Goal: Task Accomplishment & Management: Use online tool/utility

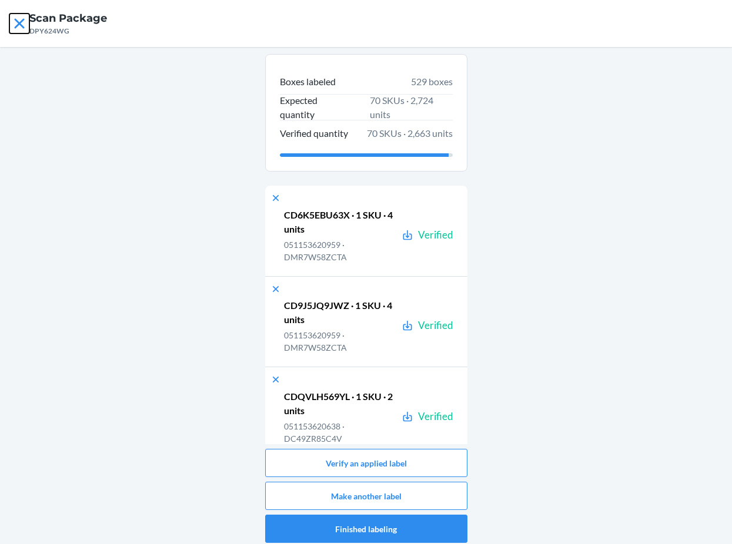
click at [14, 21] on icon at bounding box center [19, 24] width 20 height 20
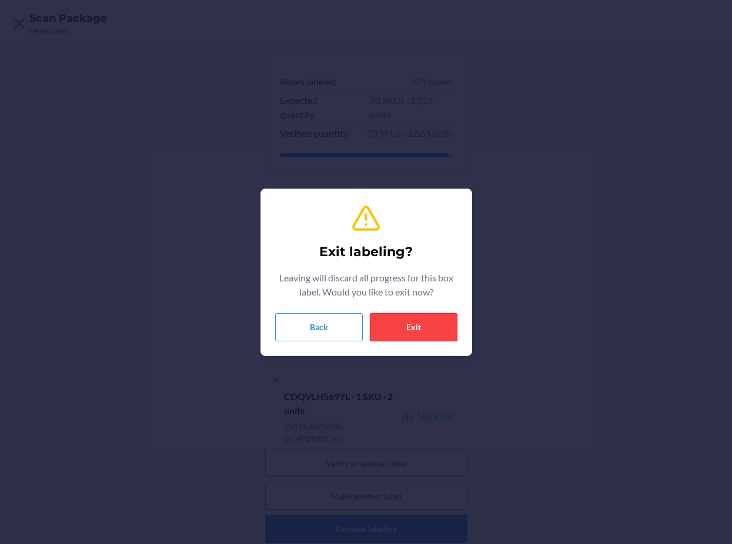
click at [409, 330] on button "Exit" at bounding box center [414, 327] width 88 height 28
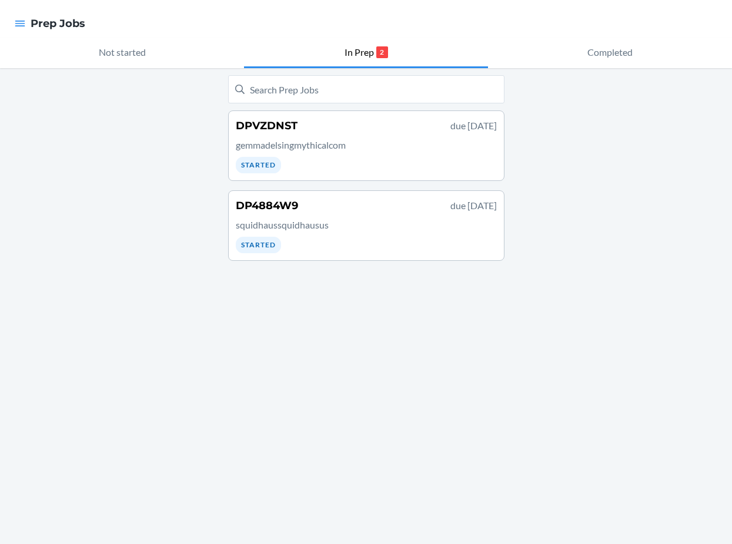
click at [309, 213] on div "DP4884W9 due September 27 squidhaussquidhausus Started" at bounding box center [366, 225] width 261 height 55
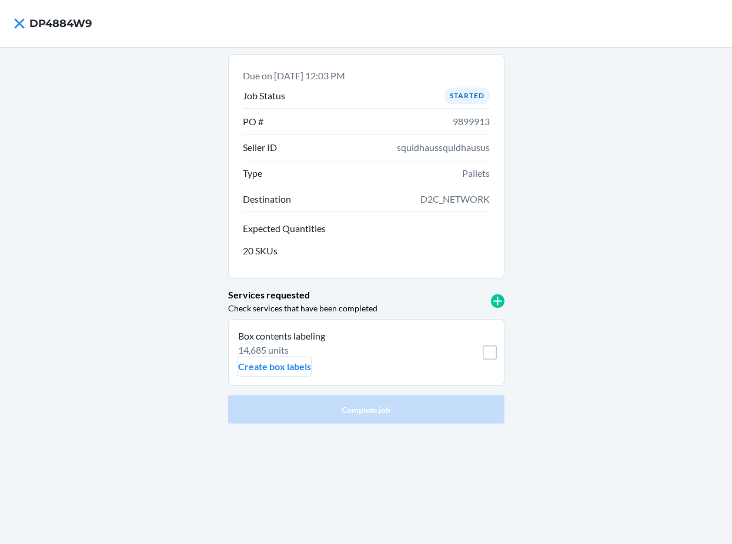
click at [287, 364] on p "Create box labels" at bounding box center [274, 367] width 73 height 14
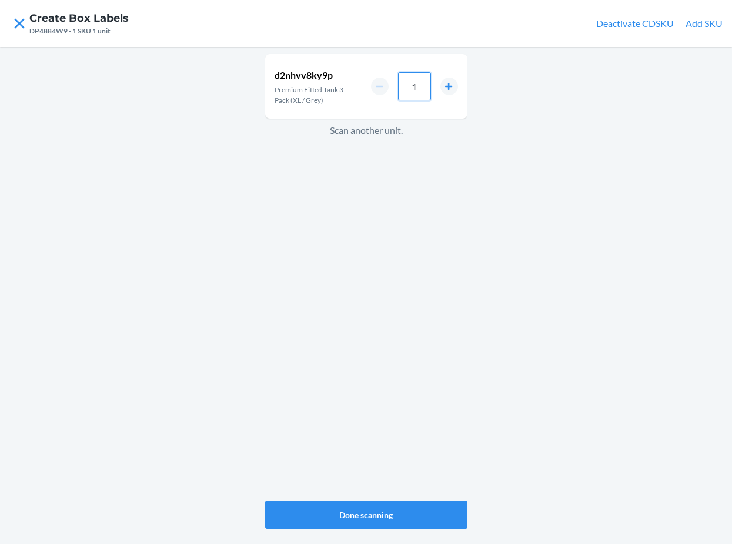
drag, startPoint x: 417, startPoint y: 89, endPoint x: 356, endPoint y: 67, distance: 65.1
click at [356, 78] on div "d2nhvv8ky9p Premium Fitted Tank 3 Pack (XL / Grey) 1" at bounding box center [366, 86] width 202 height 65
type input "33"
click at [427, 513] on button "Done scanning" at bounding box center [366, 515] width 202 height 28
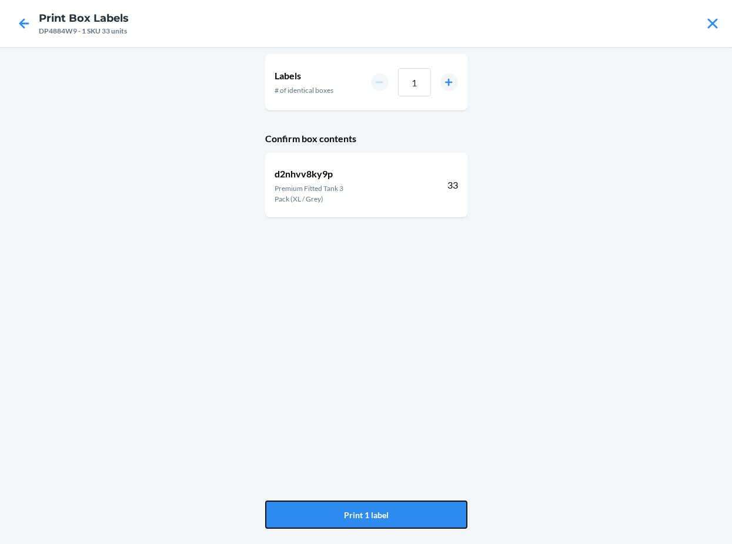
click at [427, 513] on button "Print 1 label" at bounding box center [366, 515] width 202 height 28
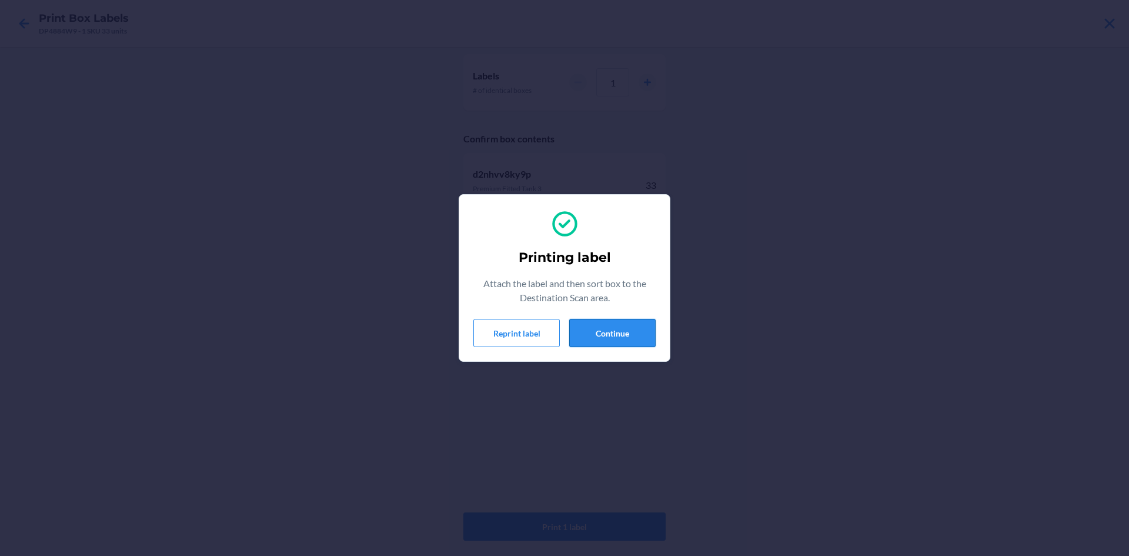
click at [620, 319] on button "Continue" at bounding box center [612, 333] width 86 height 28
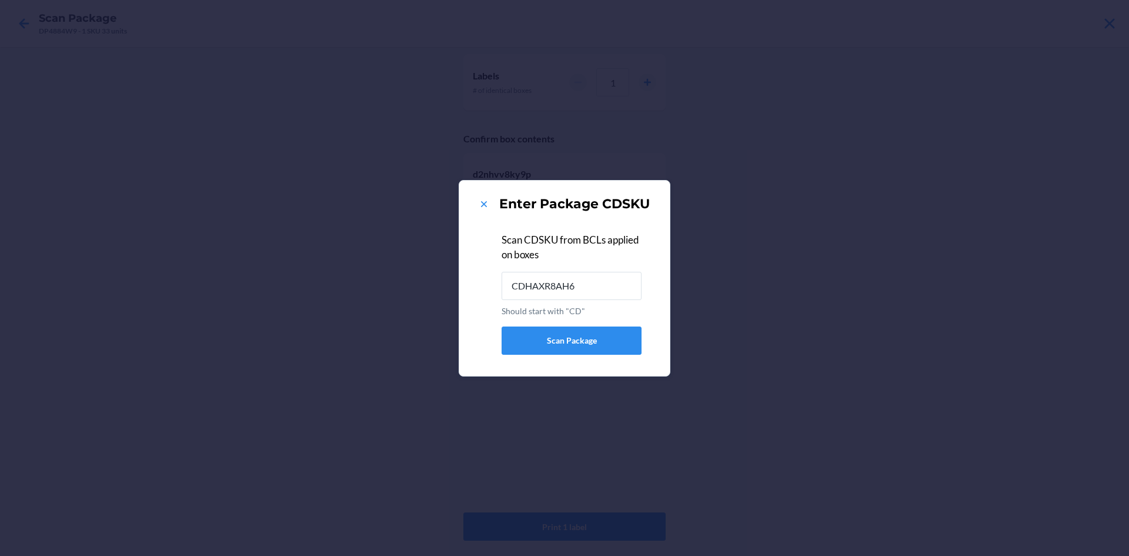
type input "CDHAXR8AH66"
click at [481, 200] on icon at bounding box center [484, 204] width 12 height 12
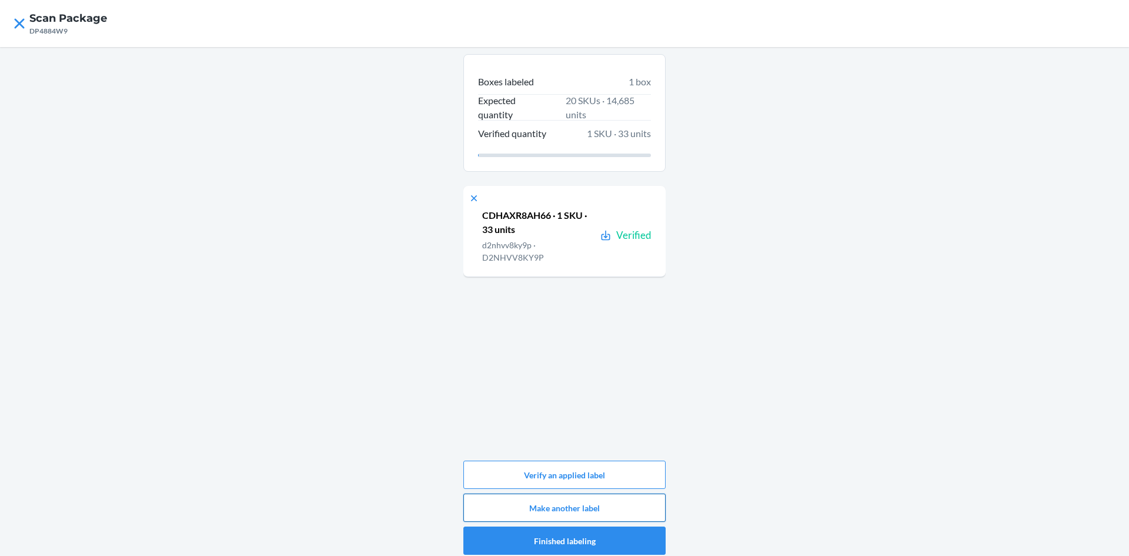
click at [617, 504] on button "Make another label" at bounding box center [564, 507] width 202 height 28
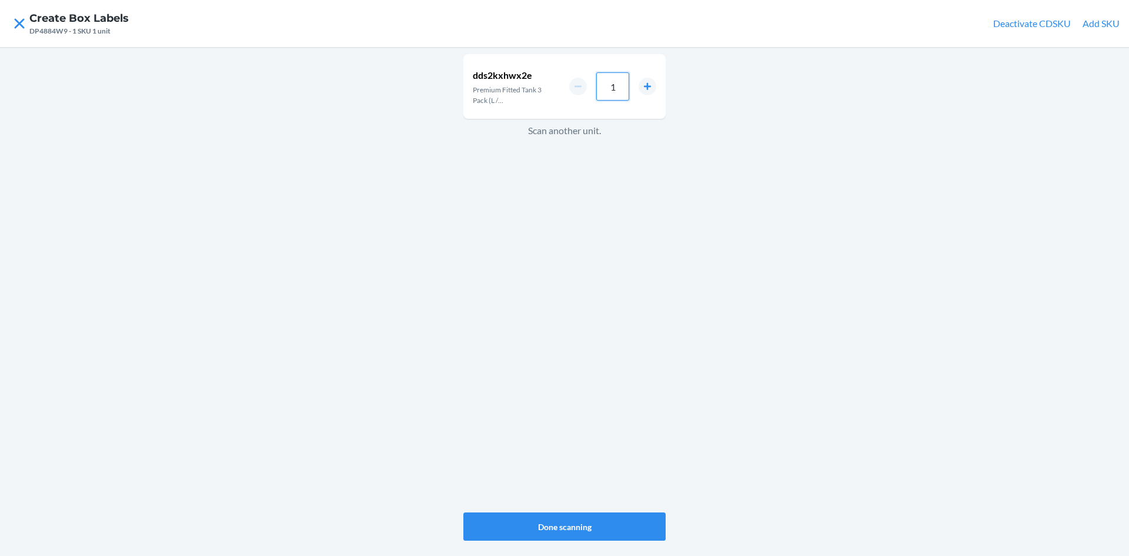
drag, startPoint x: 620, startPoint y: 87, endPoint x: 587, endPoint y: 87, distance: 32.9
click at [587, 87] on div "1" at bounding box center [612, 86] width 87 height 28
type input "33"
click at [614, 521] on button "Done scanning" at bounding box center [564, 526] width 202 height 28
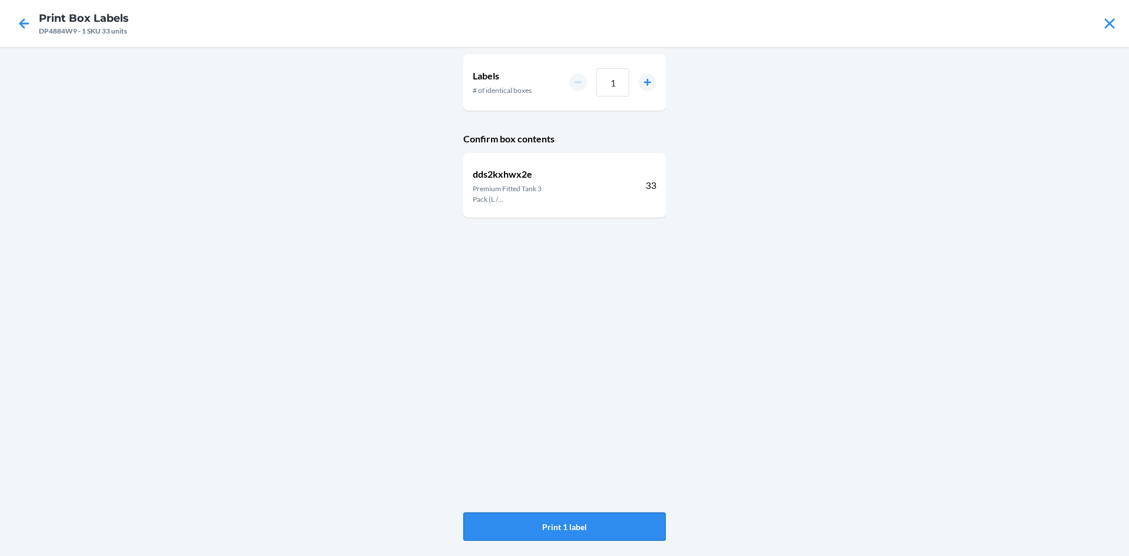
click at [614, 520] on button "Print 1 label" at bounding box center [564, 526] width 202 height 28
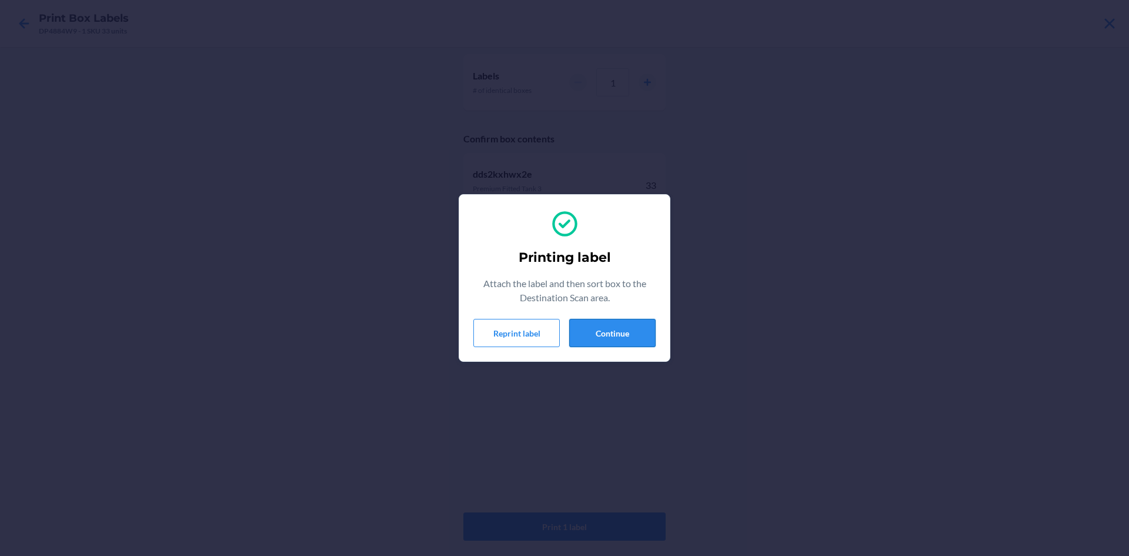
click at [624, 328] on button "Continue" at bounding box center [612, 333] width 86 height 28
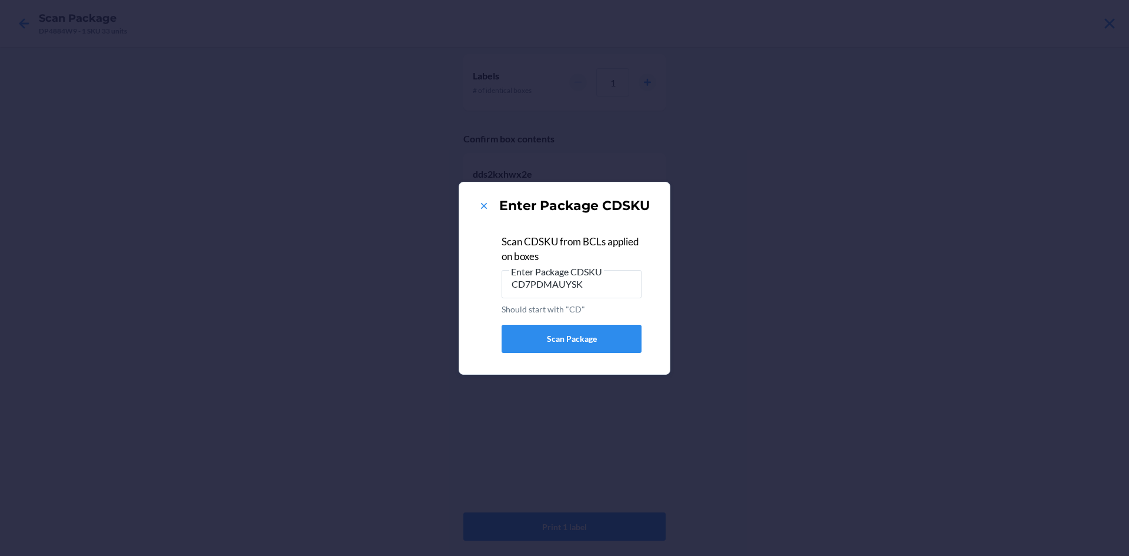
type input "CD7PDMAUYSK"
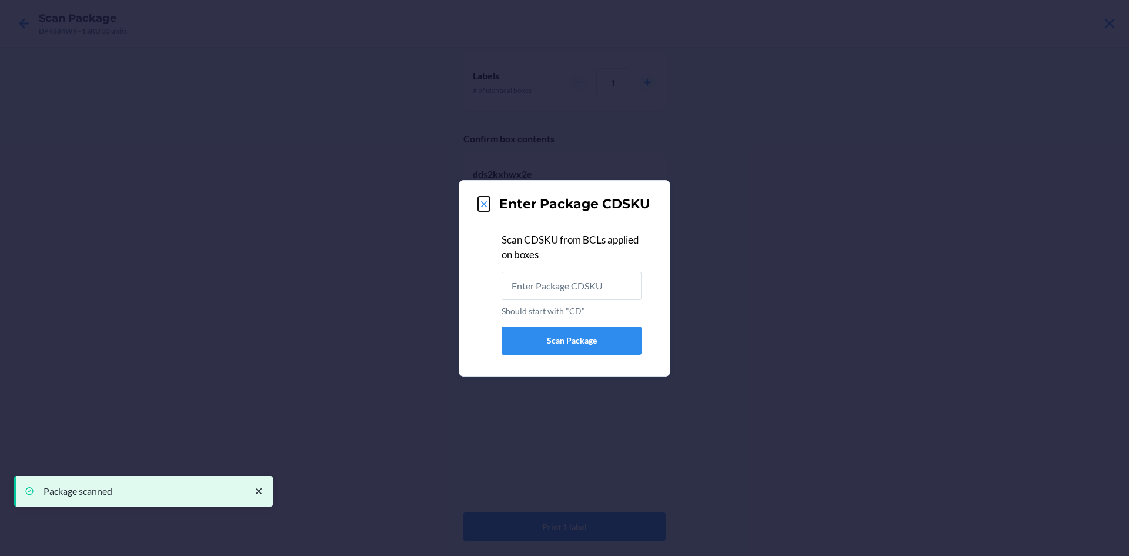
click at [481, 205] on icon at bounding box center [484, 204] width 12 height 12
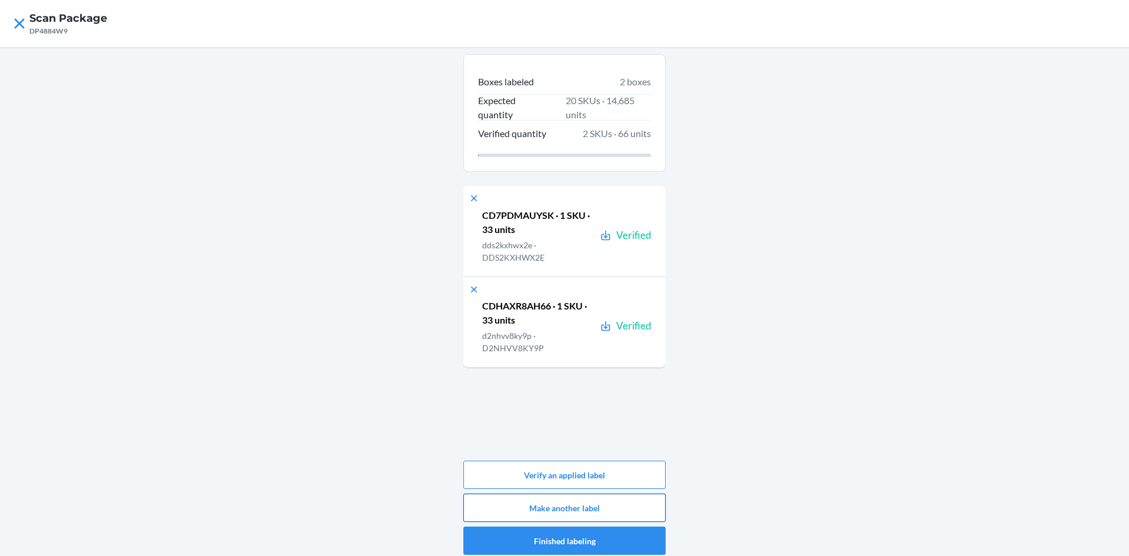
click at [636, 504] on button "Make another label" at bounding box center [564, 507] width 202 height 28
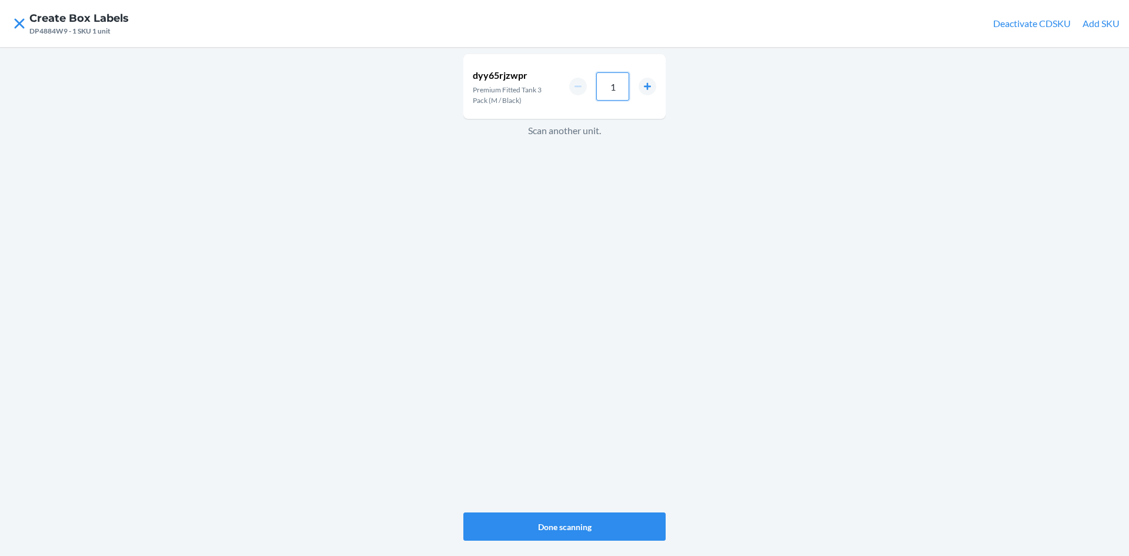
click at [596, 83] on div "1" at bounding box center [612, 86] width 87 height 28
type input "33"
click at [636, 521] on button "Done scanning" at bounding box center [564, 526] width 202 height 28
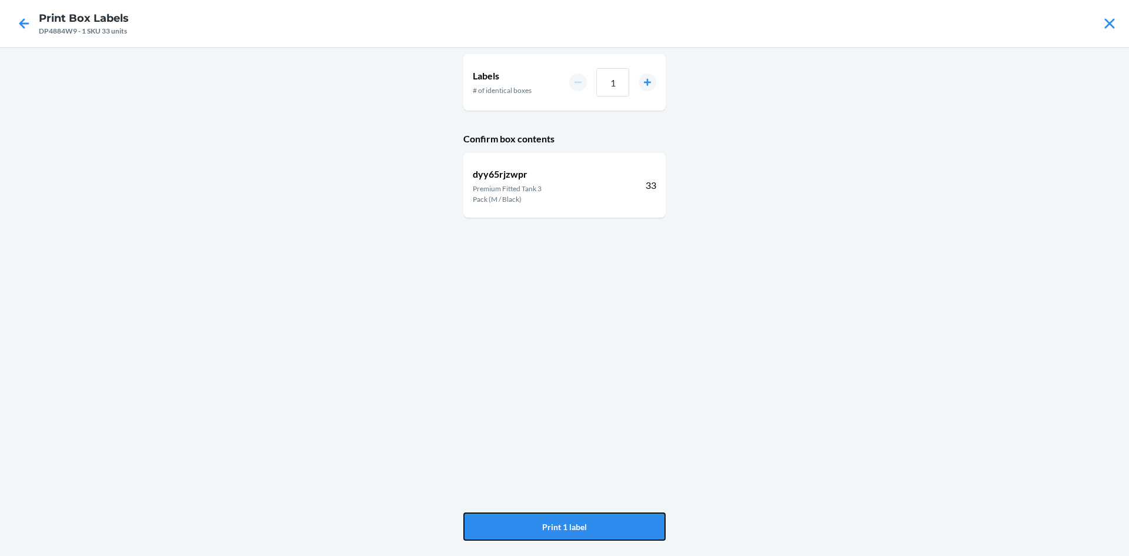
click at [636, 521] on button "Print 1 label" at bounding box center [564, 526] width 202 height 28
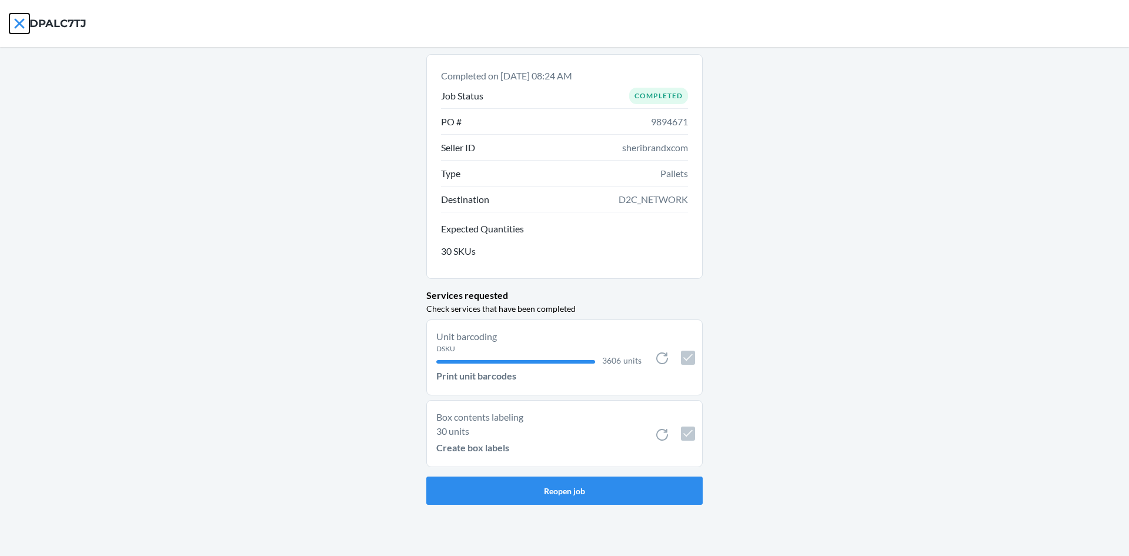
click at [18, 22] on icon at bounding box center [19, 23] width 10 height 10
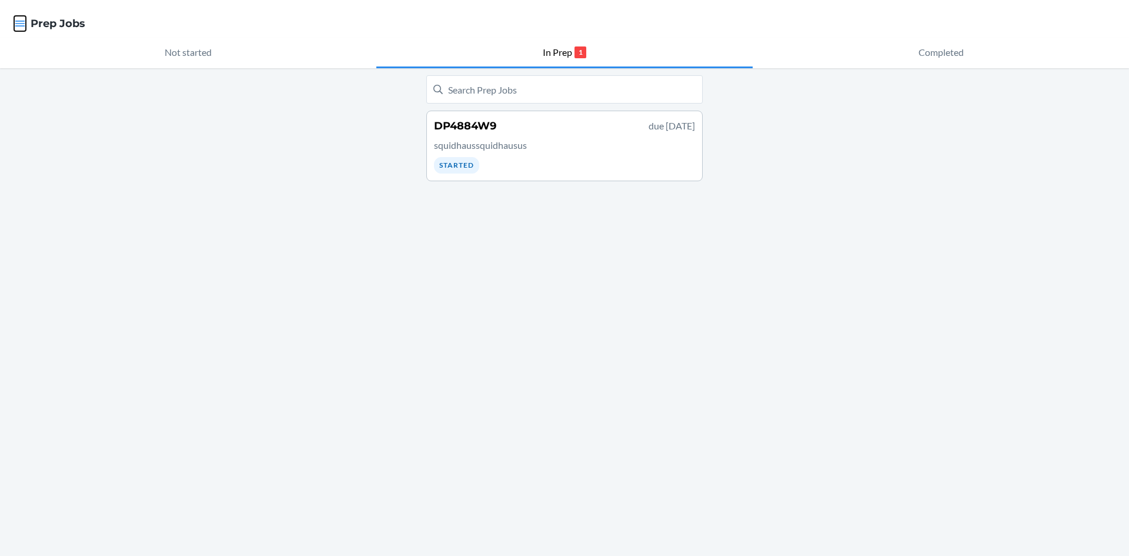
click at [16, 18] on icon "button" at bounding box center [20, 24] width 12 height 12
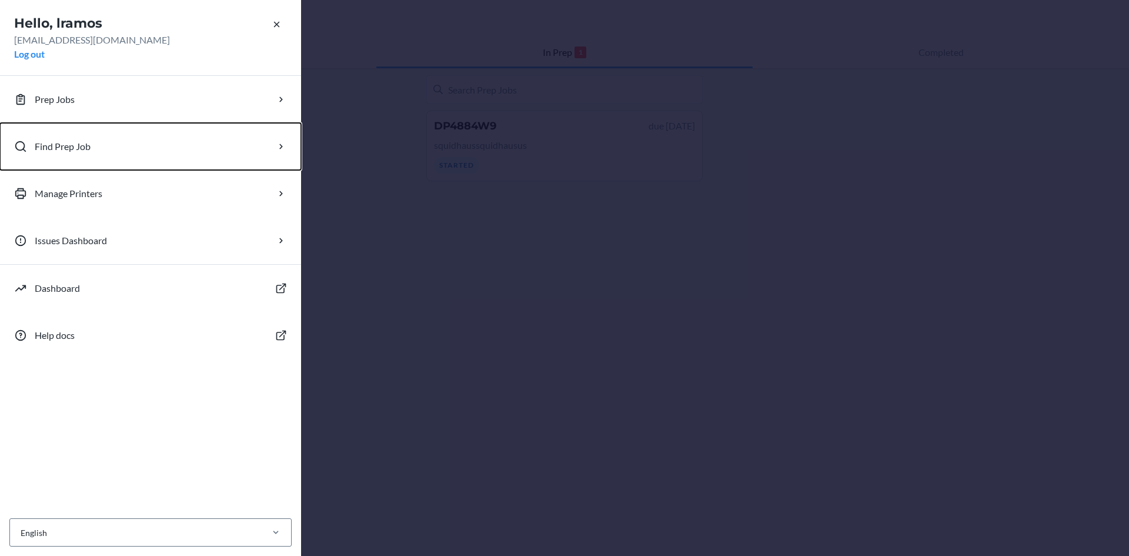
click at [60, 152] on p "Find Prep Job" at bounding box center [63, 146] width 56 height 14
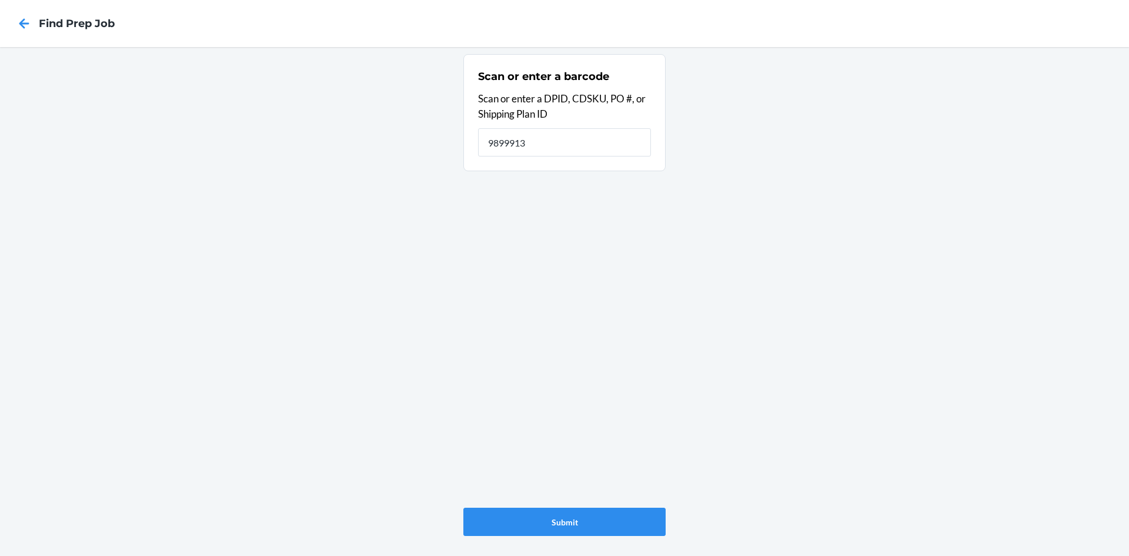
type input "9899913"
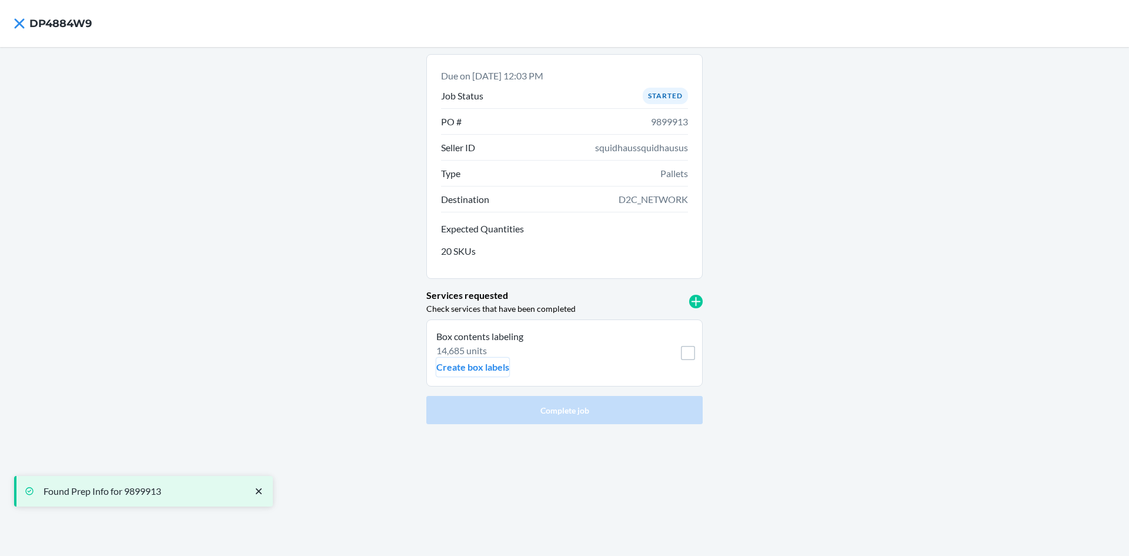
click at [502, 343] on p "Box contents labeling" at bounding box center [538, 336] width 205 height 14
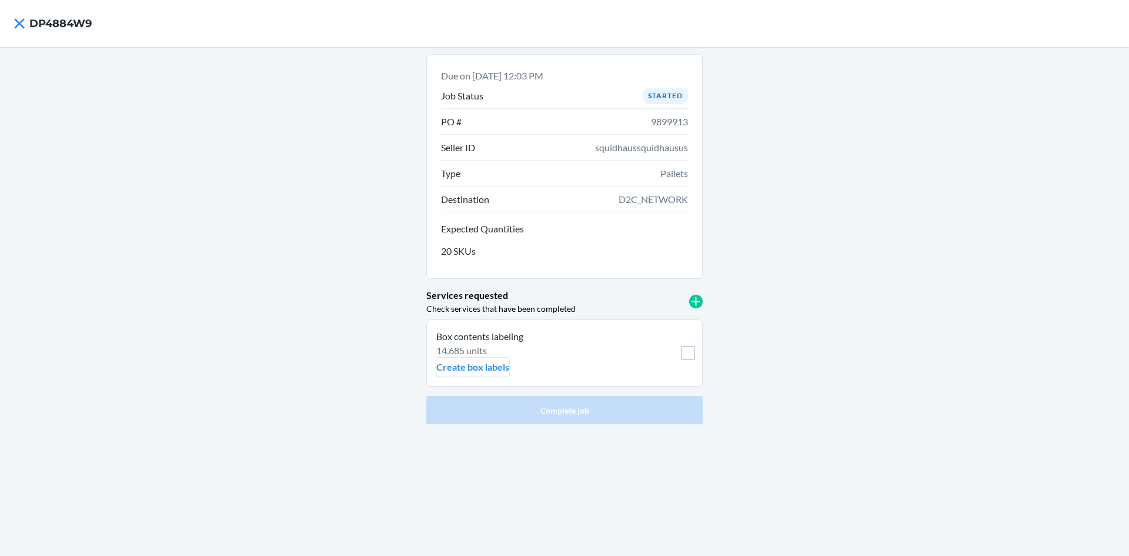
click at [493, 367] on p "Create box labels" at bounding box center [472, 367] width 73 height 14
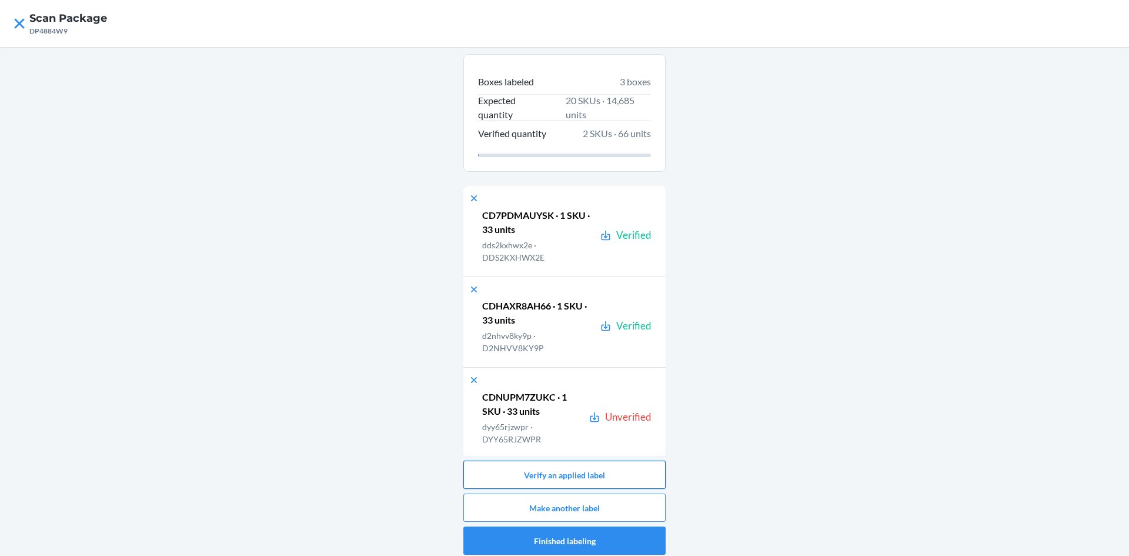
click at [622, 476] on button "Verify an applied label" at bounding box center [564, 474] width 202 height 28
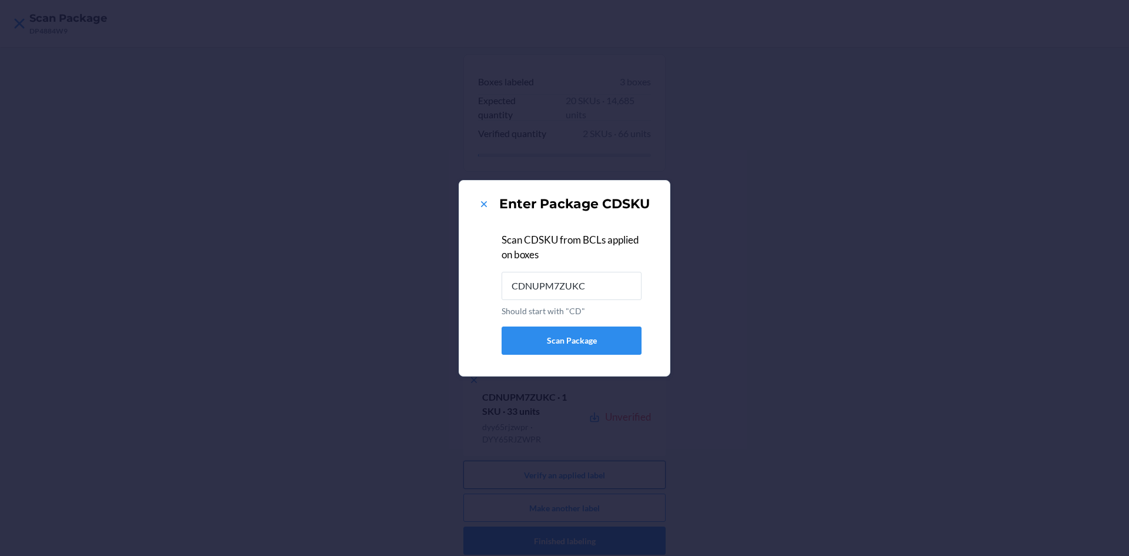
type input "CDNUPM7ZUKC"
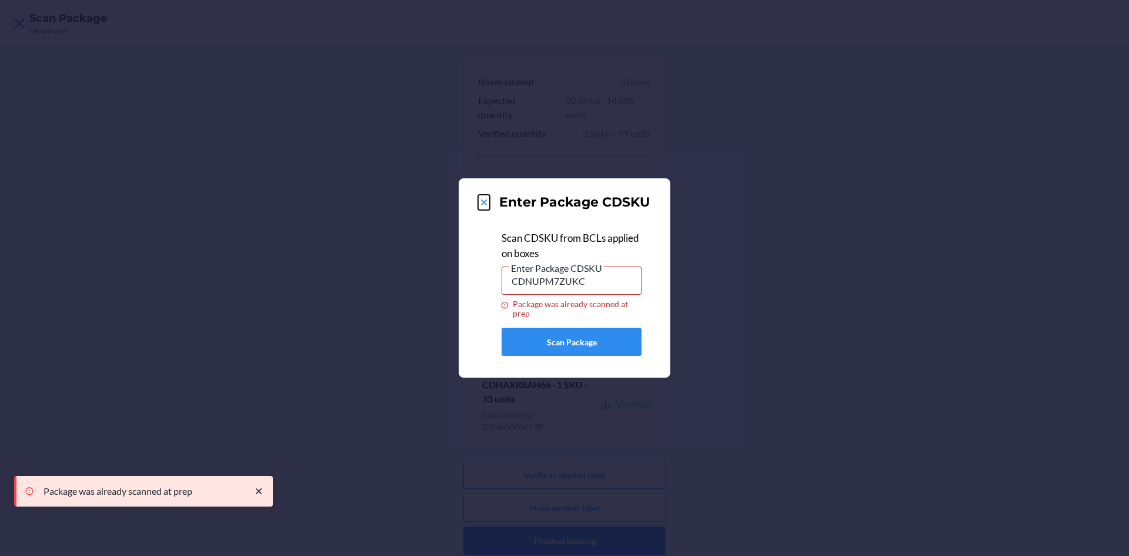
click at [486, 203] on icon at bounding box center [484, 202] width 12 height 12
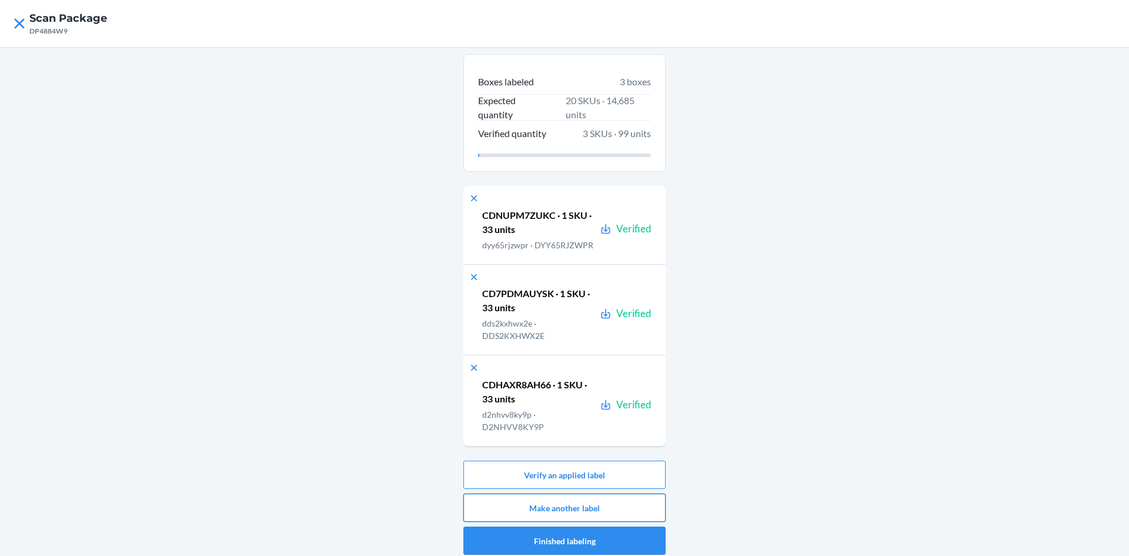
click at [616, 507] on button "Make another label" at bounding box center [564, 507] width 202 height 28
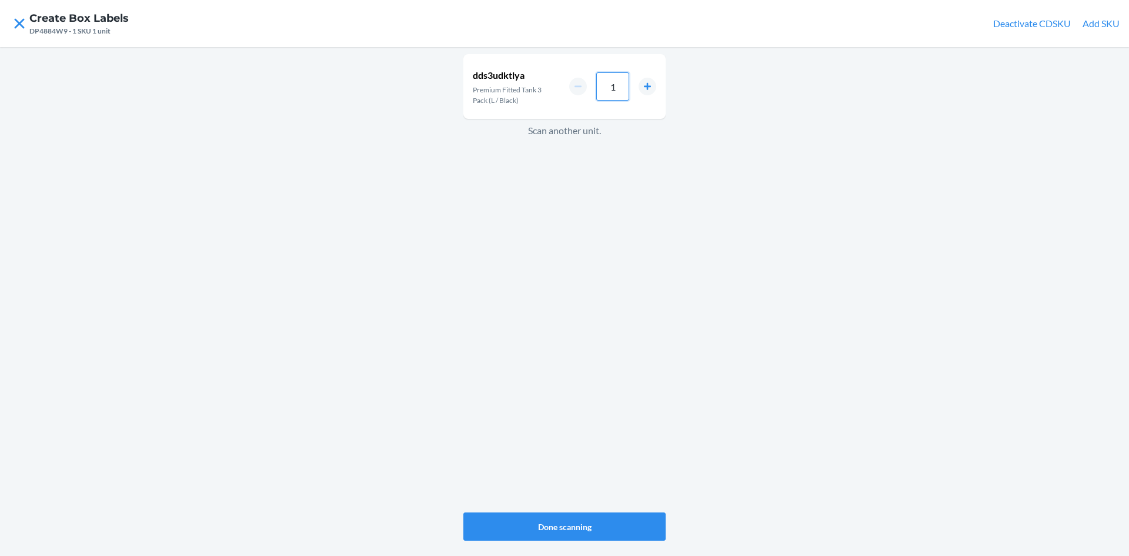
drag, startPoint x: 621, startPoint y: 87, endPoint x: 513, endPoint y: 76, distance: 108.7
click at [513, 76] on div "dds3udktlya Premium Fitted Tank 3 Pack (L / Black) 1" at bounding box center [564, 86] width 202 height 65
type input "33"
click at [644, 526] on button "Done scanning" at bounding box center [564, 526] width 202 height 28
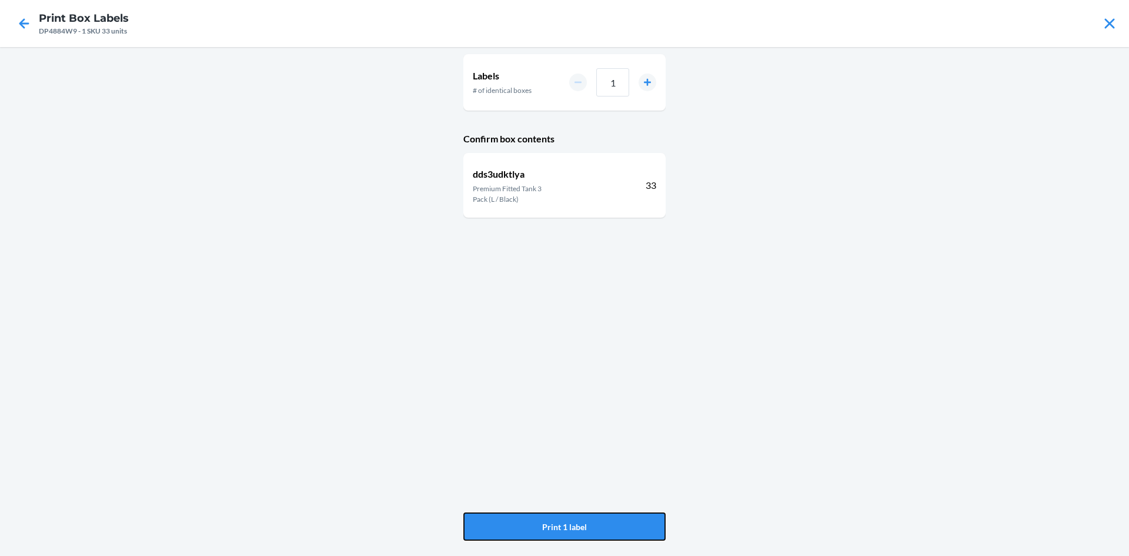
click at [644, 526] on button "Print 1 label" at bounding box center [564, 526] width 202 height 28
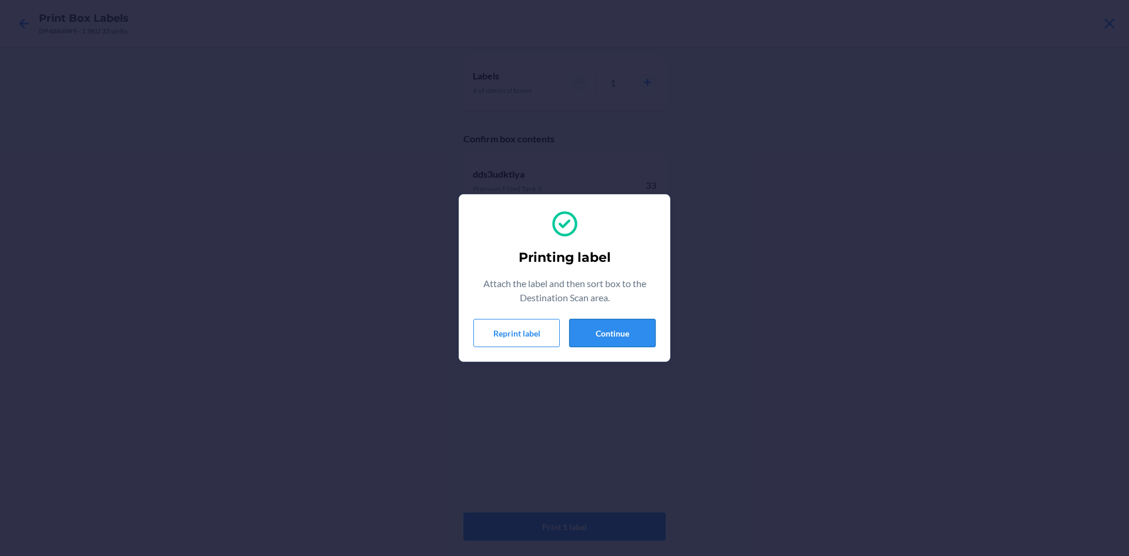
click at [608, 333] on button "Continue" at bounding box center [612, 333] width 86 height 28
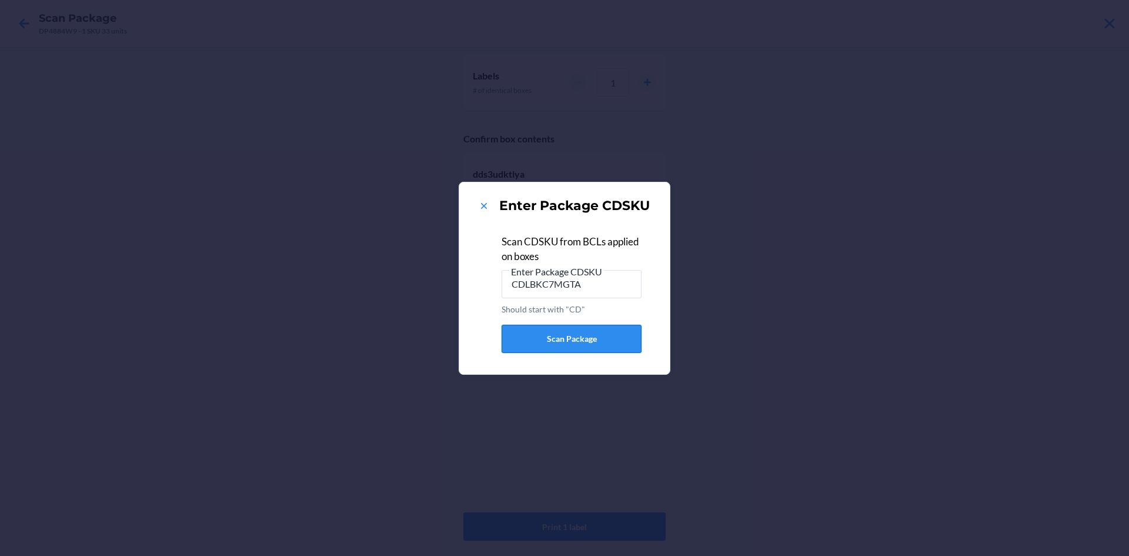
type input "CDLBKC7MGTA"
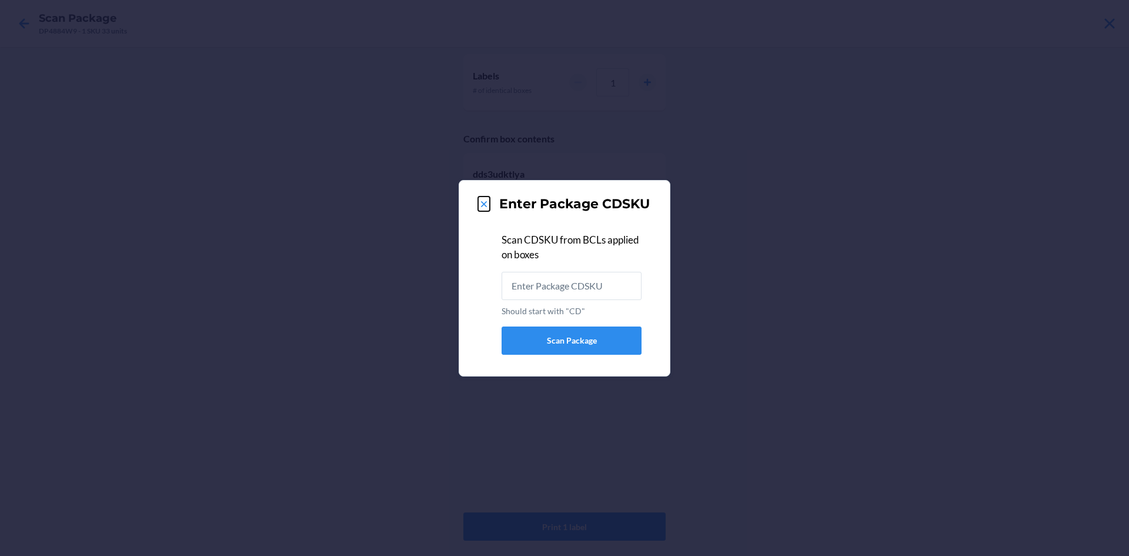
click at [484, 207] on icon at bounding box center [484, 204] width 12 height 12
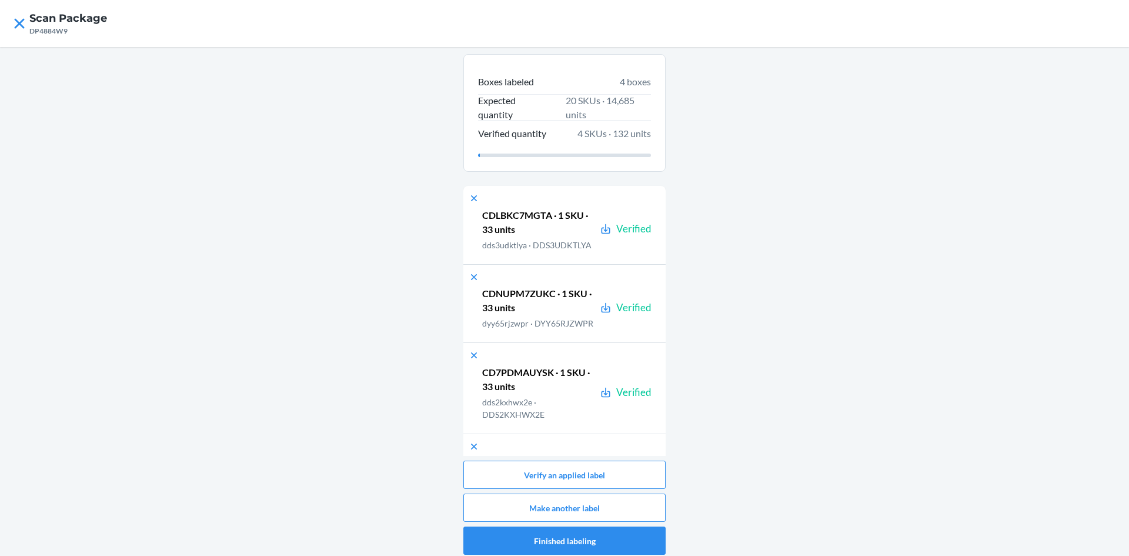
scroll to position [98, 0]
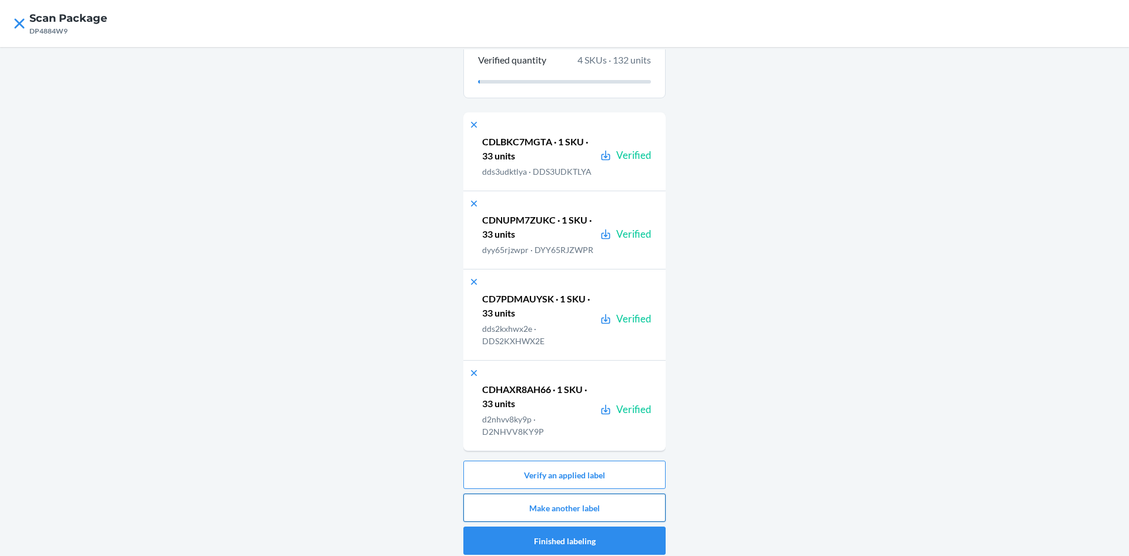
click at [616, 503] on button "Make another label" at bounding box center [564, 507] width 202 height 28
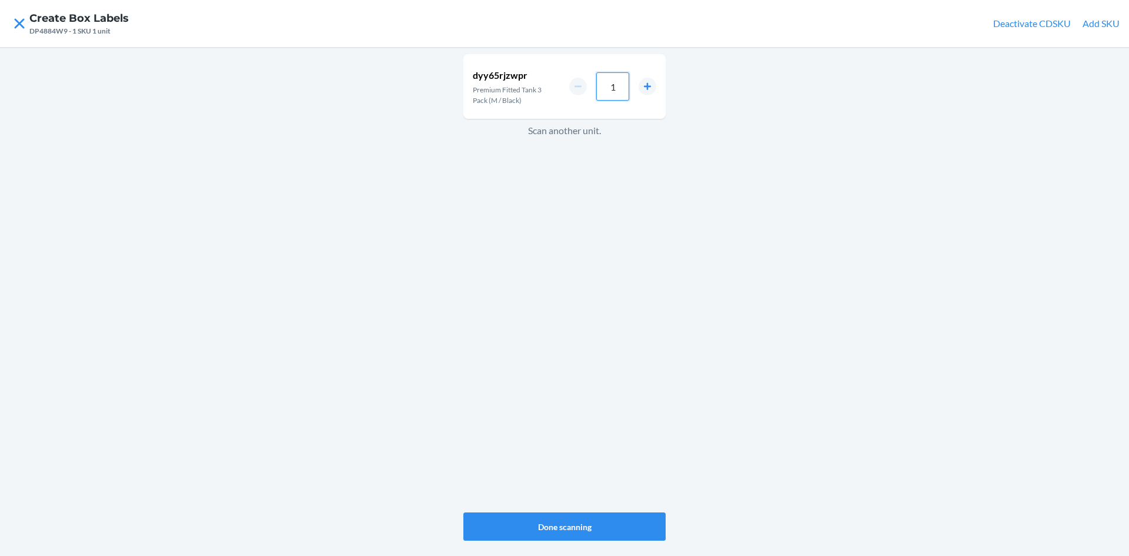
drag, startPoint x: 620, startPoint y: 91, endPoint x: 602, endPoint y: 86, distance: 18.8
click at [602, 86] on input "1" at bounding box center [612, 86] width 33 height 28
type input "33"
click at [608, 530] on button "Done scanning" at bounding box center [564, 526] width 202 height 28
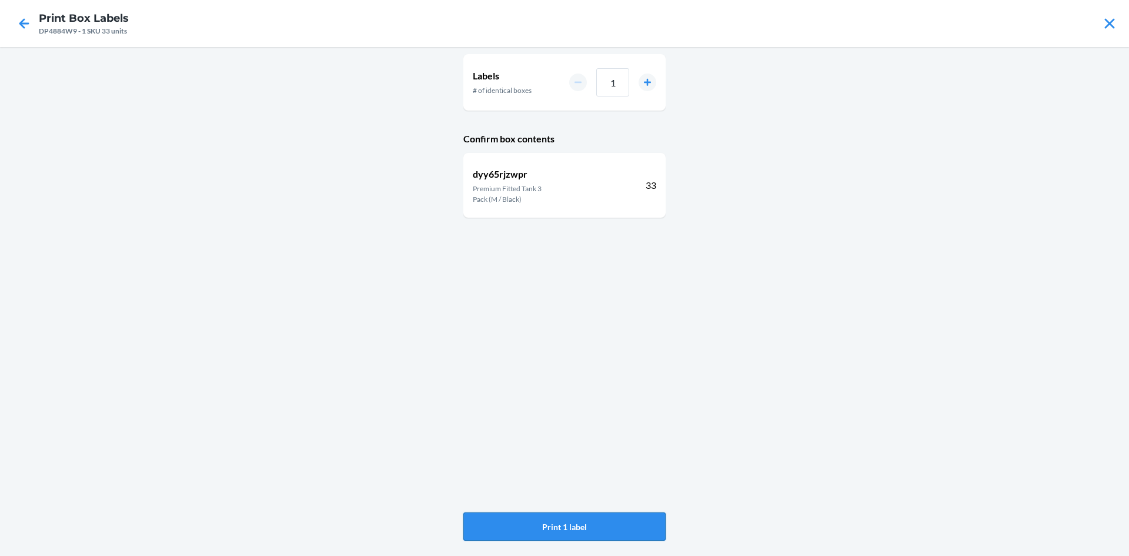
click at [608, 527] on button "Print 1 label" at bounding box center [564, 526] width 202 height 28
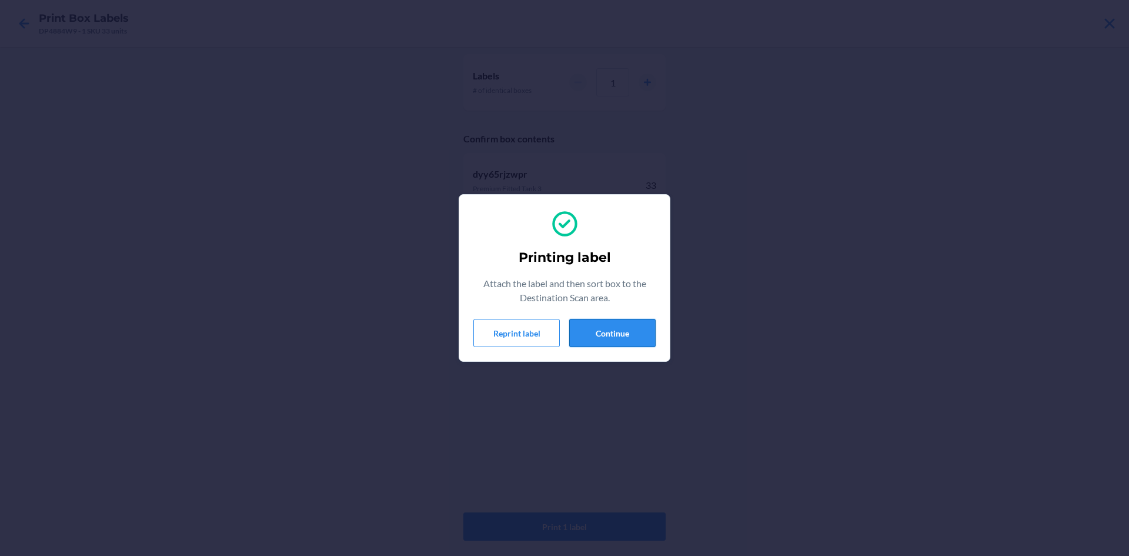
click at [597, 322] on button "Continue" at bounding box center [612, 333] width 86 height 28
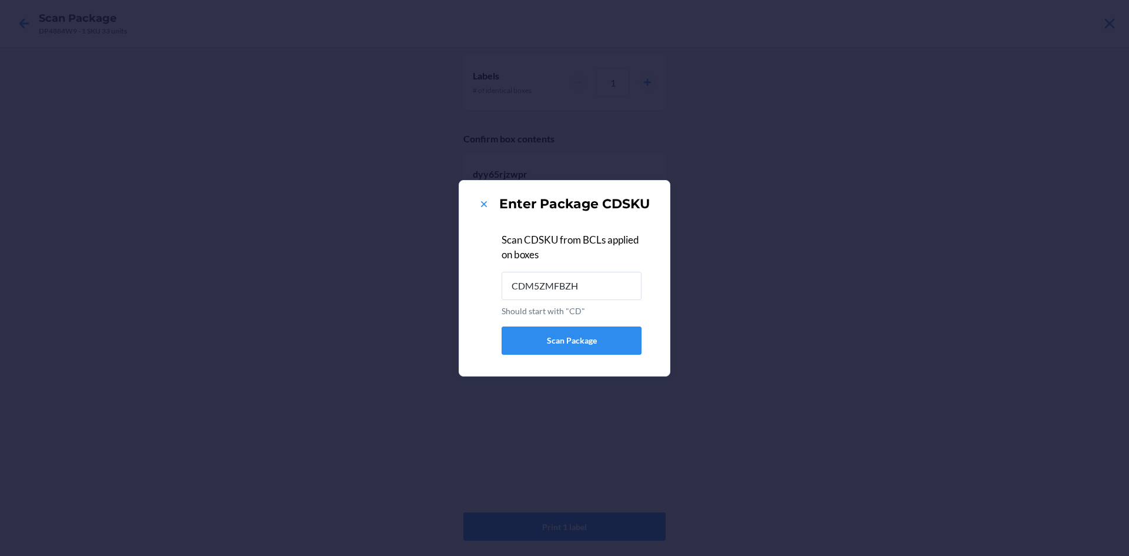
type input "CDM5ZMFBZH4"
click at [484, 207] on icon at bounding box center [484, 204] width 12 height 12
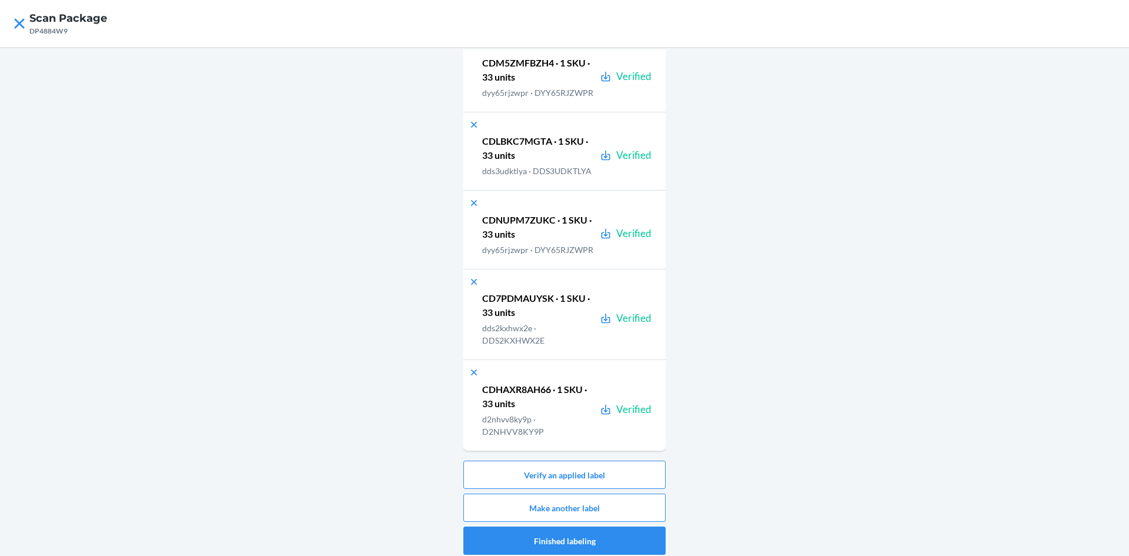
scroll to position [189, 0]
click at [641, 504] on button "Make another label" at bounding box center [564, 507] width 202 height 28
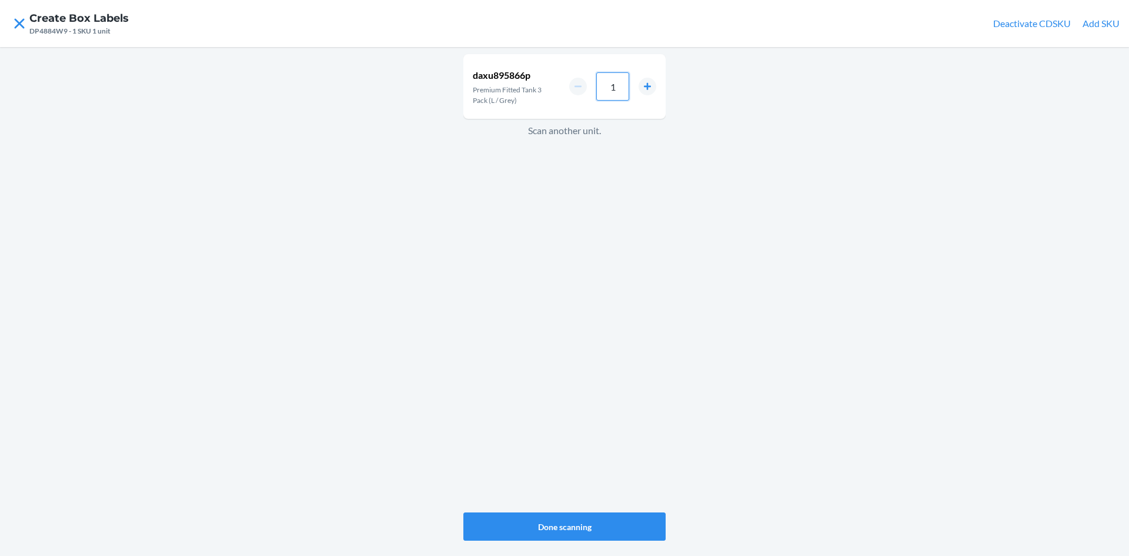
click at [581, 85] on div "1" at bounding box center [612, 86] width 87 height 28
type input "33"
click at [617, 522] on button "Done scanning" at bounding box center [564, 526] width 202 height 28
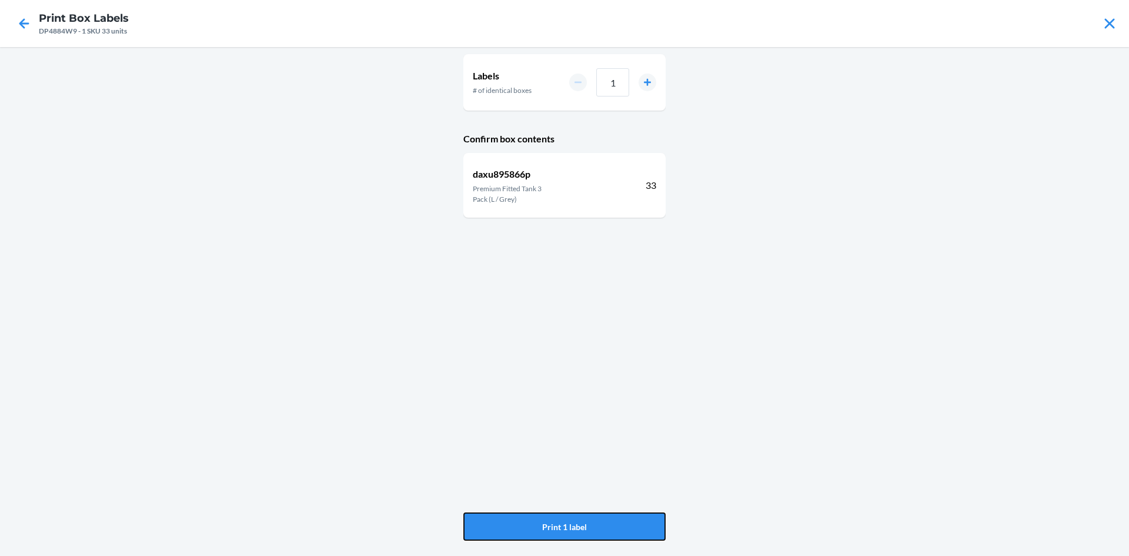
click at [617, 522] on button "Print 1 label" at bounding box center [564, 526] width 202 height 28
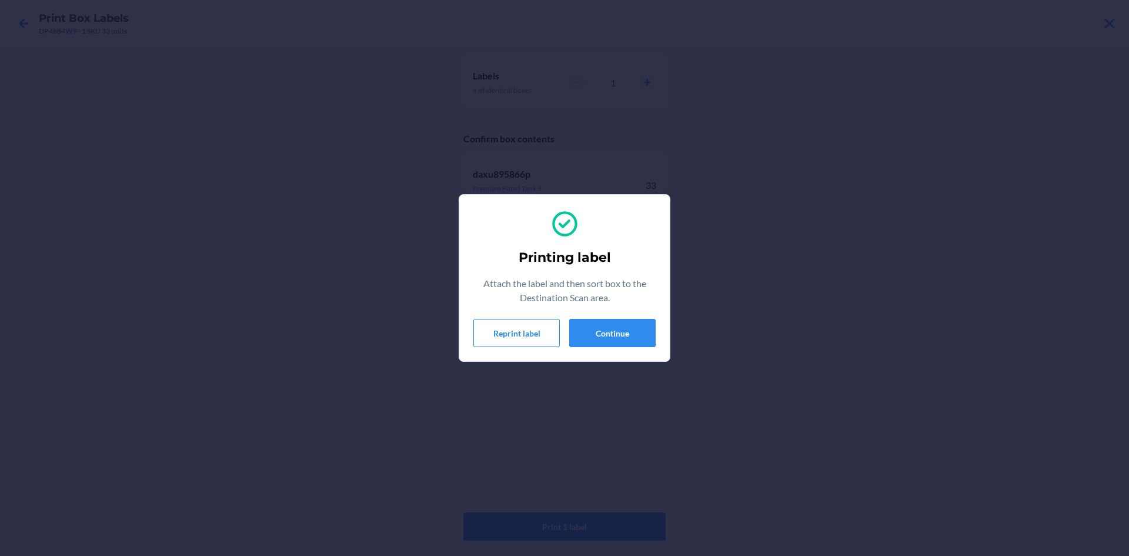
click at [601, 316] on div "Printing label Attach the label and then sort box to the Destination Scan area.…" at bounding box center [564, 278] width 182 height 148
click at [600, 323] on button "Continue" at bounding box center [612, 333] width 86 height 28
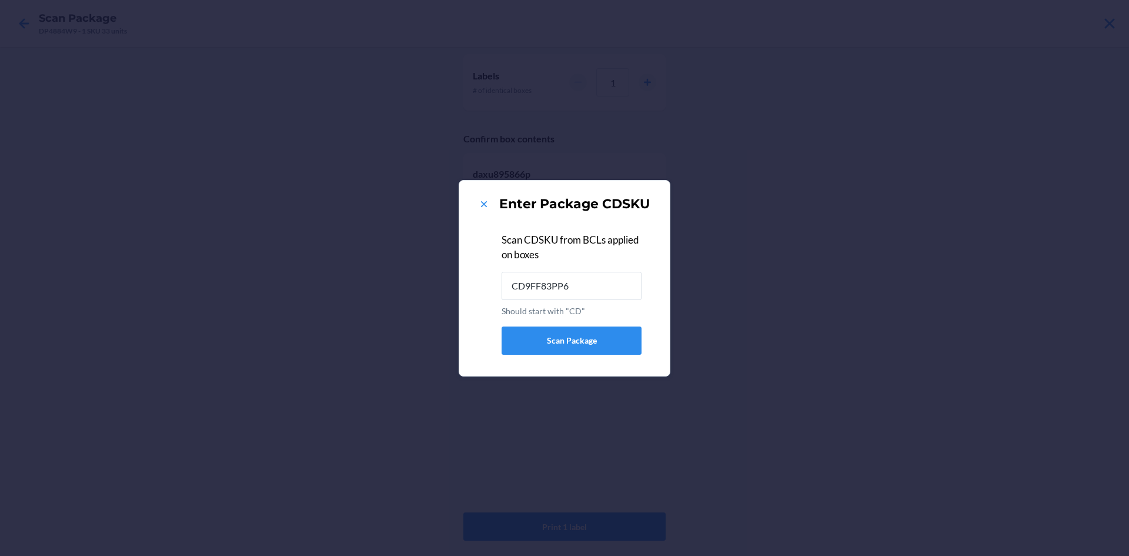
type input "CD9FF83PP64"
click at [480, 200] on icon at bounding box center [484, 204] width 12 height 12
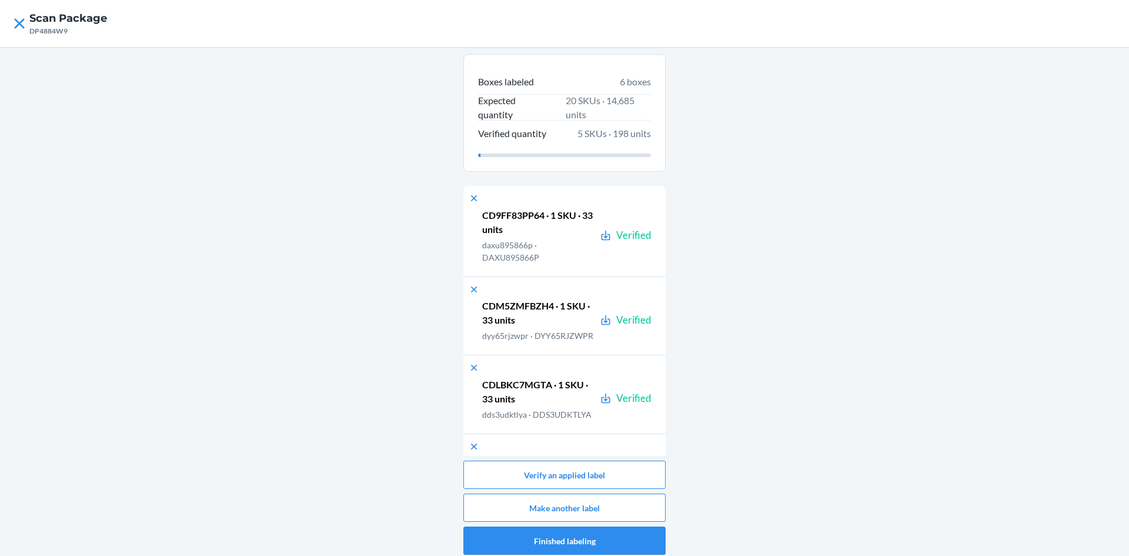
scroll to position [280, 0]
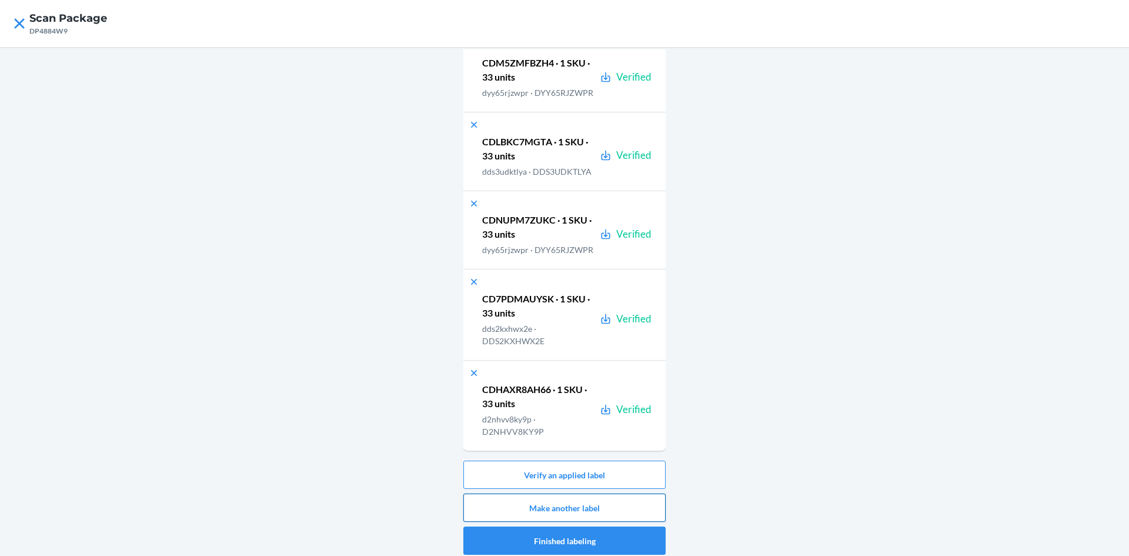
click at [627, 512] on button "Make another label" at bounding box center [564, 507] width 202 height 28
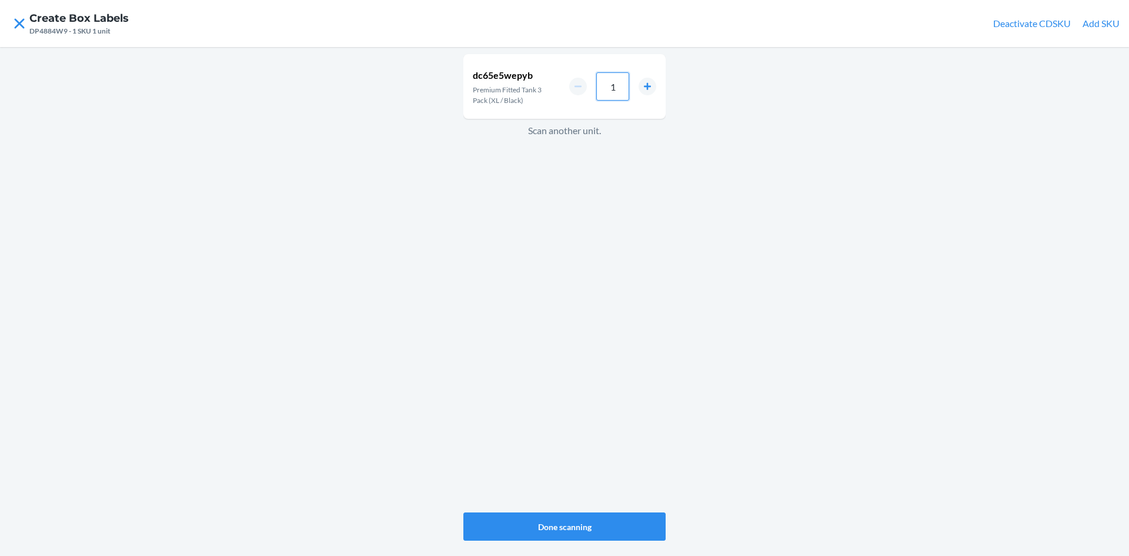
drag, startPoint x: 621, startPoint y: 84, endPoint x: 568, endPoint y: 87, distance: 53.0
click at [568, 87] on div "dc65e5wepyb Premium Fitted Tank 3 Pack (XL / Black) 1" at bounding box center [564, 86] width 202 height 65
type input "33"
click at [655, 531] on button "Done scanning" at bounding box center [564, 526] width 202 height 28
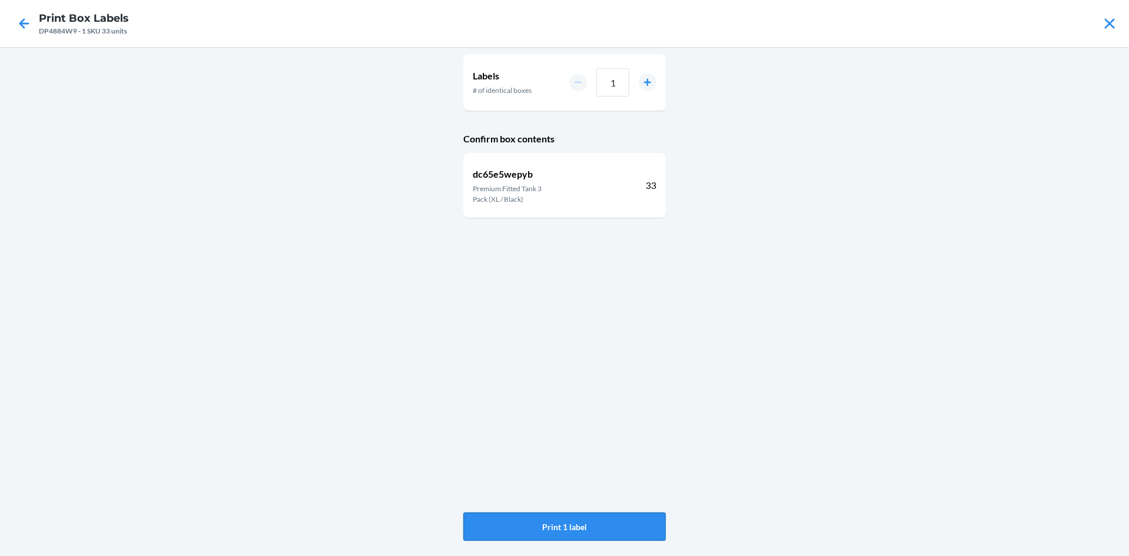
click at [650, 519] on button "Print 1 label" at bounding box center [564, 526] width 202 height 28
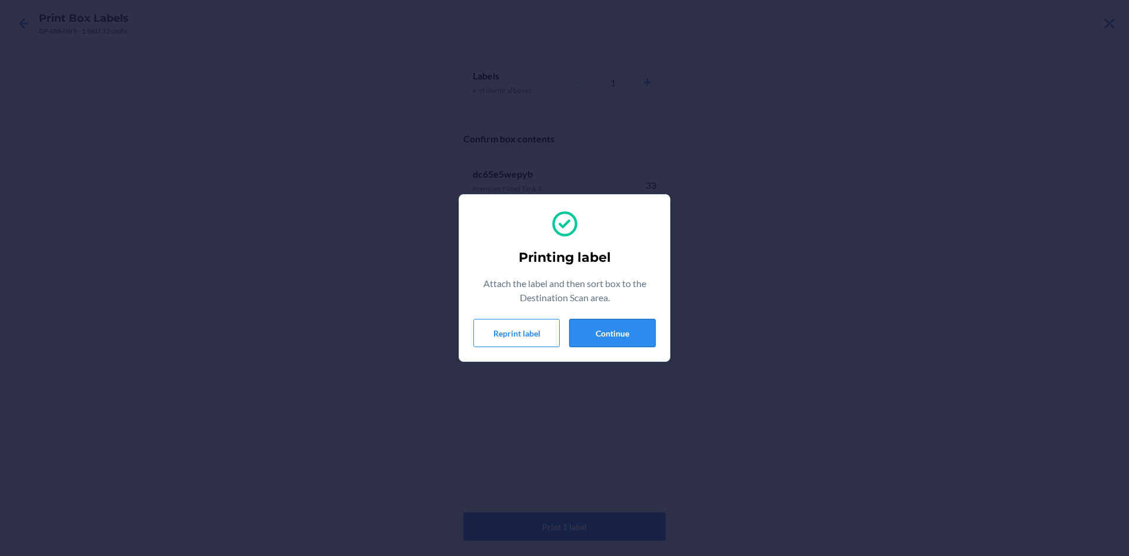
click at [621, 338] on button "Continue" at bounding box center [612, 333] width 86 height 28
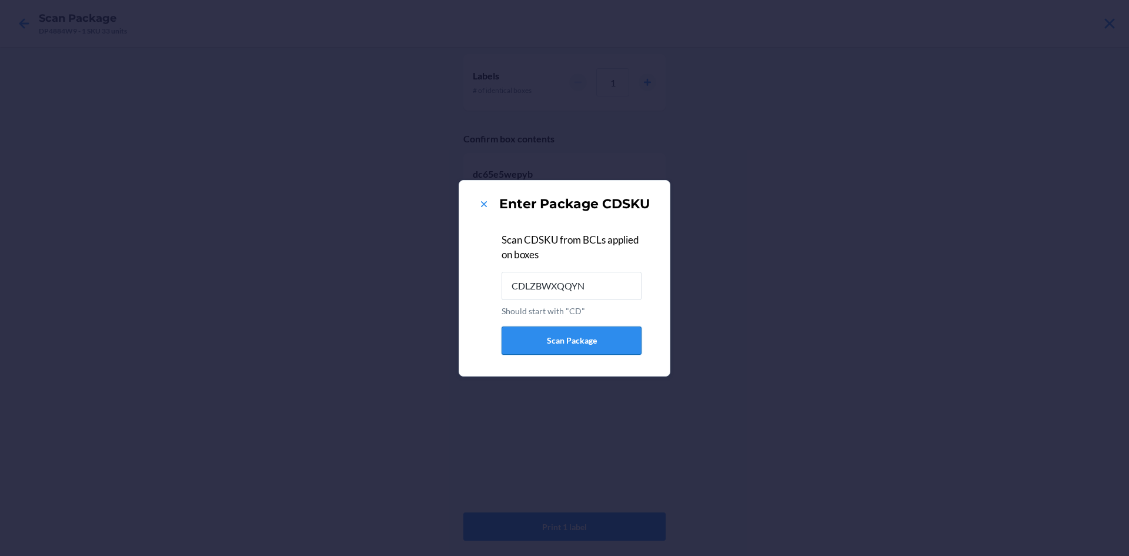
type input "CDLZBWXQQYN"
click at [486, 201] on icon at bounding box center [484, 204] width 12 height 12
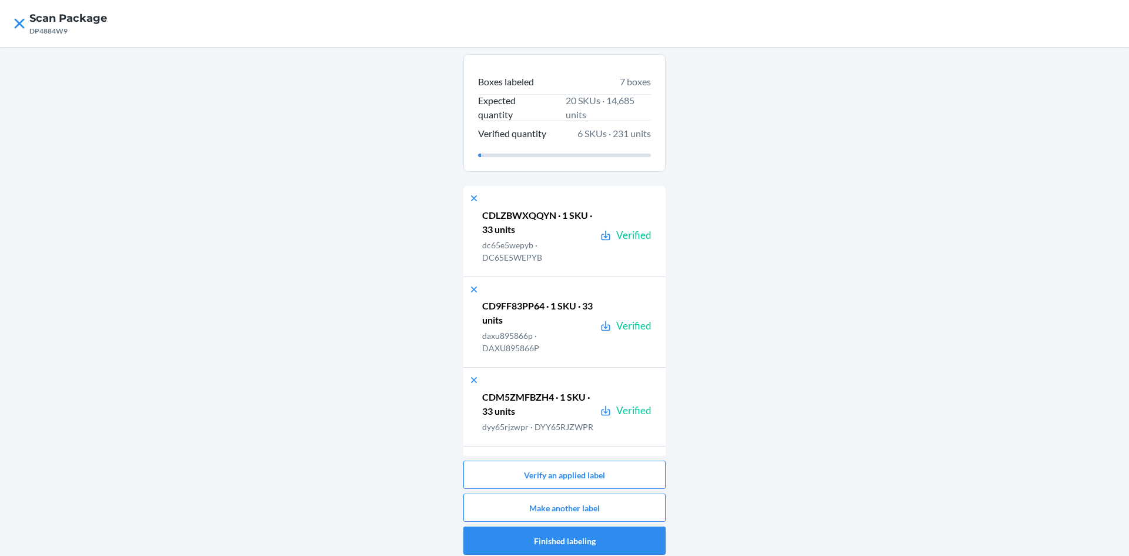
scroll to position [371, 0]
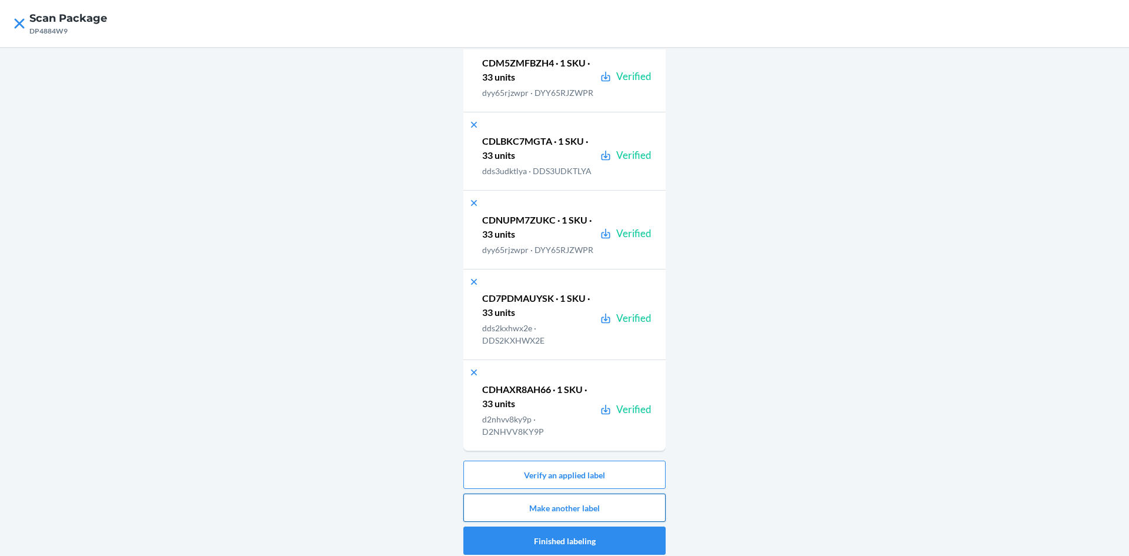
click at [651, 506] on button "Make another label" at bounding box center [564, 507] width 202 height 28
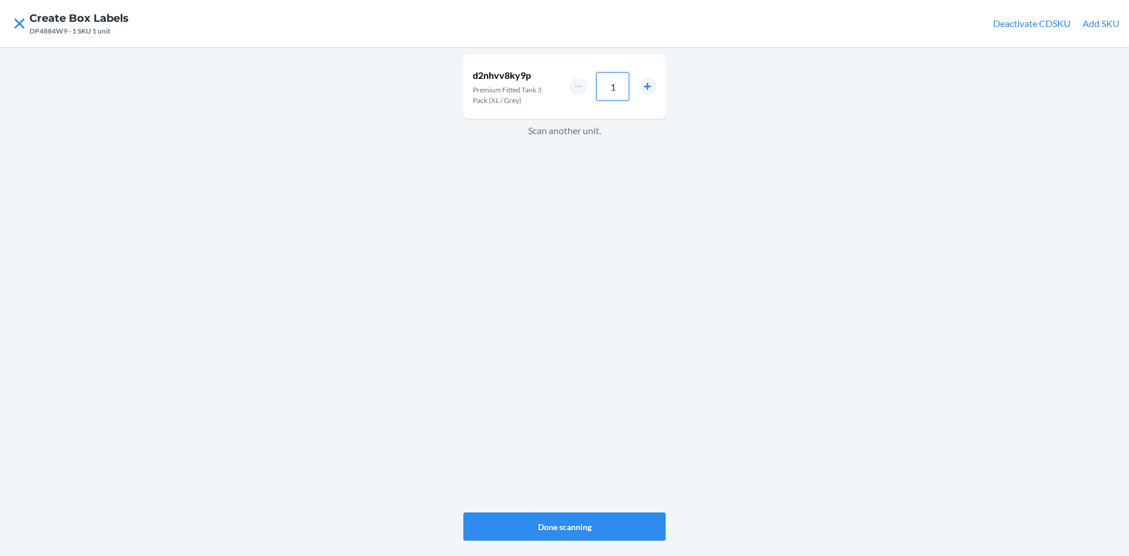
drag, startPoint x: 618, startPoint y: 85, endPoint x: 606, endPoint y: 85, distance: 12.3
click at [606, 85] on input "1" at bounding box center [612, 86] width 33 height 28
type input "33"
click at [631, 529] on button "Done scanning" at bounding box center [564, 526] width 202 height 28
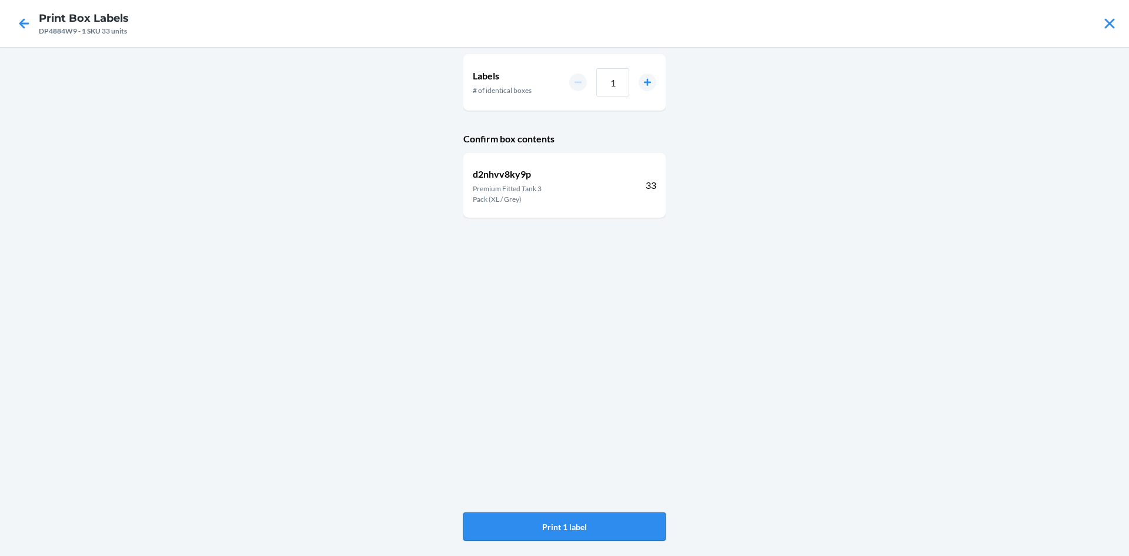
click at [598, 526] on button "Print 1 label" at bounding box center [564, 526] width 202 height 28
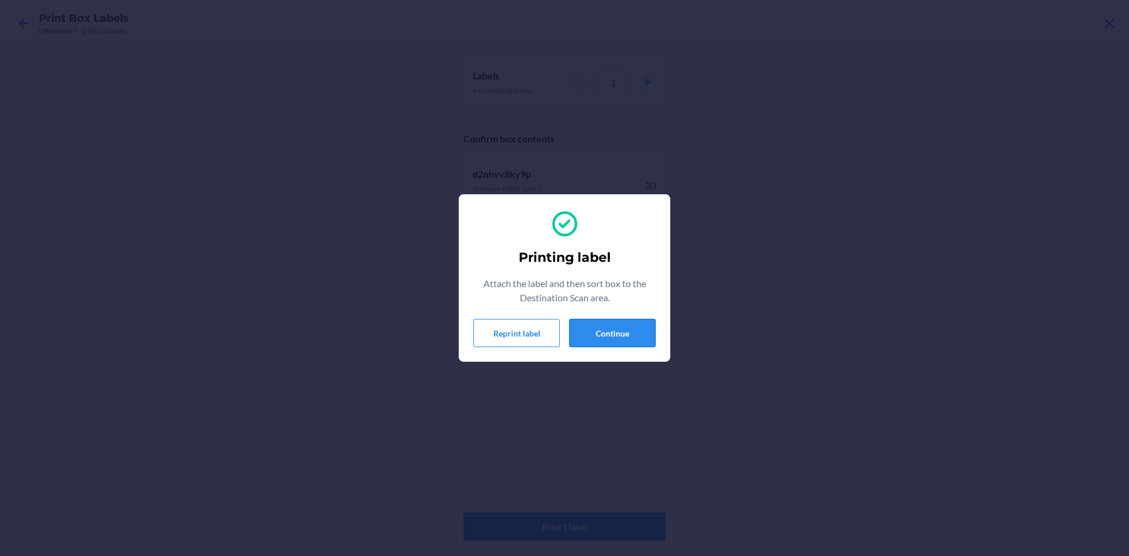
click at [602, 327] on button "Continue" at bounding box center [612, 333] width 86 height 28
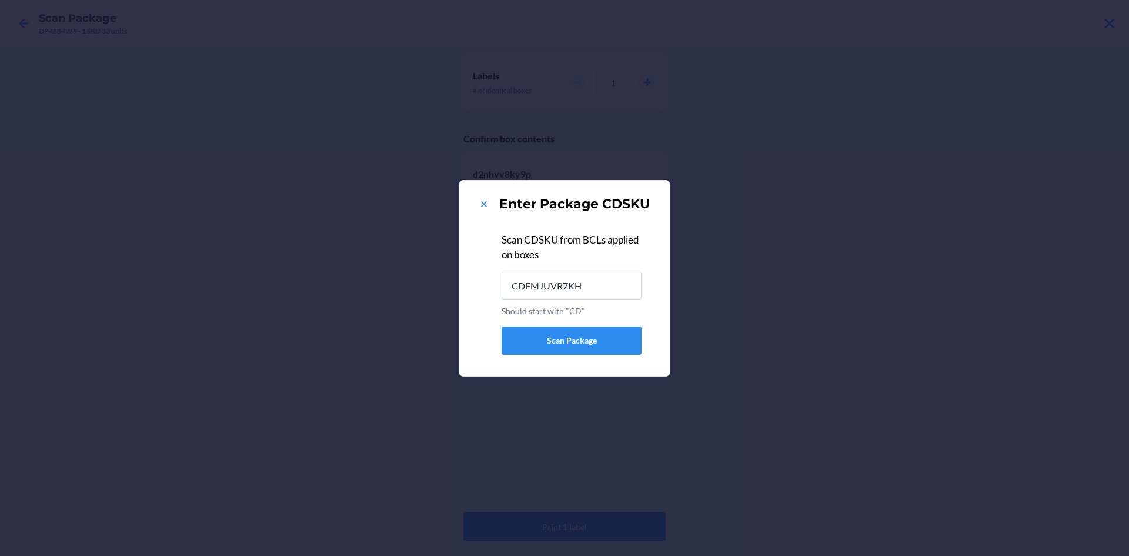
type input "CDFMJUVR7KH"
click at [485, 202] on icon at bounding box center [484, 204] width 12 height 12
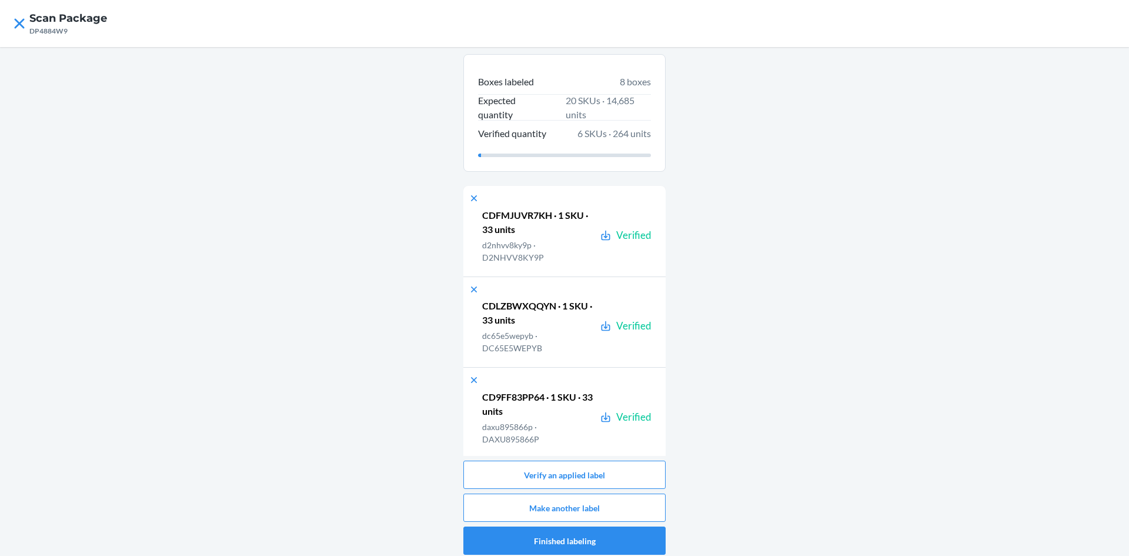
click at [661, 200] on div "Boxes labeled 8 boxes Expected quantity 20 SKUs · 14,685 units Verified quantit…" at bounding box center [564, 252] width 202 height 406
click at [614, 503] on button "Make another label" at bounding box center [564, 507] width 202 height 28
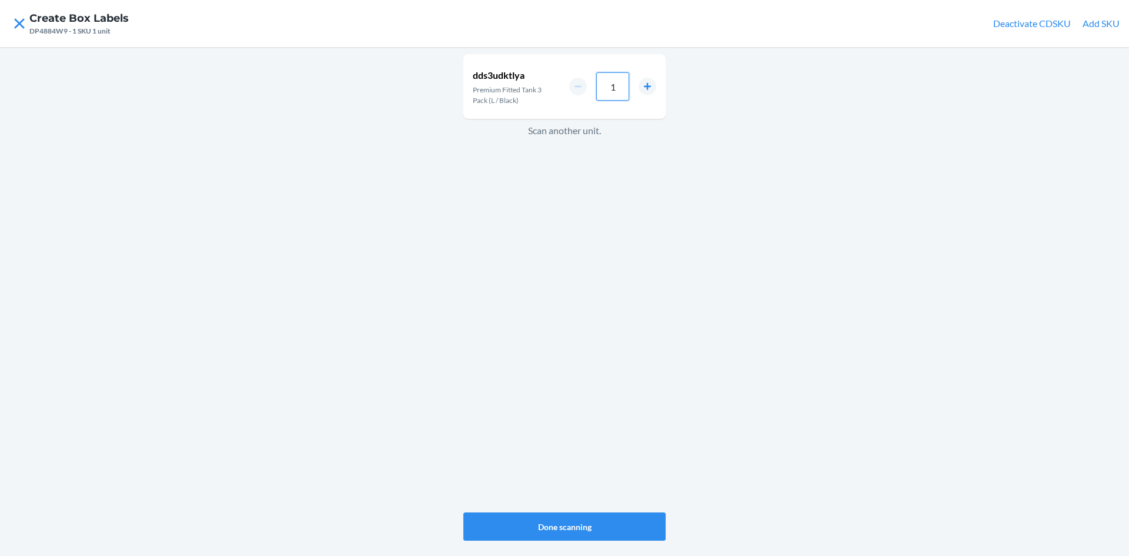
drag, startPoint x: 618, startPoint y: 86, endPoint x: 594, endPoint y: 86, distance: 23.5
click at [594, 86] on div "1" at bounding box center [612, 86] width 87 height 28
type input "33"
click at [600, 523] on button "Done scanning" at bounding box center [564, 526] width 202 height 28
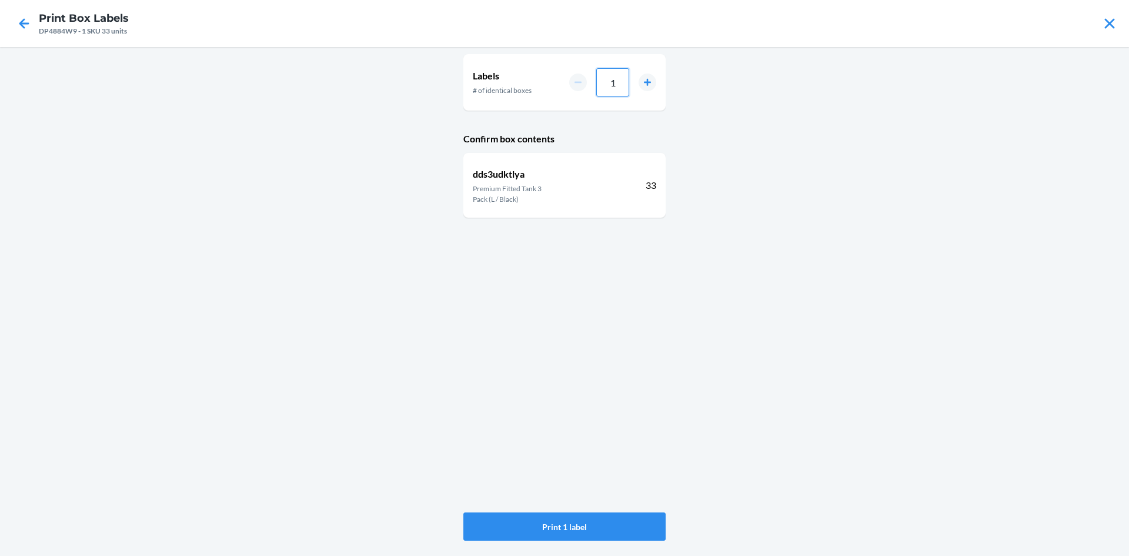
drag, startPoint x: 622, startPoint y: 81, endPoint x: 603, endPoint y: 83, distance: 19.6
click at [603, 83] on input "1" at bounding box center [612, 82] width 33 height 28
type input "4"
click at [616, 522] on button "Print 4 labels" at bounding box center [564, 526] width 202 height 28
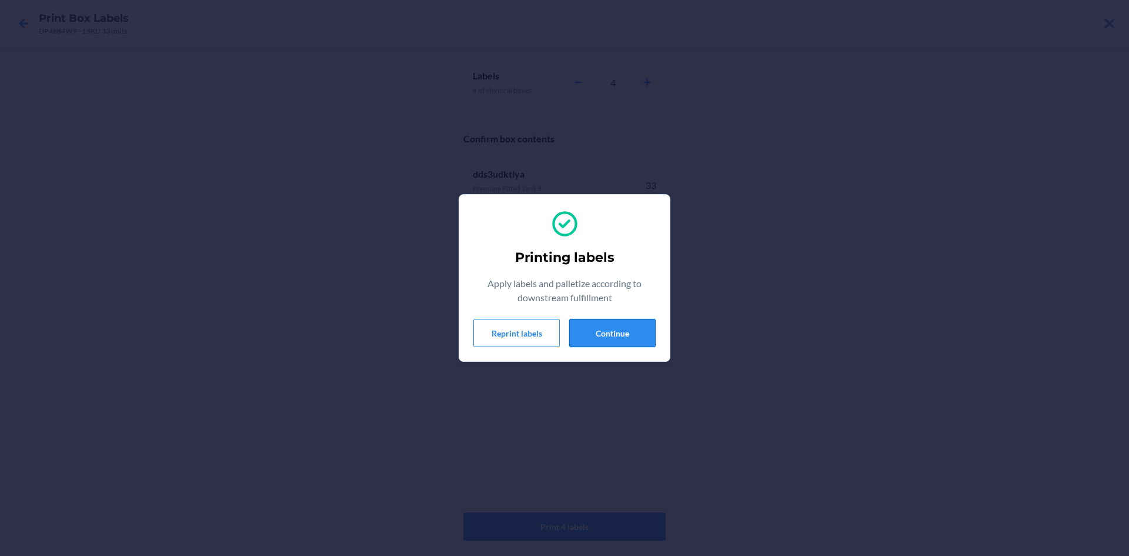
click at [598, 336] on button "Continue" at bounding box center [612, 333] width 86 height 28
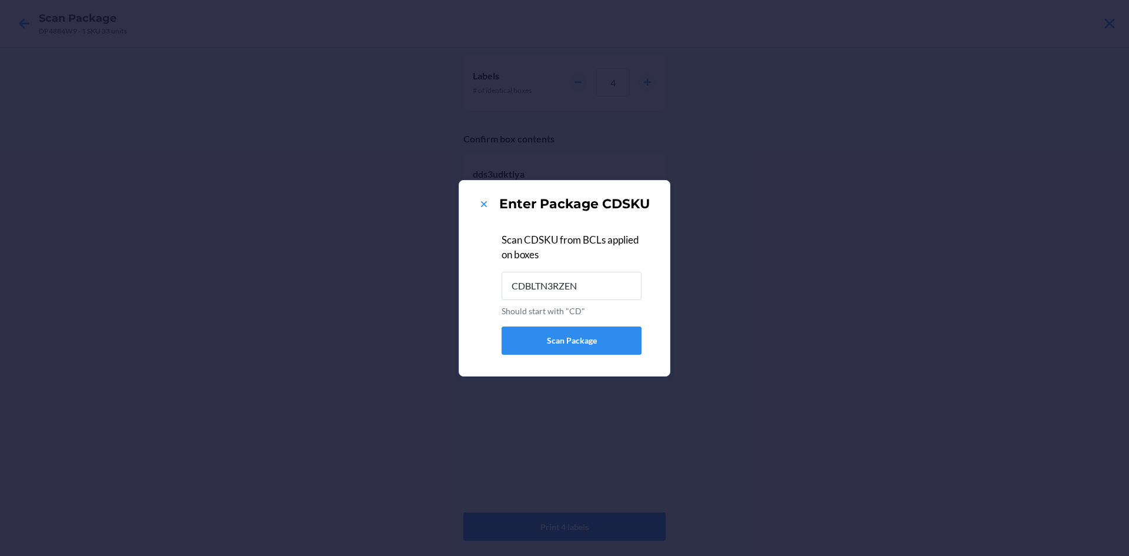
type input "CDBLTN3RZEN"
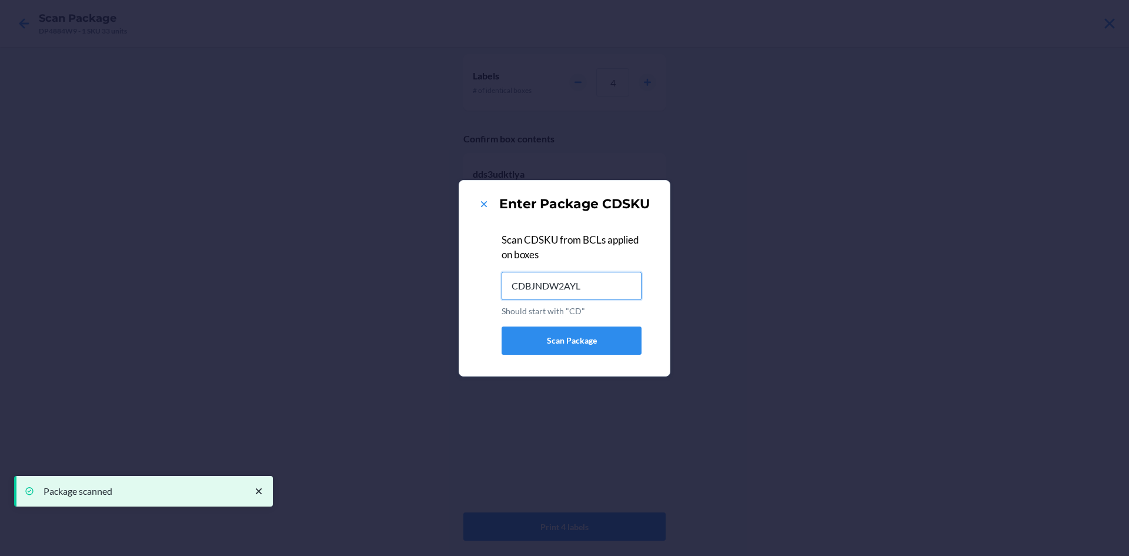
type input "CDBJNDW2AYL"
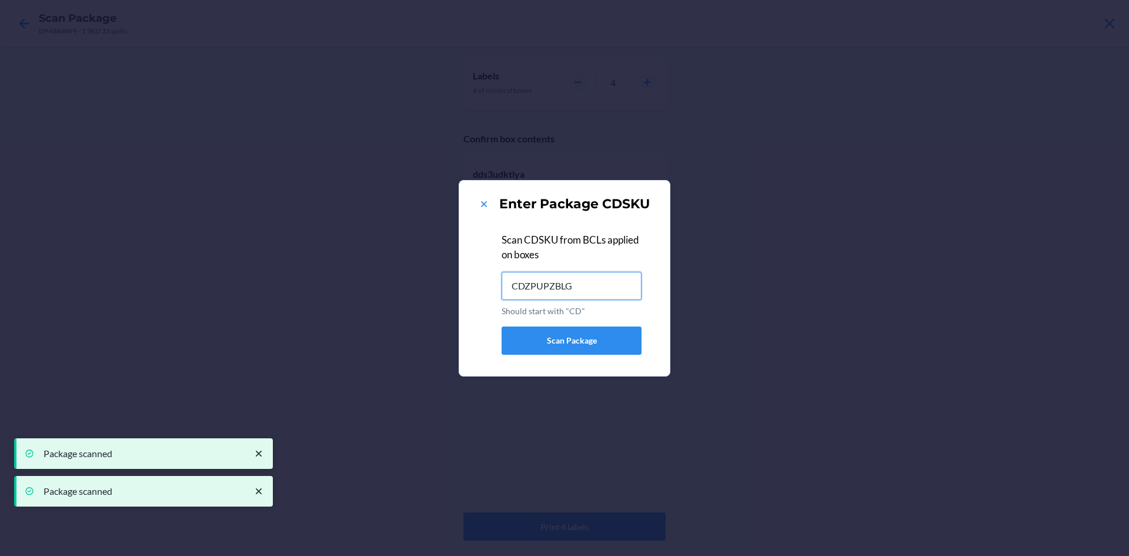
type input "CDZPUPZBLG8"
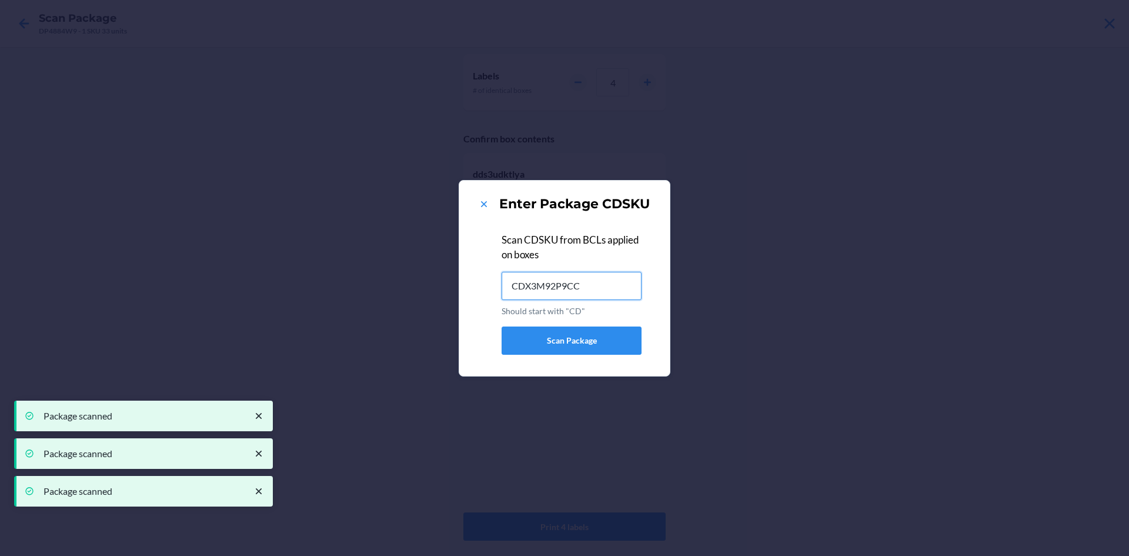
type input "CDX3M92P9CC"
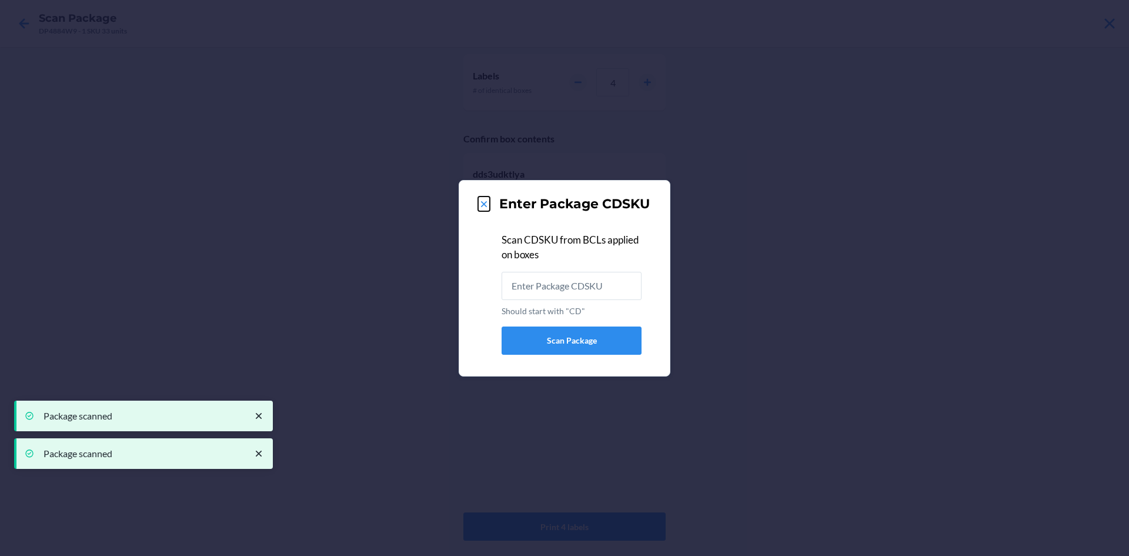
click at [483, 200] on icon at bounding box center [484, 204] width 12 height 12
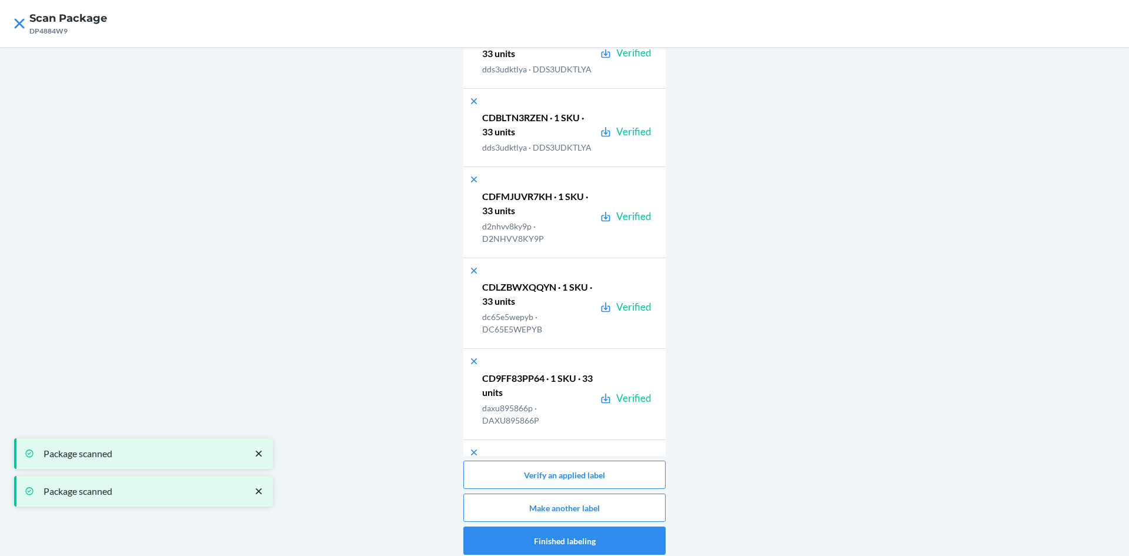
scroll to position [825, 0]
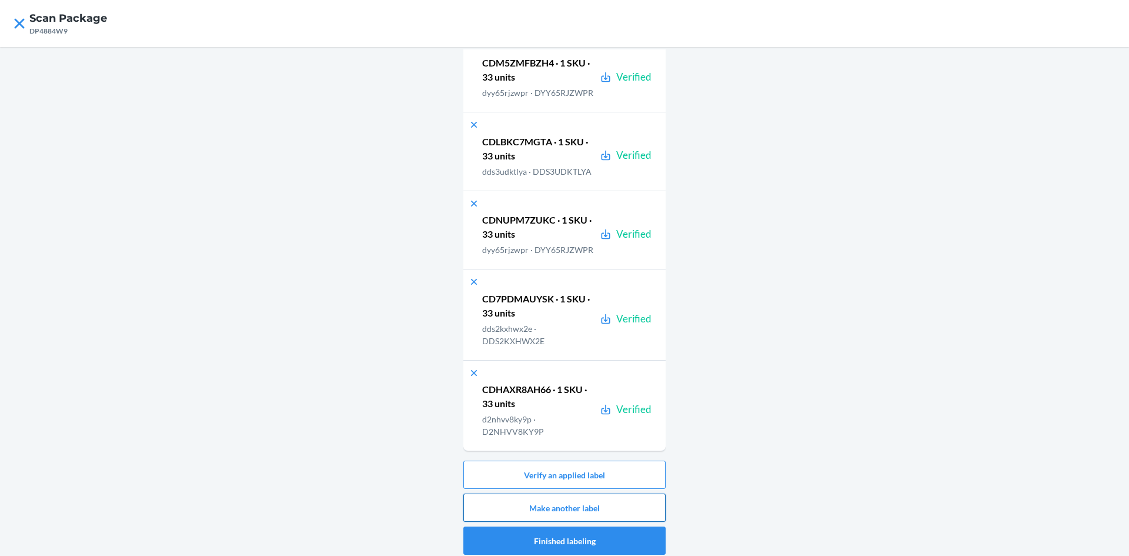
click at [618, 501] on button "Make another label" at bounding box center [564, 507] width 202 height 28
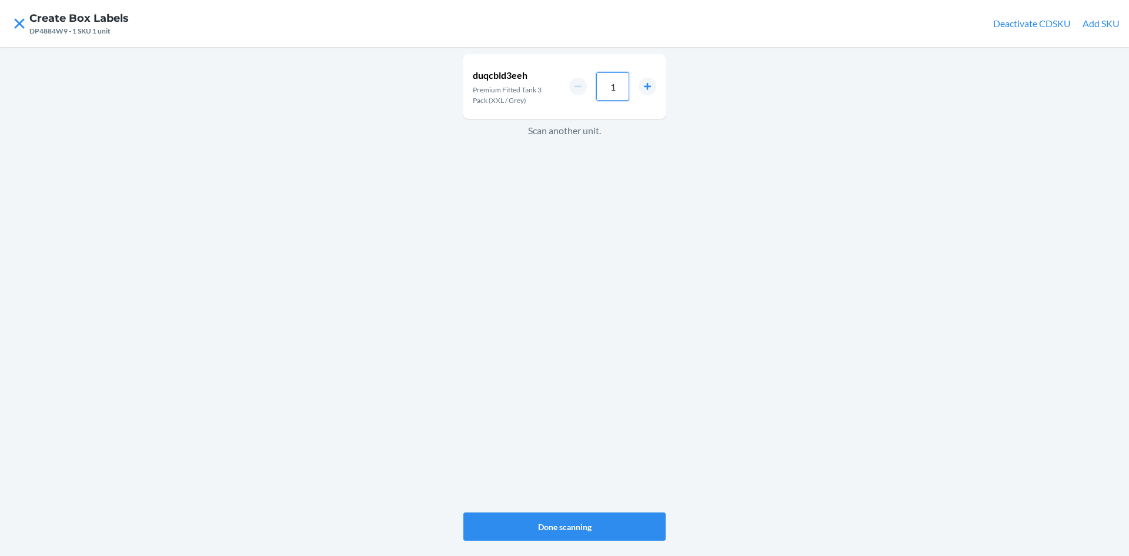
drag, startPoint x: 622, startPoint y: 85, endPoint x: 602, endPoint y: 89, distance: 20.4
click at [603, 89] on input "1" at bounding box center [612, 86] width 33 height 28
type input "33"
click at [610, 525] on button "Done scanning" at bounding box center [564, 526] width 202 height 28
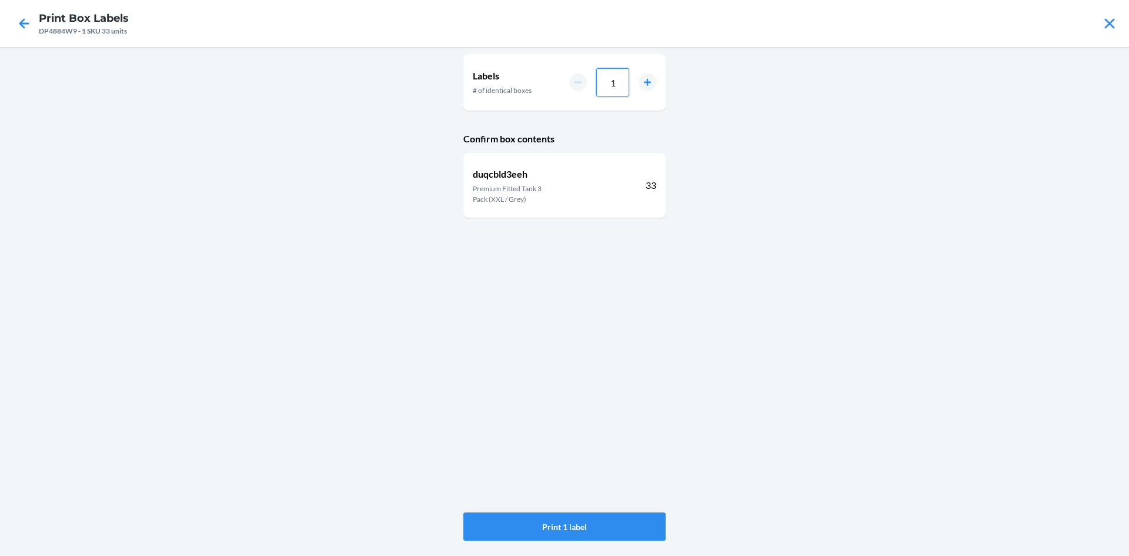
click at [579, 76] on div "1" at bounding box center [612, 82] width 87 height 28
type input "2"
click at [617, 523] on button "Print 2 labels" at bounding box center [564, 526] width 202 height 28
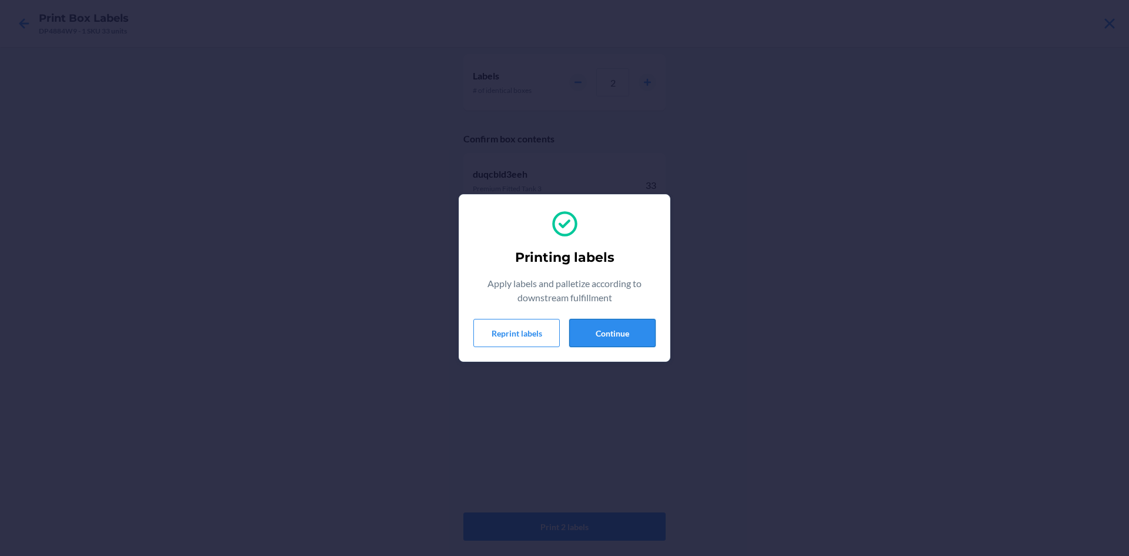
click at [607, 325] on button "Continue" at bounding box center [612, 333] width 86 height 28
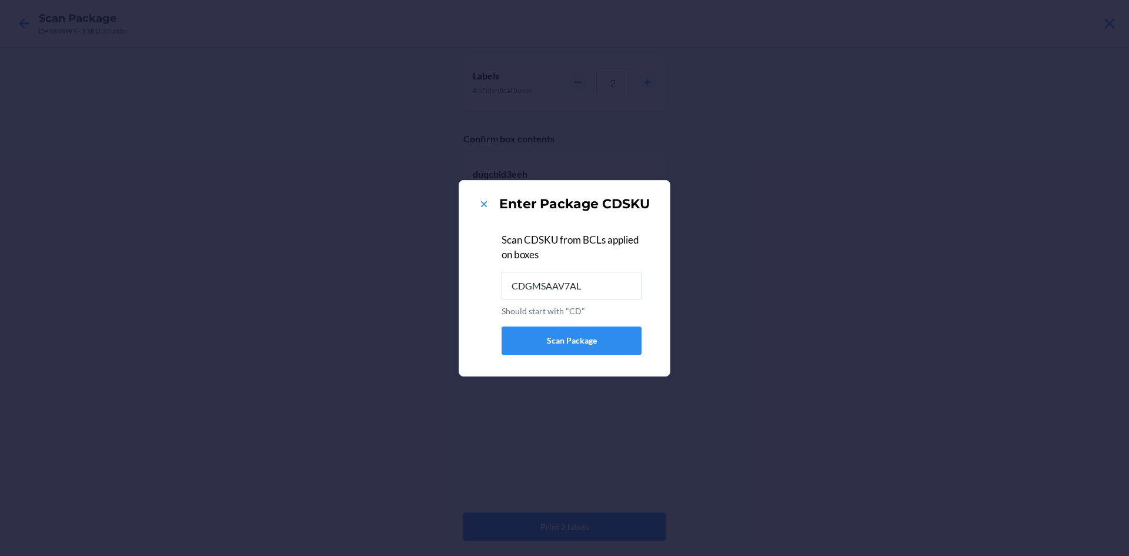
type input "CDGMSAAV7AL"
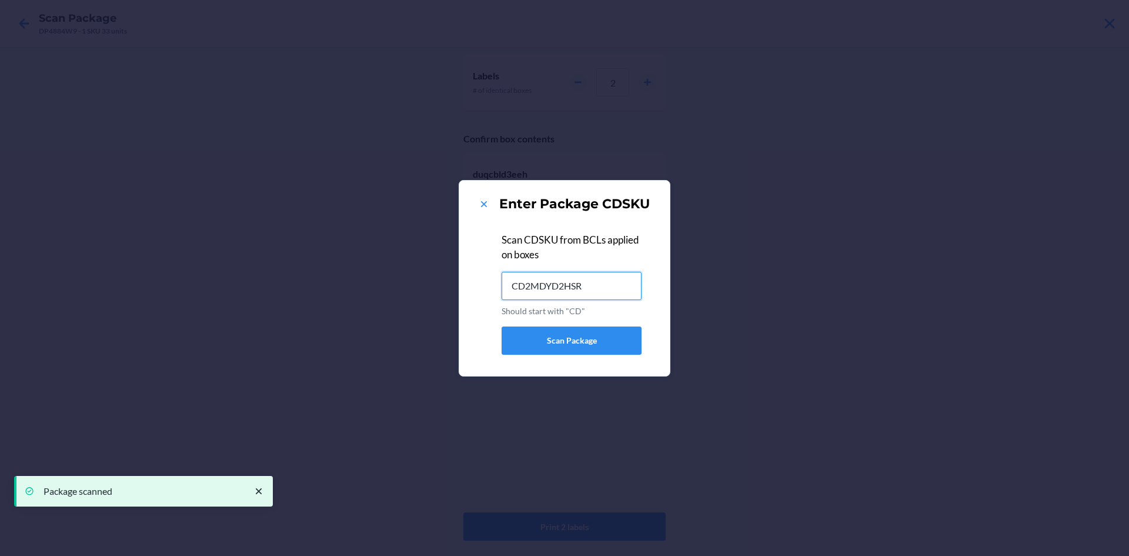
type input "CD2MDYD2HSR"
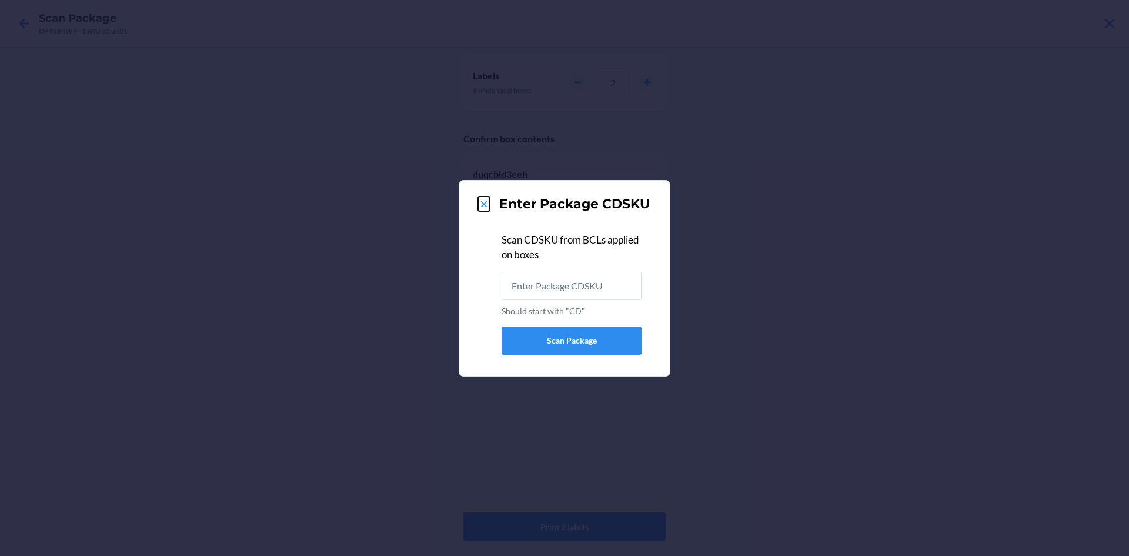
click at [481, 198] on icon at bounding box center [484, 204] width 12 height 12
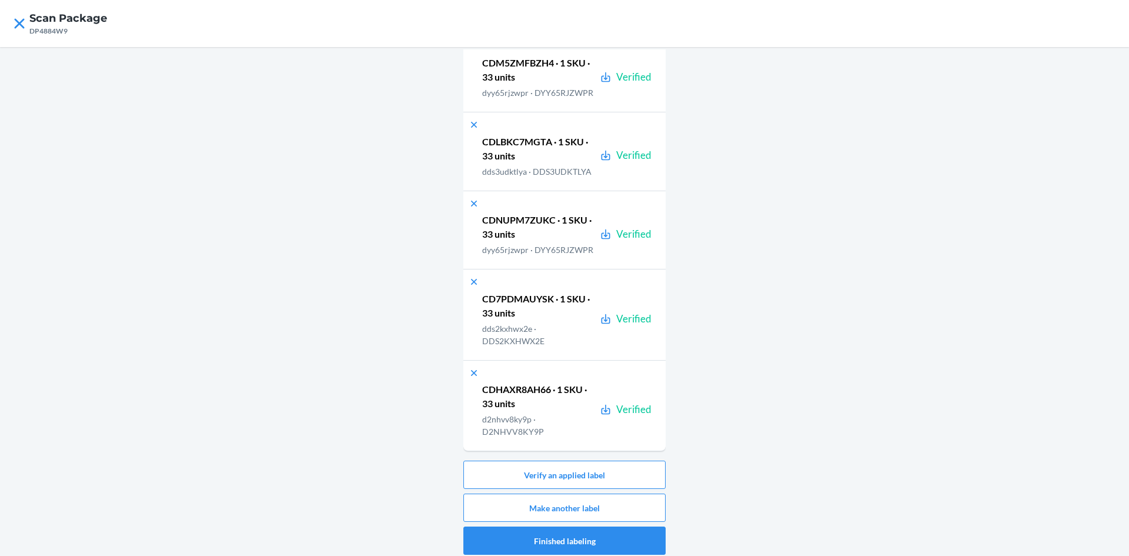
scroll to position [1007, 0]
drag, startPoint x: 661, startPoint y: 363, endPoint x: 664, endPoint y: 427, distance: 64.1
click at [664, 427] on div "Boxes labeled 14 boxes Expected quantity 20 SKUs · 14,685 units Verified quanti…" at bounding box center [564, 304] width 1129 height 514
click at [646, 510] on button "Make another label" at bounding box center [564, 507] width 202 height 28
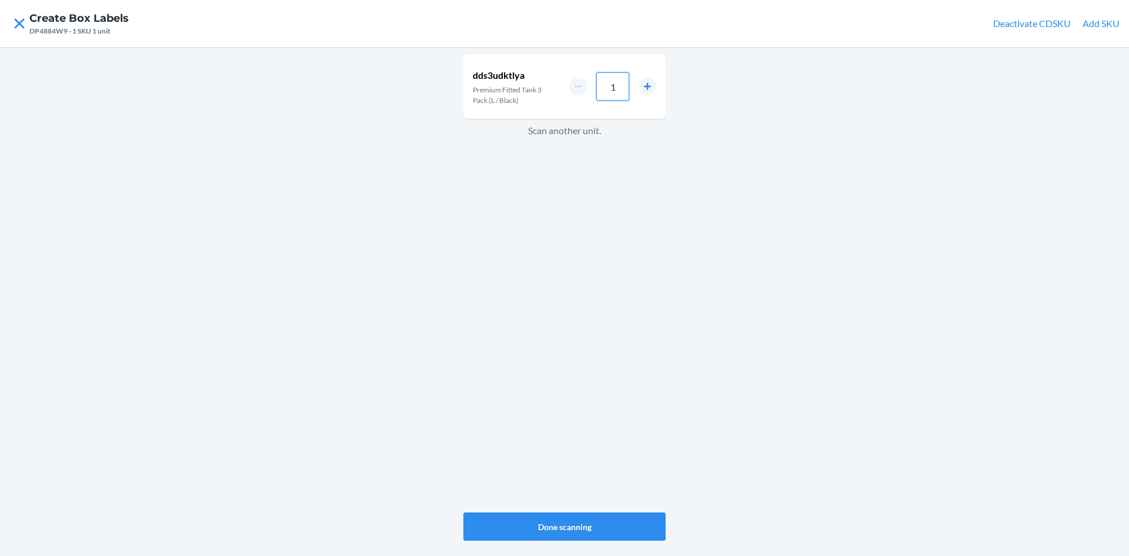
click at [622, 93] on input "1" at bounding box center [612, 86] width 33 height 28
drag, startPoint x: 622, startPoint y: 93, endPoint x: 624, endPoint y: 109, distance: 16.0
click at [615, 92] on input "1" at bounding box center [612, 86] width 33 height 28
drag, startPoint x: 614, startPoint y: 86, endPoint x: 586, endPoint y: 89, distance: 28.9
click at [588, 93] on div "1" at bounding box center [612, 86] width 87 height 28
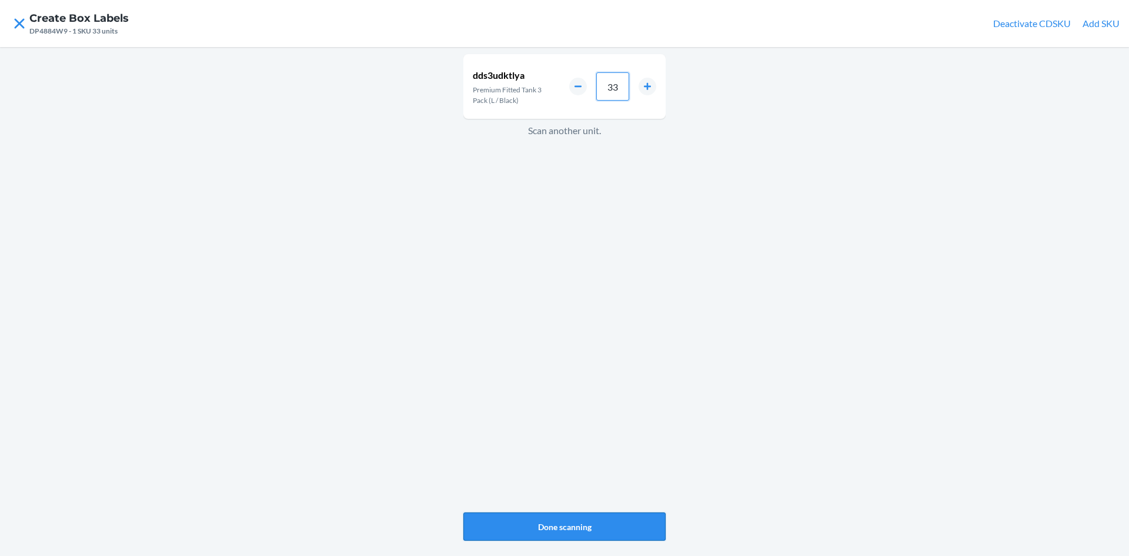
type input "33"
click at [617, 527] on button "Done scanning" at bounding box center [564, 526] width 202 height 28
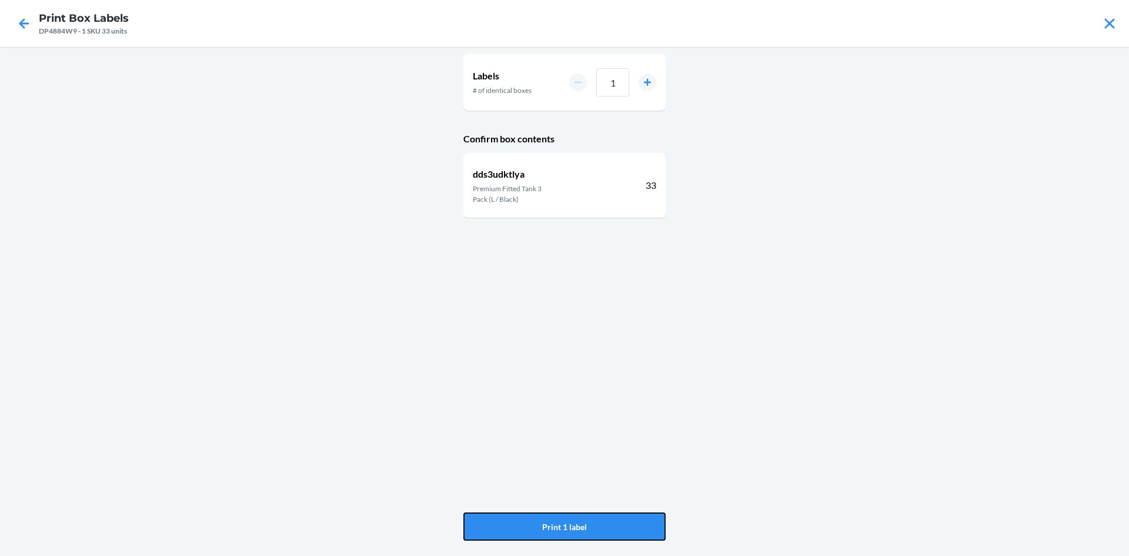
click at [617, 527] on button "Print 1 label" at bounding box center [564, 526] width 202 height 28
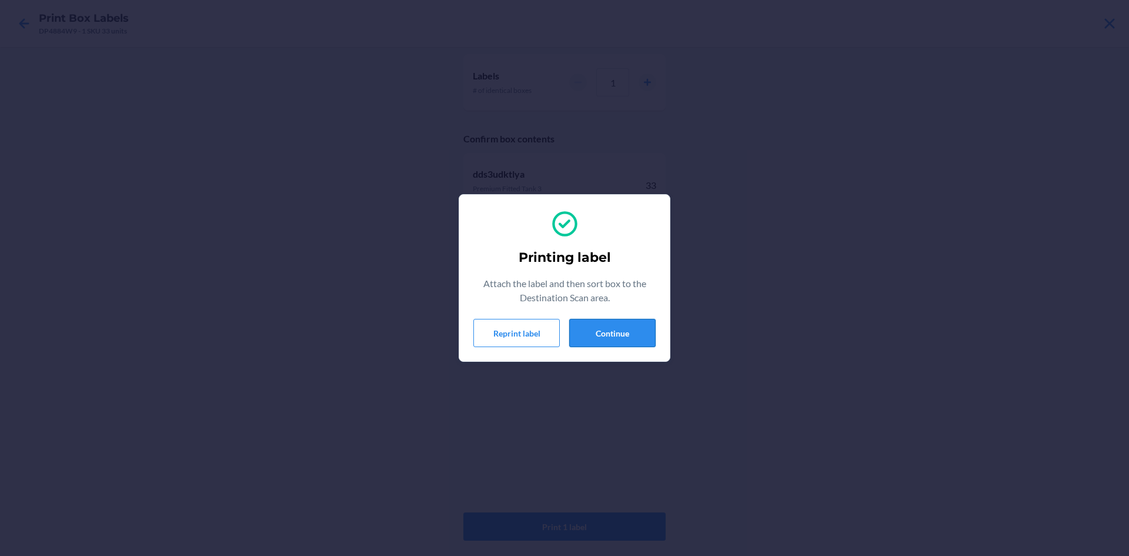
click at [629, 335] on button "Continue" at bounding box center [612, 333] width 86 height 28
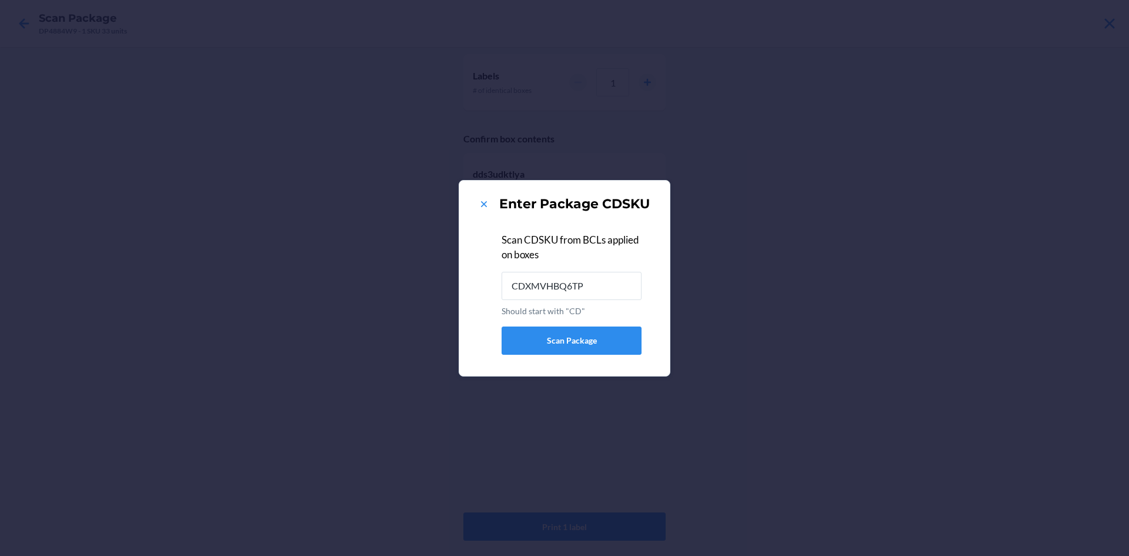
type input "CDXMVHBQ6TP"
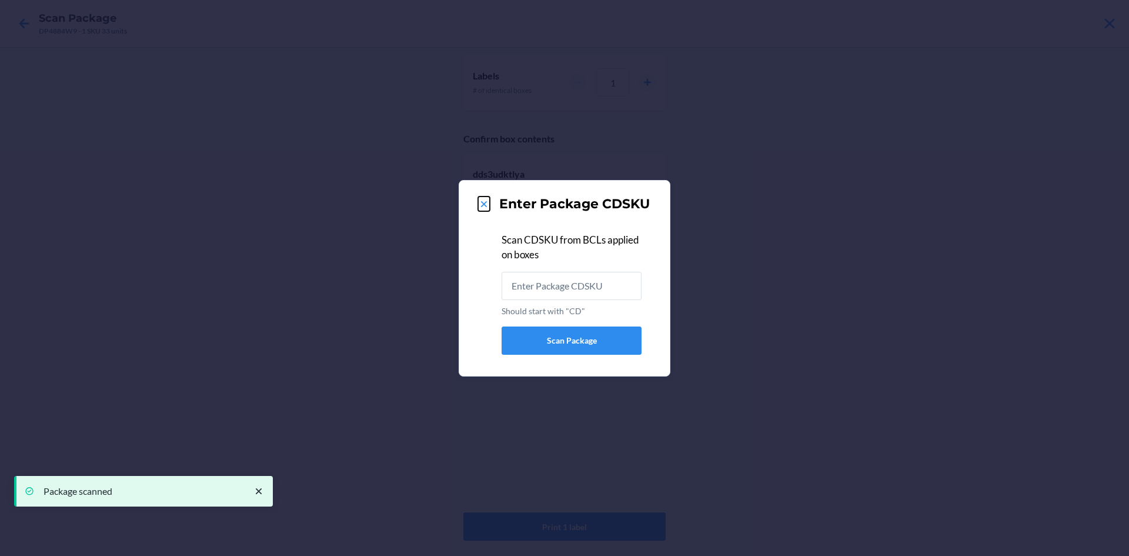
click at [481, 197] on button at bounding box center [484, 203] width 12 height 15
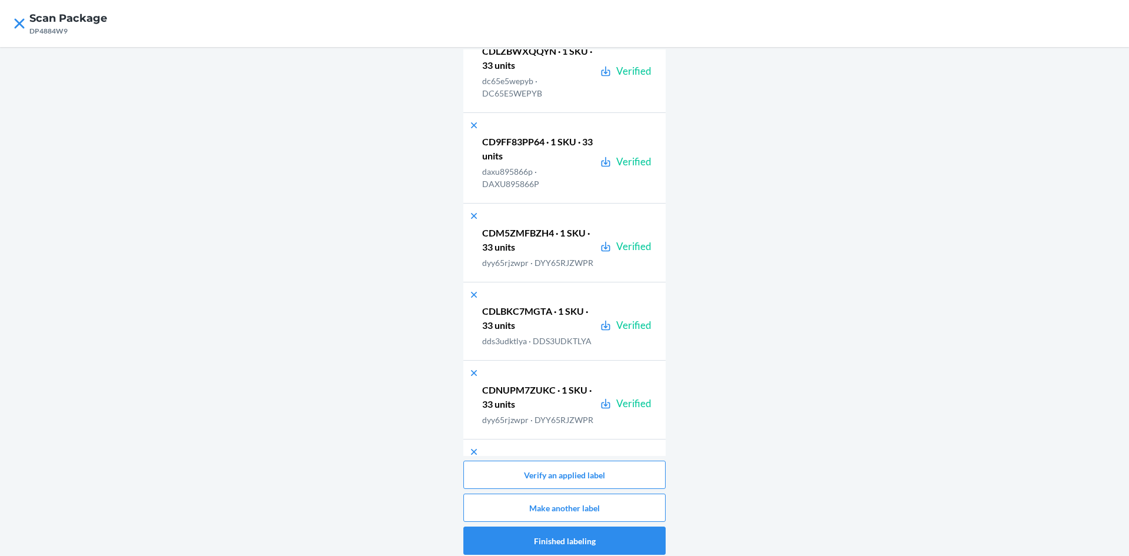
scroll to position [1098, 0]
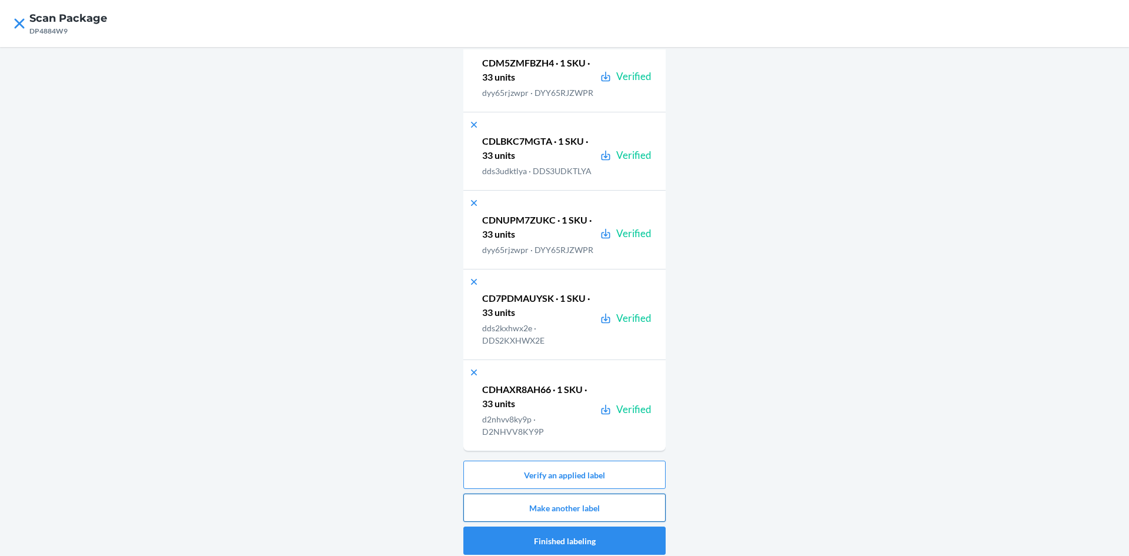
click at [640, 506] on button "Make another label" at bounding box center [564, 507] width 202 height 28
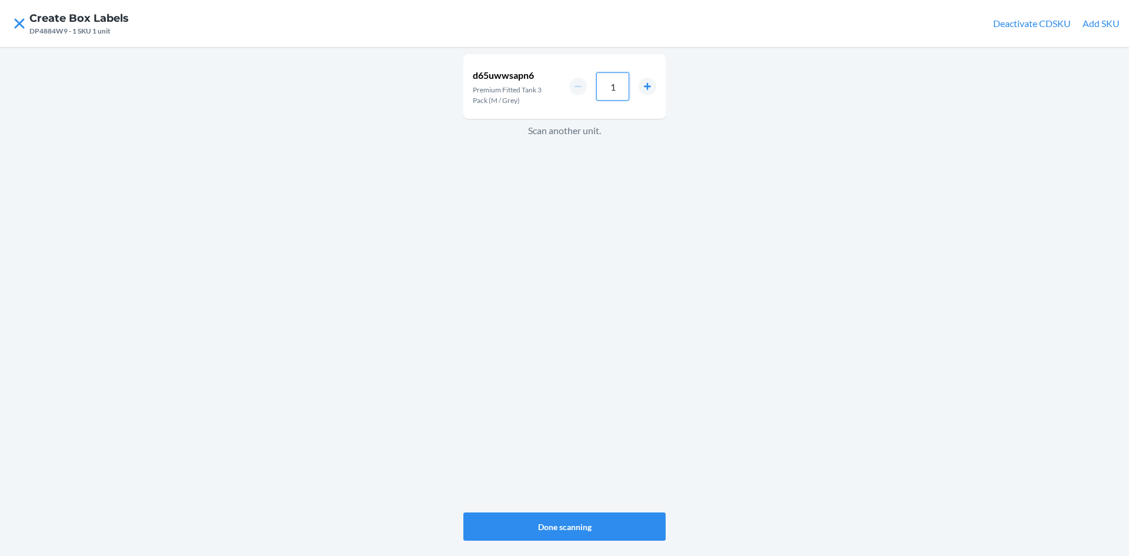
drag, startPoint x: 618, startPoint y: 88, endPoint x: 555, endPoint y: 88, distance: 62.9
click at [555, 88] on div "d65uwwsapn6 Premium Fitted Tank 3 Pack (M / Grey) 1" at bounding box center [564, 86] width 202 height 65
type input "33"
click at [648, 526] on button "Done scanning" at bounding box center [564, 526] width 202 height 28
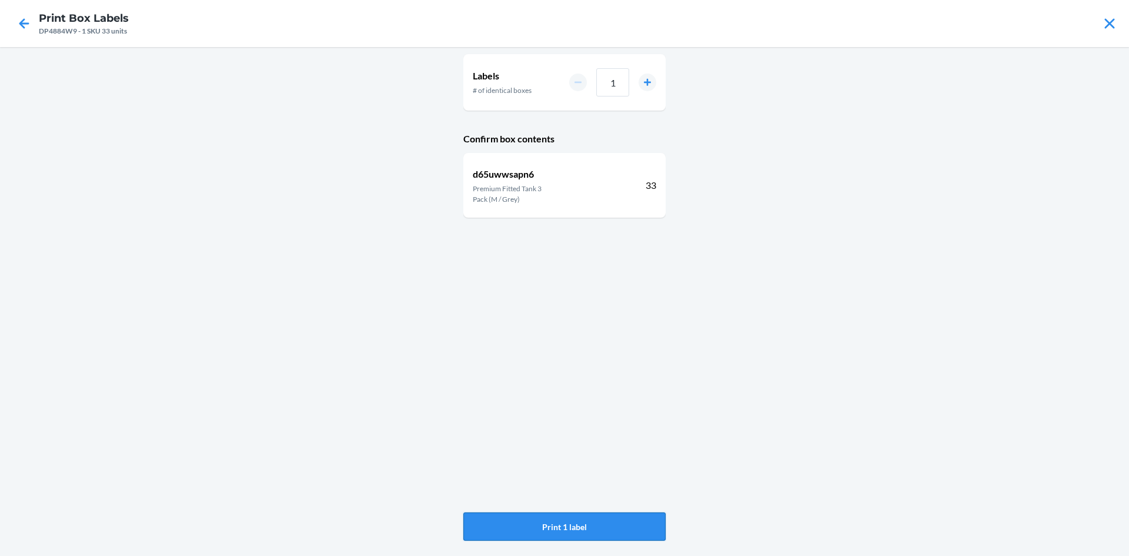
click at [597, 524] on button "Print 1 label" at bounding box center [564, 526] width 202 height 28
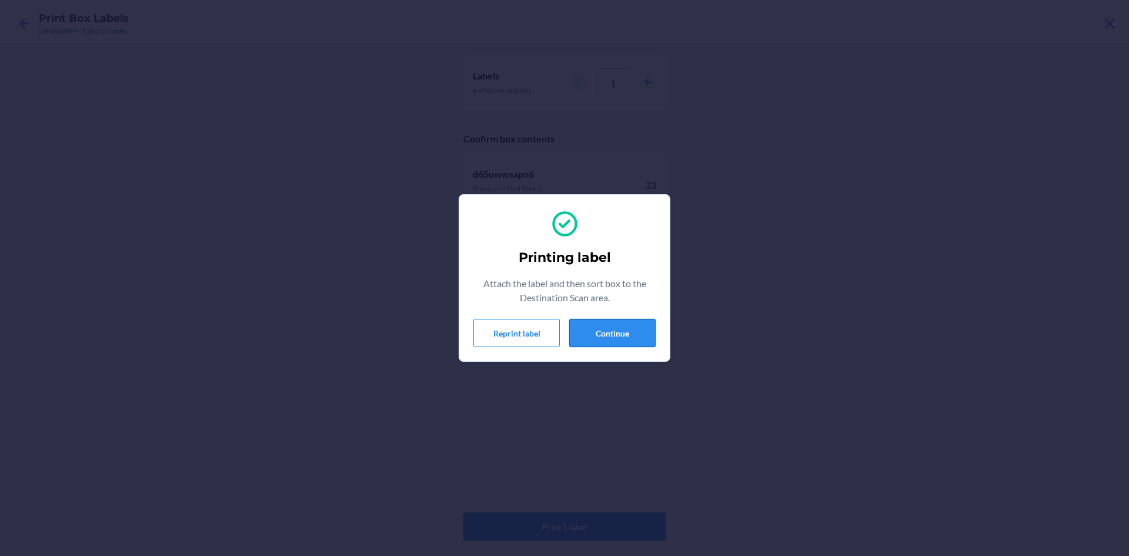
click at [636, 340] on button "Continue" at bounding box center [612, 333] width 86 height 28
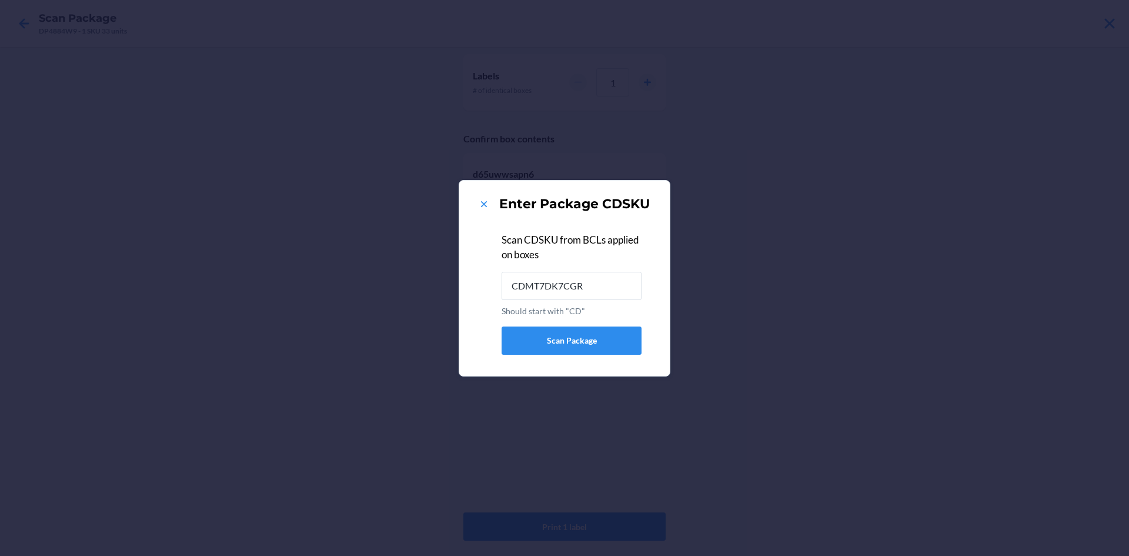
type input "CDMT7DK7CGR"
click at [483, 199] on icon at bounding box center [484, 204] width 12 height 12
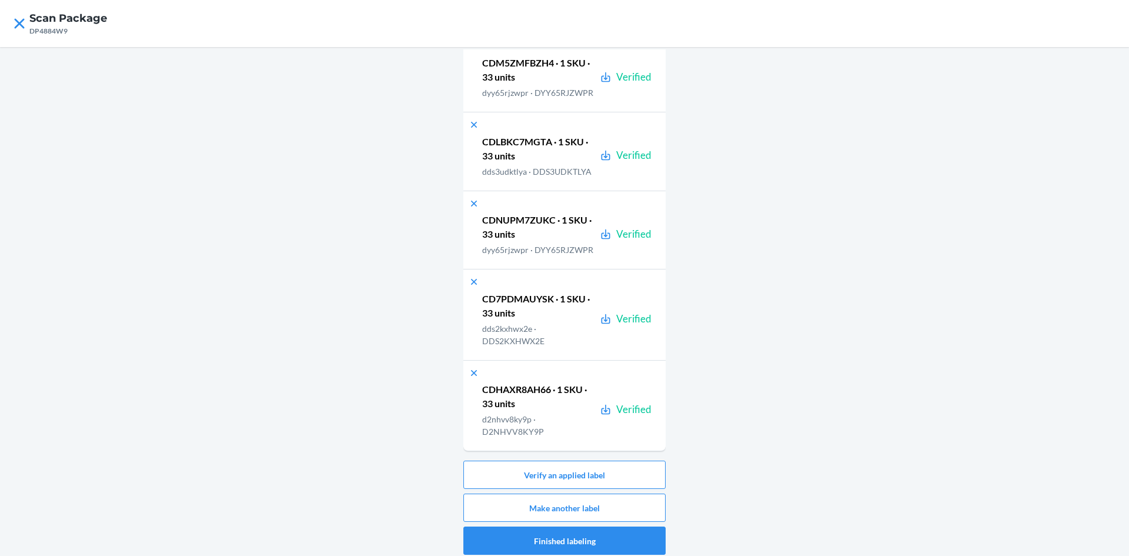
scroll to position [1188, 0]
click at [594, 507] on button "Make another label" at bounding box center [564, 507] width 202 height 28
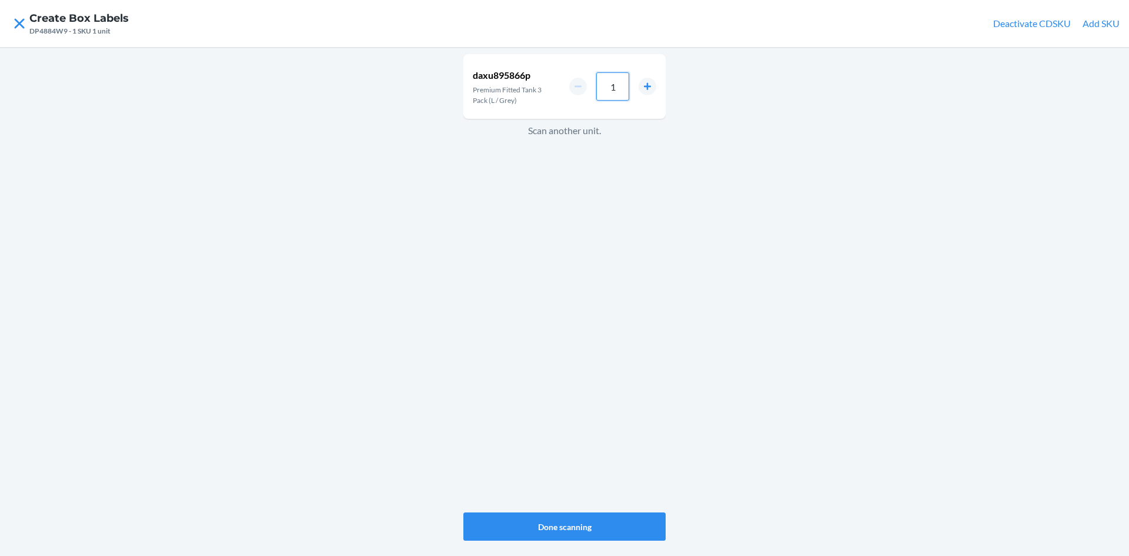
drag, startPoint x: 620, startPoint y: 88, endPoint x: 567, endPoint y: 83, distance: 53.1
click at [567, 83] on div "daxu895866p Premium Fitted Tank 3 Pack (L / Grey) 1" at bounding box center [564, 86] width 202 height 65
type input "33"
drag, startPoint x: 674, startPoint y: 497, endPoint x: 405, endPoint y: 300, distance: 334.0
click at [405, 300] on div "daxu895866p Premium Fitted Tank 3 Pack (L / Grey) 33 Scan another unit. Done sc…" at bounding box center [564, 301] width 1129 height 509
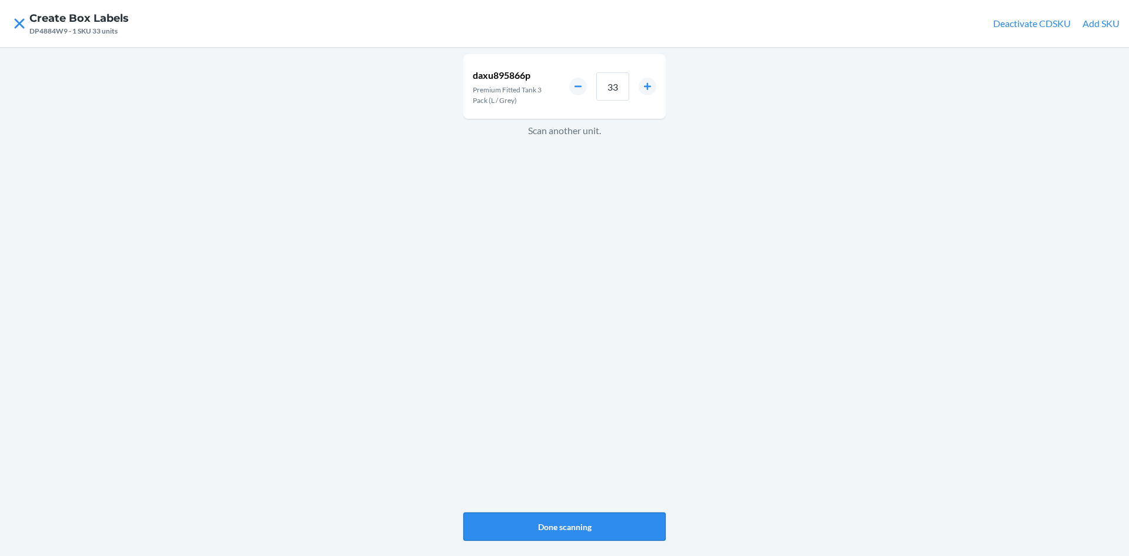
click at [599, 532] on button "Done scanning" at bounding box center [564, 526] width 202 height 28
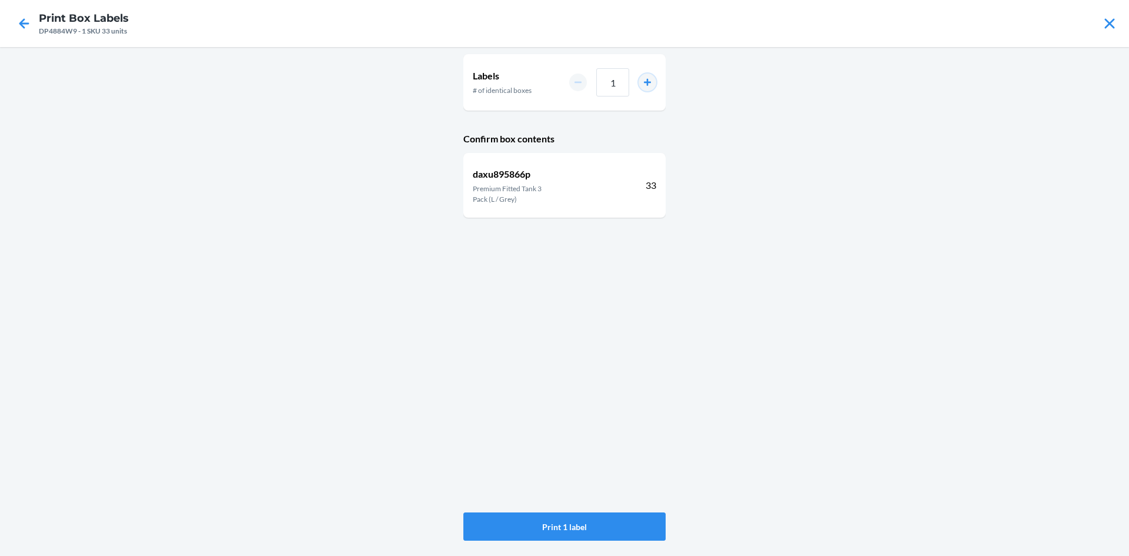
click at [647, 77] on button "increment number" at bounding box center [647, 82] width 18 height 18
type input "2"
click at [606, 524] on button "Print 2 labels" at bounding box center [564, 526] width 202 height 28
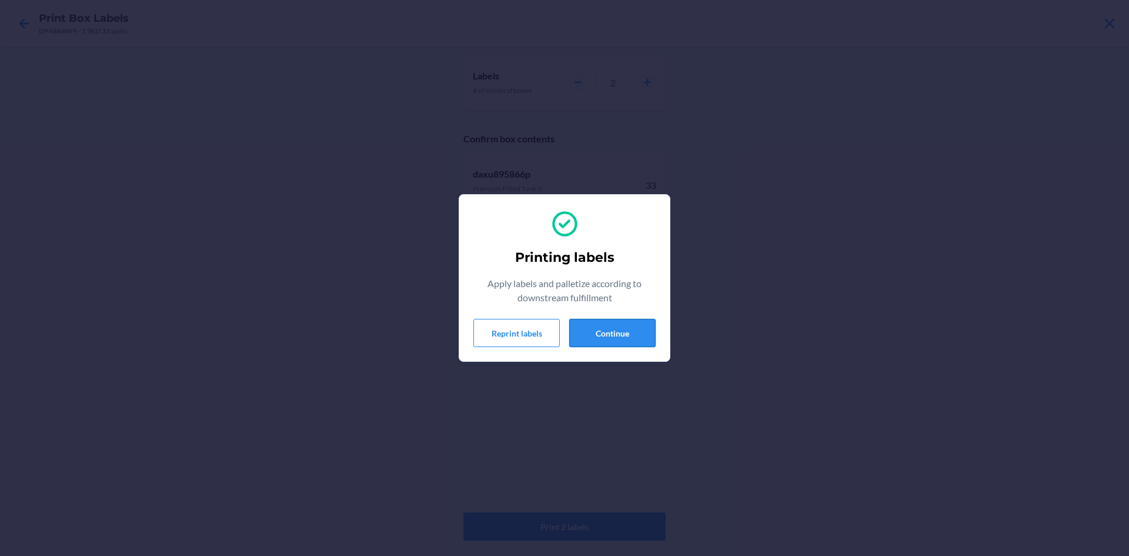
click at [627, 330] on button "Continue" at bounding box center [612, 333] width 86 height 28
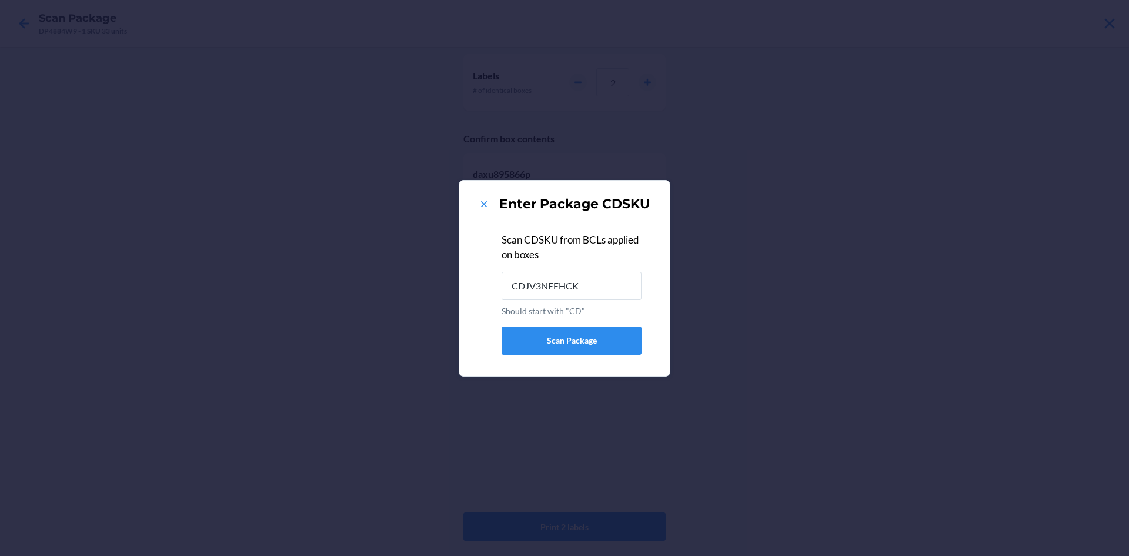
type input "CDJV3NEEHCK"
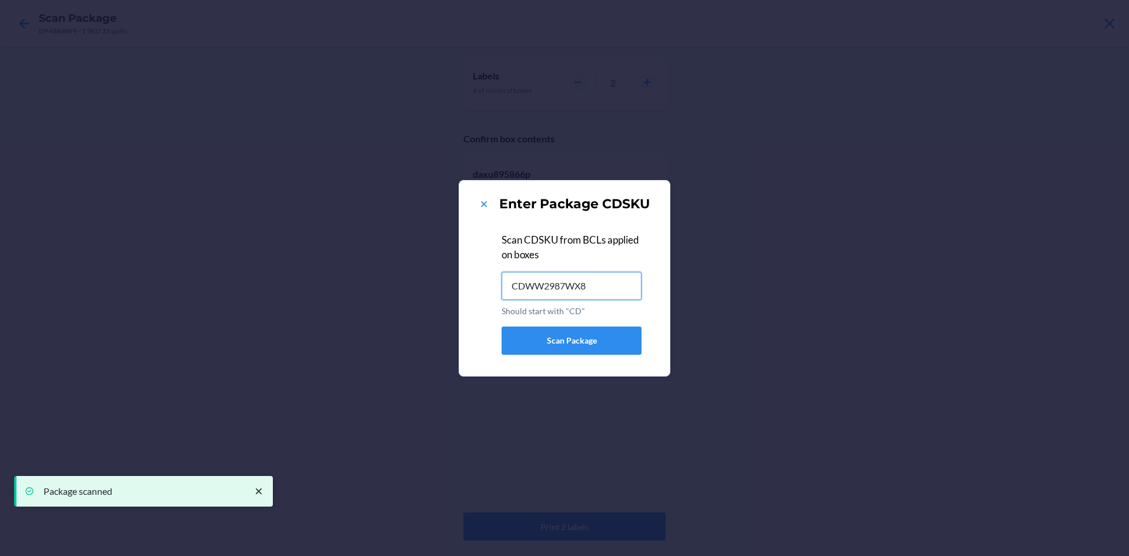
type input "CDWW2987WX8"
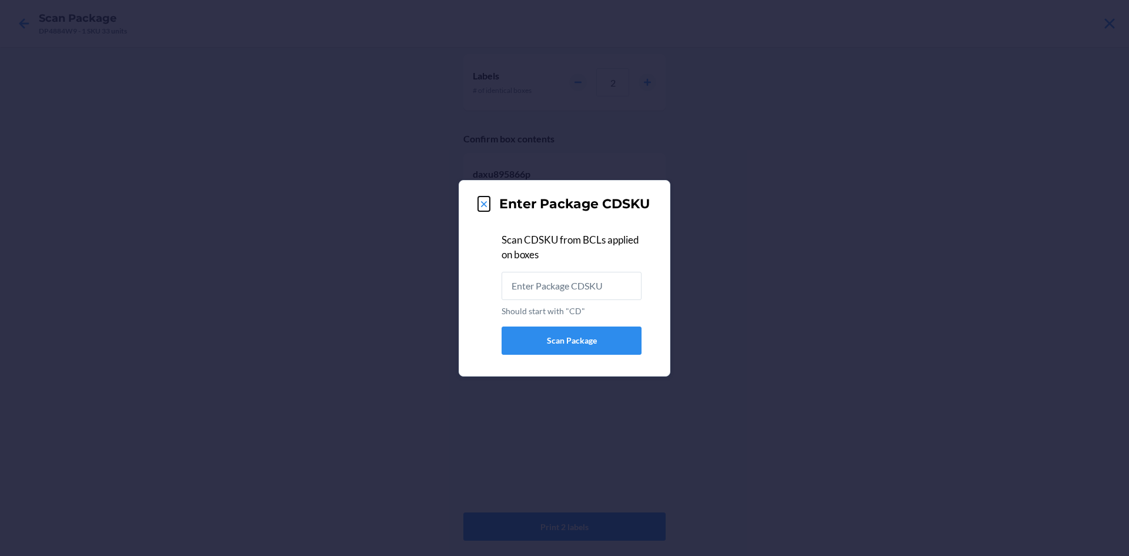
click at [485, 206] on icon at bounding box center [484, 204] width 12 height 12
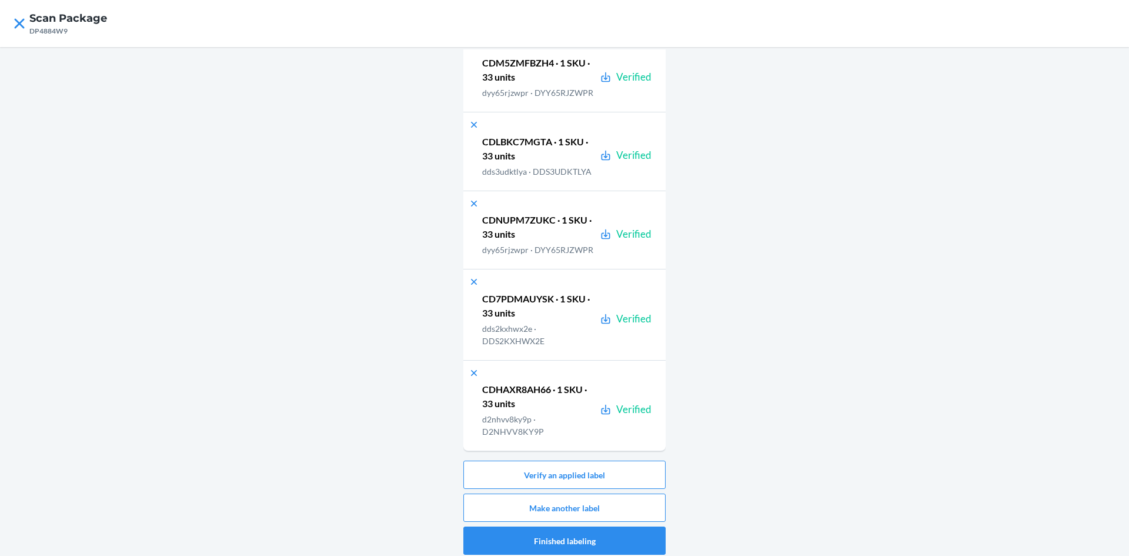
scroll to position [1370, 0]
click at [617, 506] on button "Make another label" at bounding box center [564, 507] width 202 height 28
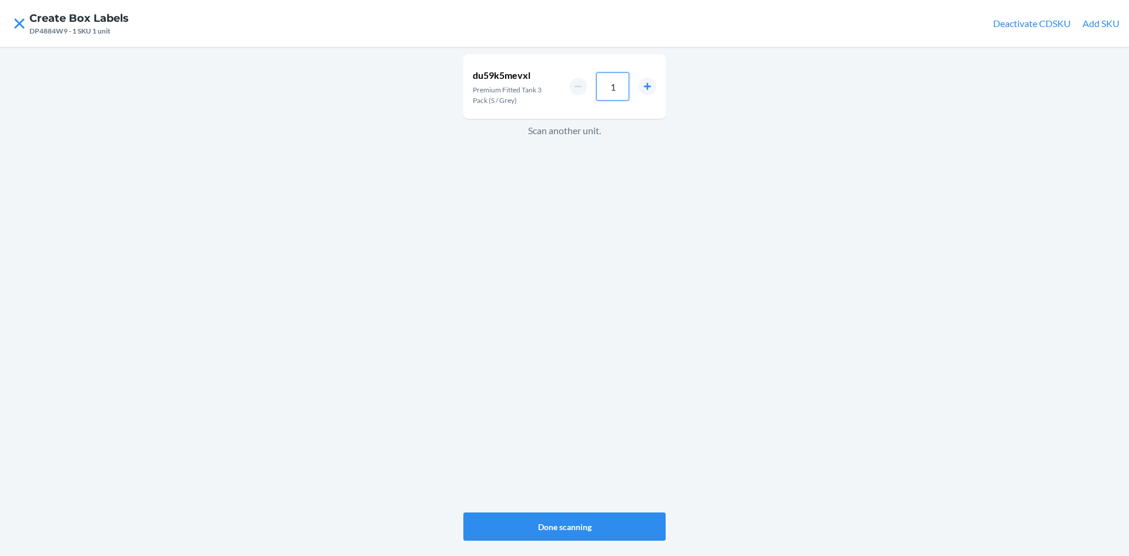
click at [581, 92] on div "1" at bounding box center [612, 86] width 87 height 28
type input "33"
click at [600, 523] on button "Done scanning" at bounding box center [564, 526] width 202 height 28
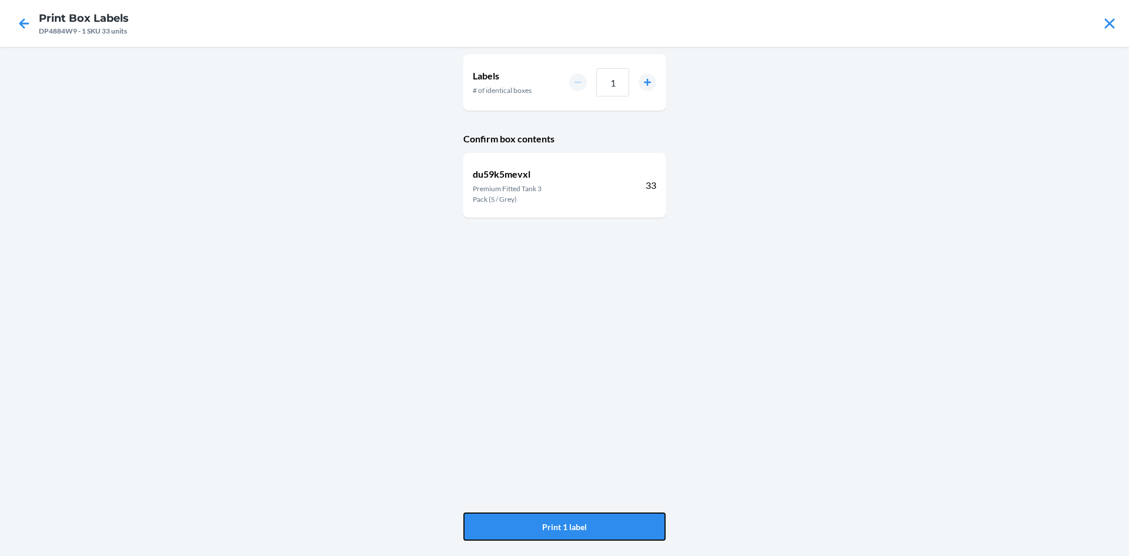
click at [600, 523] on button "Print 1 label" at bounding box center [564, 526] width 202 height 28
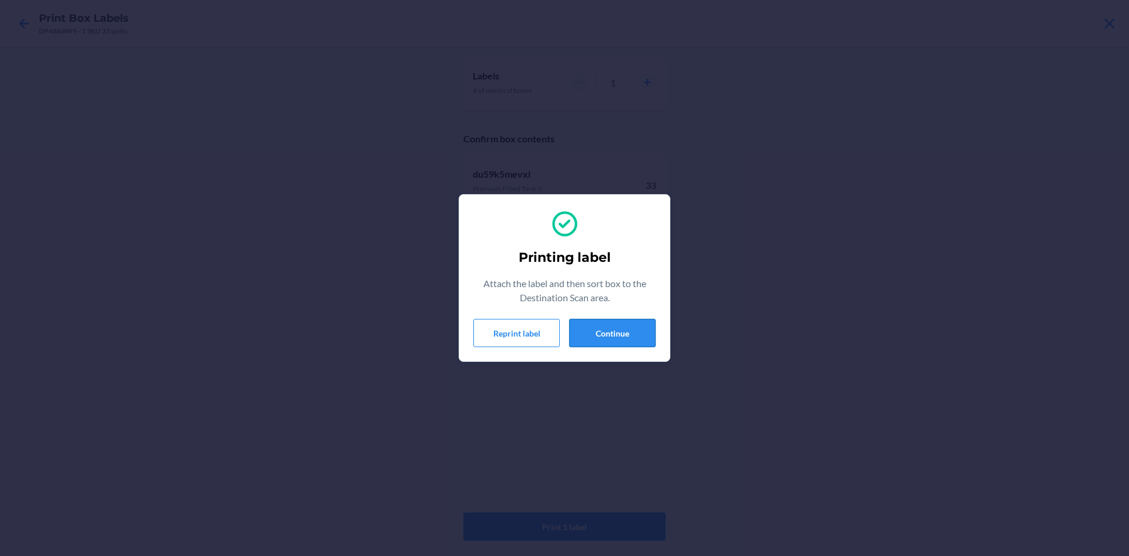
click at [611, 322] on button "Continue" at bounding box center [612, 333] width 86 height 28
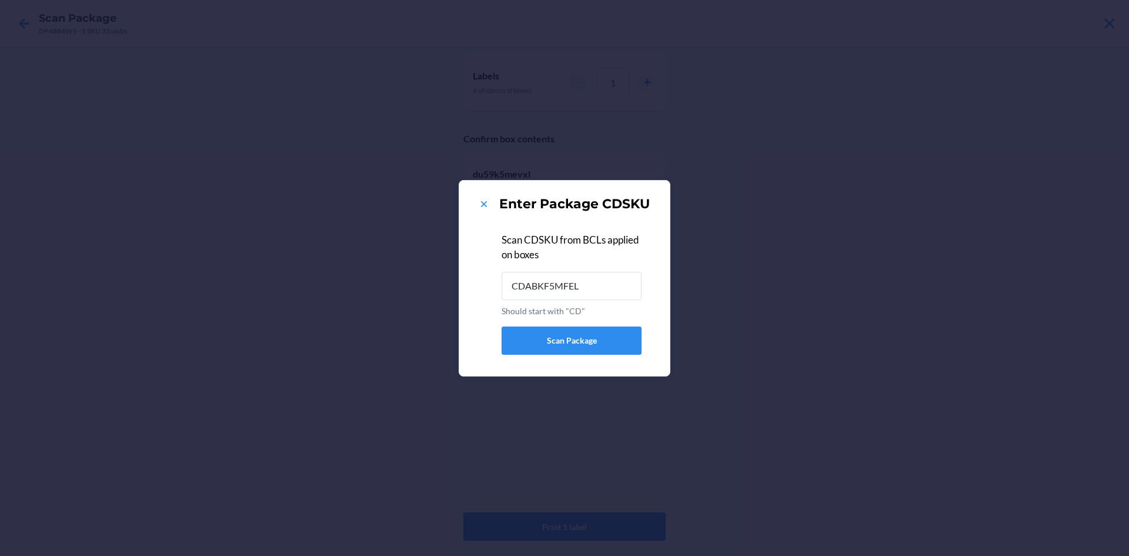
type input "CDABKF5MFEL"
click at [484, 202] on icon at bounding box center [484, 204] width 12 height 12
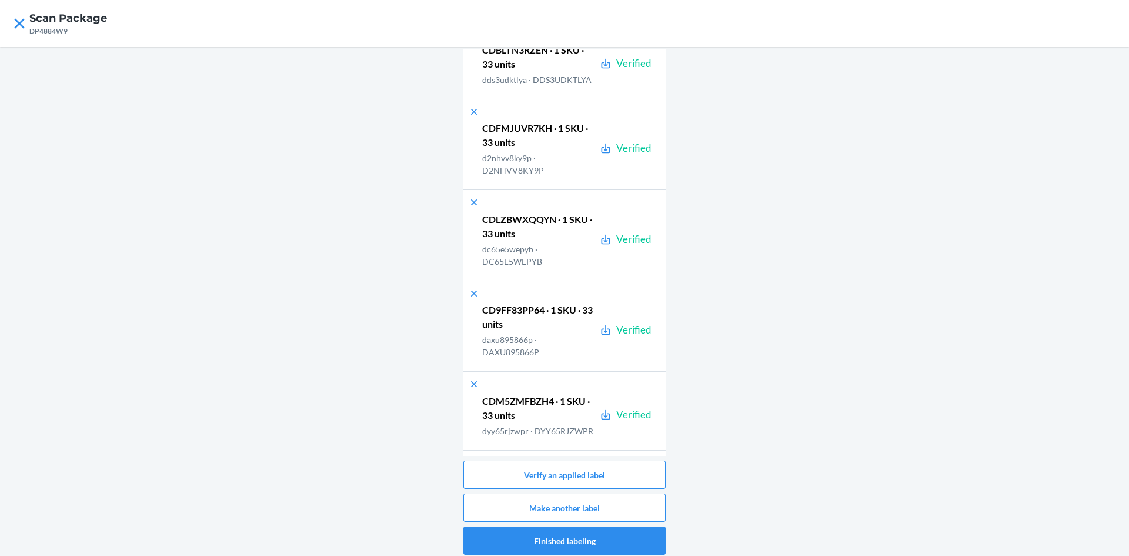
scroll to position [1461, 0]
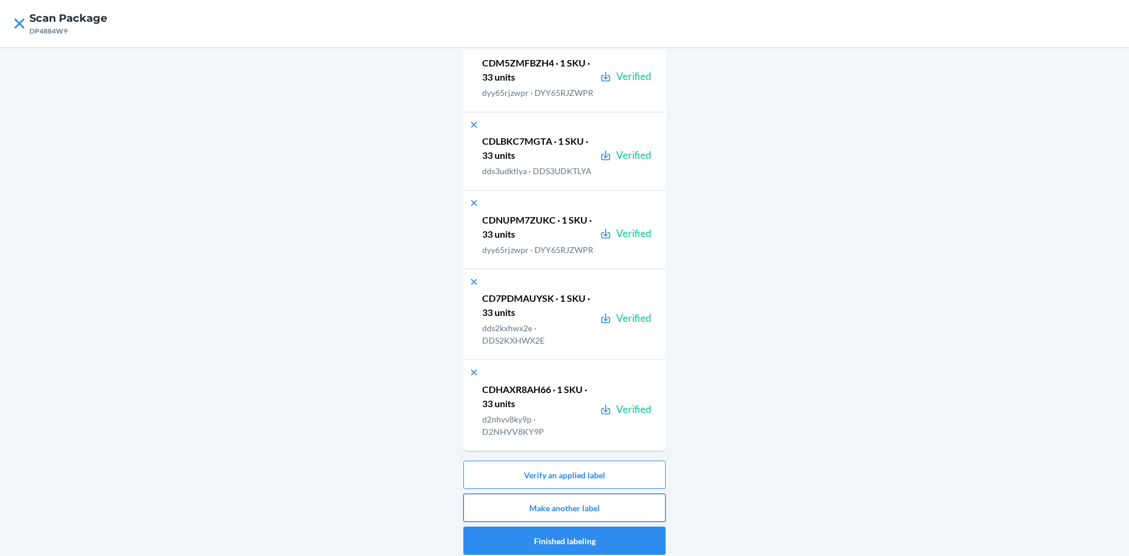
click at [639, 500] on button "Make another label" at bounding box center [564, 507] width 202 height 28
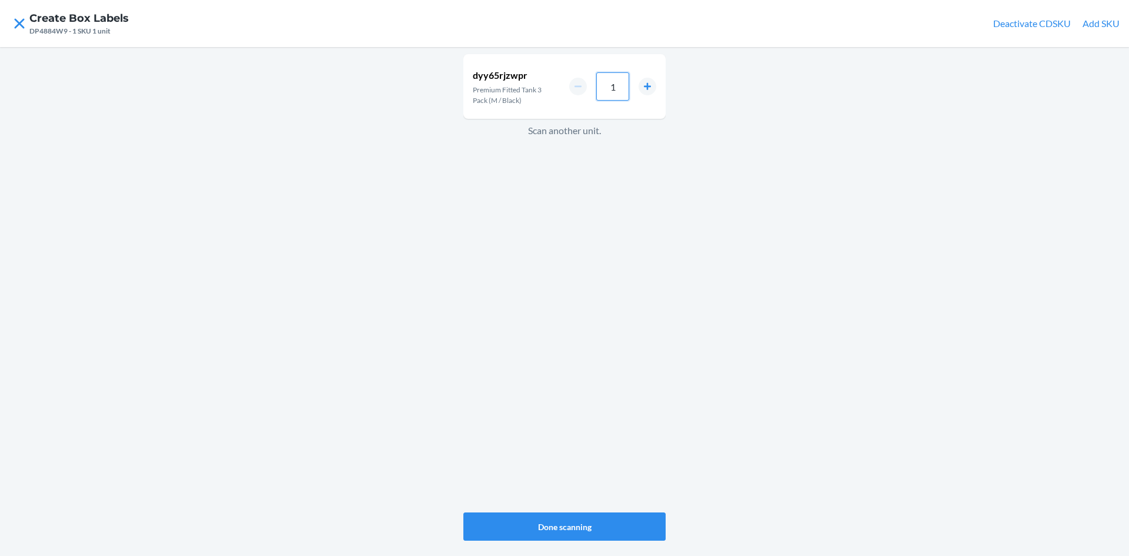
click at [571, 86] on div "1" at bounding box center [612, 86] width 87 height 28
type input "33"
click at [586, 514] on button "Done scanning" at bounding box center [564, 526] width 202 height 28
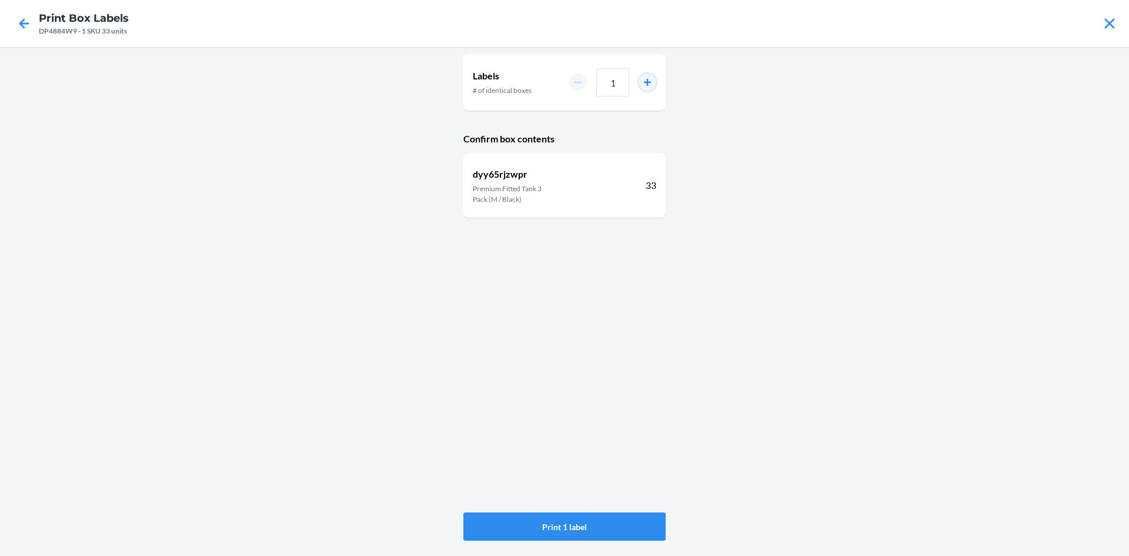
click at [646, 84] on button "increment number" at bounding box center [647, 82] width 18 height 18
click at [646, 83] on button "increment number" at bounding box center [647, 82] width 18 height 18
type input "3"
click at [638, 523] on button "Print 3 labels" at bounding box center [564, 526] width 202 height 28
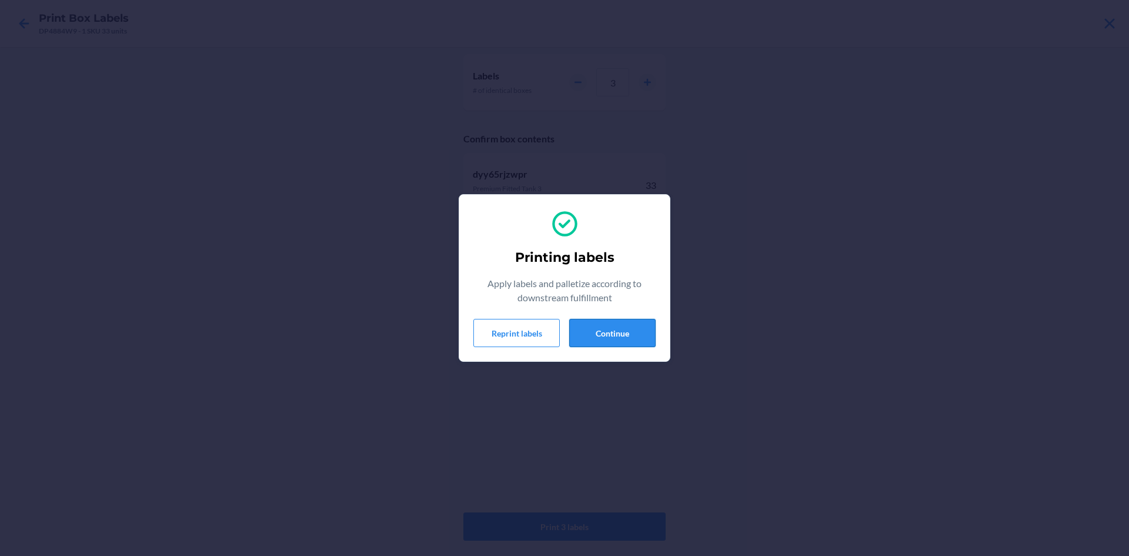
click at [600, 328] on button "Continue" at bounding box center [612, 333] width 86 height 28
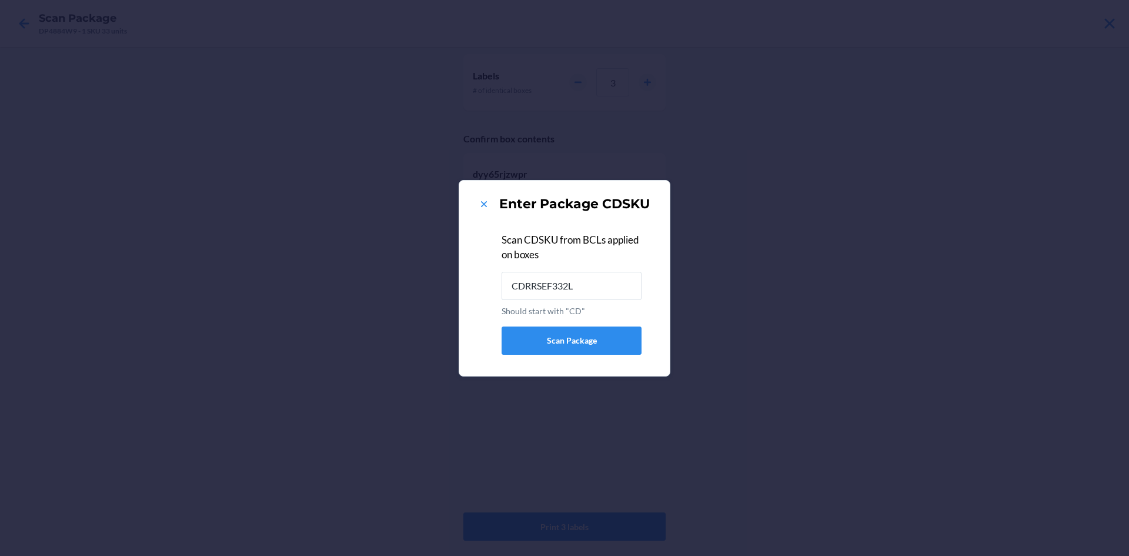
type input "CDRRSEF332L"
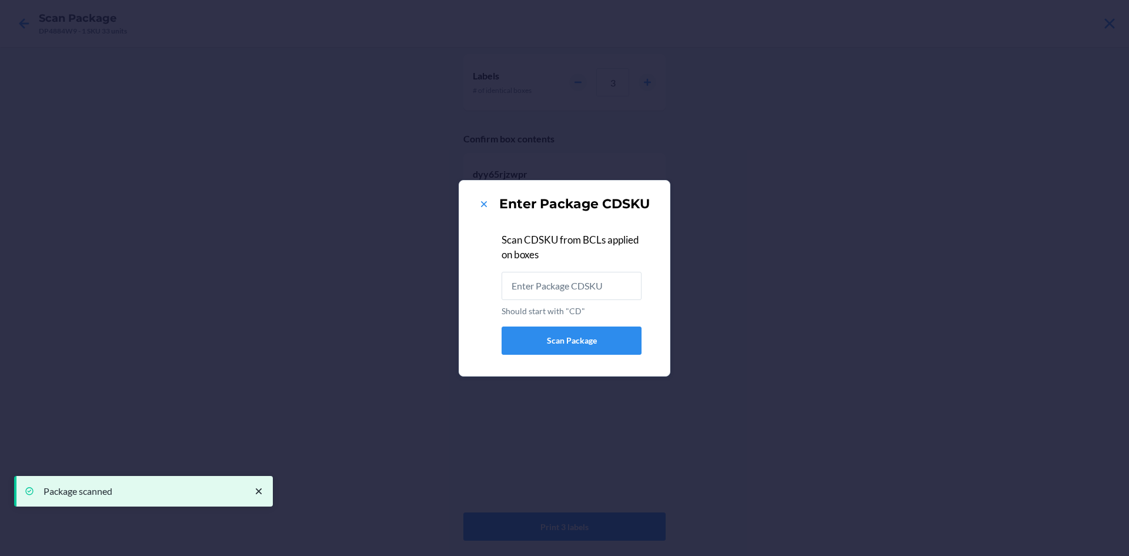
type input "CDEHZ6PRSJN"
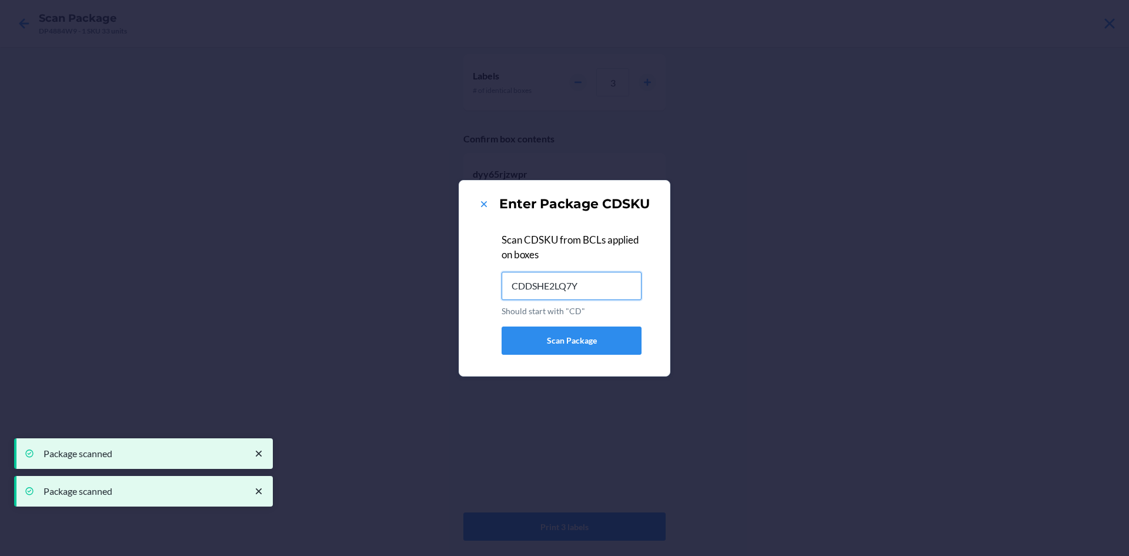
type input "CDDSHE2LQ7Y"
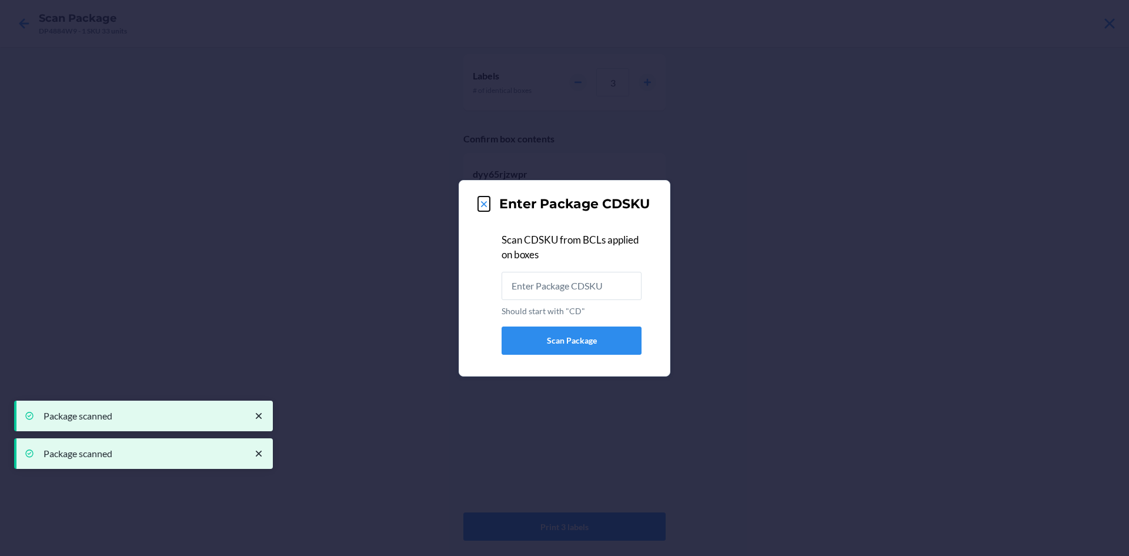
click at [480, 203] on icon at bounding box center [484, 204] width 12 height 12
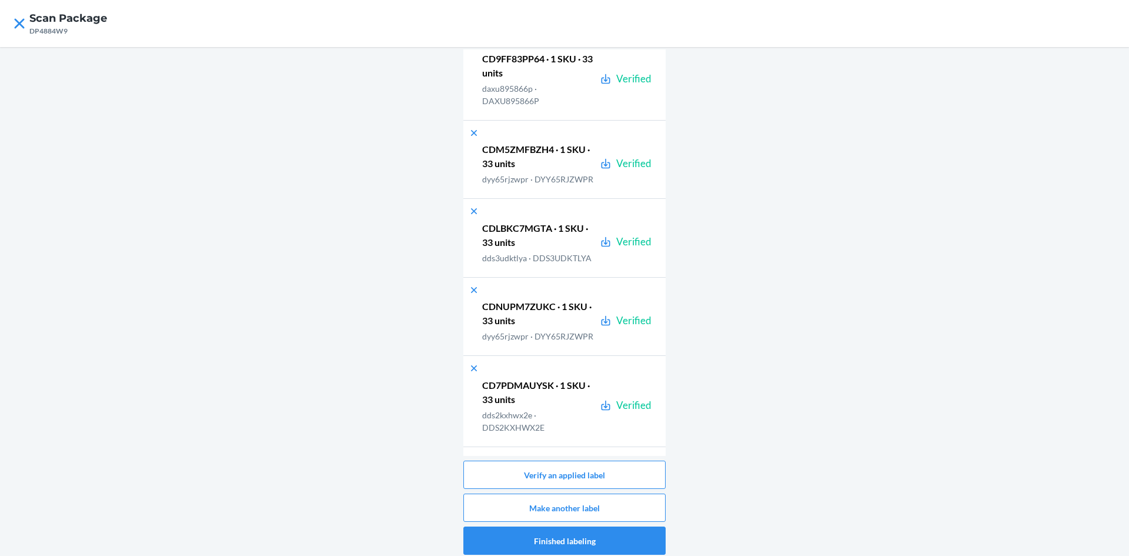
scroll to position [1733, 0]
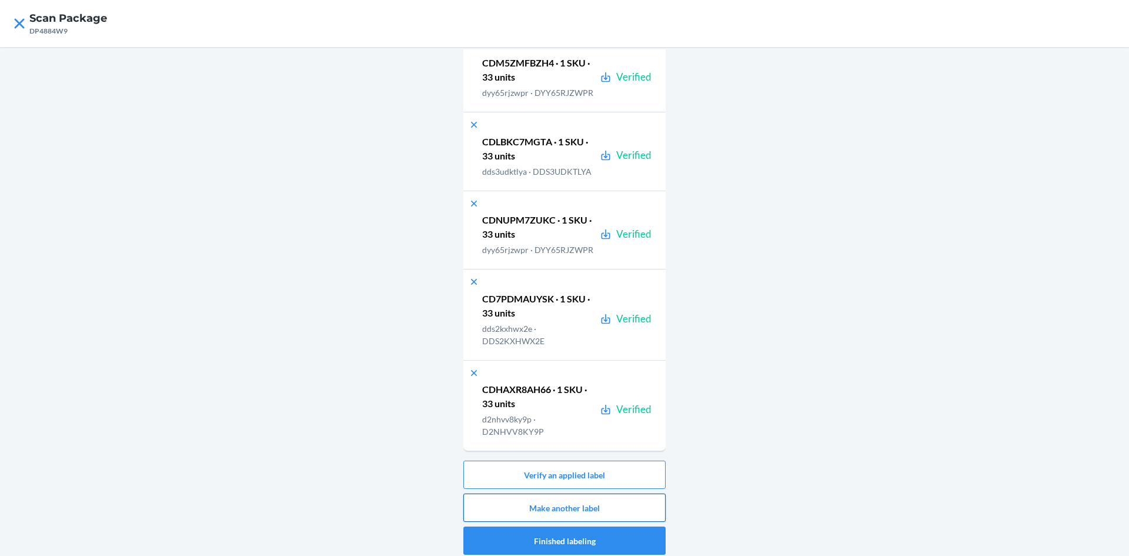
click at [636, 504] on button "Make another label" at bounding box center [564, 507] width 202 height 28
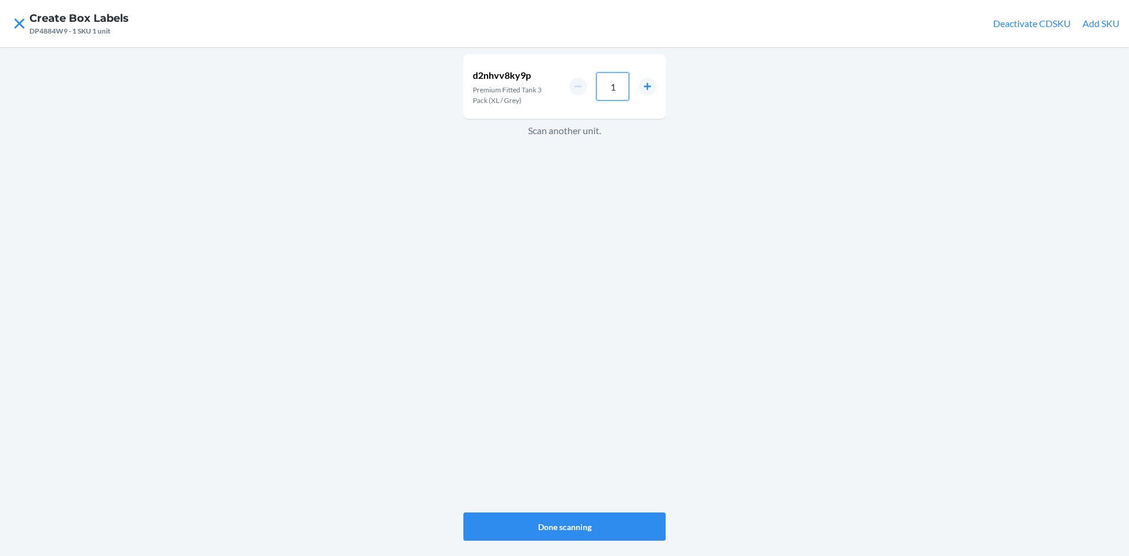
drag, startPoint x: 620, startPoint y: 85, endPoint x: 596, endPoint y: 87, distance: 24.2
click at [598, 87] on input "1" at bounding box center [612, 86] width 33 height 28
type input "33"
click at [634, 526] on button "Done scanning" at bounding box center [564, 526] width 202 height 28
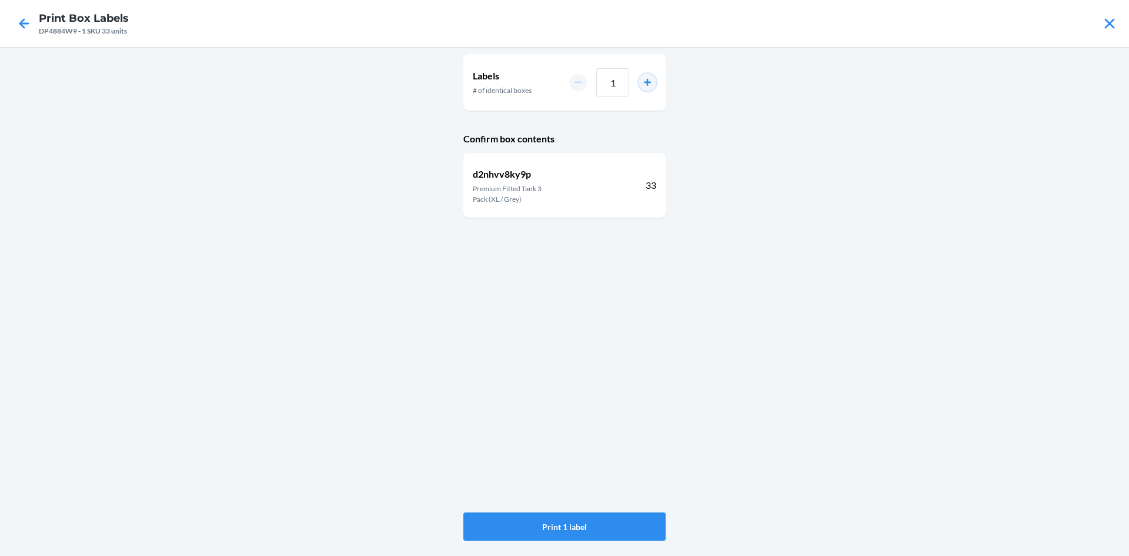
click at [647, 83] on button "increment number" at bounding box center [647, 82] width 18 height 18
type input "2"
click at [609, 527] on button "Print 2 labels" at bounding box center [564, 526] width 202 height 28
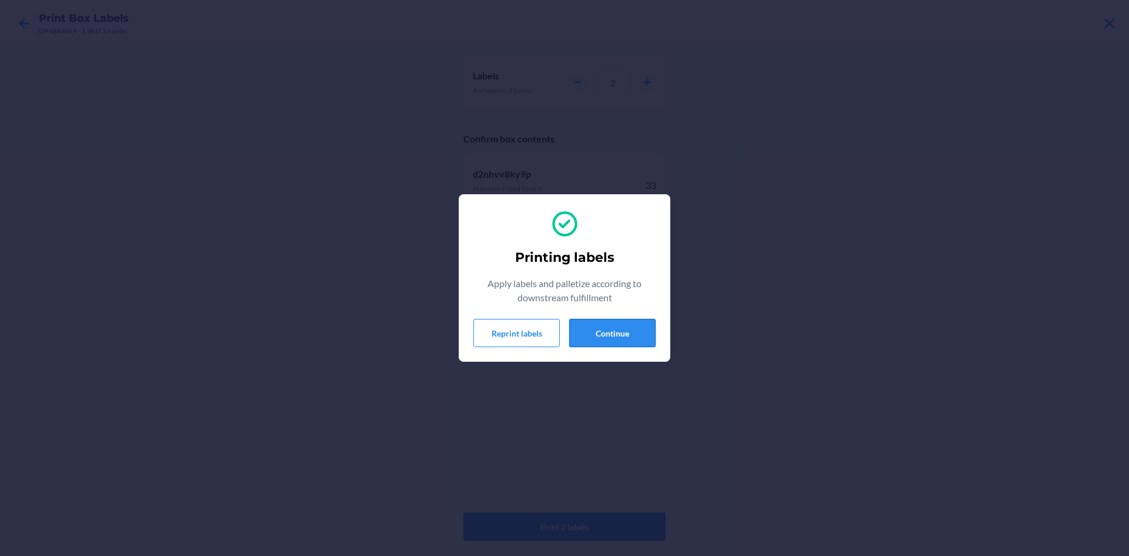
click at [616, 338] on button "Continue" at bounding box center [612, 333] width 86 height 28
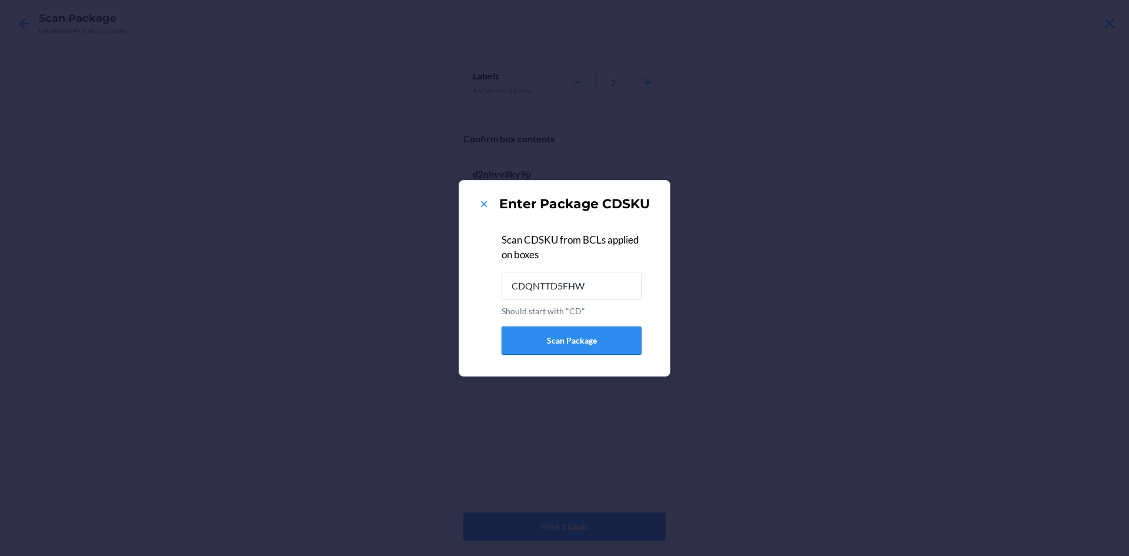
type input "CDQNTTD5FHW"
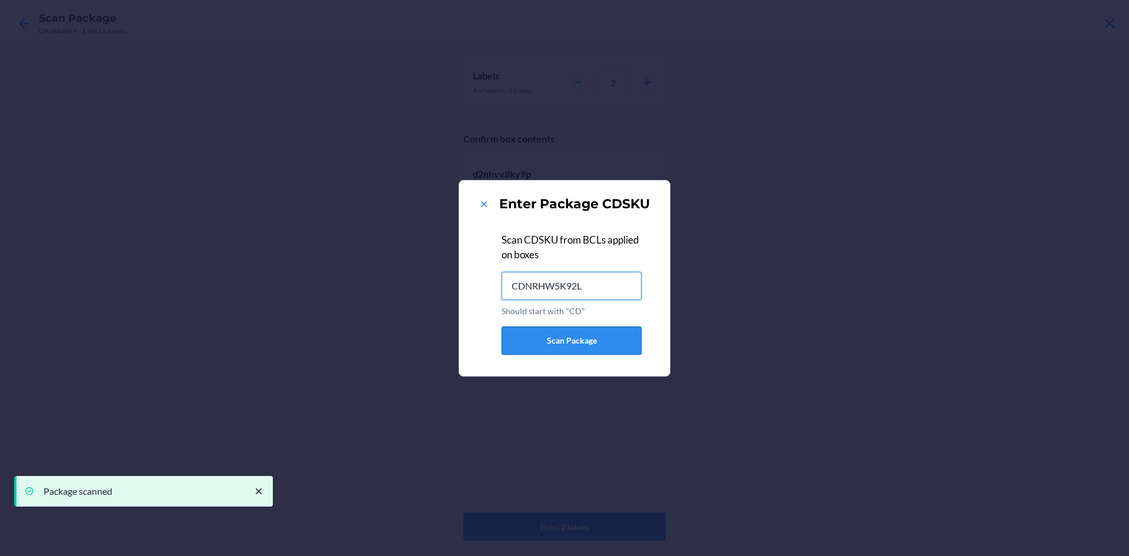
type input "CDNRHW5K92L"
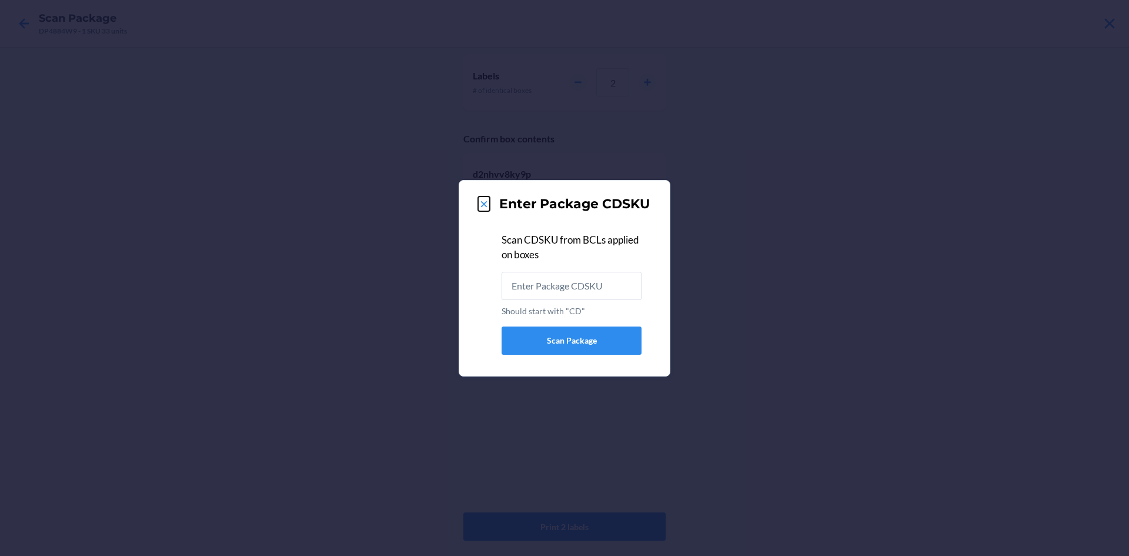
click at [488, 205] on icon at bounding box center [484, 204] width 12 height 12
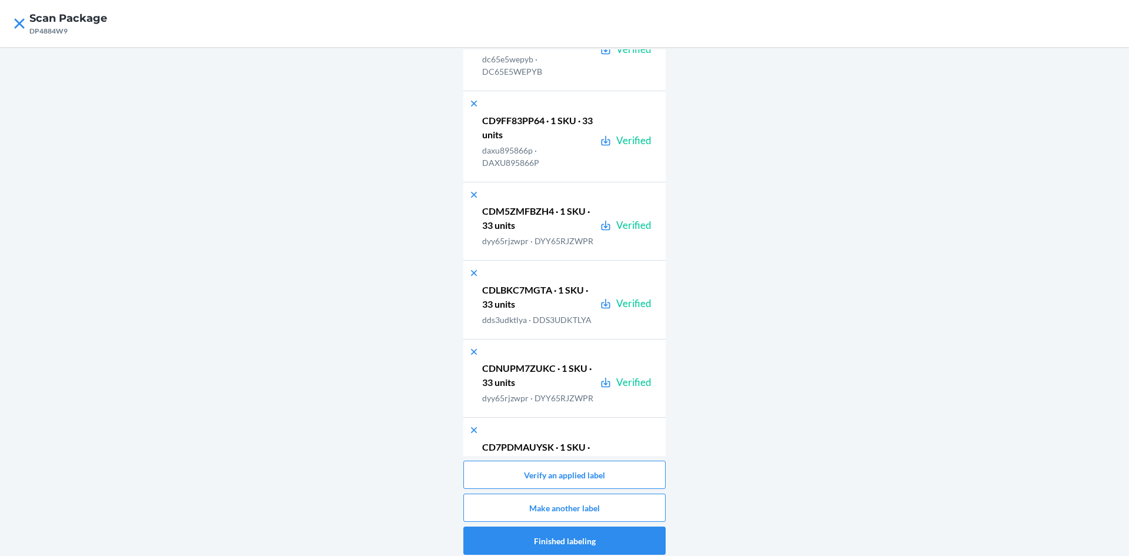
scroll to position [1915, 0]
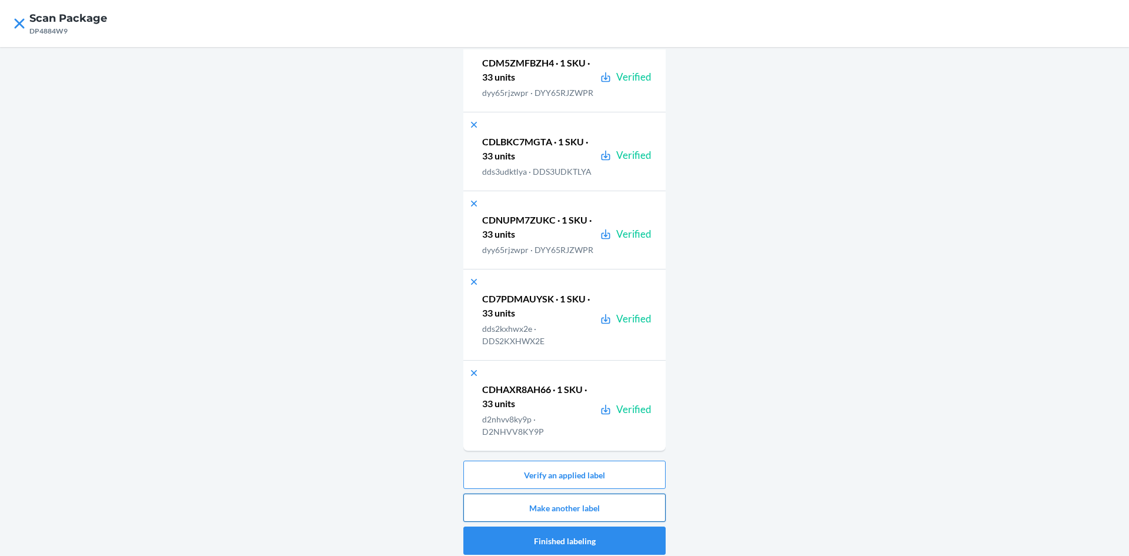
click at [635, 506] on button "Make another label" at bounding box center [564, 507] width 202 height 28
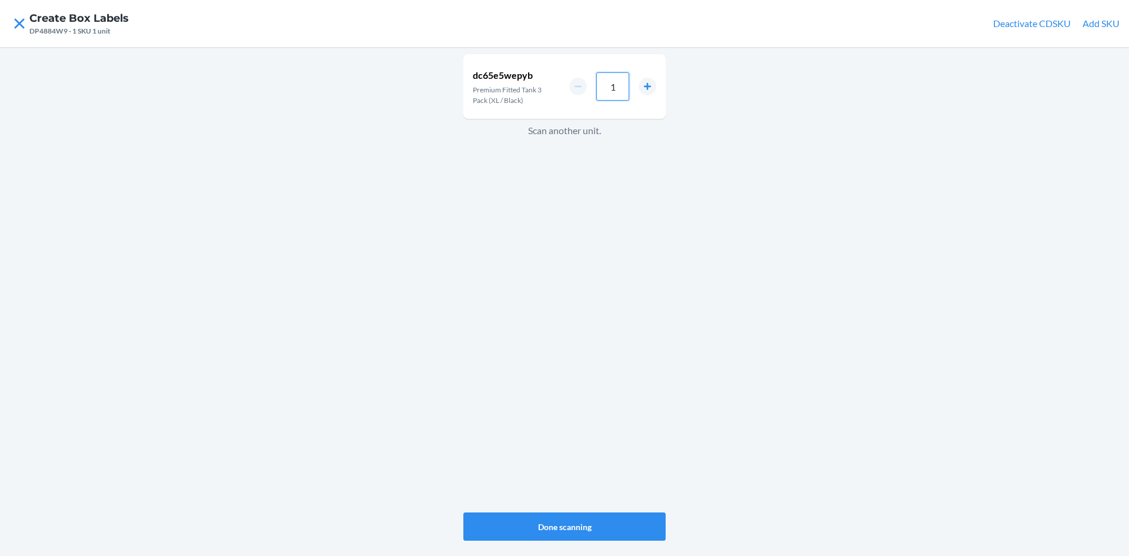
click at [571, 85] on div "1" at bounding box center [612, 86] width 87 height 28
type input "33"
click at [613, 520] on button "Done scanning" at bounding box center [564, 526] width 202 height 28
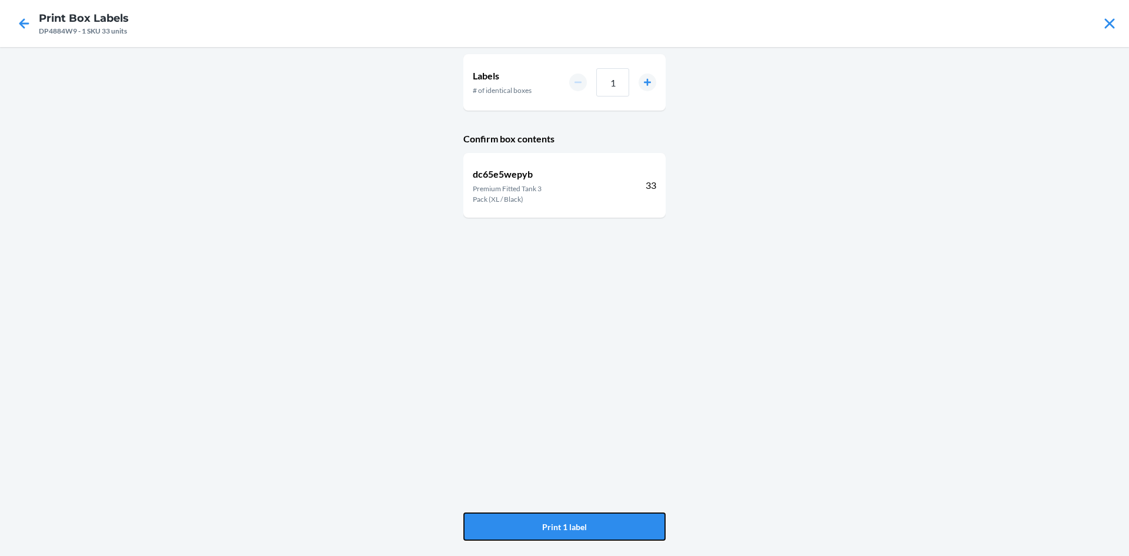
click at [613, 520] on button "Print 1 label" at bounding box center [564, 526] width 202 height 28
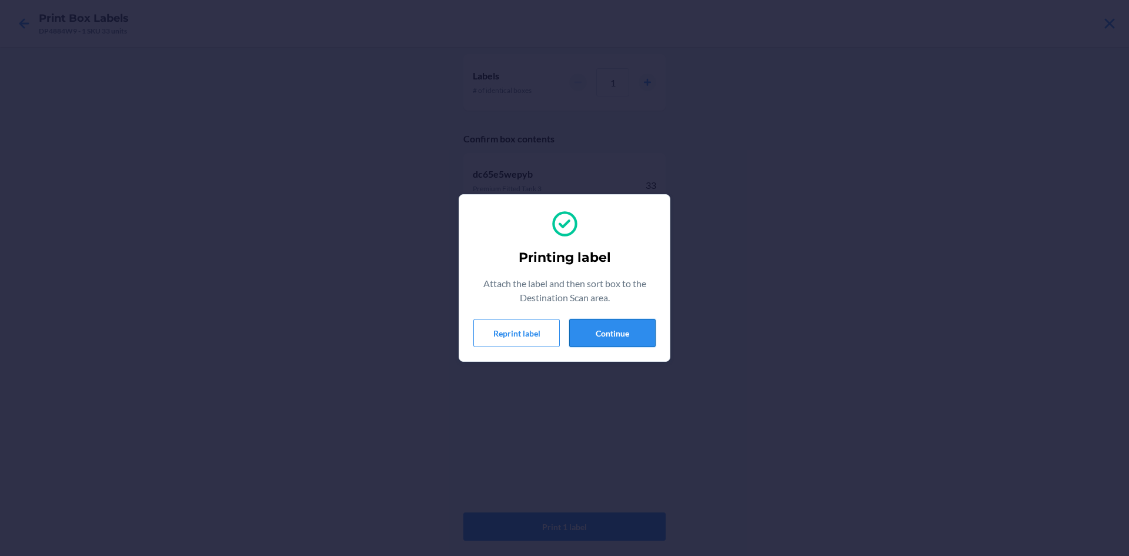
click at [614, 329] on button "Continue" at bounding box center [612, 333] width 86 height 28
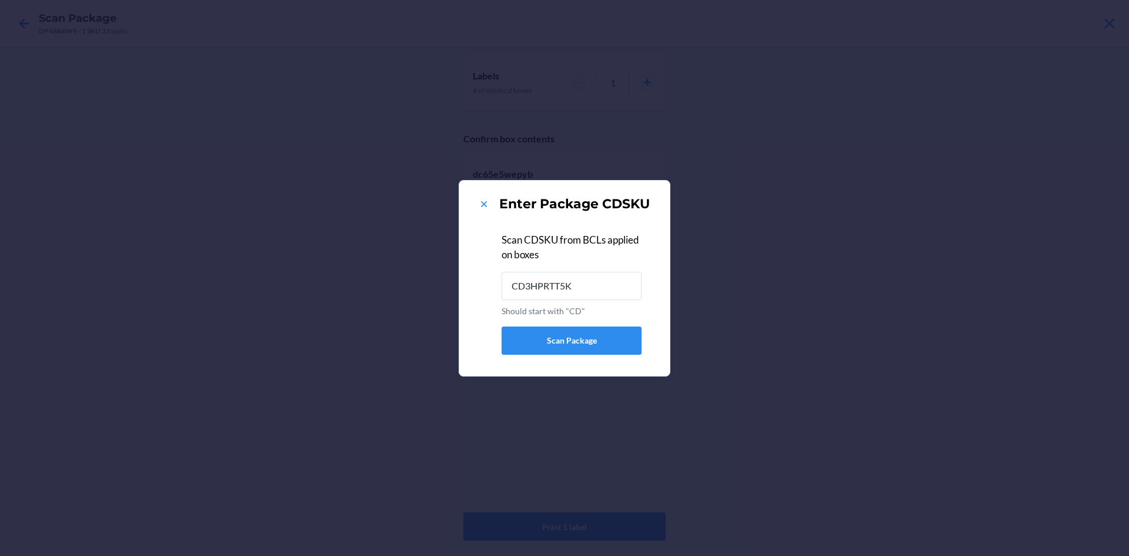
type input "CD3HPRTT5K5"
click at [484, 203] on icon at bounding box center [484, 204] width 6 height 6
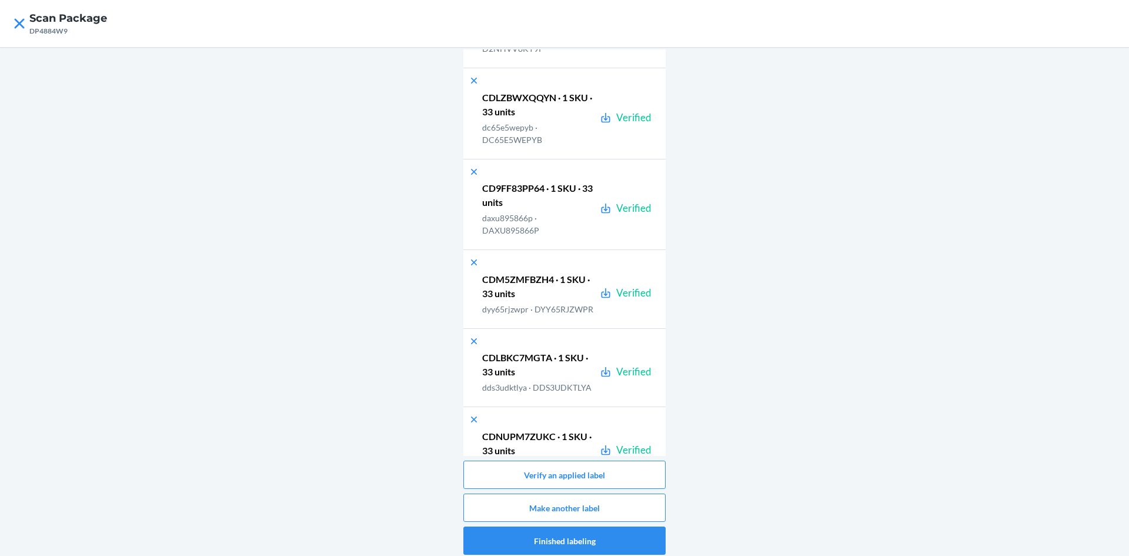
scroll to position [2096, 0]
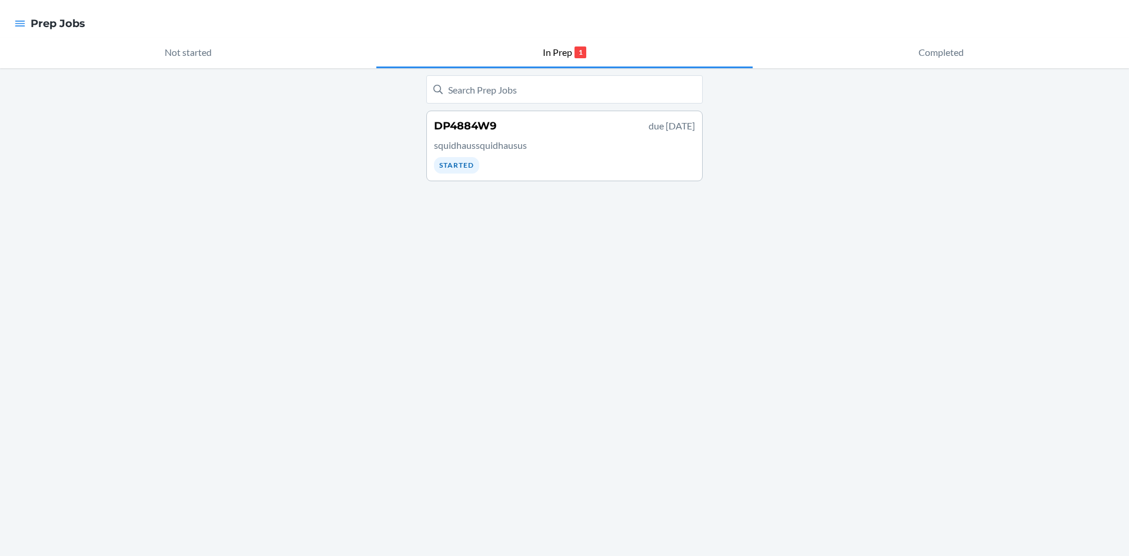
click at [497, 141] on p "squidhaussquidhausus" at bounding box center [564, 145] width 261 height 14
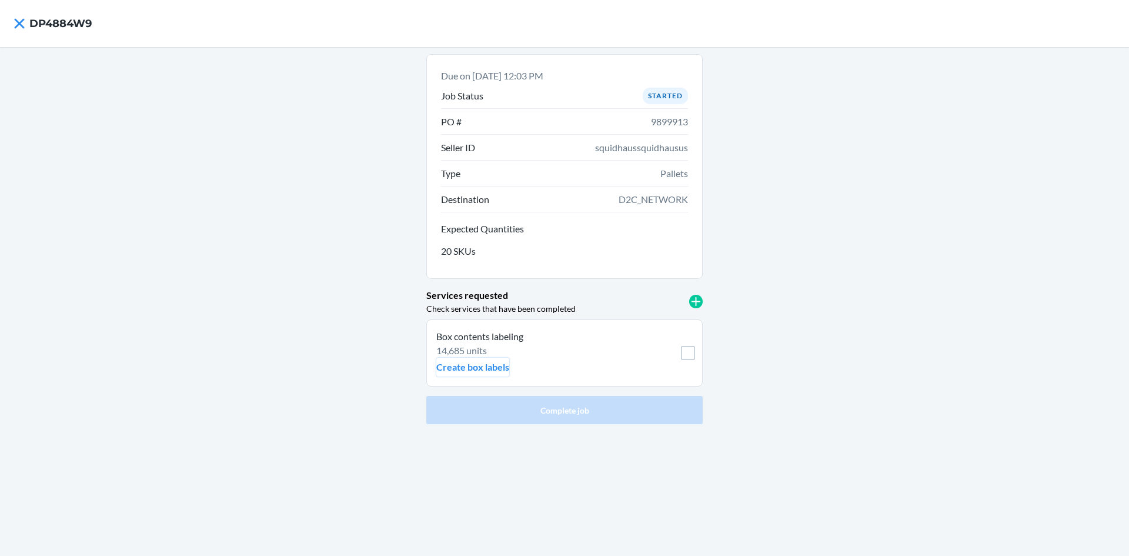
click at [476, 365] on p "Create box labels" at bounding box center [472, 367] width 73 height 14
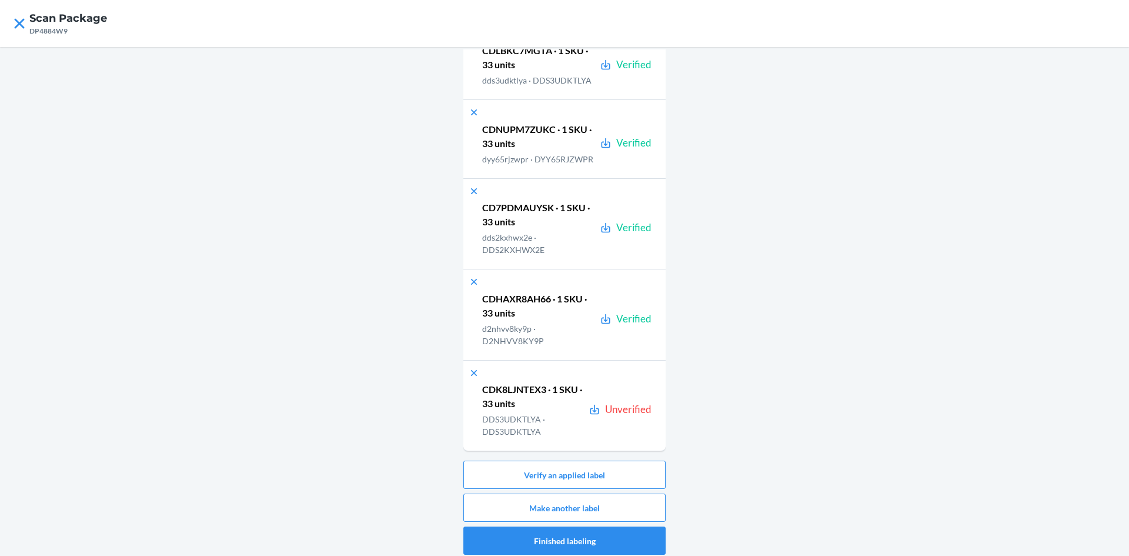
scroll to position [2096, 0]
drag, startPoint x: 542, startPoint y: 389, endPoint x: 432, endPoint y: 382, distance: 110.2
click at [424, 383] on div "Boxes labeled 26 boxes Expected quantity 20 SKUs · 14,685 units Verified quanti…" at bounding box center [564, 304] width 1129 height 514
copy p "CDK8LJNTEX3"
click at [539, 476] on button "Verify an applied label" at bounding box center [564, 474] width 202 height 28
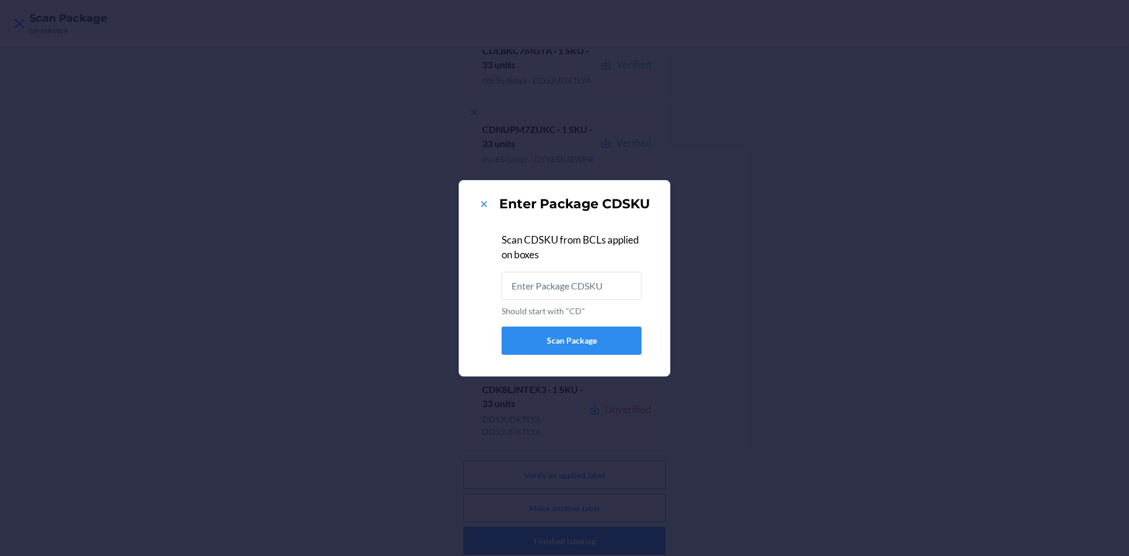
type input "CDK8LJNTEX3"
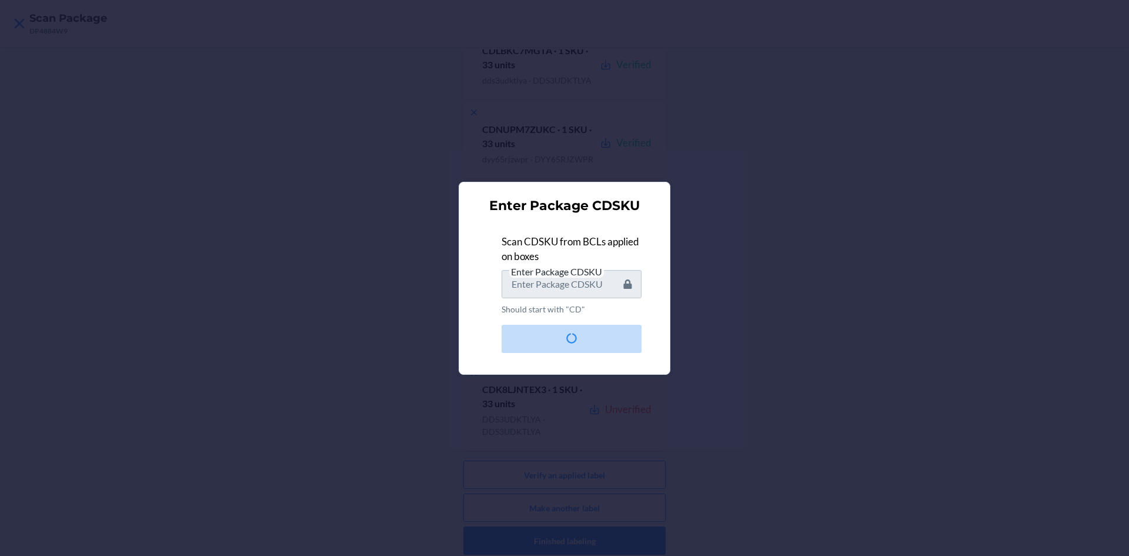
scroll to position [0, 0]
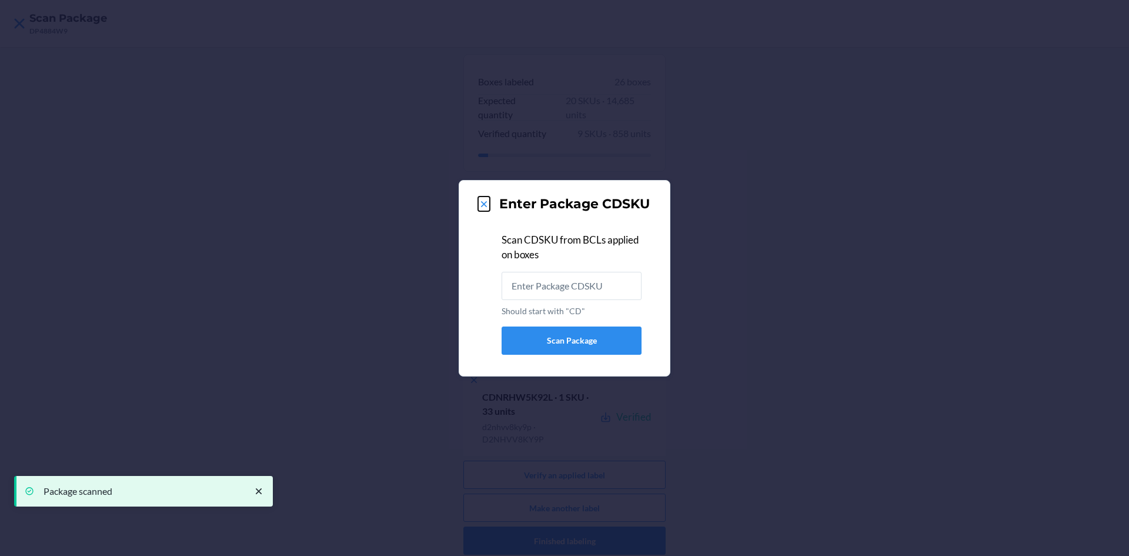
click at [482, 203] on icon at bounding box center [484, 204] width 12 height 12
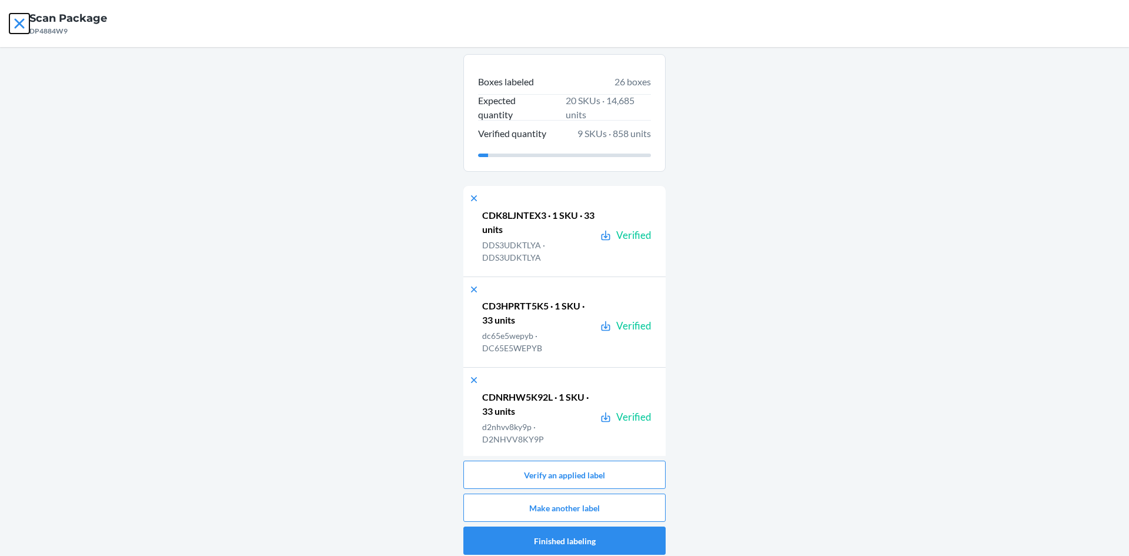
click at [18, 22] on icon at bounding box center [19, 23] width 10 height 10
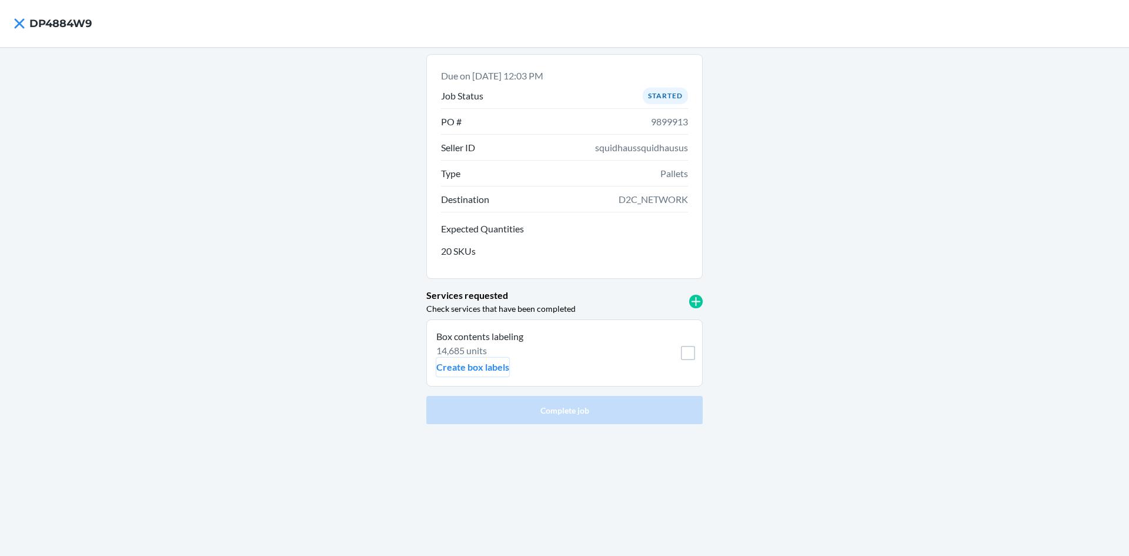
click at [480, 365] on p "Create box labels" at bounding box center [472, 367] width 73 height 14
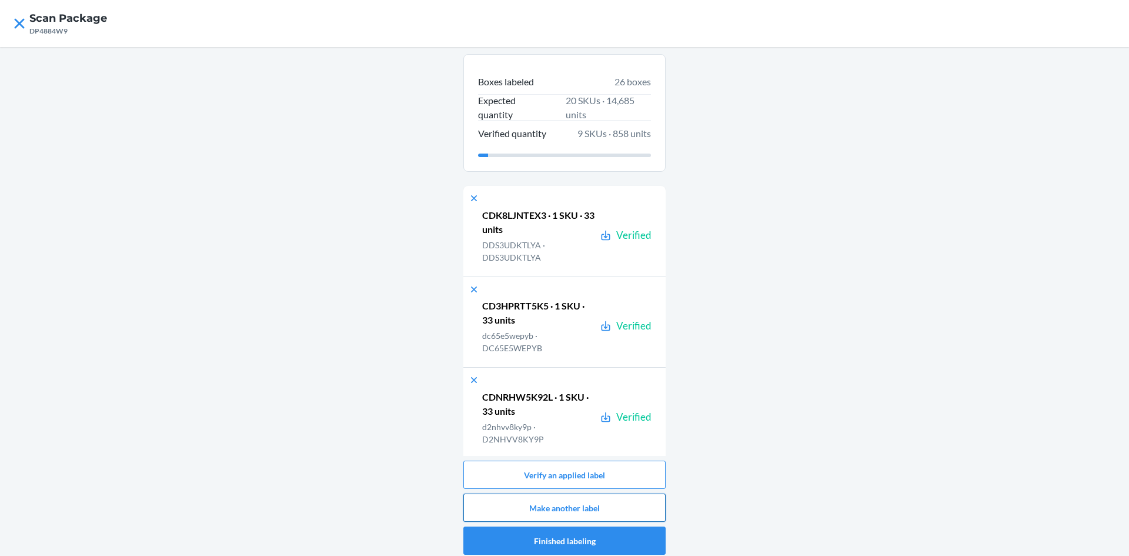
click at [618, 504] on button "Make another label" at bounding box center [564, 507] width 202 height 28
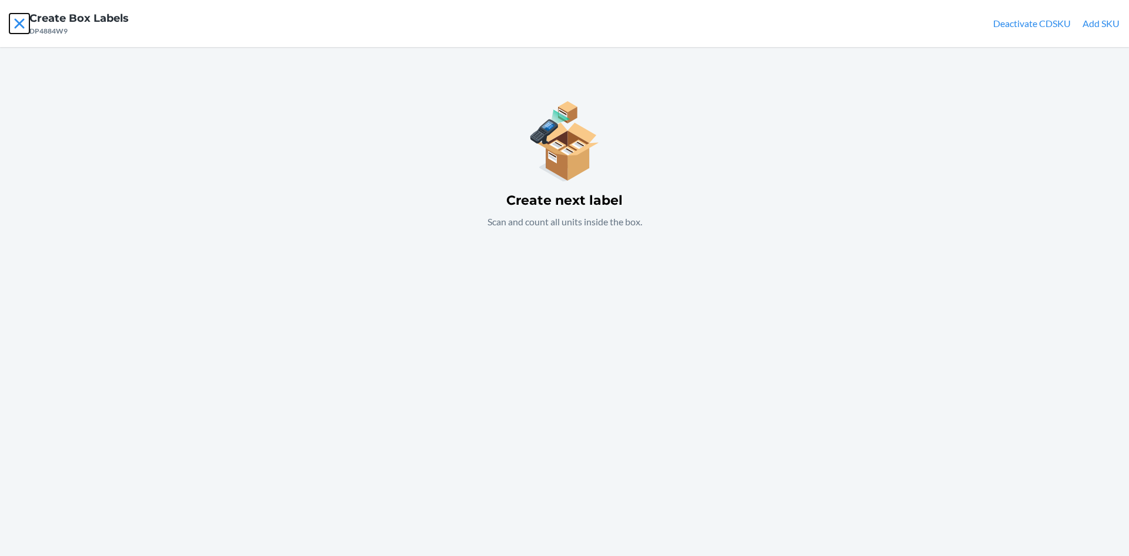
click at [15, 24] on icon at bounding box center [19, 24] width 20 height 20
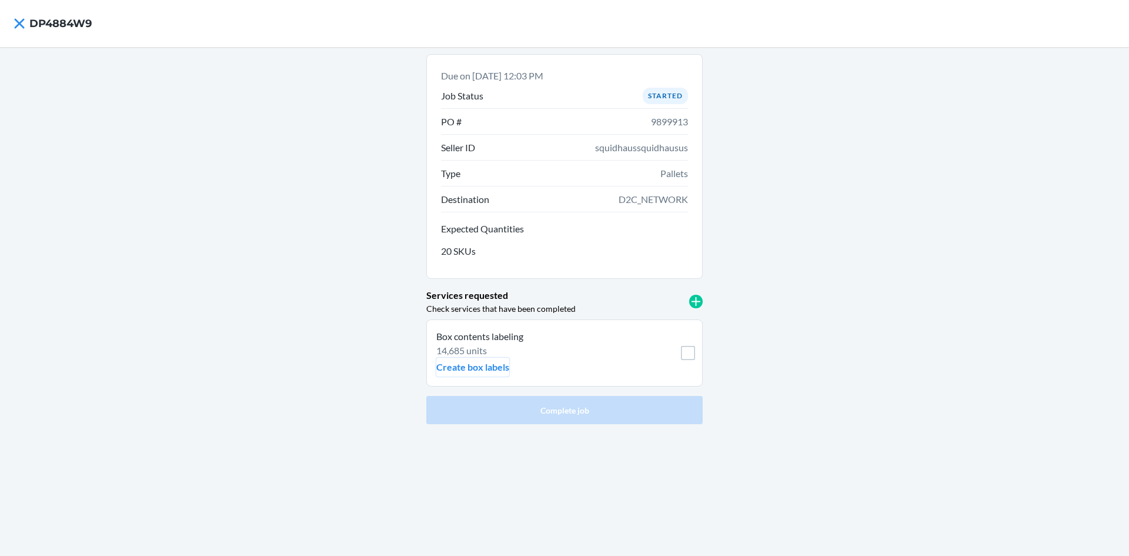
click at [474, 365] on p "Create box labels" at bounding box center [472, 367] width 73 height 14
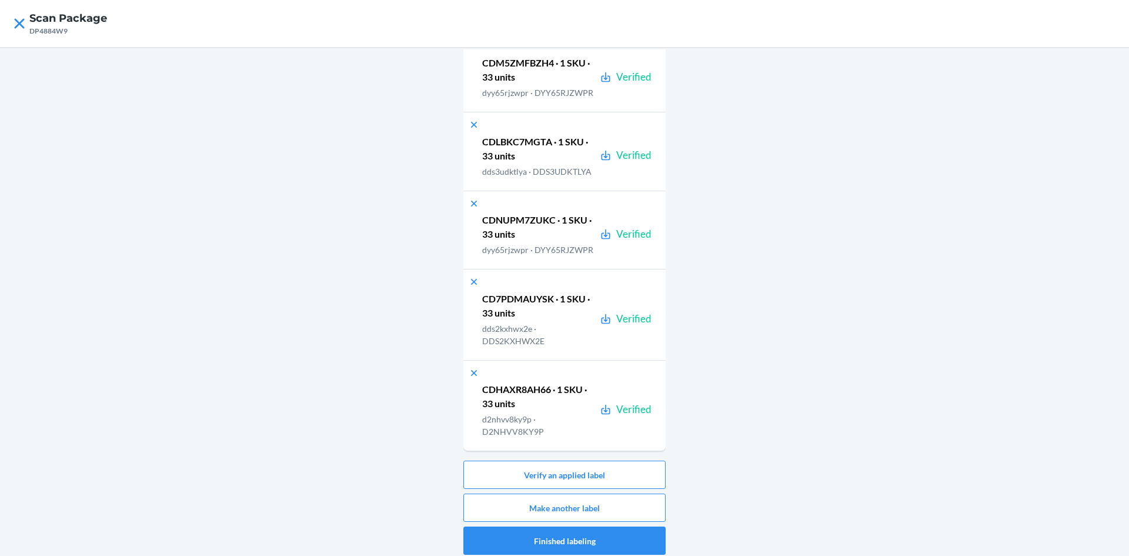
scroll to position [2096, 0]
click at [643, 496] on button "Make another label" at bounding box center [564, 507] width 202 height 28
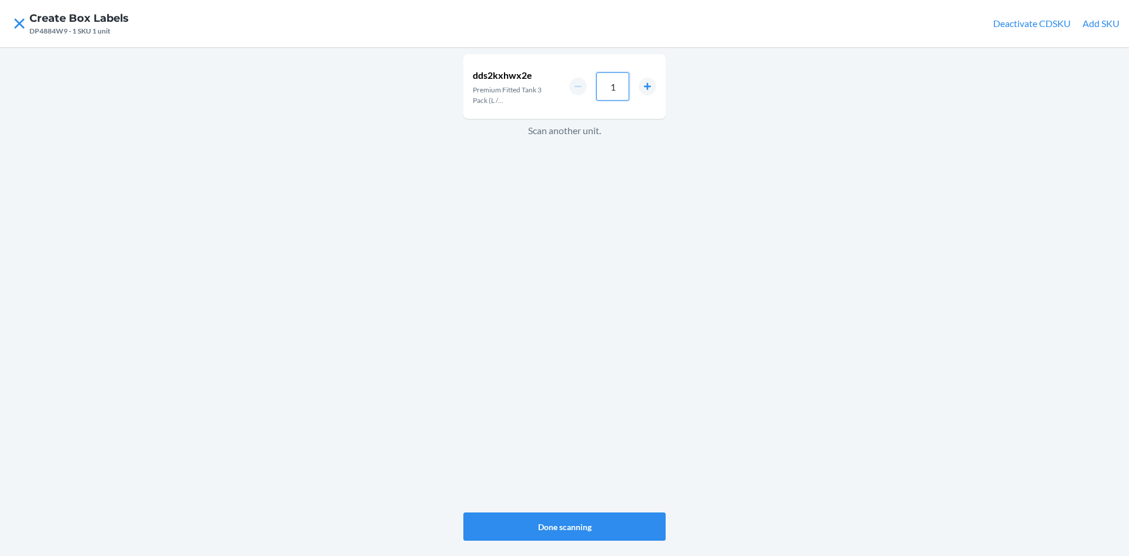
drag, startPoint x: 623, startPoint y: 96, endPoint x: 566, endPoint y: 96, distance: 57.0
click at [566, 96] on div "dds2kxhwx2e Premium Fitted Tank 3 Pack (L / Black/White/Grey) 1" at bounding box center [564, 86] width 202 height 65
type input "33"
click at [607, 522] on button "Done scanning" at bounding box center [564, 526] width 202 height 28
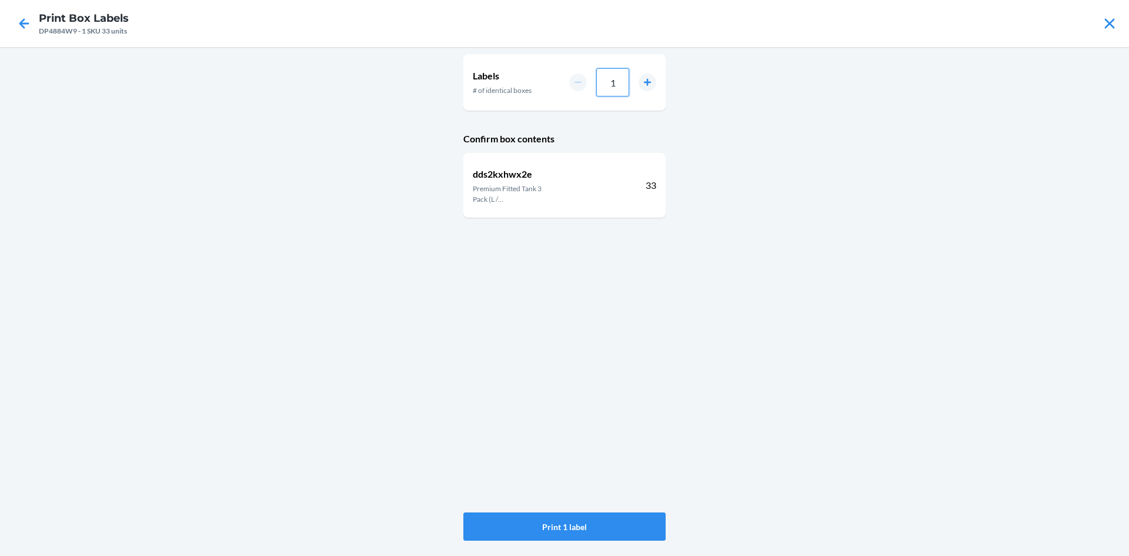
drag, startPoint x: 627, startPoint y: 82, endPoint x: 599, endPoint y: 84, distance: 28.3
click at [599, 84] on input "1" at bounding box center [612, 82] width 33 height 28
type input "5"
click at [600, 523] on button "Print 5 labels" at bounding box center [564, 526] width 202 height 28
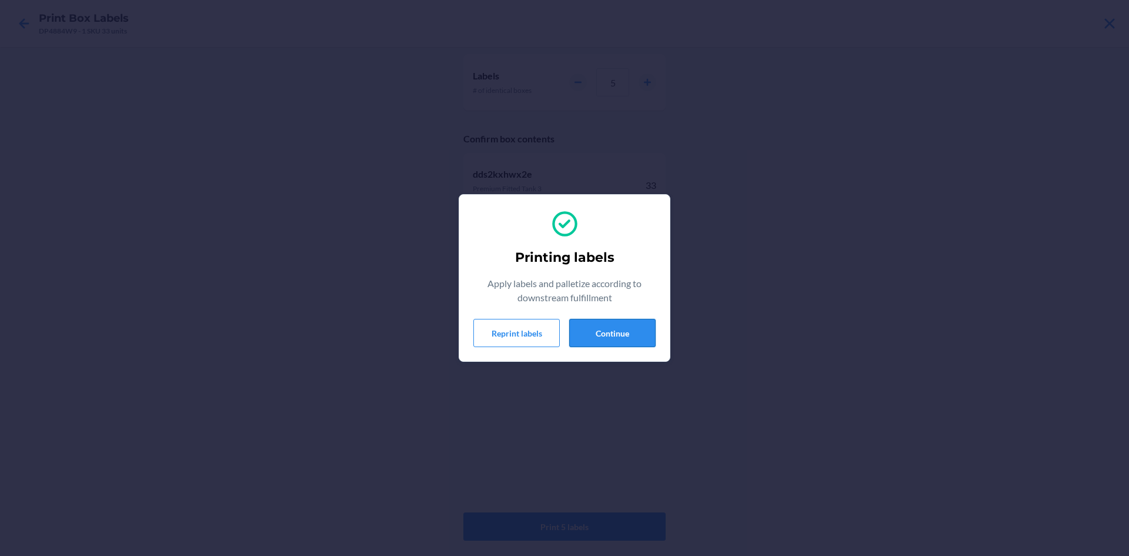
click at [587, 320] on button "Continue" at bounding box center [612, 333] width 86 height 28
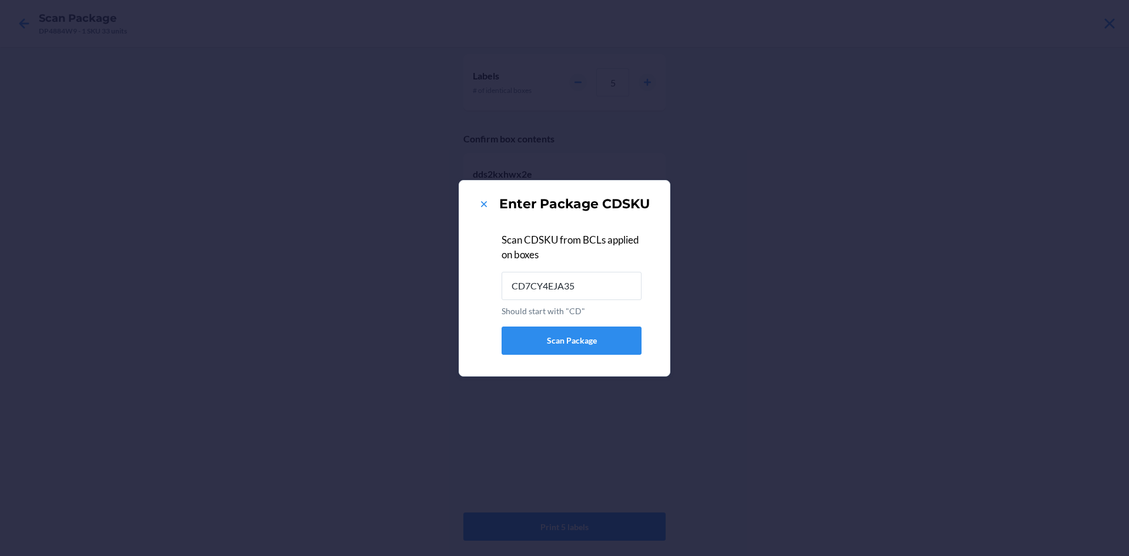
type input "CD7CY4EJA35"
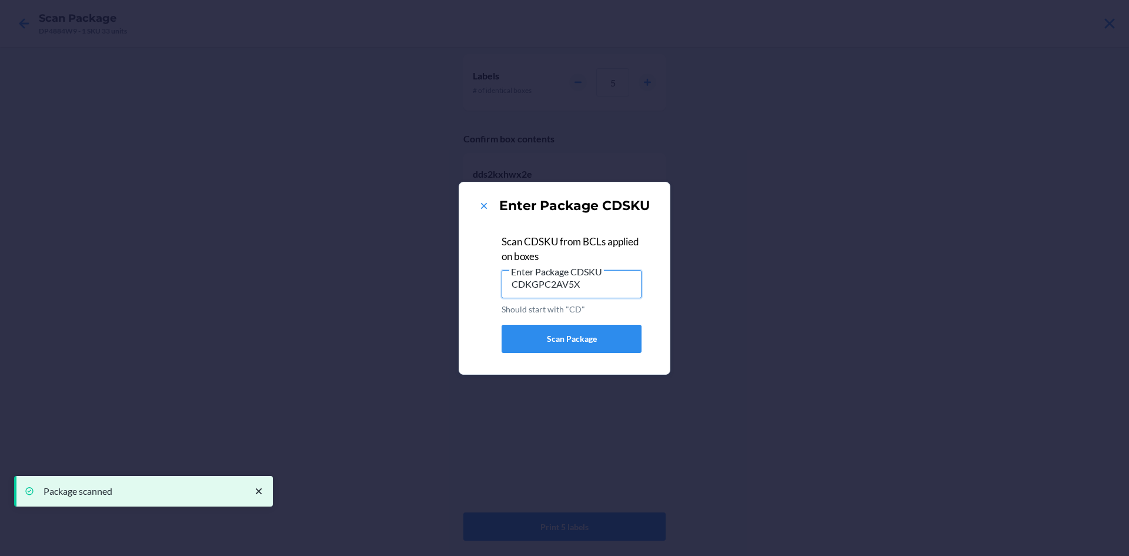
type input "CDKGPC2AV5X"
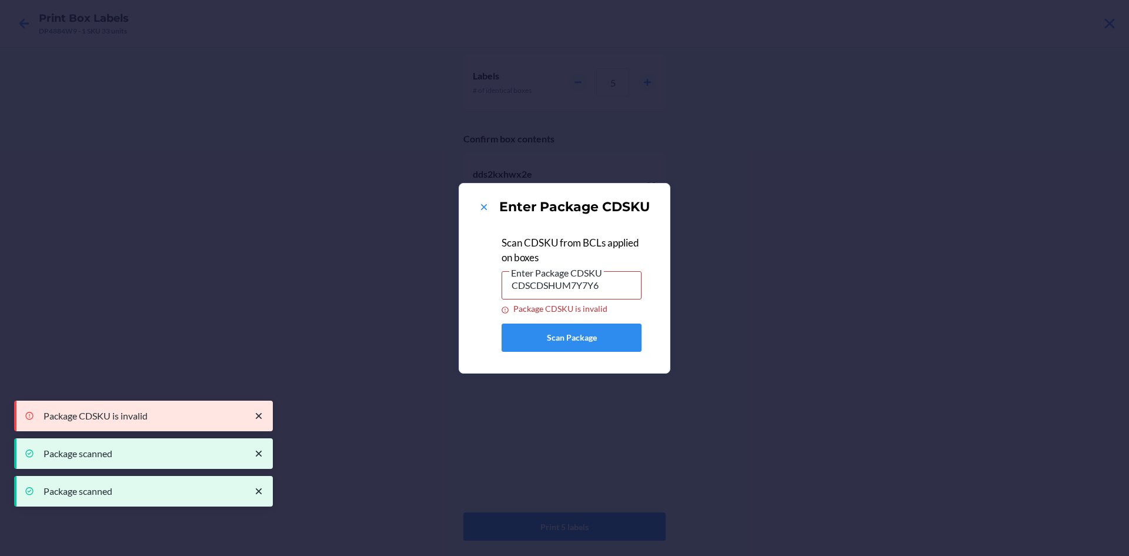
type input "CD56YZUQRER"
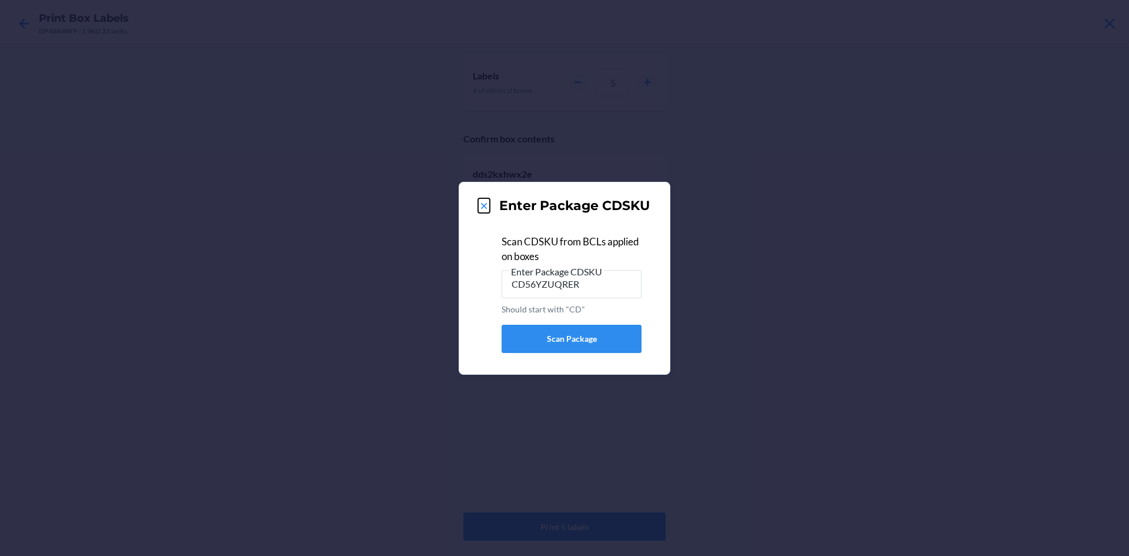
click at [484, 206] on icon at bounding box center [484, 206] width 6 height 6
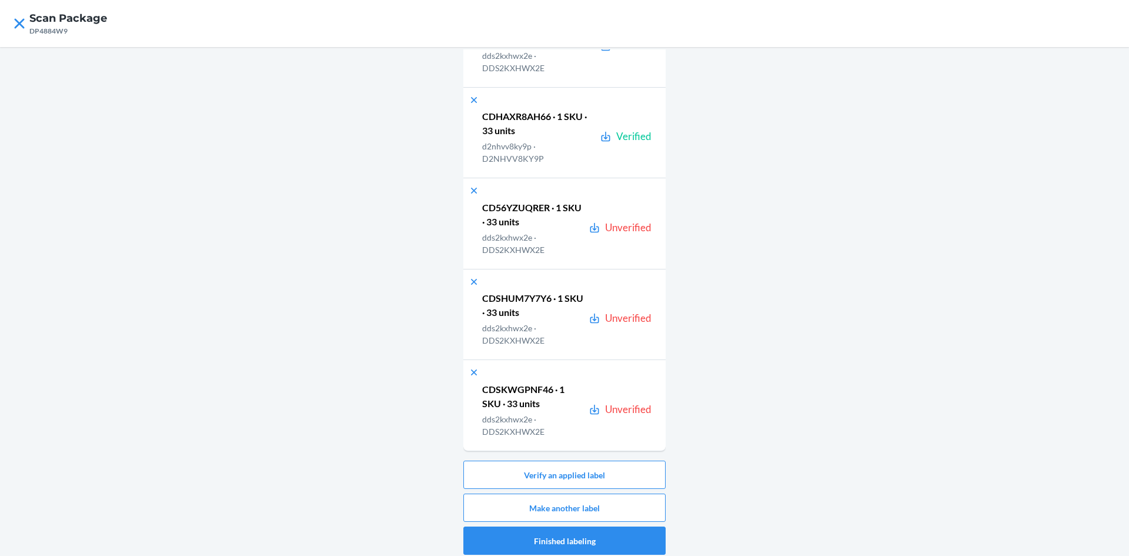
scroll to position [3096, 0]
click at [611, 485] on button "Verify an applied label" at bounding box center [564, 474] width 202 height 28
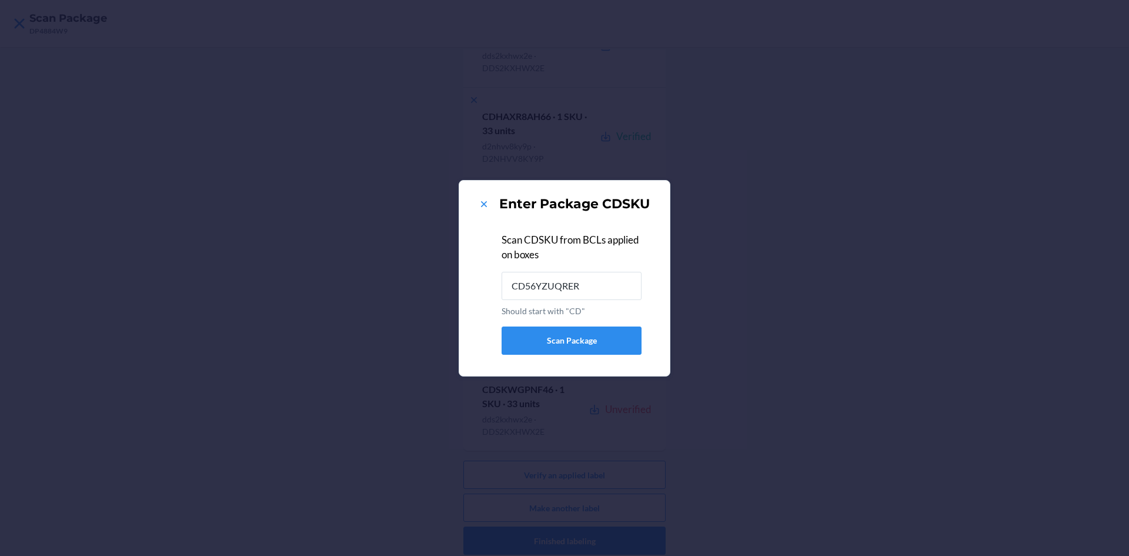
type input "CD56YZUQRER"
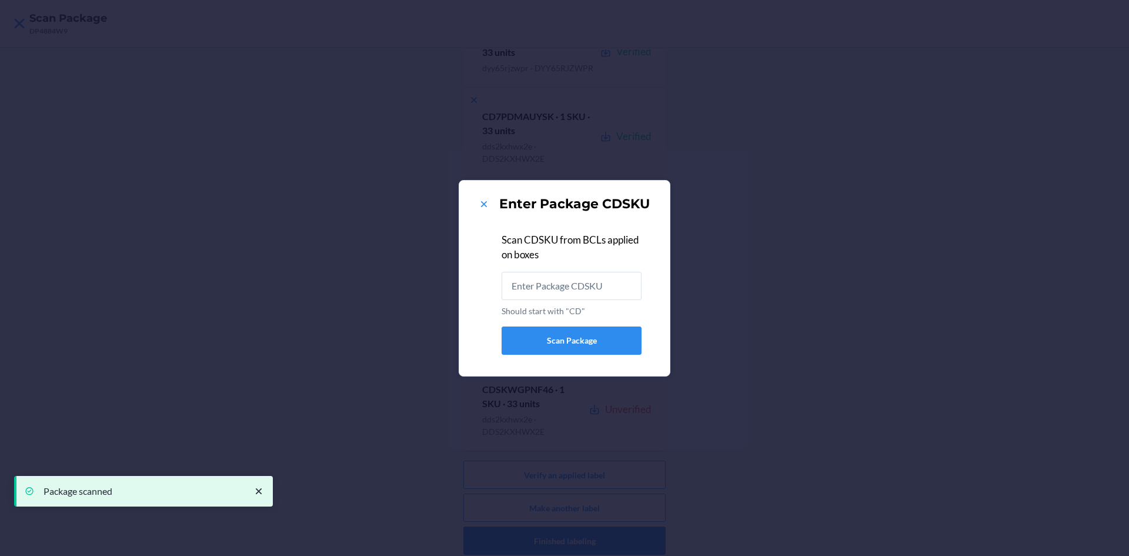
scroll to position [8, 0]
click at [483, 204] on icon at bounding box center [484, 204] width 6 height 6
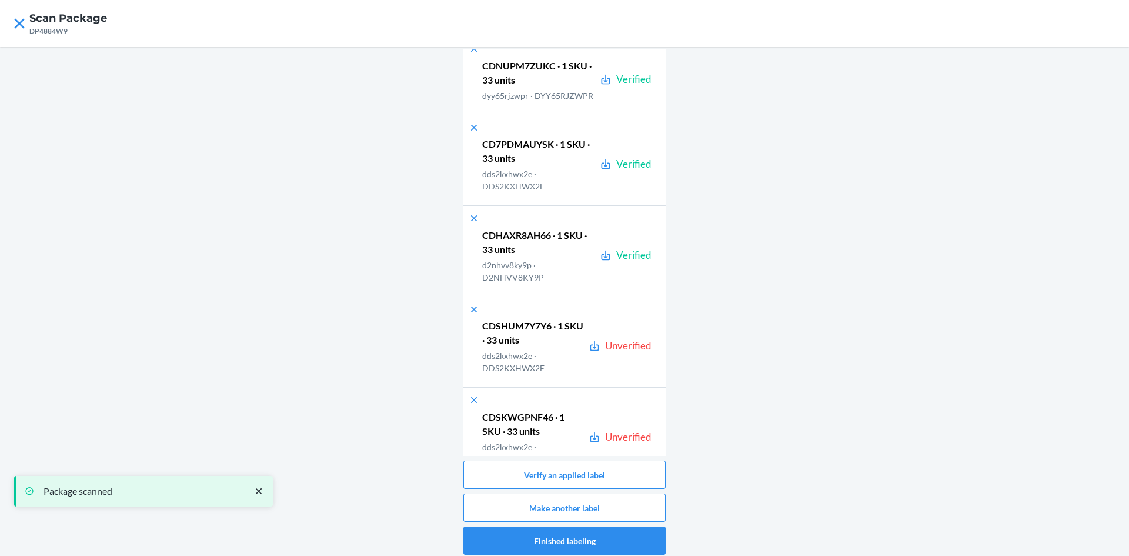
scroll to position [3096, 0]
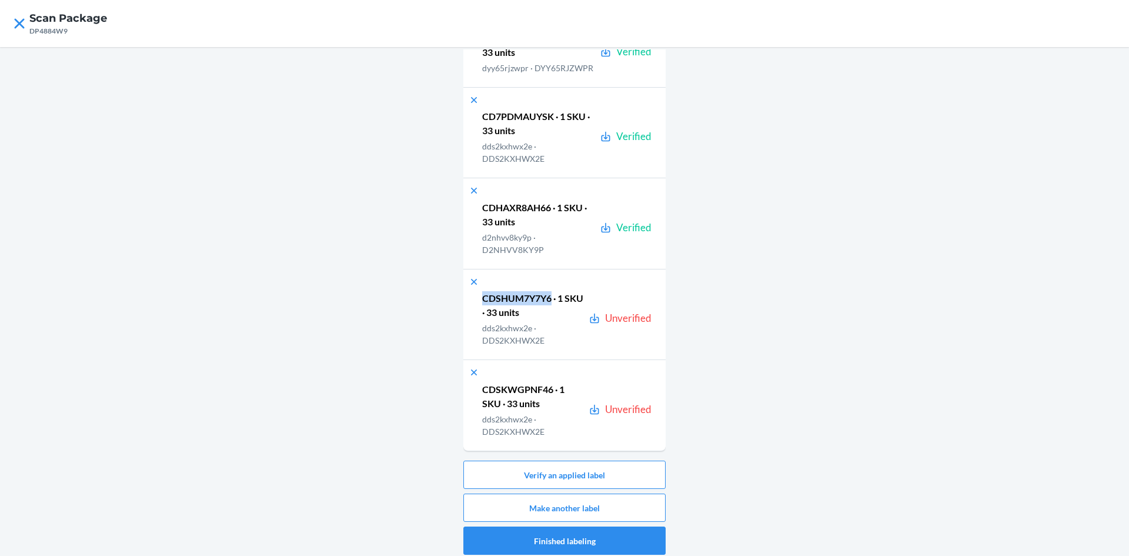
drag, startPoint x: 546, startPoint y: 299, endPoint x: 462, endPoint y: 296, distance: 84.7
click at [463, 296] on div "CDSHUM7Y7Y6 · 1 SKU · 33 units dds2kxhwx2e · DDS2KXHWX2E Unverified" at bounding box center [564, 314] width 202 height 91
copy p "CDSHUM7Y7Y6"
click at [578, 477] on button "Verify an applied label" at bounding box center [564, 474] width 202 height 28
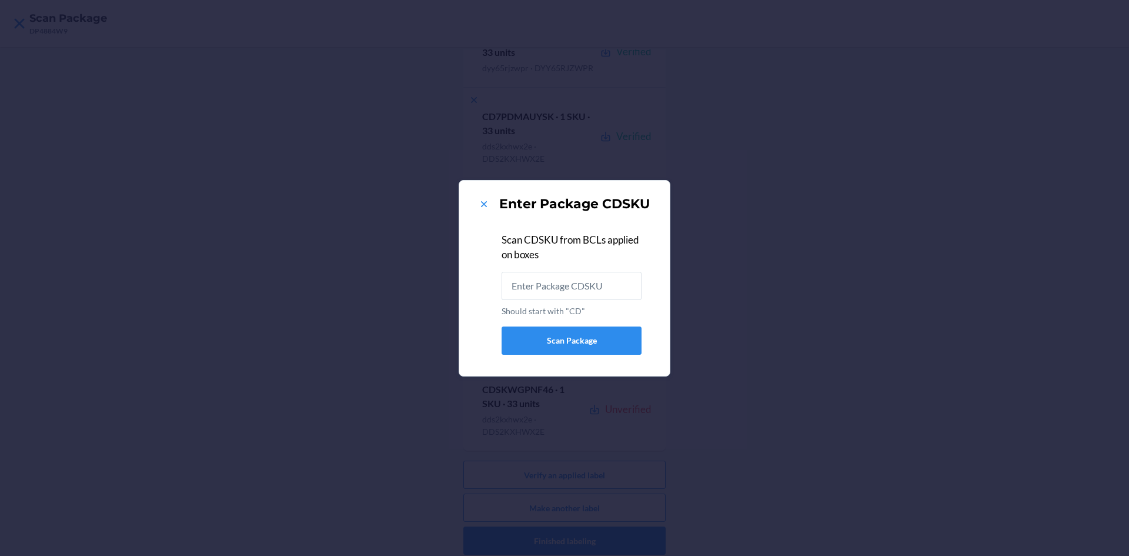
click at [565, 284] on input "Should start with "CD"" at bounding box center [571, 286] width 140 height 28
type input "CDSHUM7Y7Y6"
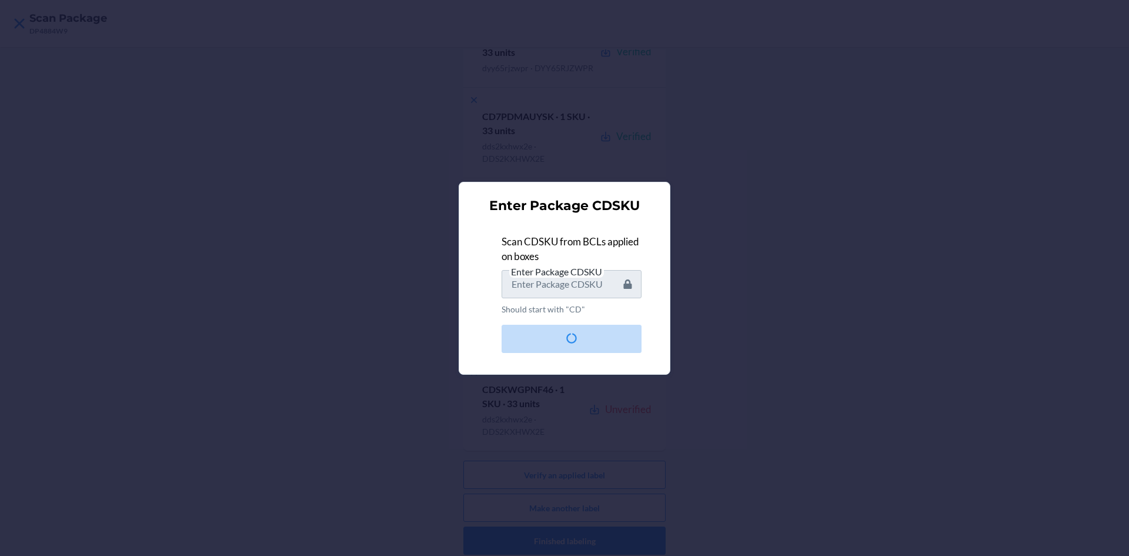
scroll to position [0, 0]
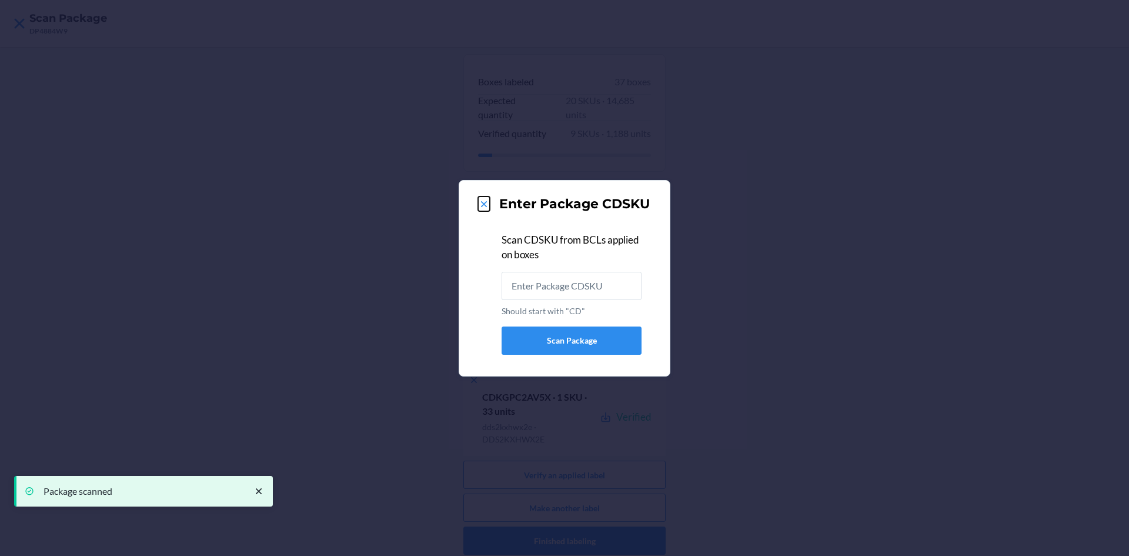
click at [485, 199] on icon at bounding box center [484, 204] width 12 height 12
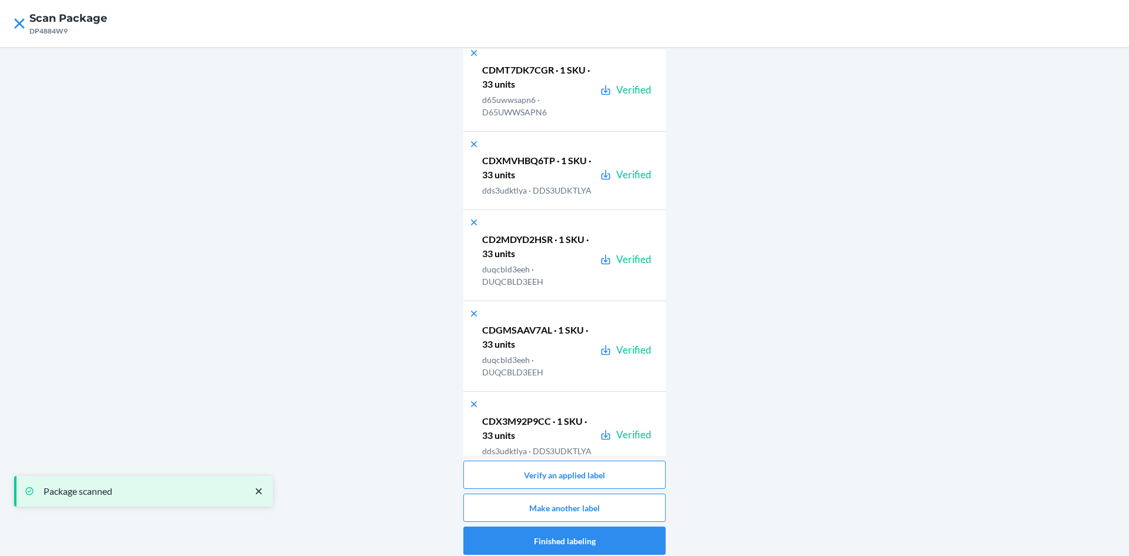
scroll to position [3096, 0]
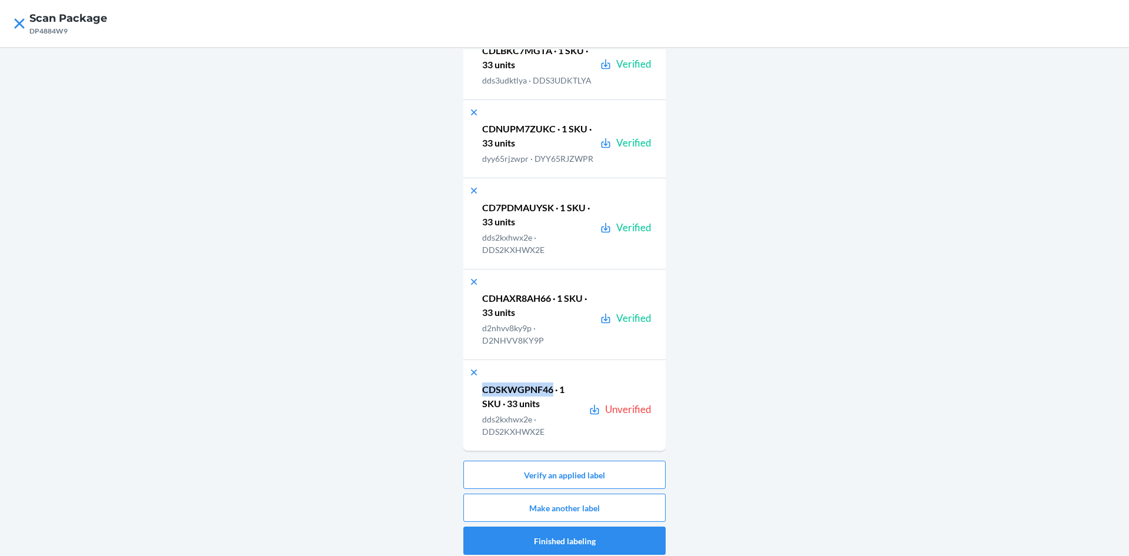
drag, startPoint x: 547, startPoint y: 392, endPoint x: 476, endPoint y: 377, distance: 72.6
click at [474, 377] on div "CDSKWGPNF46 · 1 SKU · 33 units dds2kxhwx2e · DDS2KXHWX2E Unverified" at bounding box center [559, 400] width 183 height 74
copy p "CDSKWGPNF46"
click at [547, 482] on button "Verify an applied label" at bounding box center [564, 474] width 202 height 28
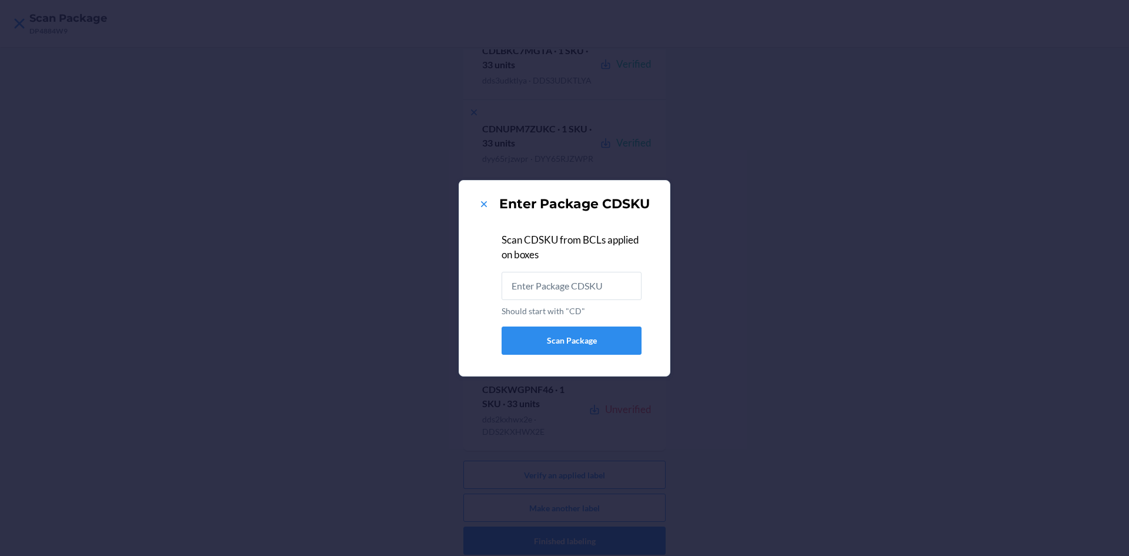
type input "CDSKWGPNF46"
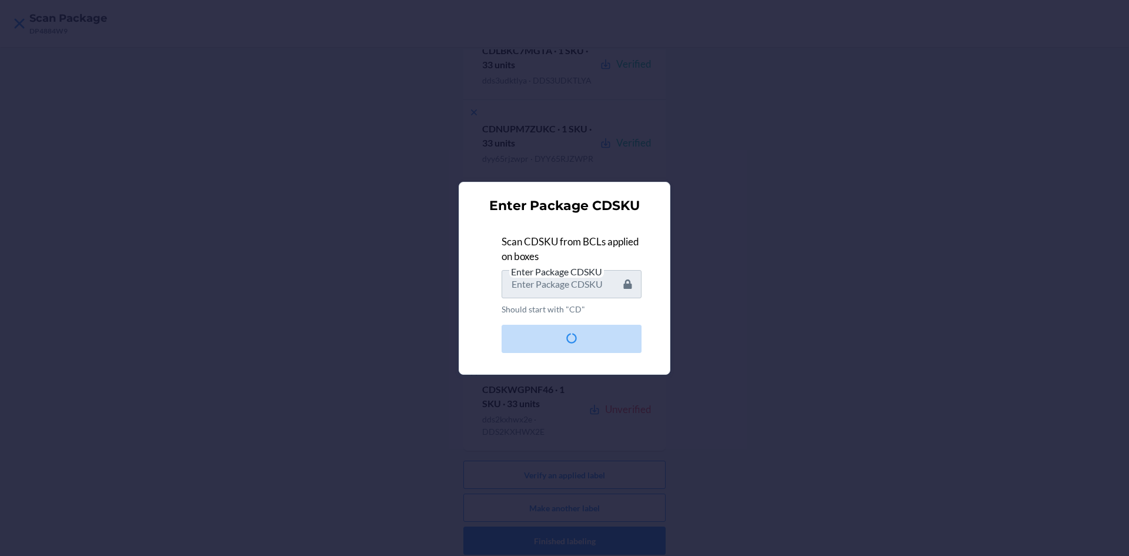
scroll to position [0, 0]
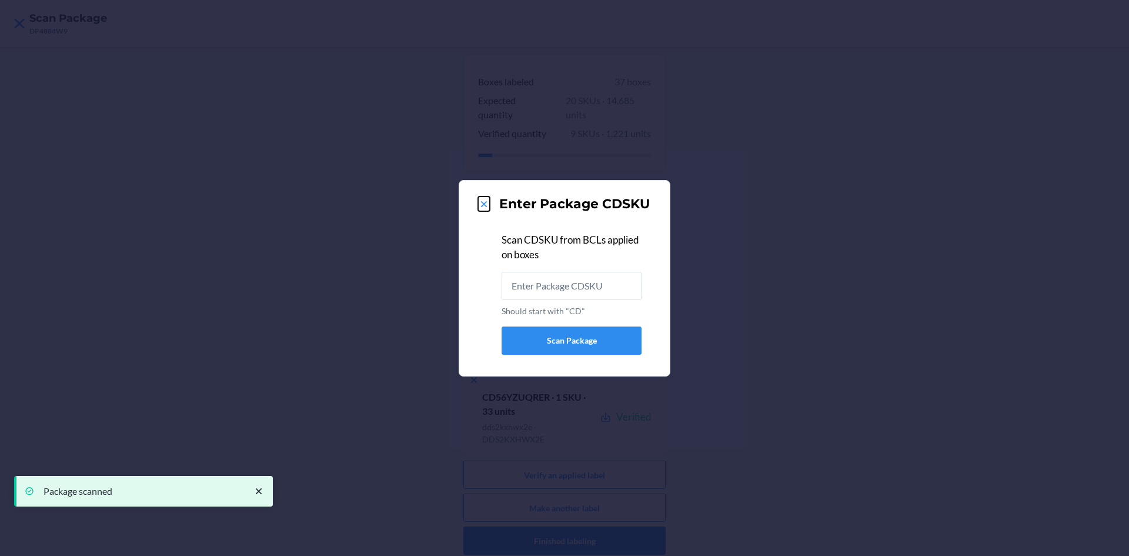
click at [484, 204] on icon at bounding box center [484, 204] width 6 height 6
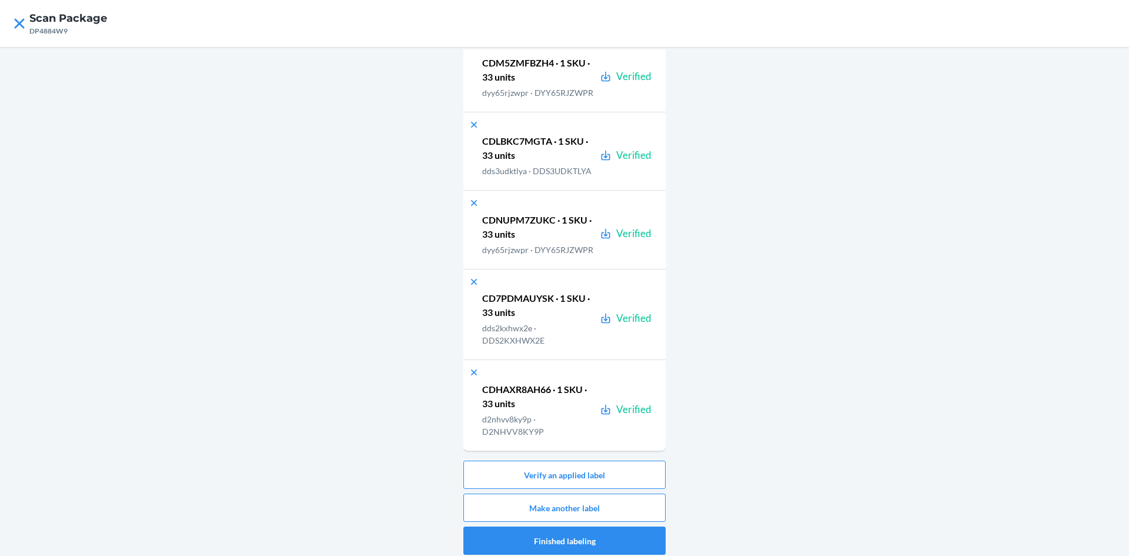
scroll to position [3096, 0]
click at [628, 506] on button "Make another label" at bounding box center [564, 507] width 202 height 28
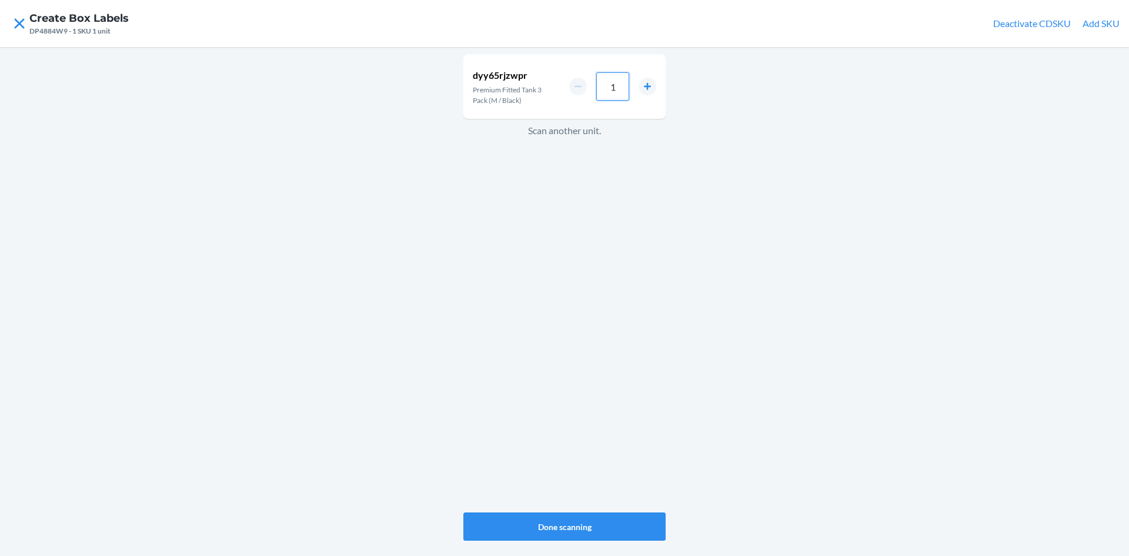
click at [576, 82] on div "1" at bounding box center [612, 86] width 87 height 28
type input "33"
click at [616, 521] on button "Done scanning" at bounding box center [564, 526] width 202 height 28
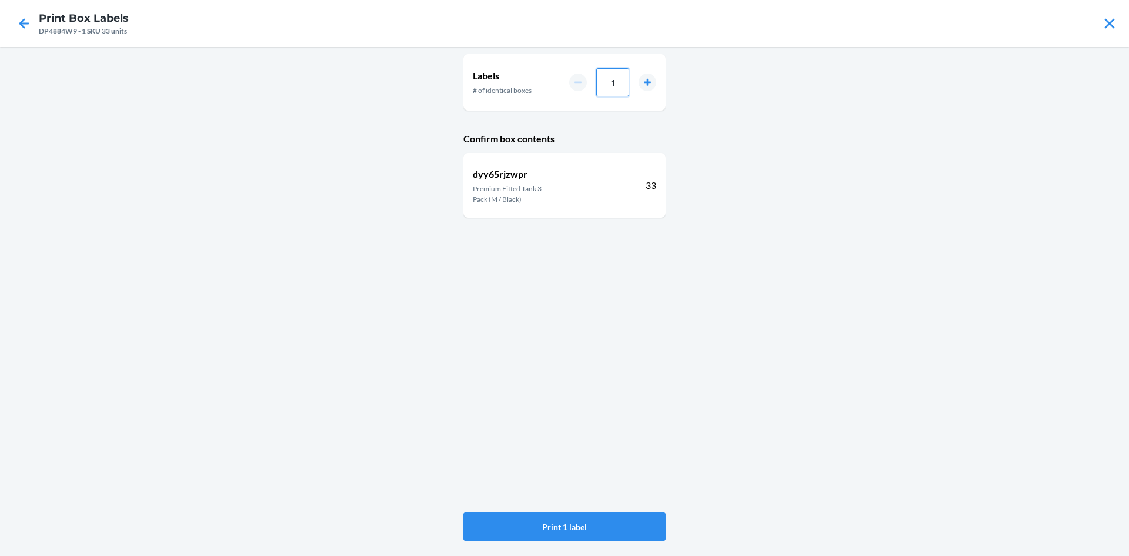
drag, startPoint x: 620, startPoint y: 83, endPoint x: 583, endPoint y: 91, distance: 37.4
click at [583, 91] on div "1" at bounding box center [612, 82] width 87 height 28
type input "8"
click at [571, 508] on div "Labels # of identical boxes 8 Confirm box contents dyy65rjzwpr Premium Fitted T…" at bounding box center [564, 283] width 202 height 463
click at [568, 519] on button "Print 8 labels" at bounding box center [564, 526] width 202 height 28
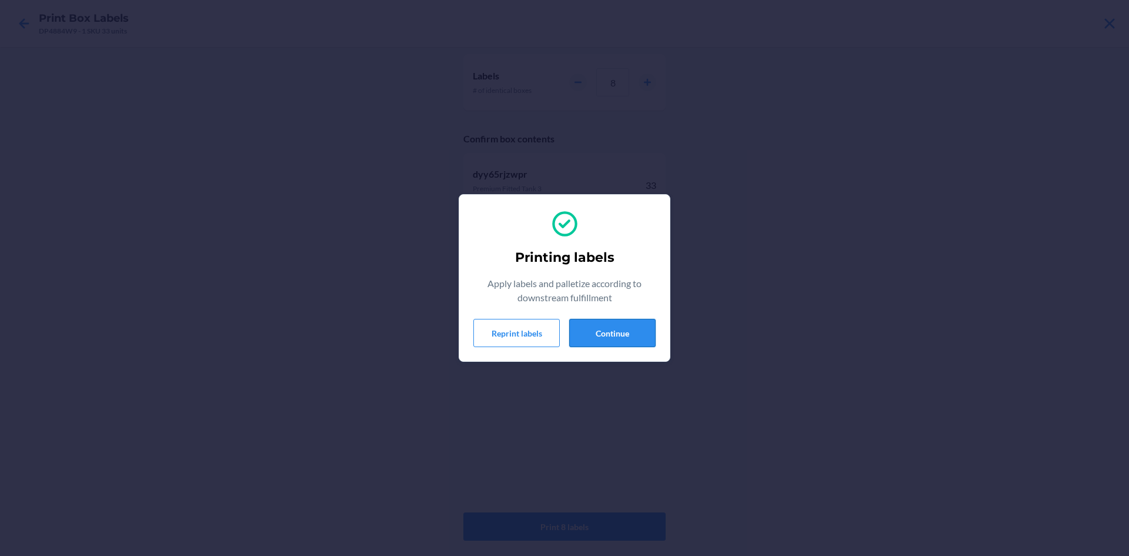
click at [627, 329] on button "Continue" at bounding box center [612, 333] width 86 height 28
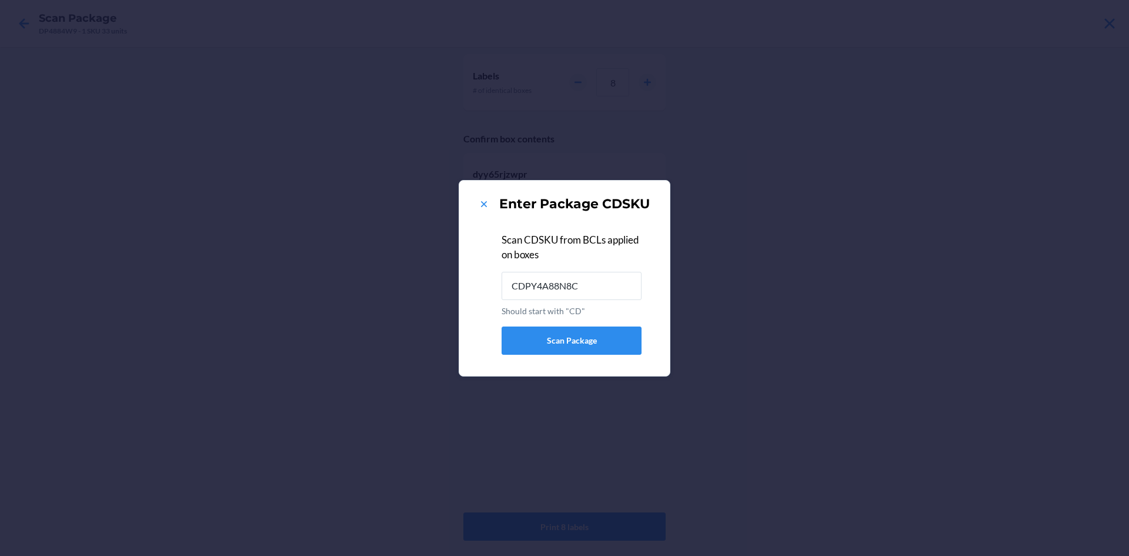
type input "CDPY4A88N8C"
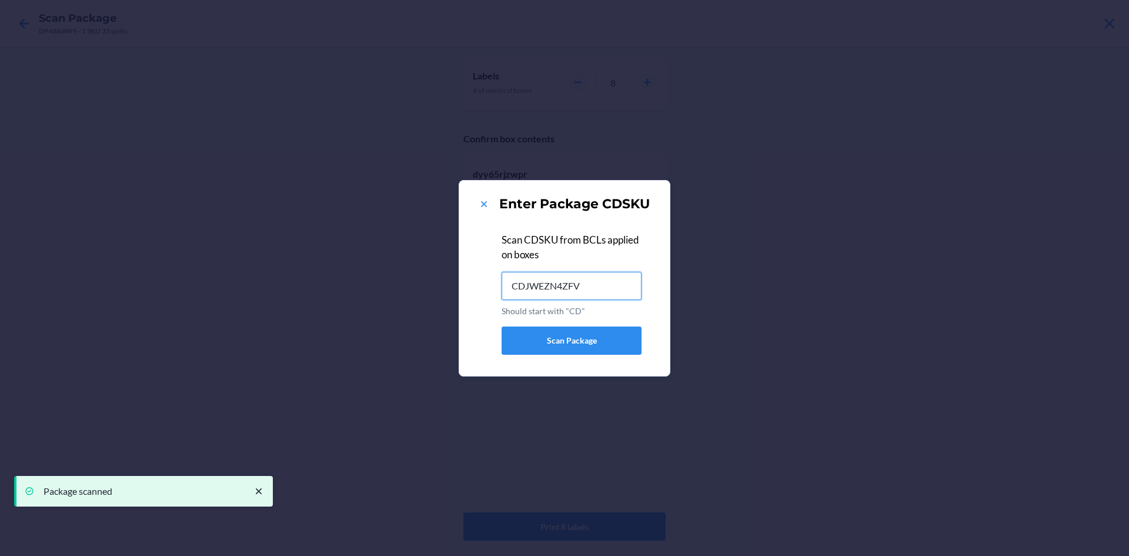
type input "CDJWEZN4ZFV"
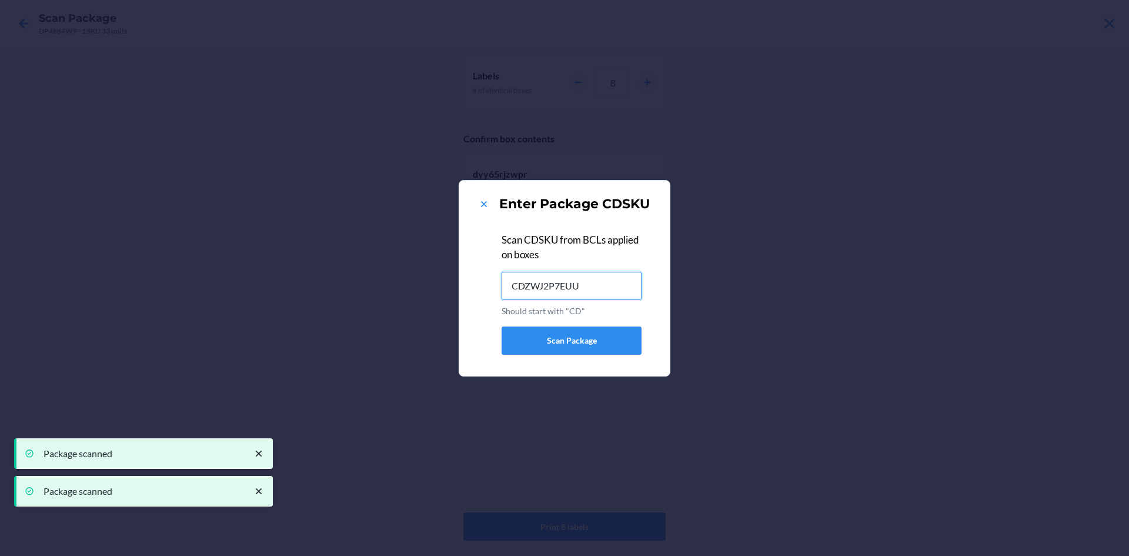
type input "CDZWJ2P7EUU"
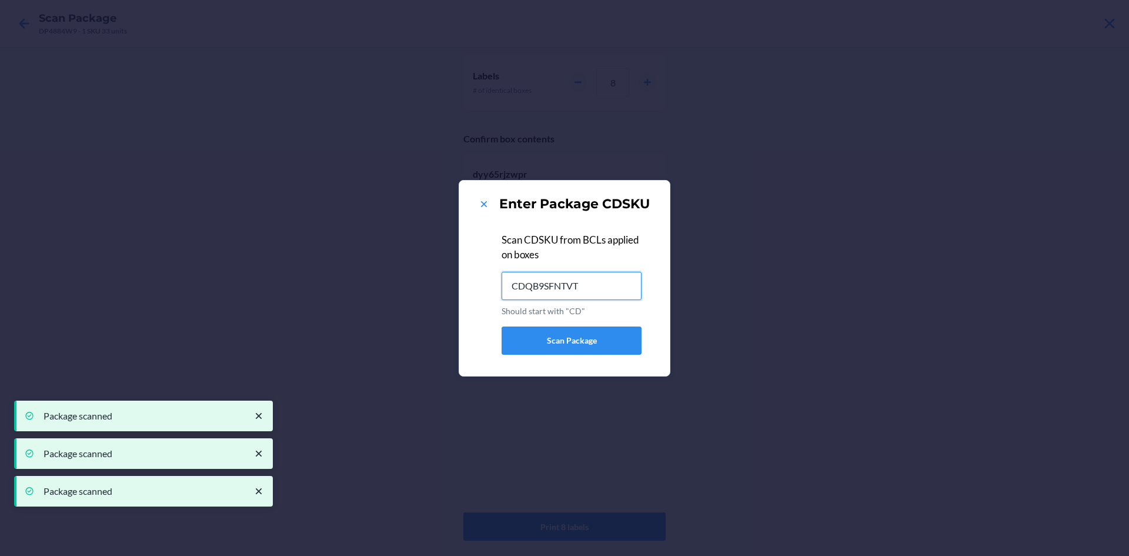
type input "CDQB9SFNTVT"
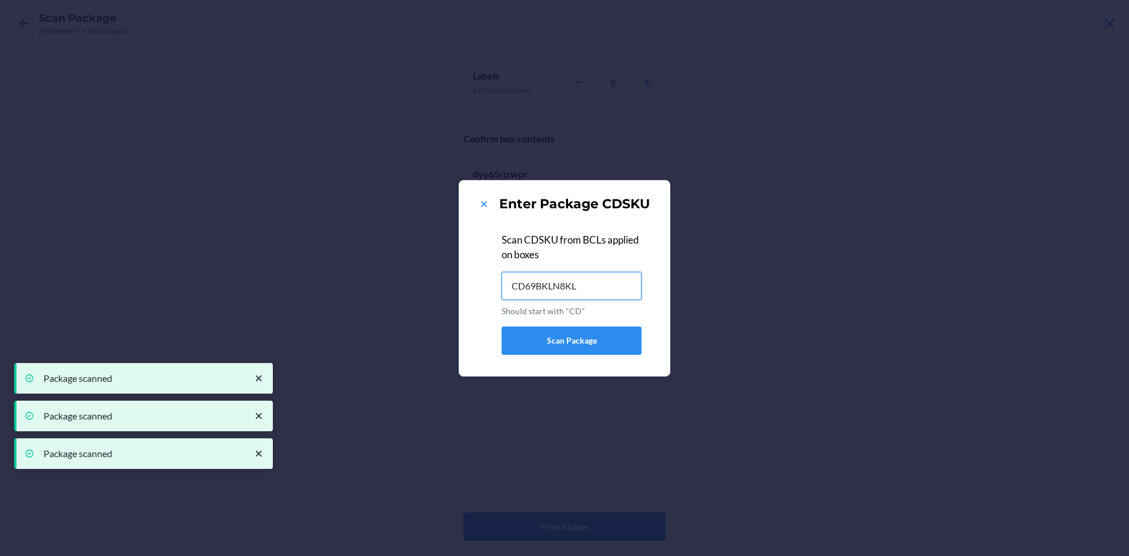
type input "CD69BKLN8KL"
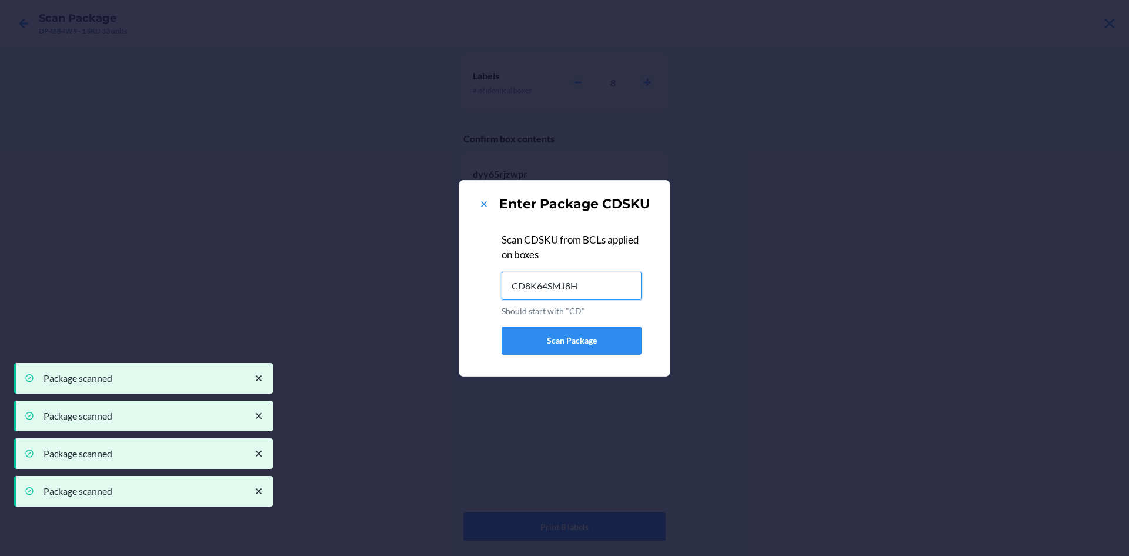
type input "CD8K64SMJ8H"
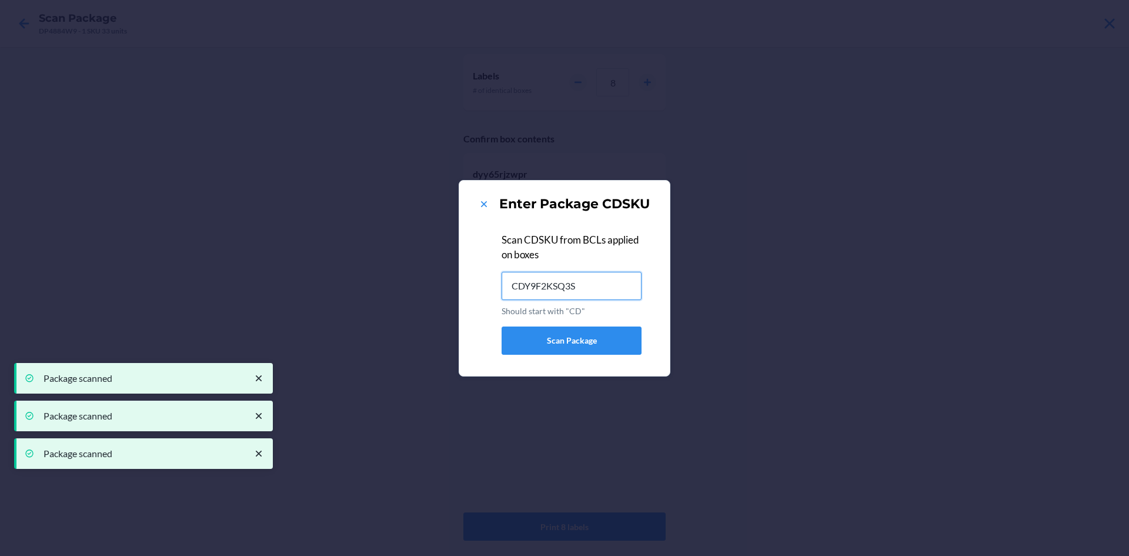
type input "CDY9F2KSQ3S"
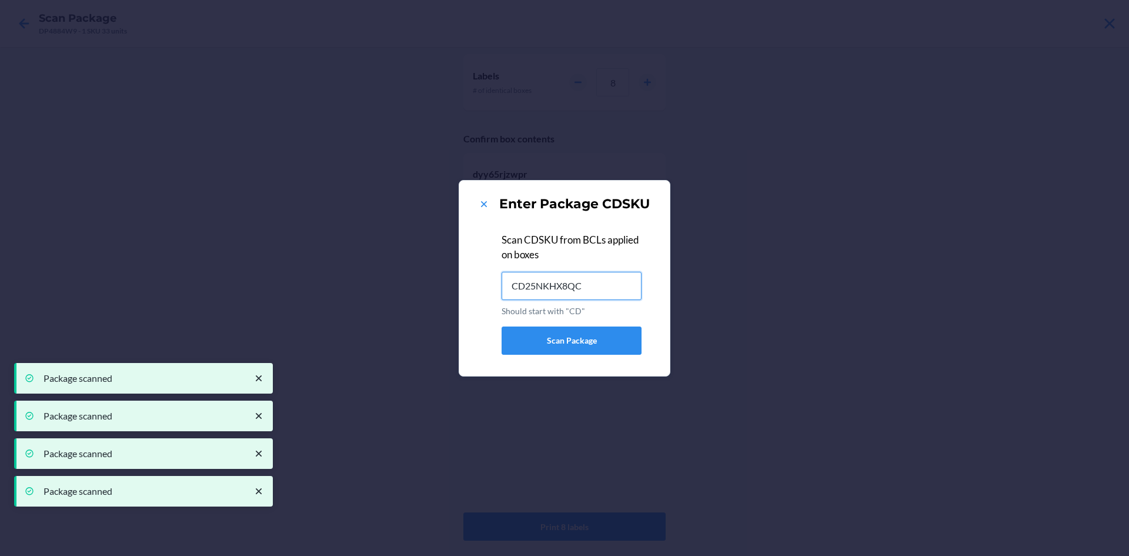
type input "CD25NKHX8QC"
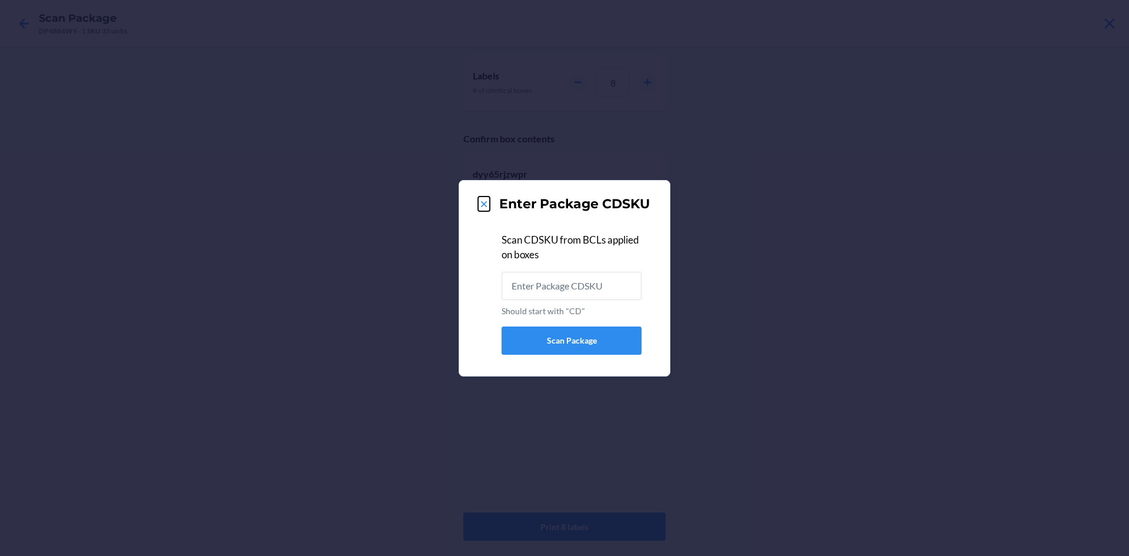
click at [483, 205] on icon at bounding box center [484, 204] width 6 height 6
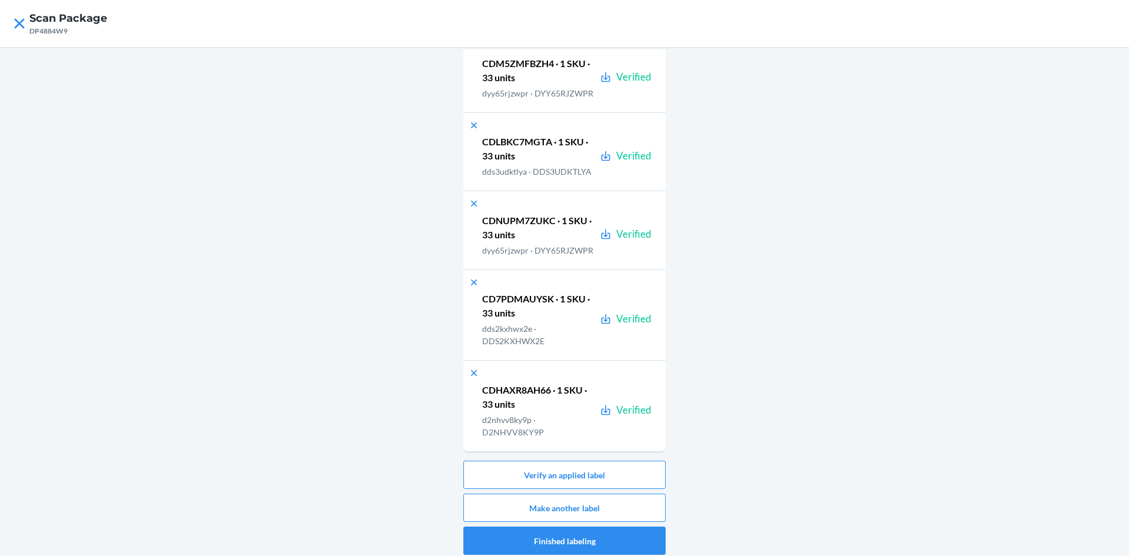
scroll to position [4731, 0]
click at [626, 506] on button "Make another label" at bounding box center [564, 507] width 202 height 28
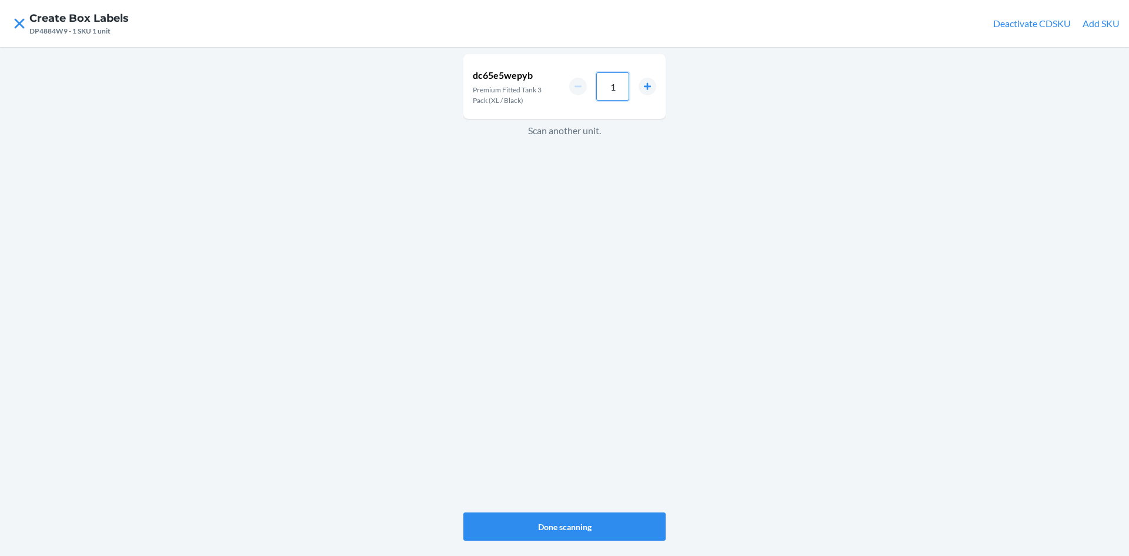
drag, startPoint x: 618, startPoint y: 89, endPoint x: 598, endPoint y: 86, distance: 20.2
click at [598, 86] on input "1" at bounding box center [612, 86] width 33 height 28
type input "33"
click at [635, 519] on button "Done scanning" at bounding box center [564, 526] width 202 height 28
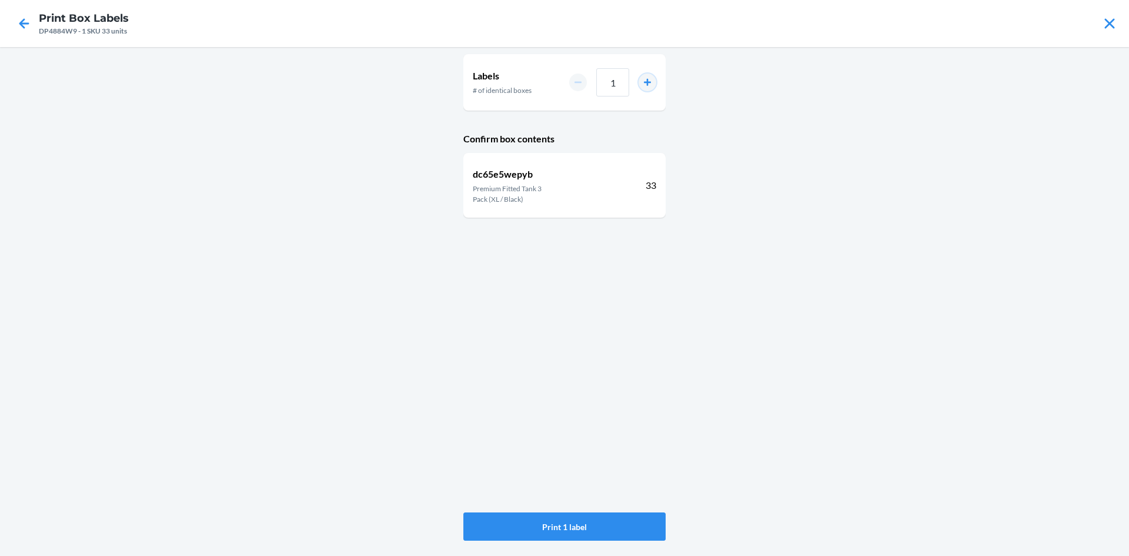
click at [648, 84] on button "increment number" at bounding box center [647, 82] width 18 height 18
type input "2"
click at [616, 522] on button "Print 2 labels" at bounding box center [564, 526] width 202 height 28
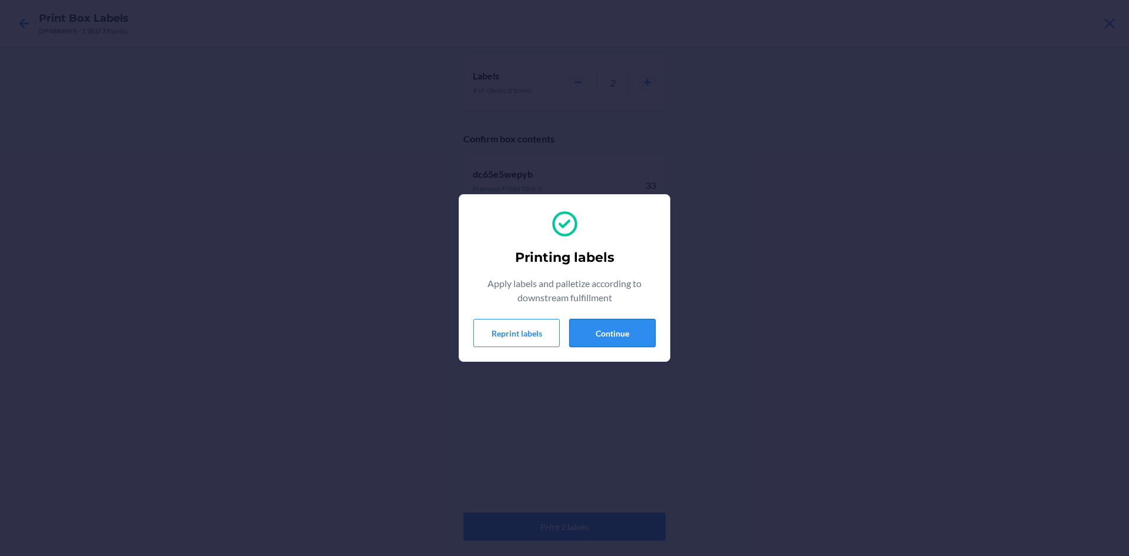
click at [607, 332] on button "Continue" at bounding box center [612, 333] width 86 height 28
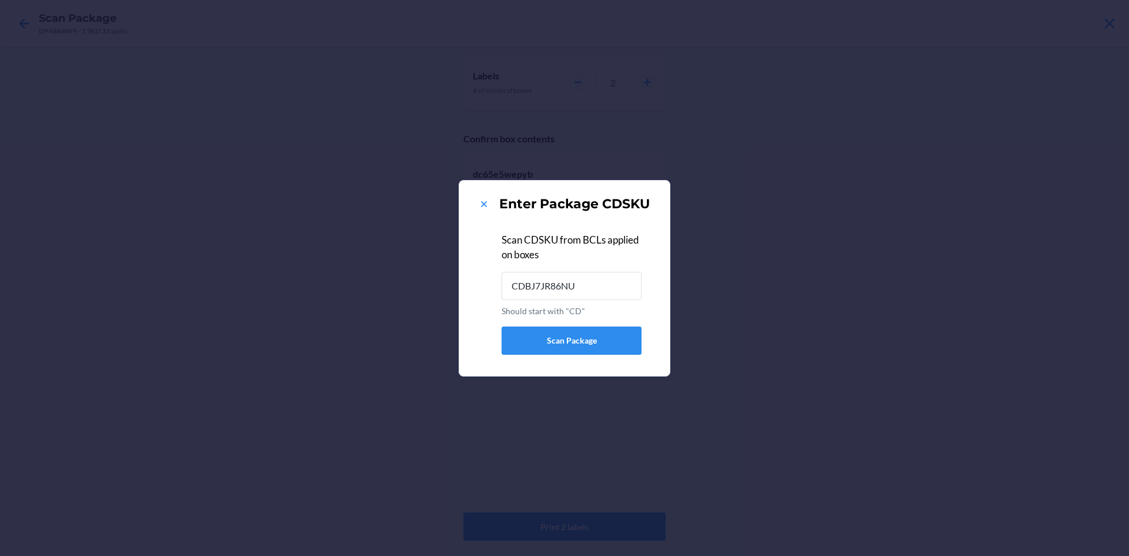
type input "CDBJ7JR86NU"
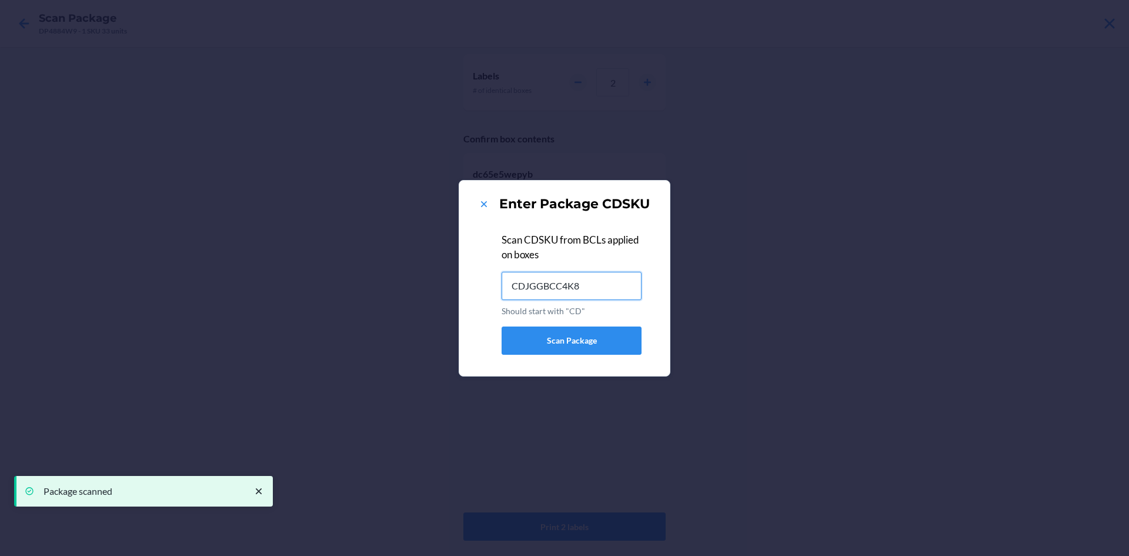
type input "CDJGGBCC4K8"
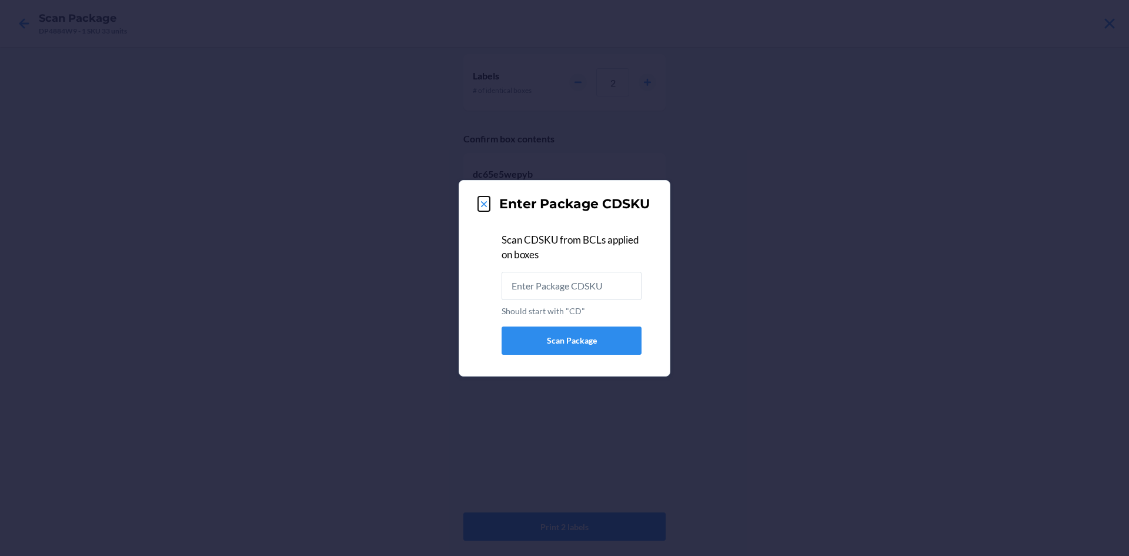
click at [487, 202] on icon at bounding box center [484, 204] width 12 height 12
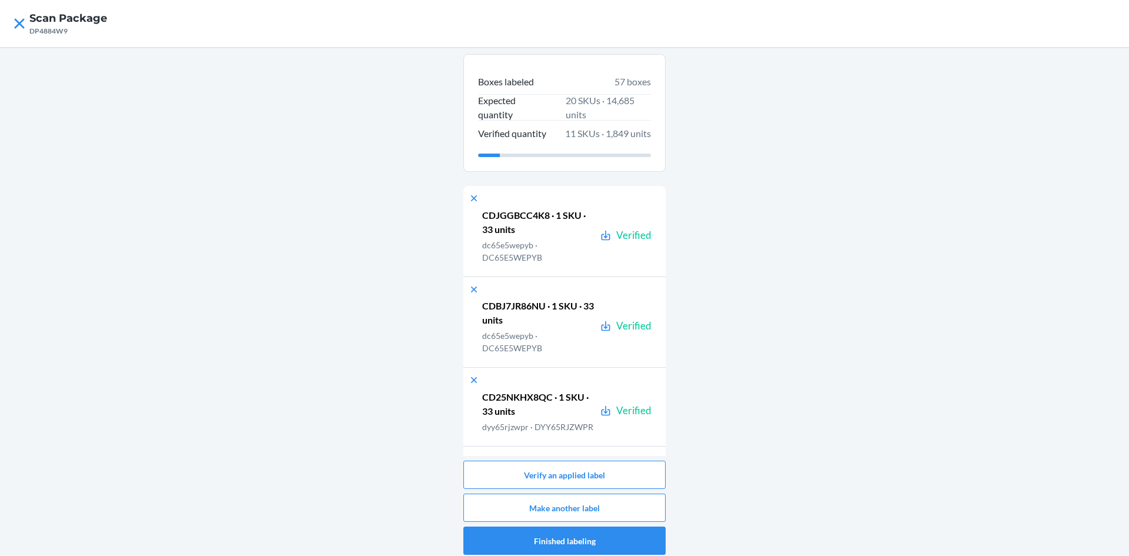
scroll to position [1506, 0]
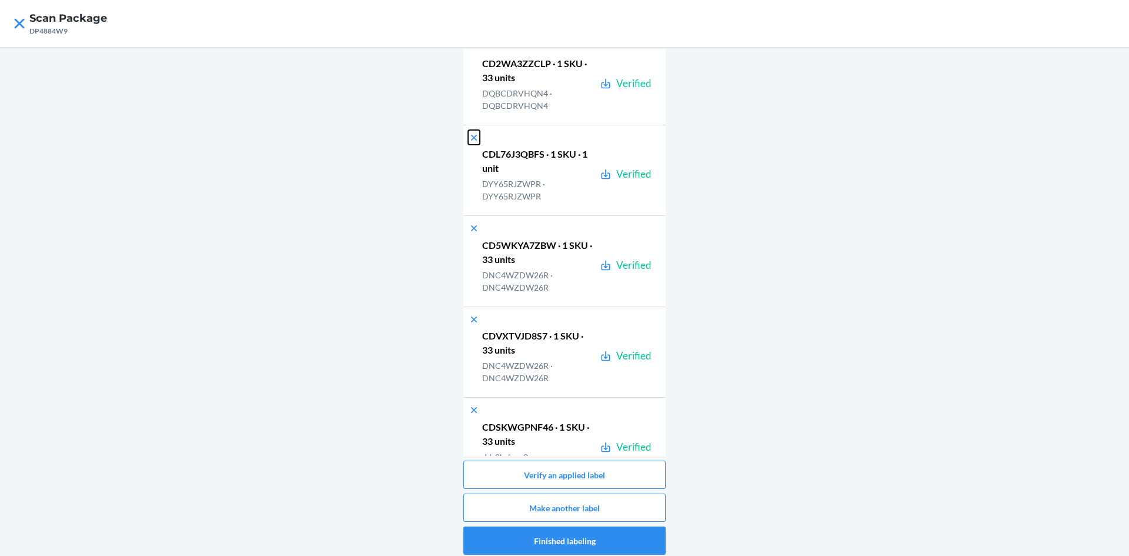
click at [471, 140] on icon at bounding box center [474, 137] width 6 height 6
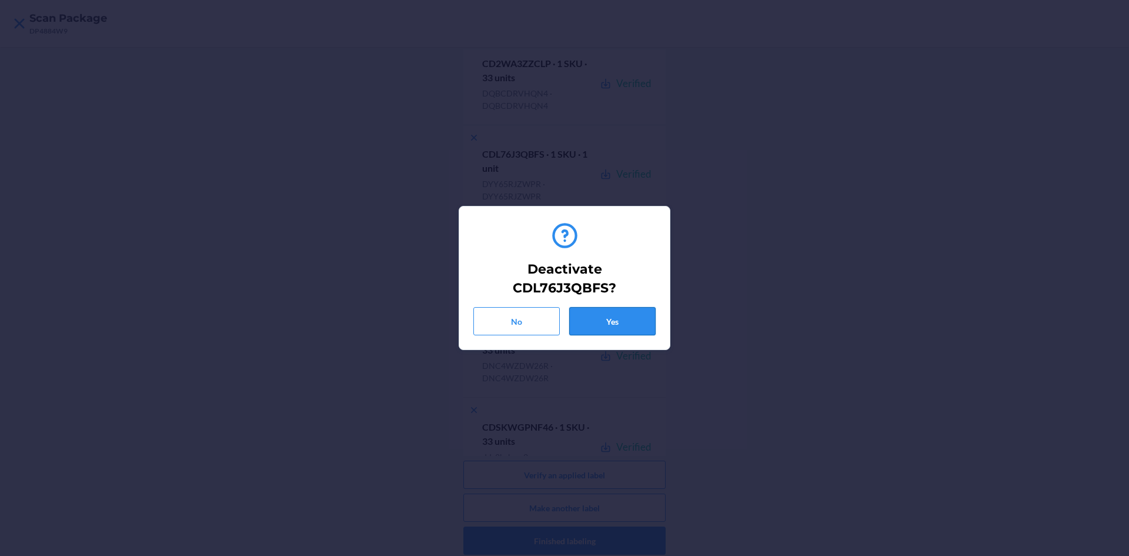
click at [595, 317] on button "Yes" at bounding box center [612, 321] width 86 height 28
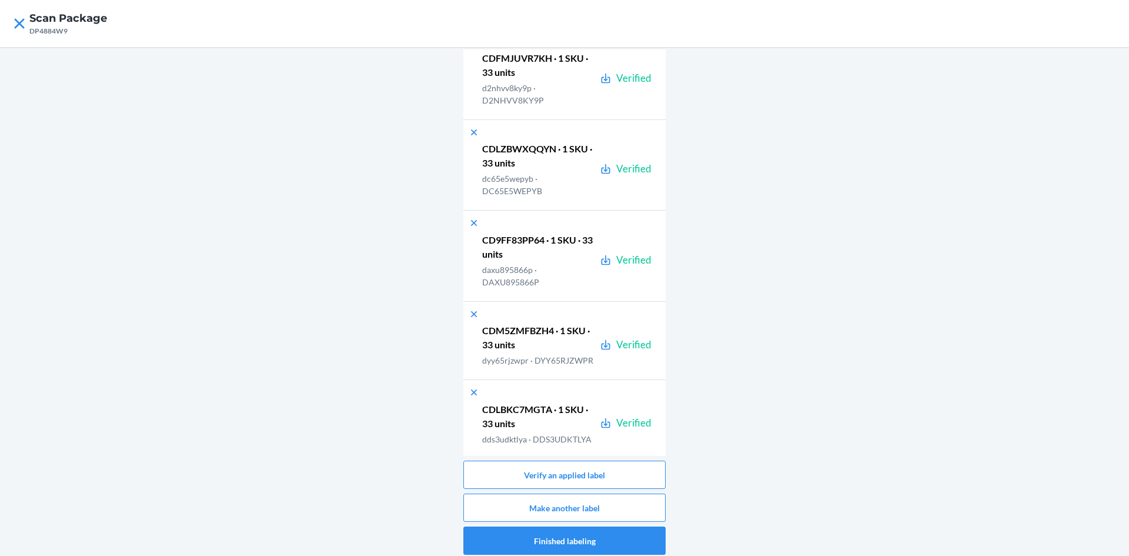
scroll to position [4821, 0]
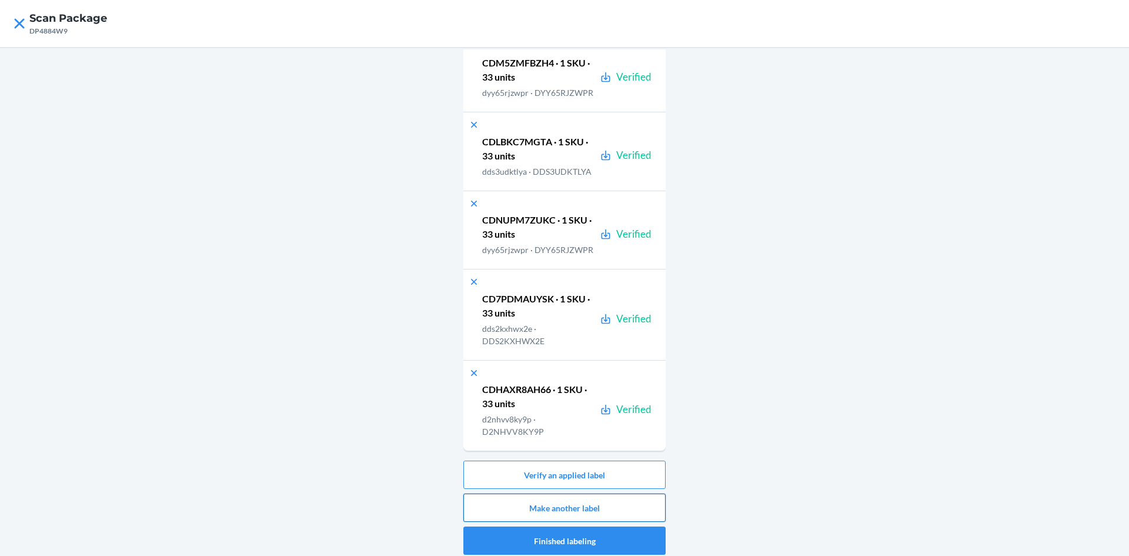
click at [629, 506] on button "Make another label" at bounding box center [564, 507] width 202 height 28
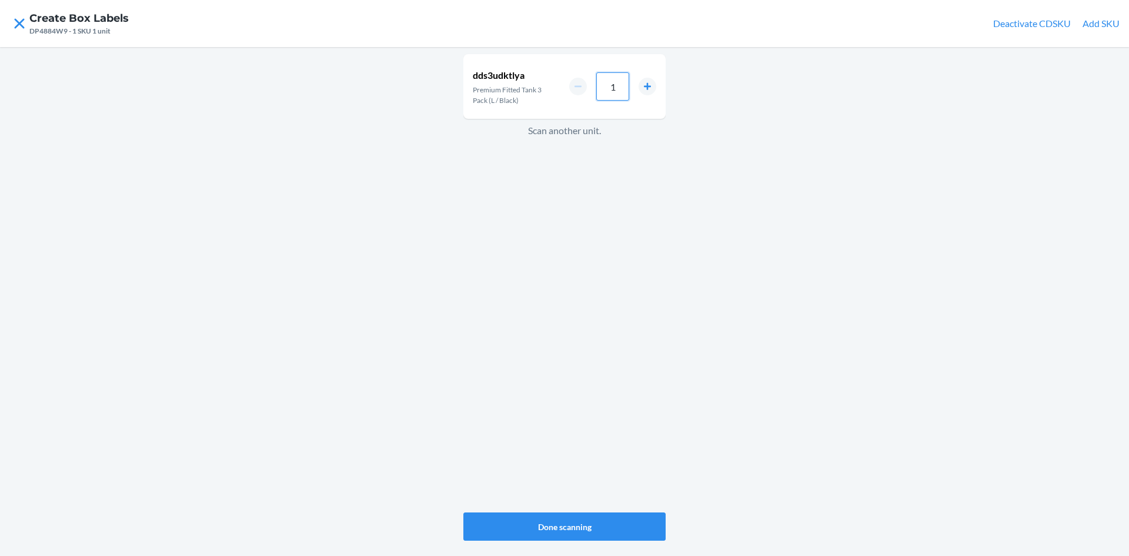
drag, startPoint x: 616, startPoint y: 88, endPoint x: 601, endPoint y: 87, distance: 14.7
click at [601, 87] on input "1" at bounding box center [612, 86] width 33 height 28
type input "33"
click at [628, 519] on button "Done scanning" at bounding box center [564, 526] width 202 height 28
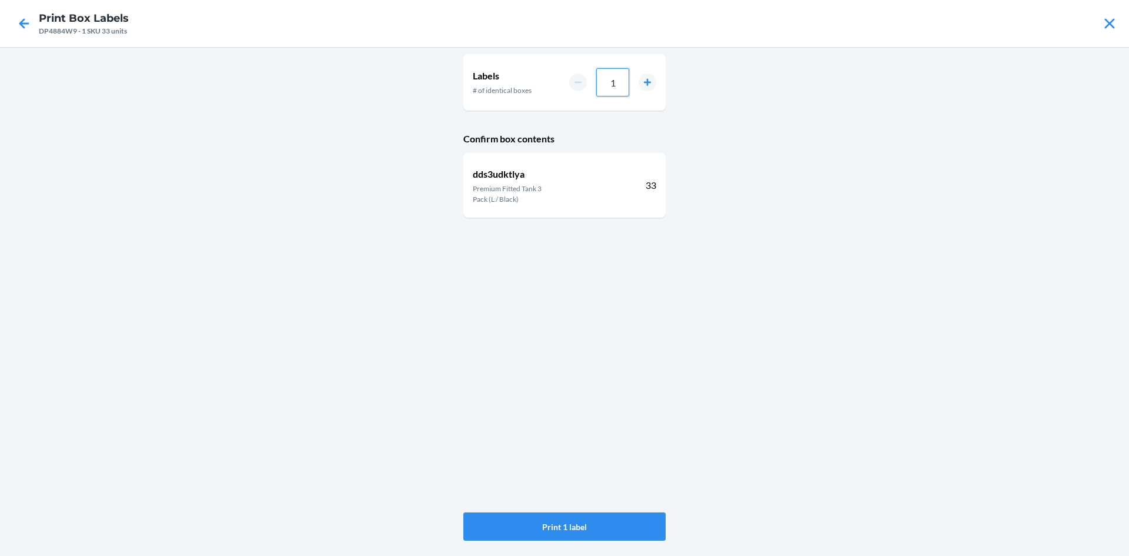
click at [576, 79] on div "1" at bounding box center [612, 82] width 87 height 28
type input "7"
click at [619, 527] on button "Print 7 labels" at bounding box center [564, 526] width 202 height 28
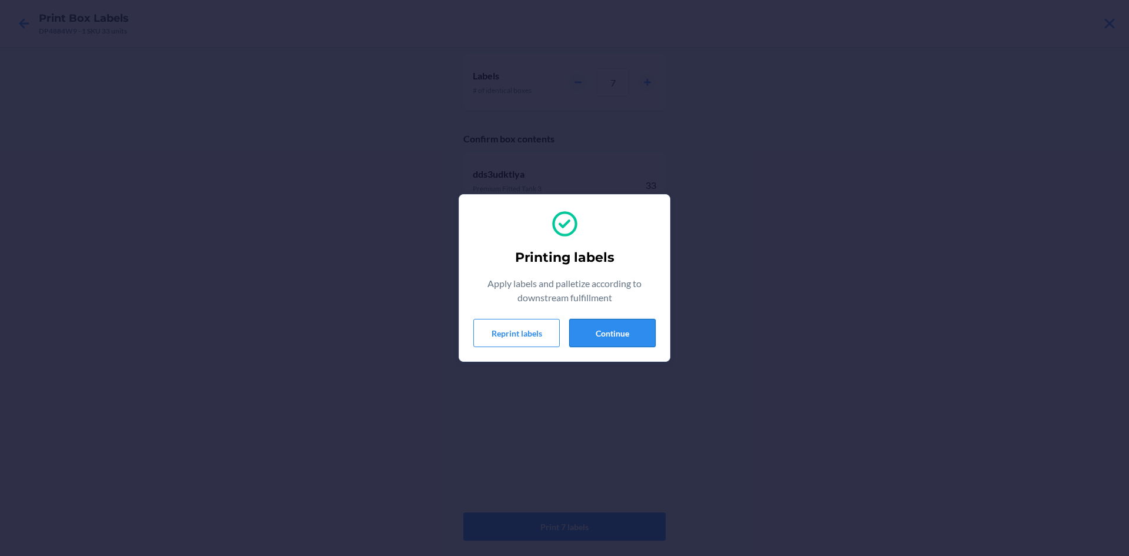
click at [617, 323] on button "Continue" at bounding box center [612, 333] width 86 height 28
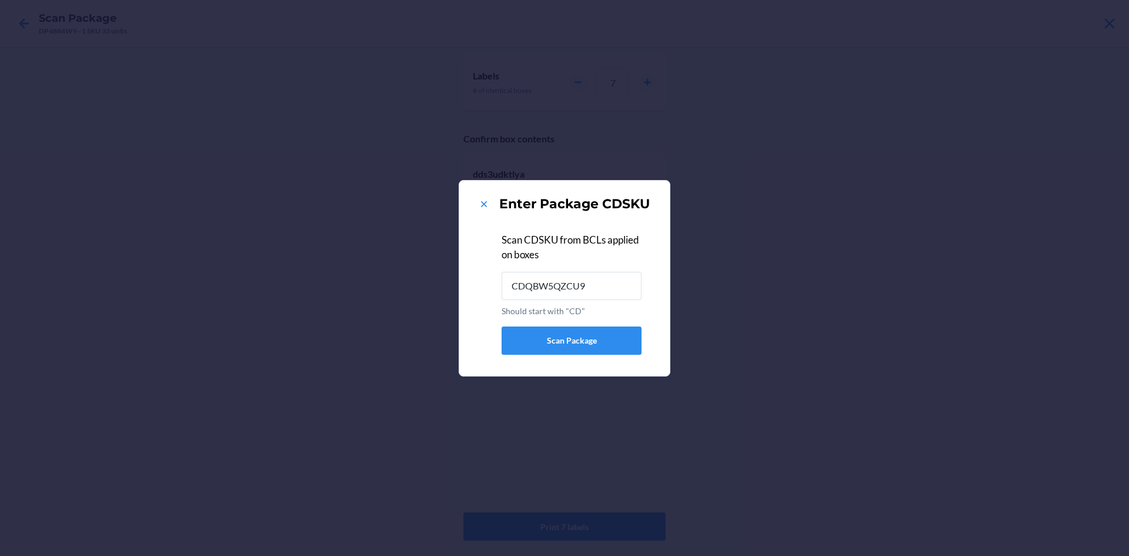
type input "CDQBW5QZCU9"
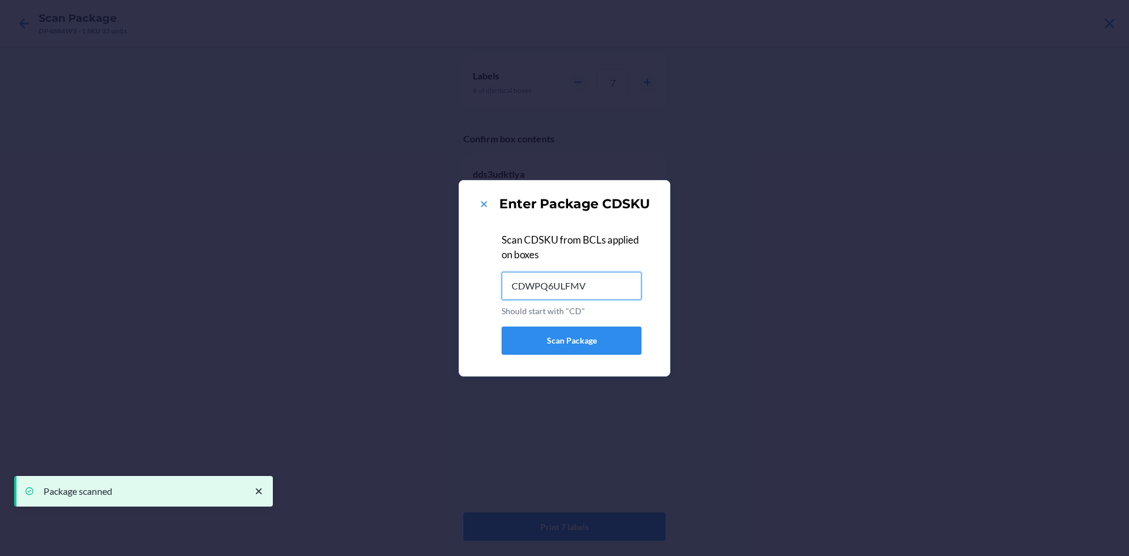
type input "CDWPQ6ULFMV"
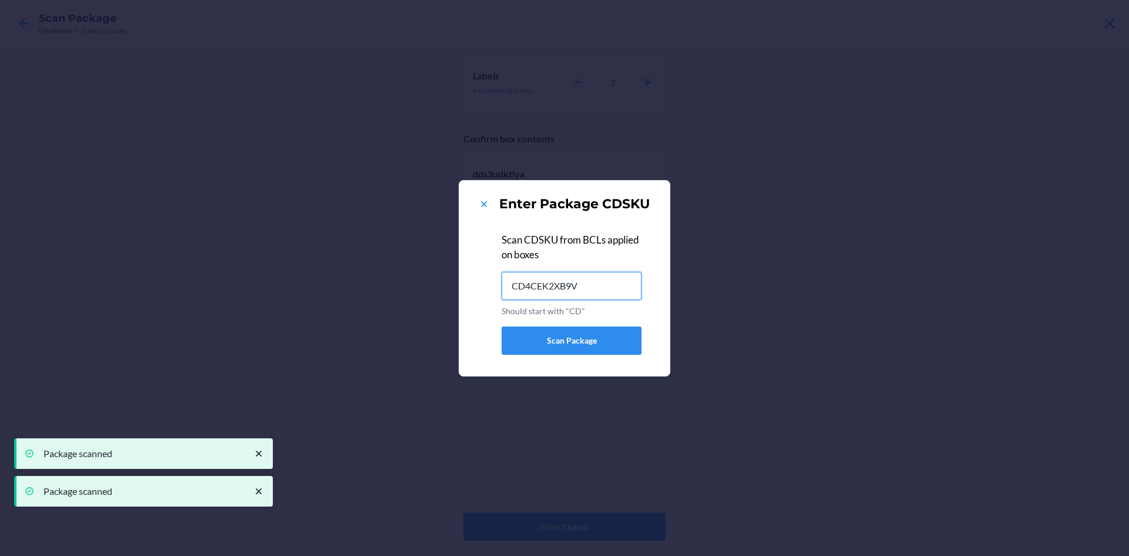
type input "CD4CEK2XB9V"
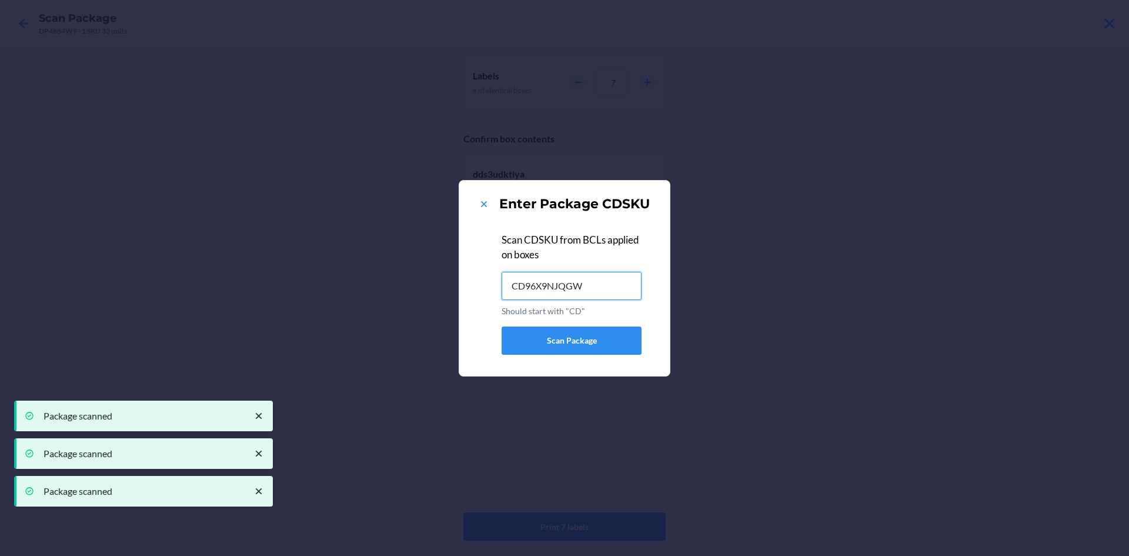
type input "CD96X9NJQGW"
type input "CDAVK45XEVT"
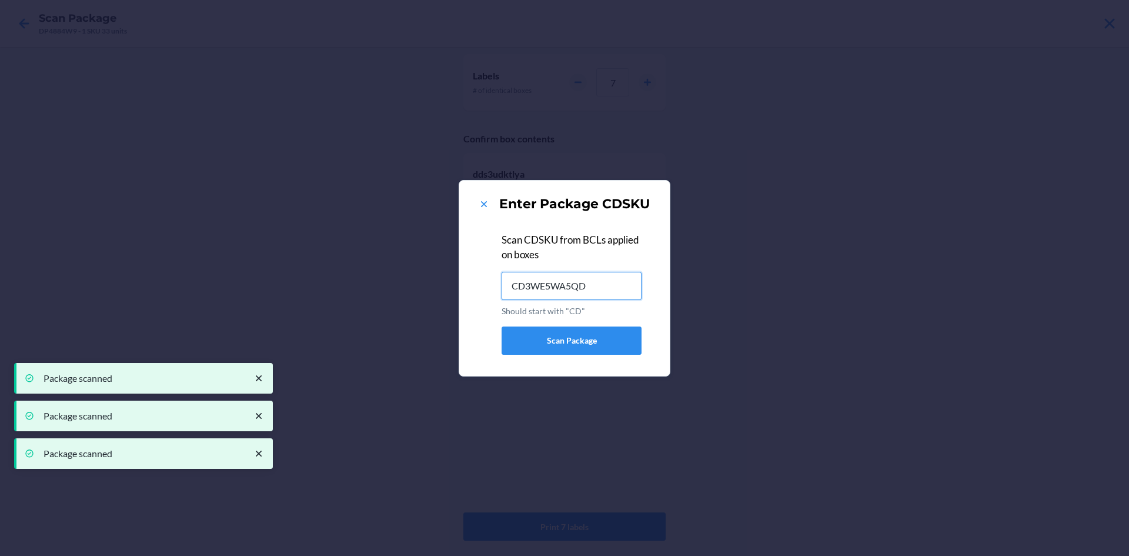
type input "CD3WE5WA5QD"
type input "CD46KQYKYKF"
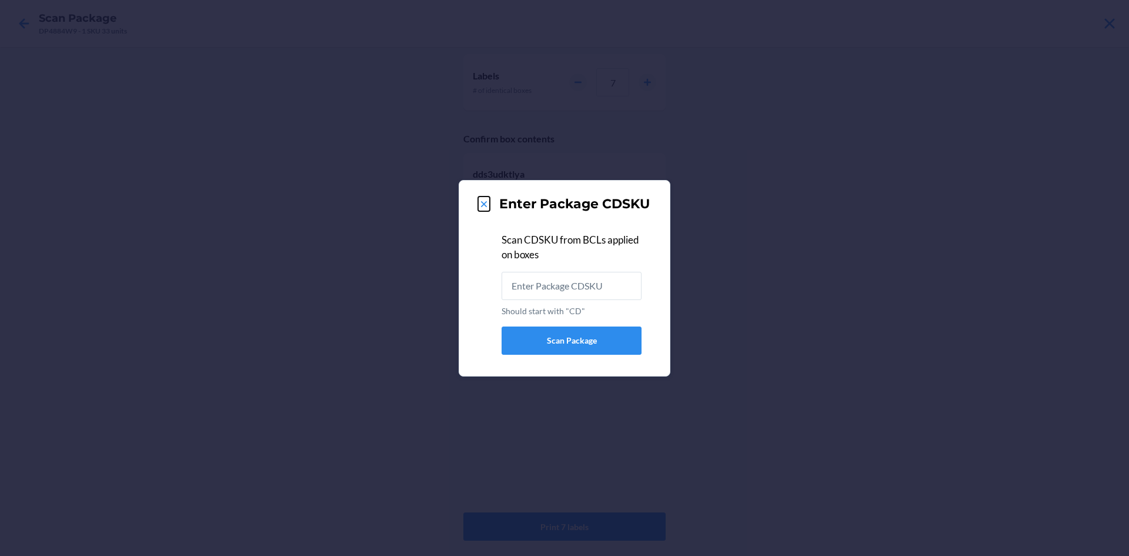
click at [481, 201] on icon at bounding box center [484, 204] width 6 height 6
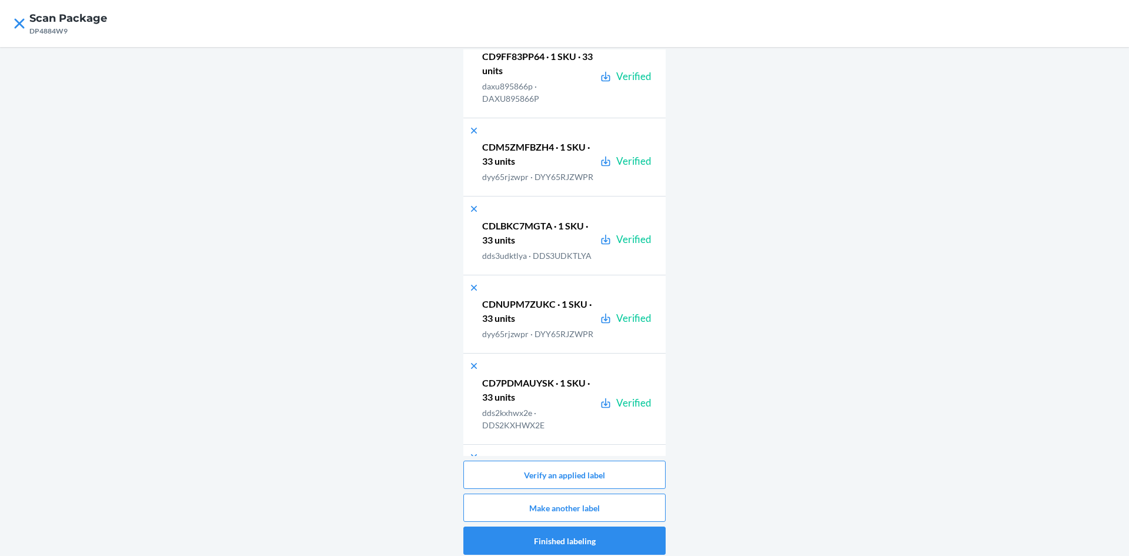
scroll to position [5911, 0]
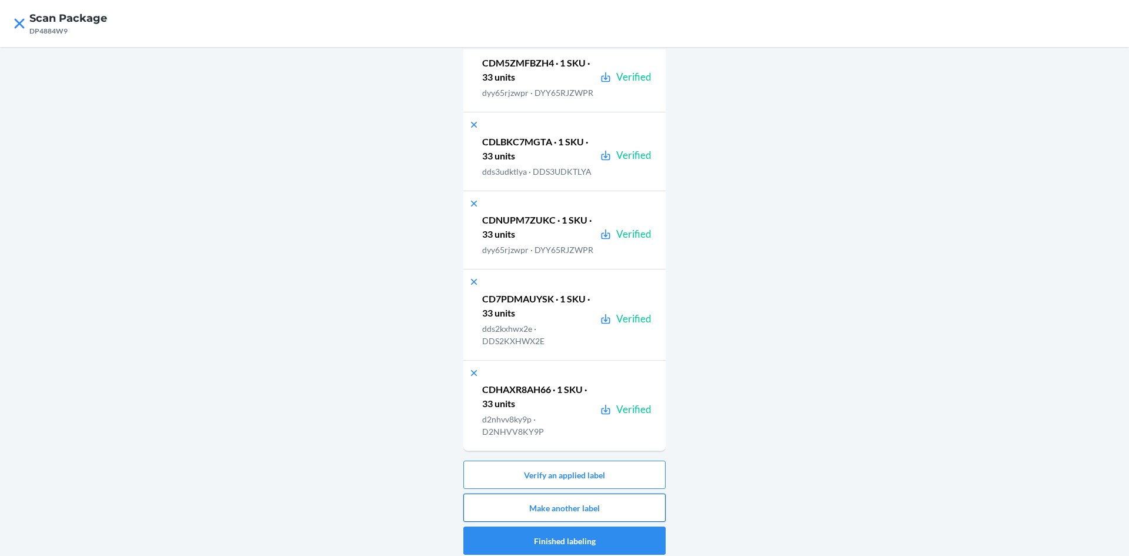
click at [642, 511] on button "Make another label" at bounding box center [564, 507] width 202 height 28
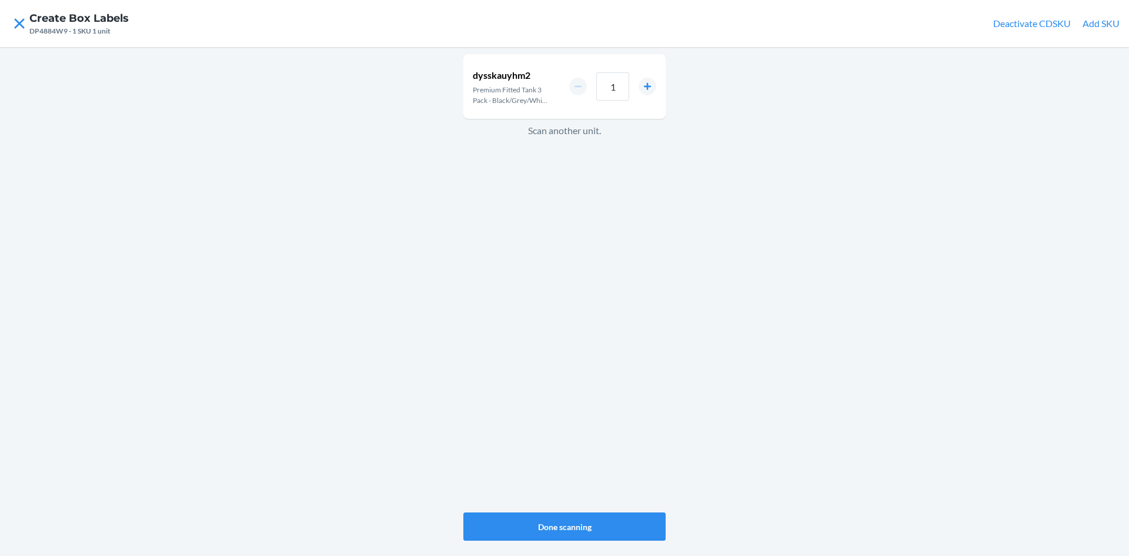
drag, startPoint x: 958, startPoint y: 286, endPoint x: 870, endPoint y: 231, distance: 103.3
click at [958, 285] on div "dysskauyhm2 Premium Fitted Tank 3 Pack - Black/Grey/White - M 1 Scan another un…" at bounding box center [564, 301] width 1129 height 509
drag, startPoint x: 622, startPoint y: 90, endPoint x: 596, endPoint y: 86, distance: 26.8
click at [597, 90] on input "1" at bounding box center [612, 86] width 33 height 28
type input "33"
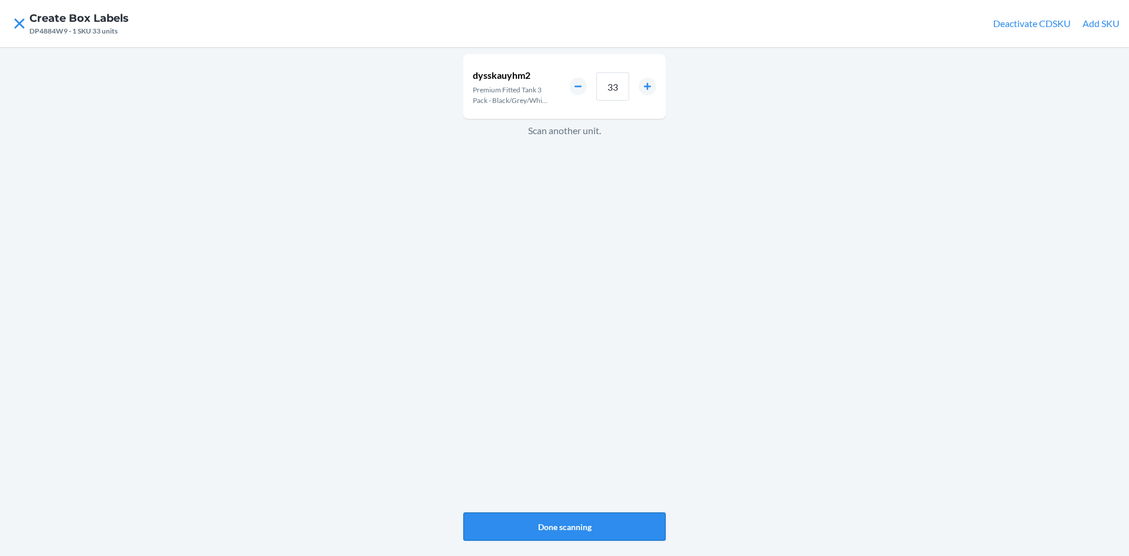
click at [618, 517] on button "Done scanning" at bounding box center [564, 526] width 202 height 28
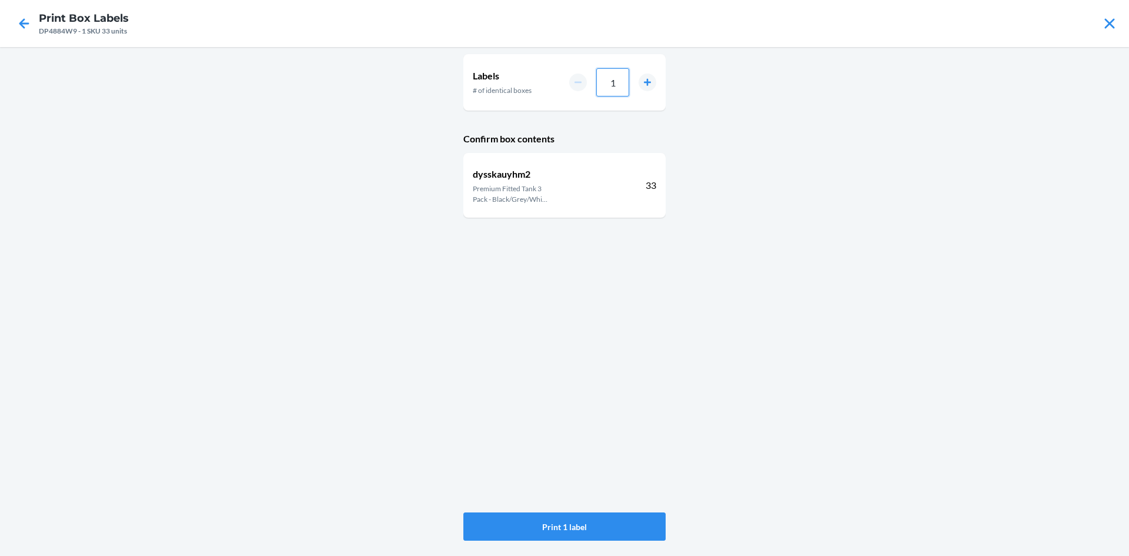
drag, startPoint x: 621, startPoint y: 85, endPoint x: 563, endPoint y: 82, distance: 58.9
click at [587, 79] on div "1" at bounding box center [612, 82] width 87 height 28
type input "4"
click at [633, 523] on button "Print 4 labels" at bounding box center [564, 526] width 202 height 28
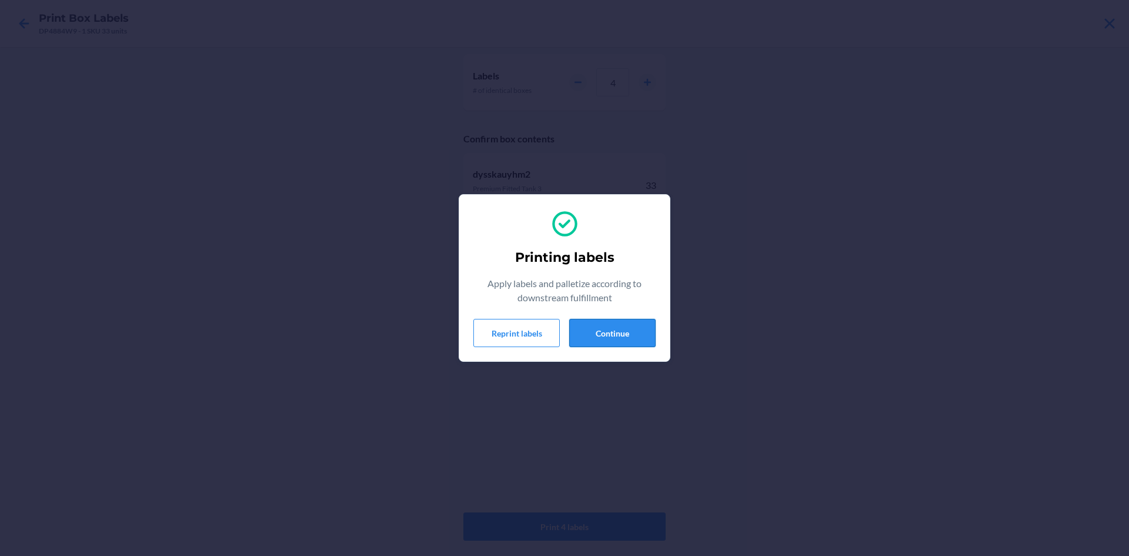
click at [611, 330] on button "Continue" at bounding box center [612, 333] width 86 height 28
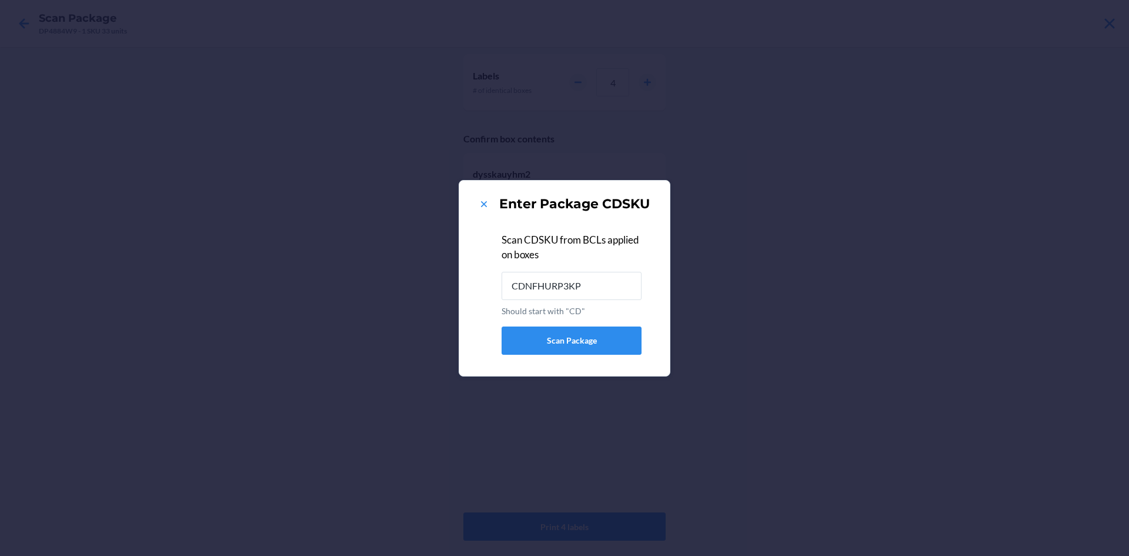
type input "CDNFHURP3KP"
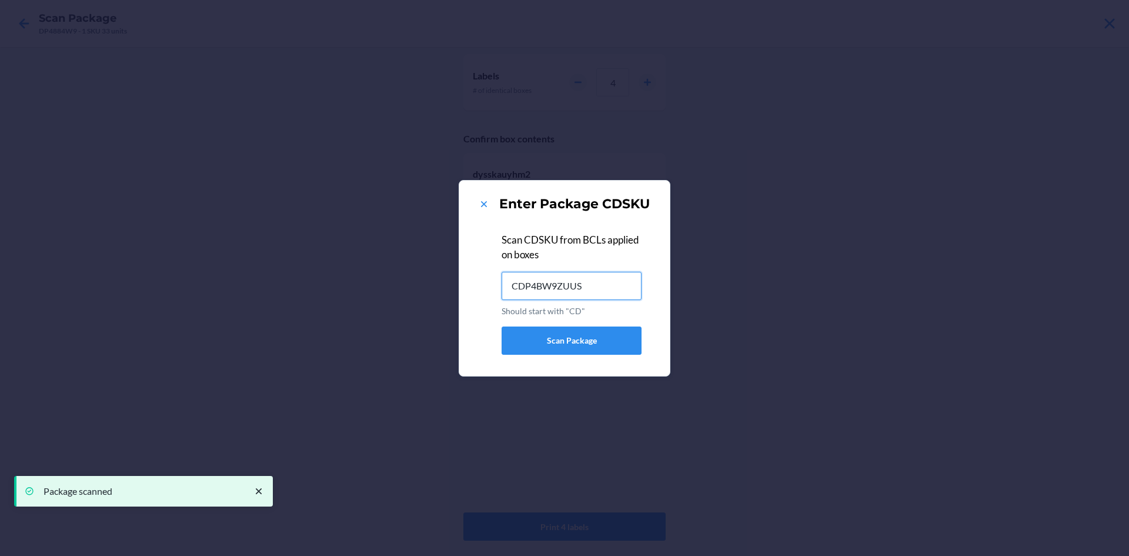
type input "CDP4BW9ZUUS"
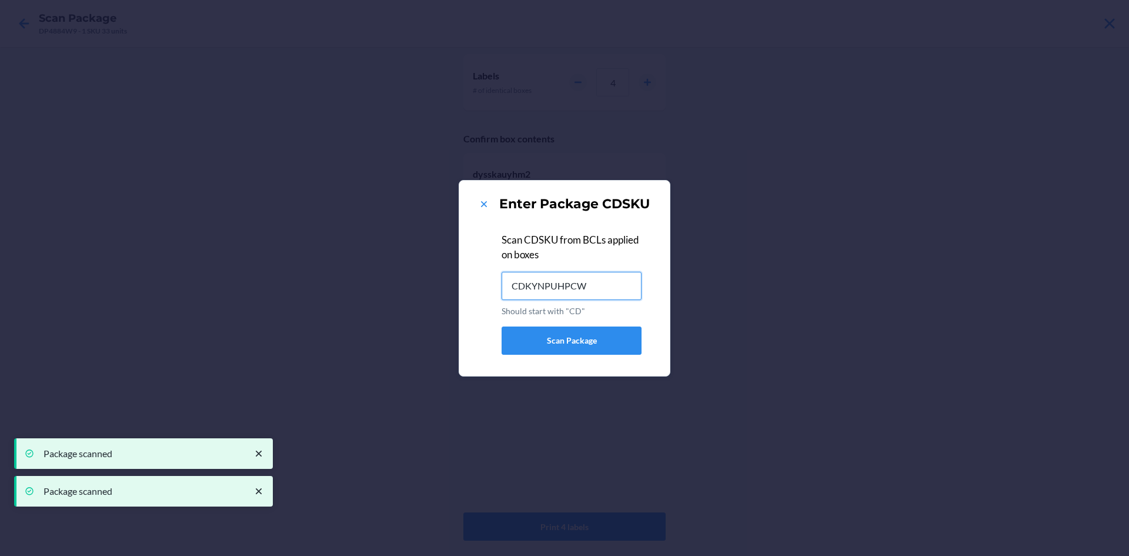
type input "CDKYNPUHPCW"
type input "CDMSYW5849B"
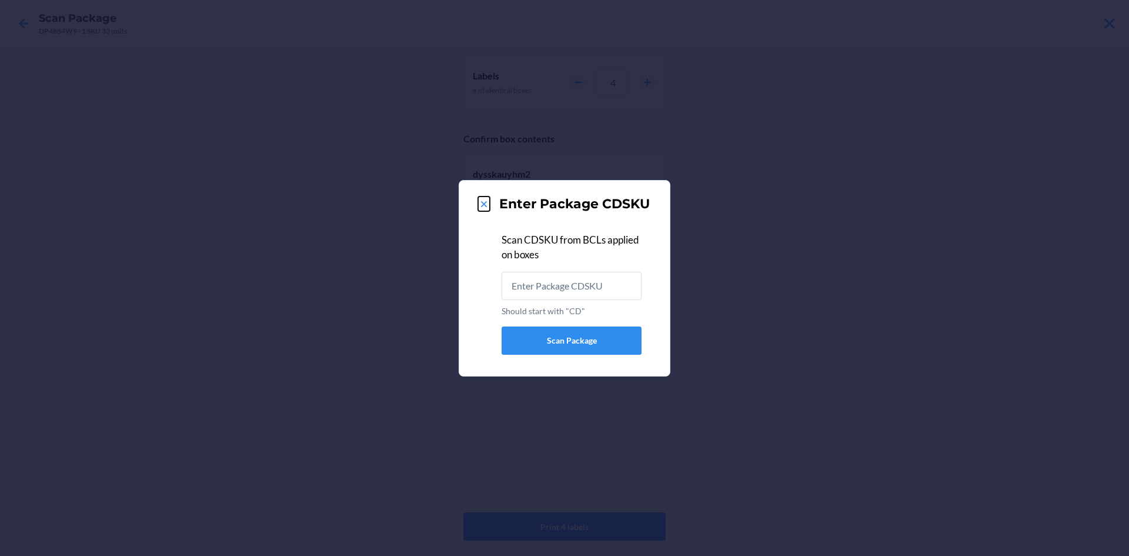
click at [479, 205] on icon at bounding box center [484, 204] width 12 height 12
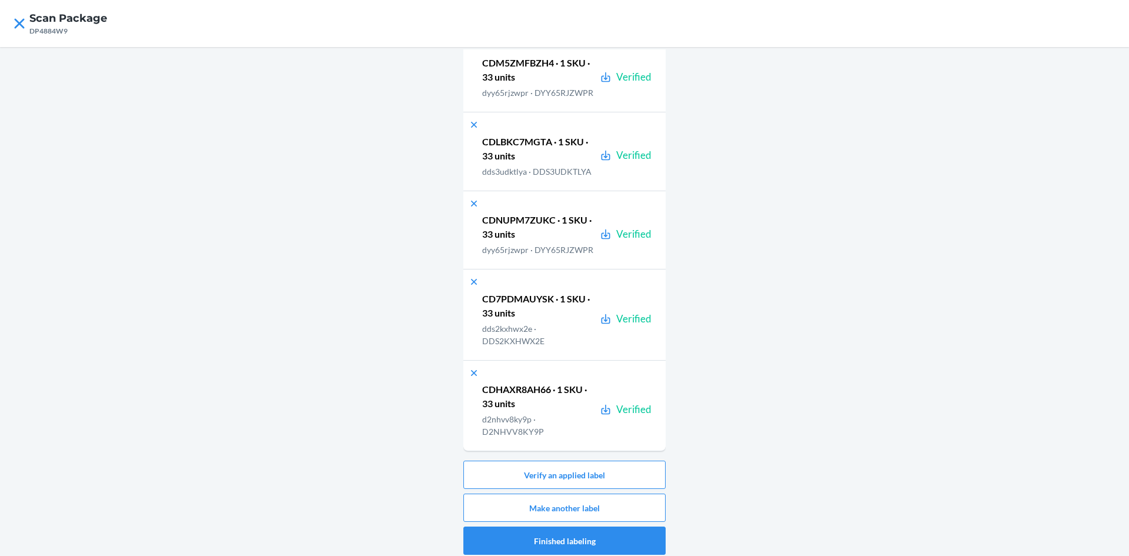
scroll to position [6456, 0]
click at [627, 501] on button "Make another label" at bounding box center [564, 507] width 202 height 28
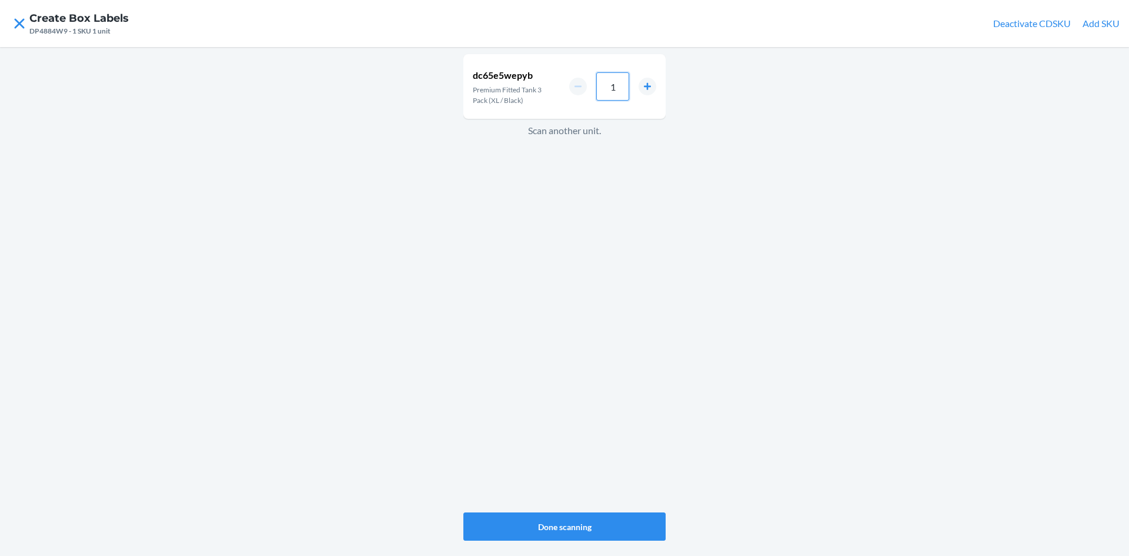
drag, startPoint x: 622, startPoint y: 87, endPoint x: 553, endPoint y: 77, distance: 70.1
click at [567, 83] on div "dc65e5wepyb Premium Fitted Tank 3 Pack (XL / Black) 1" at bounding box center [564, 86] width 202 height 65
type input "33"
click at [590, 523] on button "Done scanning" at bounding box center [564, 526] width 202 height 28
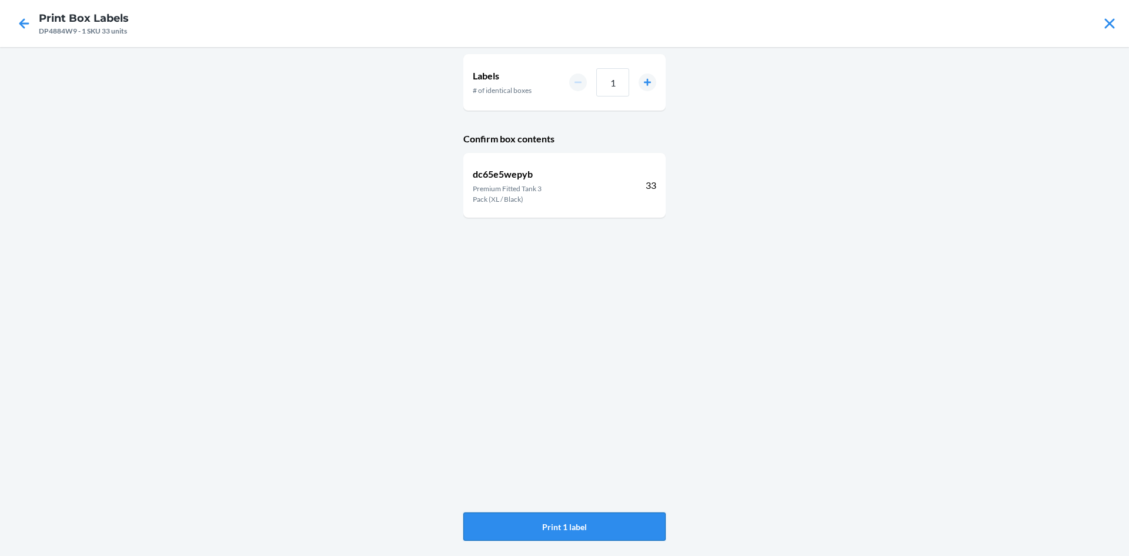
click at [603, 521] on button "Print 1 label" at bounding box center [564, 526] width 202 height 28
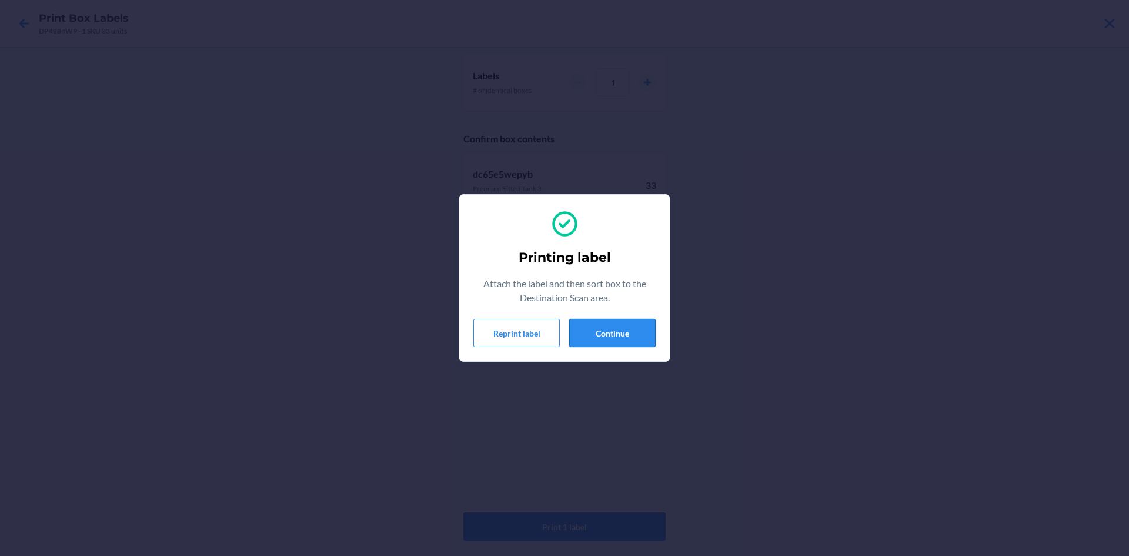
click at [621, 332] on button "Continue" at bounding box center [612, 333] width 86 height 28
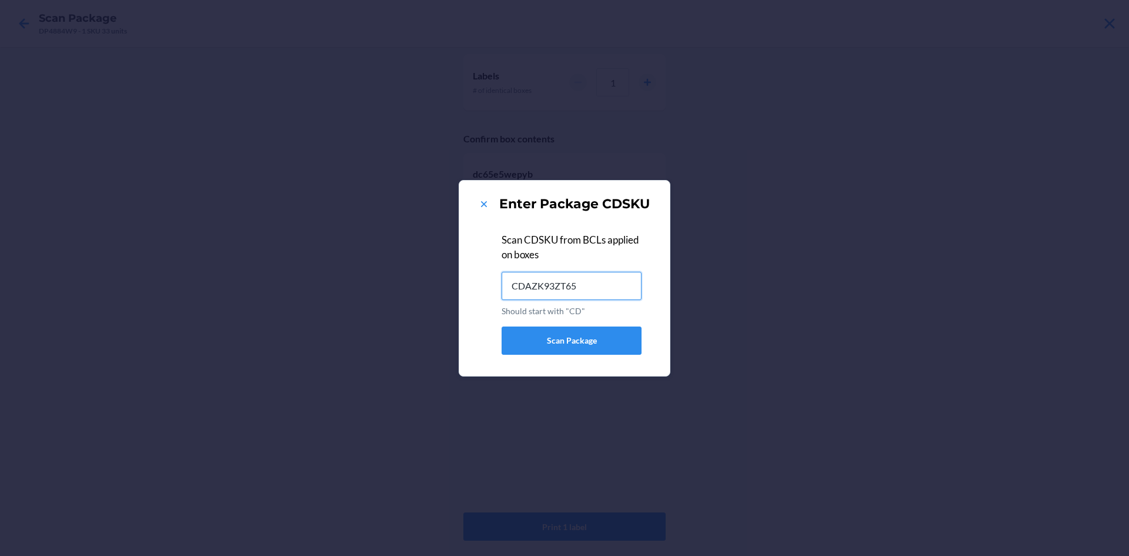
type input "CDAZK93ZT65"
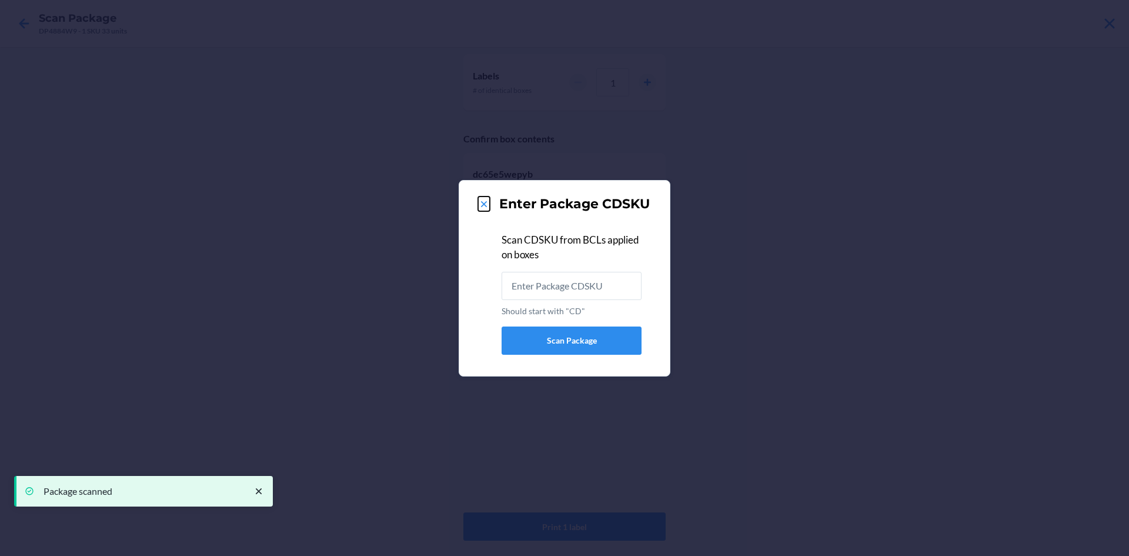
click at [484, 200] on icon at bounding box center [484, 204] width 12 height 12
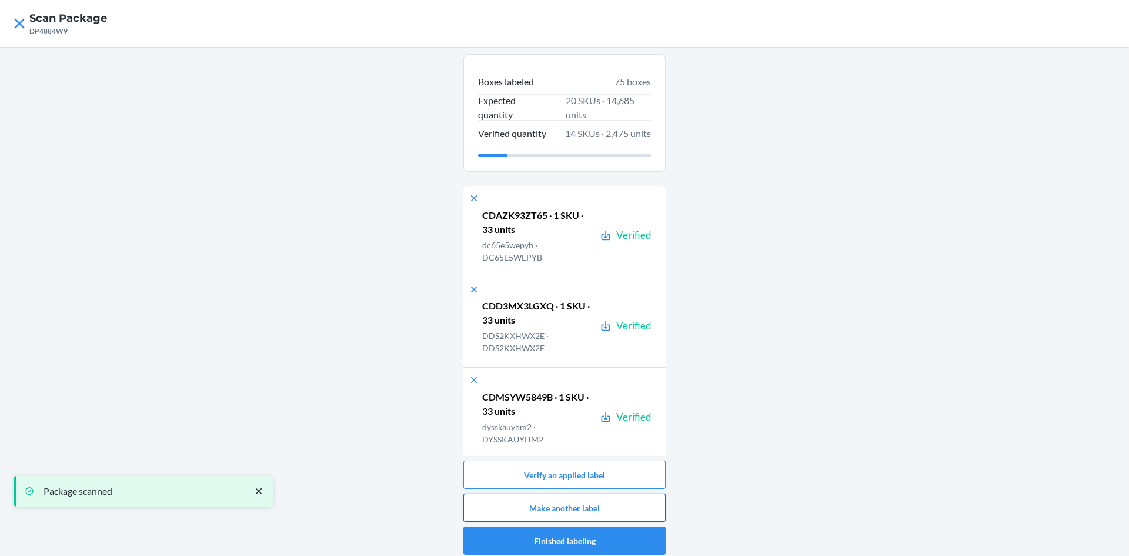
click at [624, 504] on button "Make another label" at bounding box center [564, 507] width 202 height 28
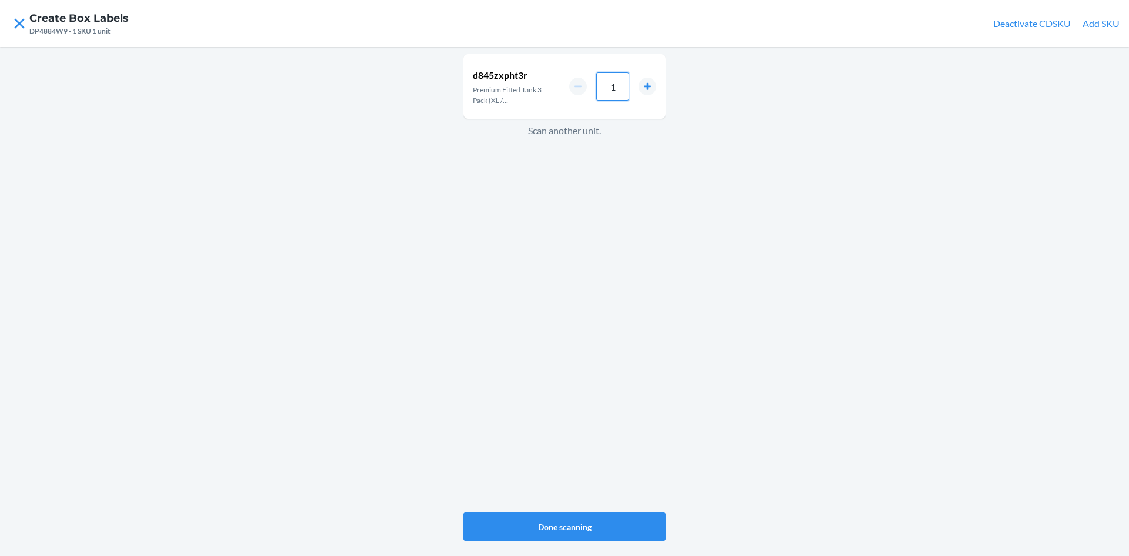
drag, startPoint x: 621, startPoint y: 92, endPoint x: 598, endPoint y: 86, distance: 23.7
click at [598, 86] on input "1" at bounding box center [612, 86] width 33 height 28
click at [616, 86] on input "13" at bounding box center [612, 86] width 33 height 28
click at [620, 95] on input "313" at bounding box center [612, 86] width 33 height 28
drag, startPoint x: 623, startPoint y: 91, endPoint x: 587, endPoint y: 85, distance: 35.7
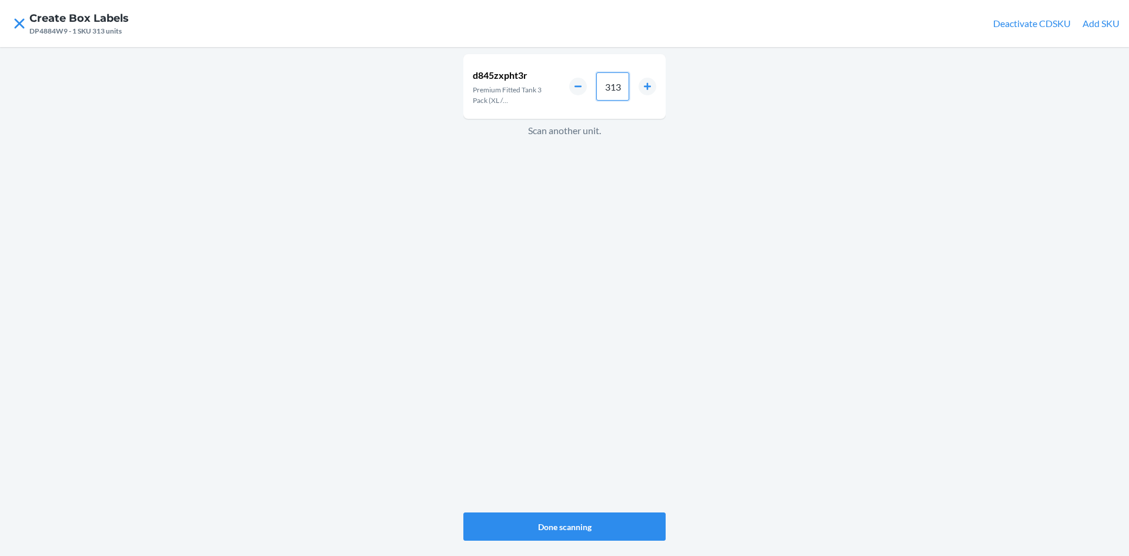
click at [587, 85] on div "313" at bounding box center [612, 86] width 87 height 28
type input "33"
click at [627, 516] on button "Done scanning" at bounding box center [564, 526] width 202 height 28
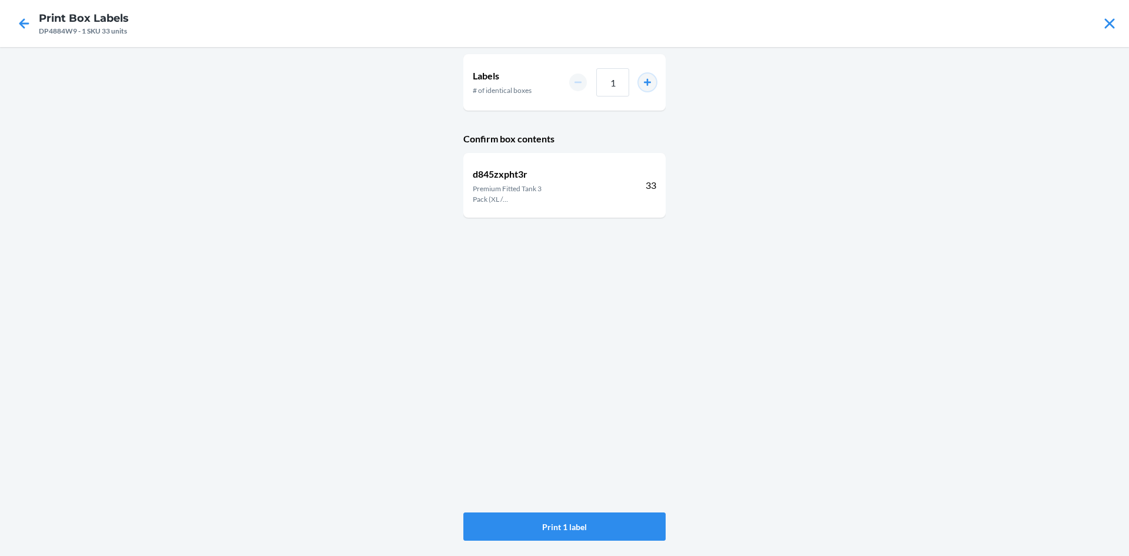
click at [644, 83] on button "increment number" at bounding box center [647, 82] width 18 height 18
type input "2"
click at [634, 519] on button "Print 2 labels" at bounding box center [564, 526] width 202 height 28
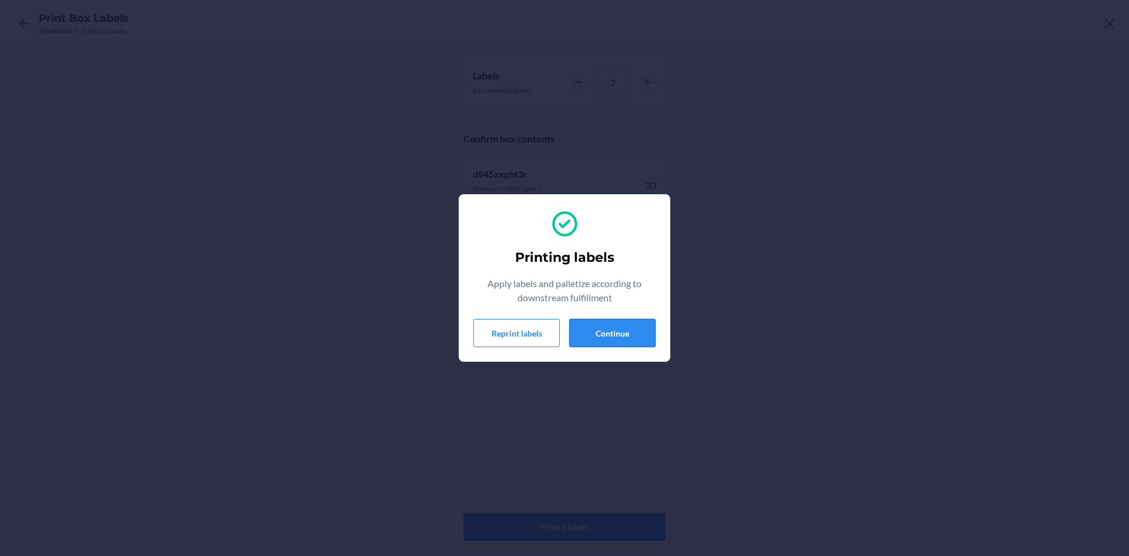
click at [627, 335] on button "Continue" at bounding box center [612, 333] width 86 height 28
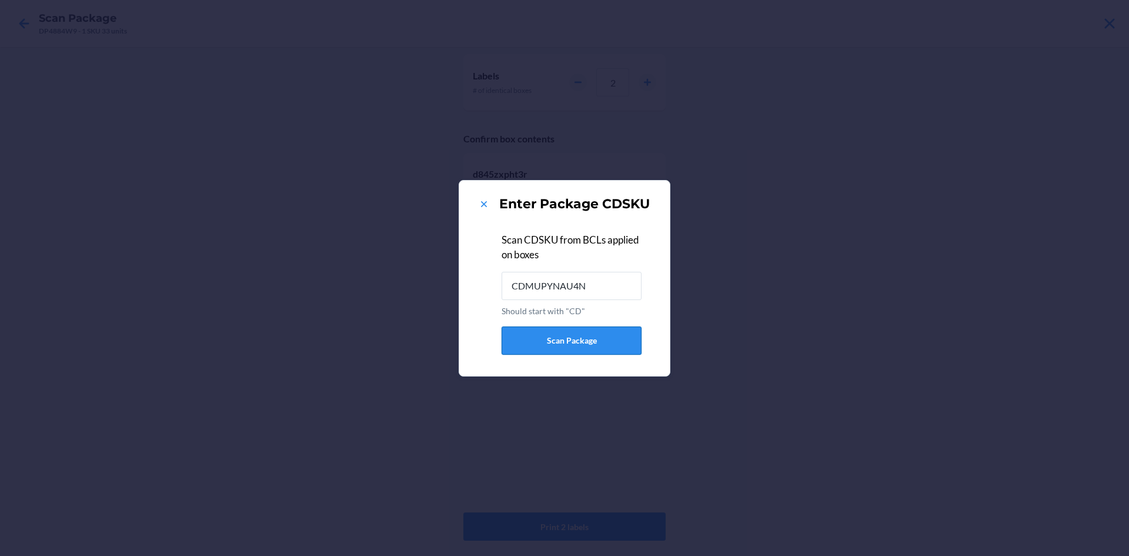
type input "CDMUPYNAU4N"
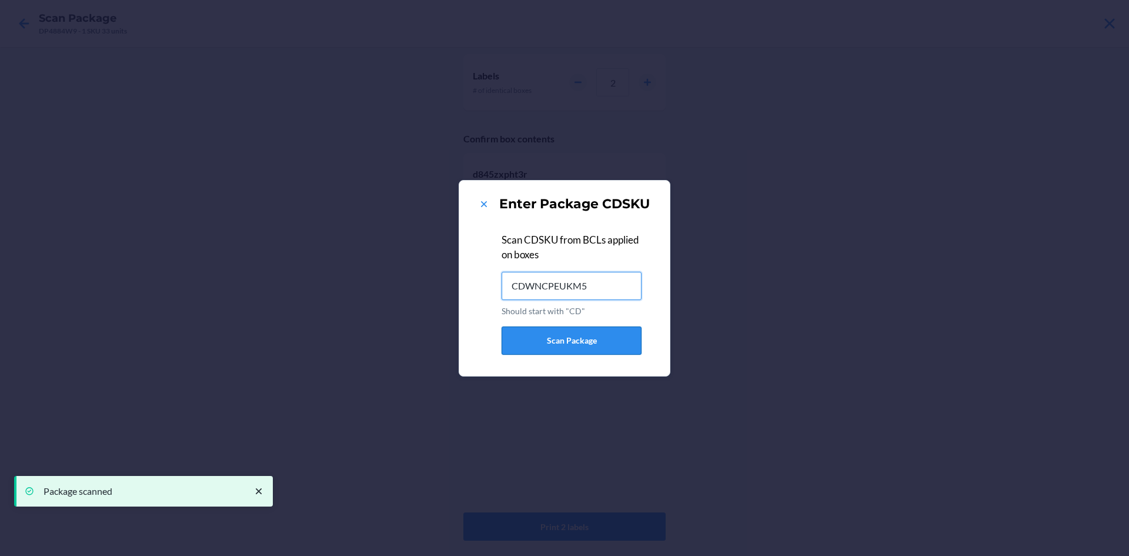
type input "CDWNCPEUKM5"
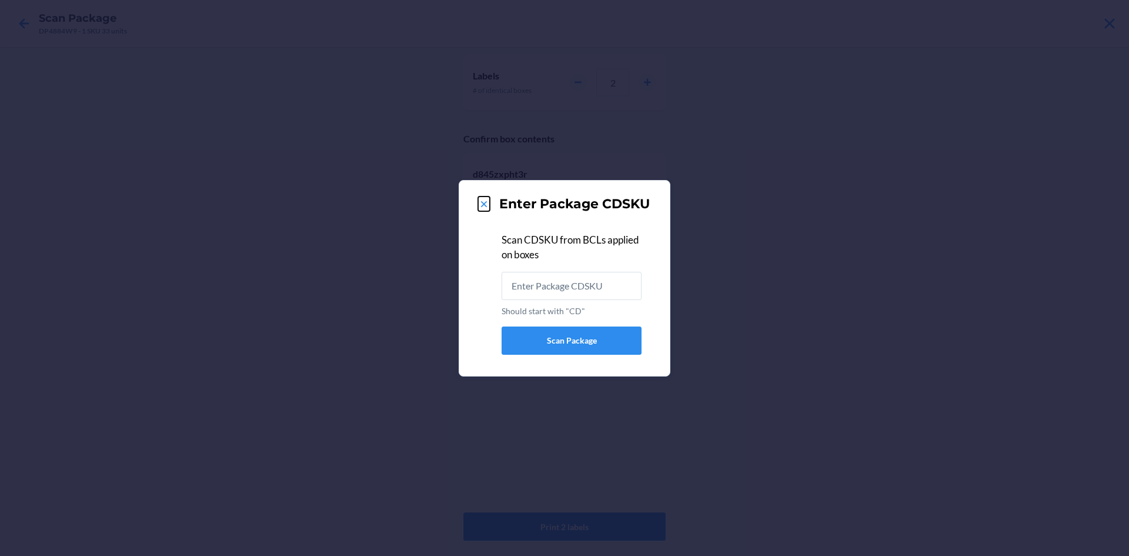
click at [482, 200] on icon at bounding box center [484, 204] width 12 height 12
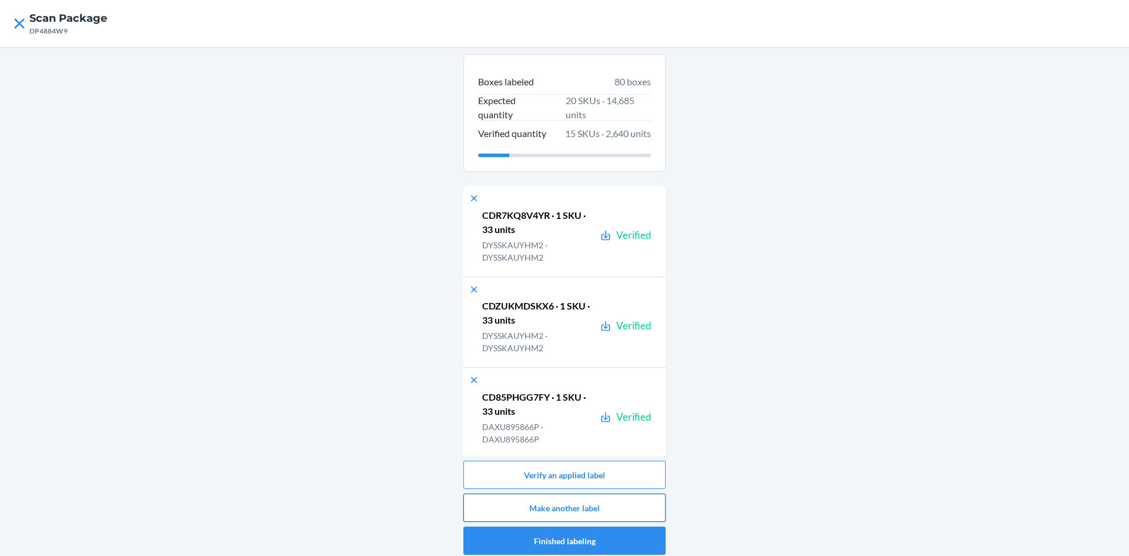
click at [644, 508] on button "Make another label" at bounding box center [564, 507] width 202 height 28
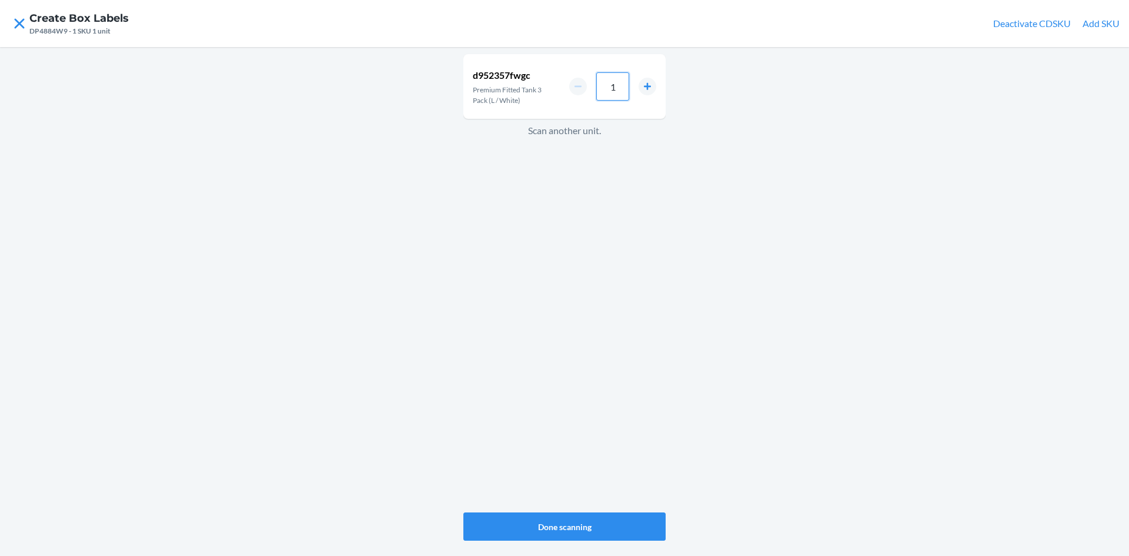
drag, startPoint x: 619, startPoint y: 88, endPoint x: 593, endPoint y: 85, distance: 26.6
click at [593, 85] on div "1" at bounding box center [612, 86] width 87 height 28
type input "33"
click at [617, 521] on button "Done scanning" at bounding box center [564, 526] width 202 height 28
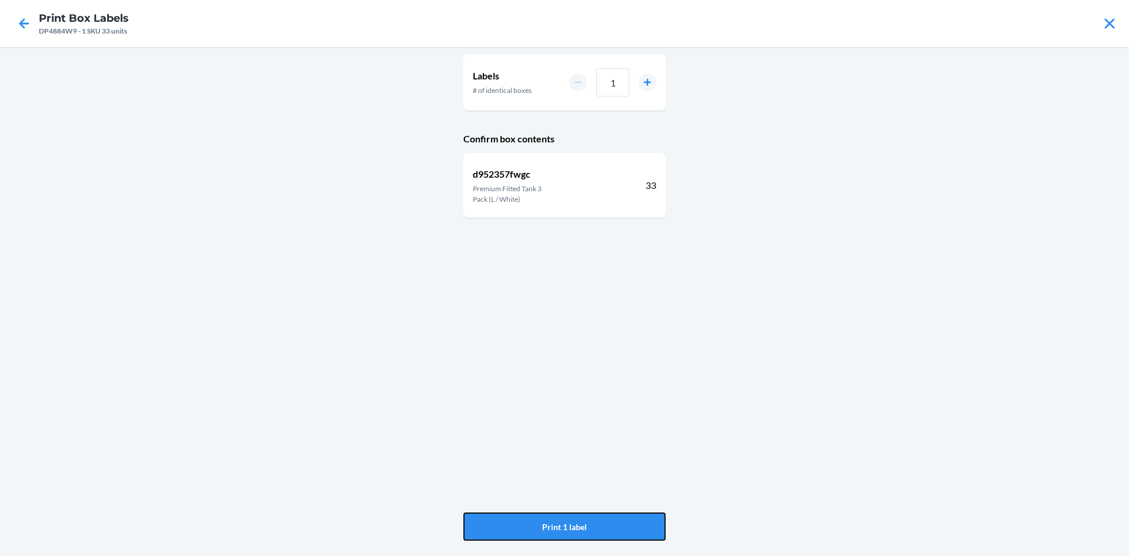
click at [617, 521] on button "Print 1 label" at bounding box center [564, 526] width 202 height 28
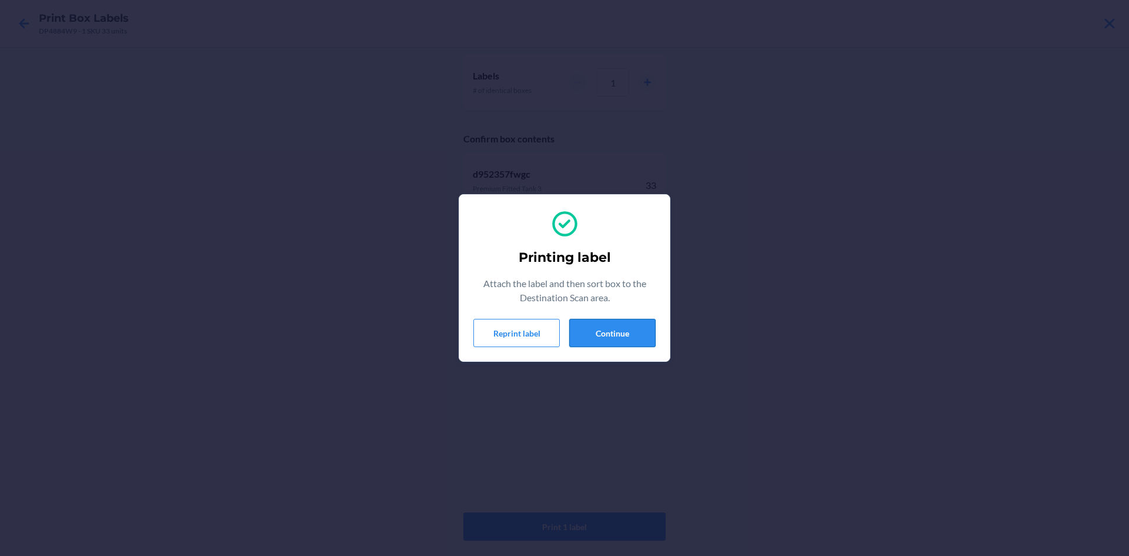
click at [639, 333] on button "Continue" at bounding box center [612, 333] width 86 height 28
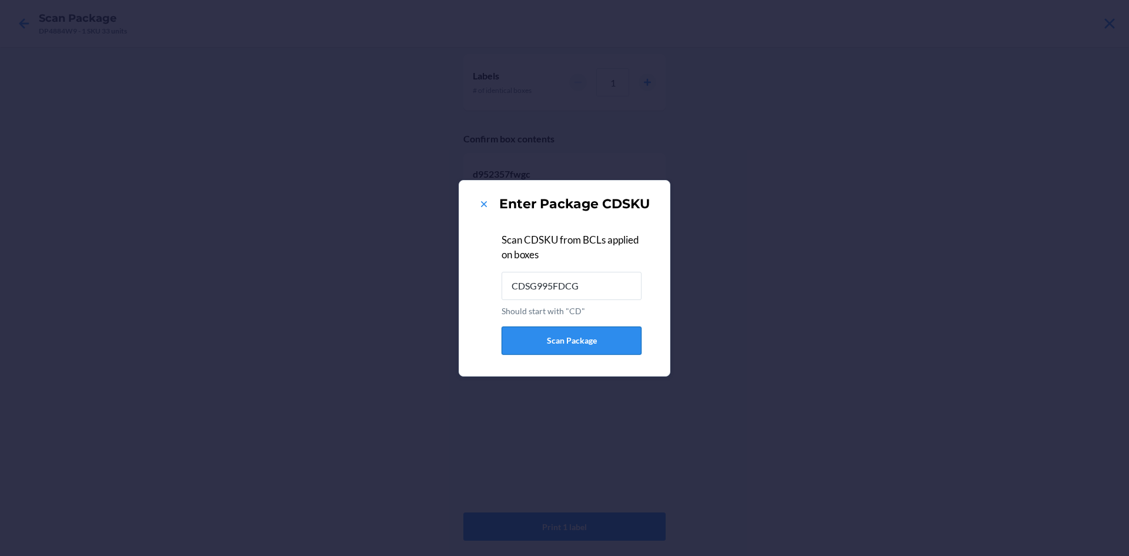
type input "CDSG995FDCG"
click at [487, 208] on icon at bounding box center [484, 204] width 12 height 12
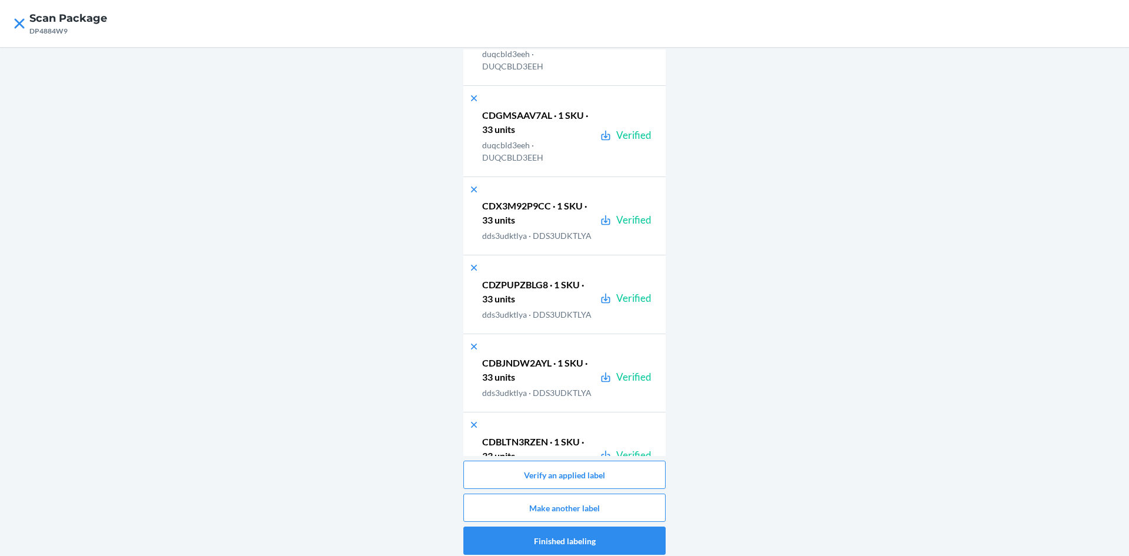
scroll to position [7093, 0]
